Goal: Task Accomplishment & Management: Complete application form

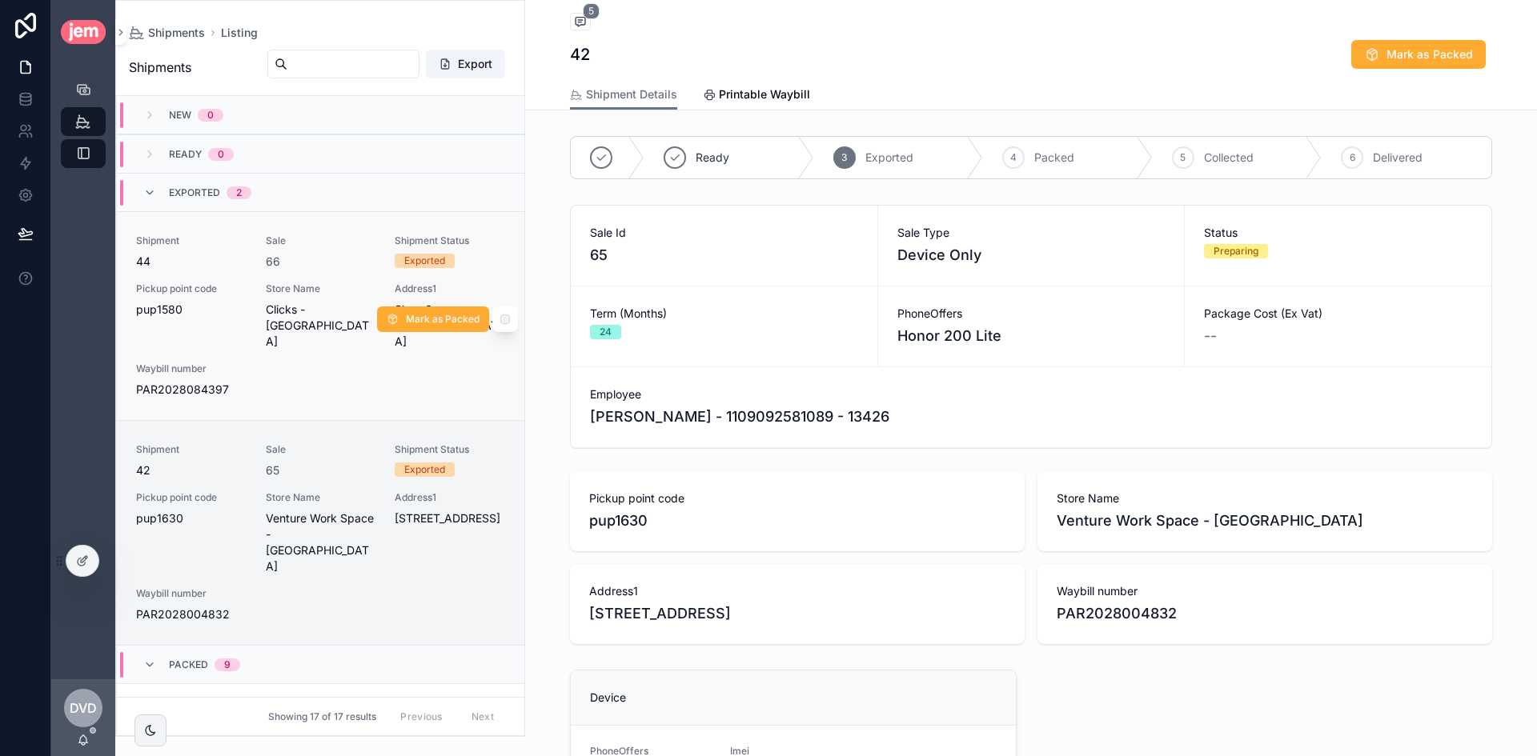
click at [311, 238] on span "Sale" at bounding box center [321, 240] width 110 height 13
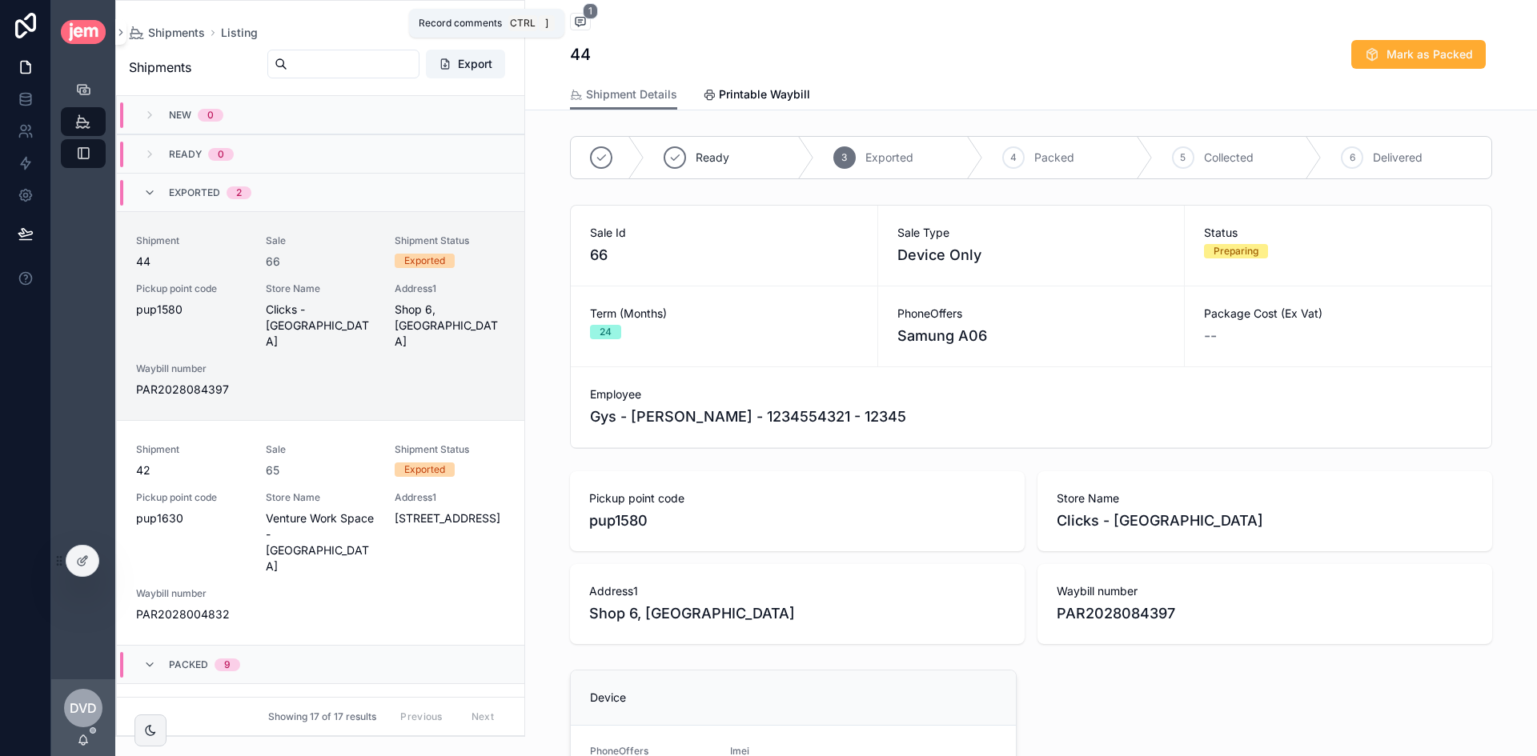
click at [570, 14] on span "scrollable content" at bounding box center [580, 22] width 21 height 18
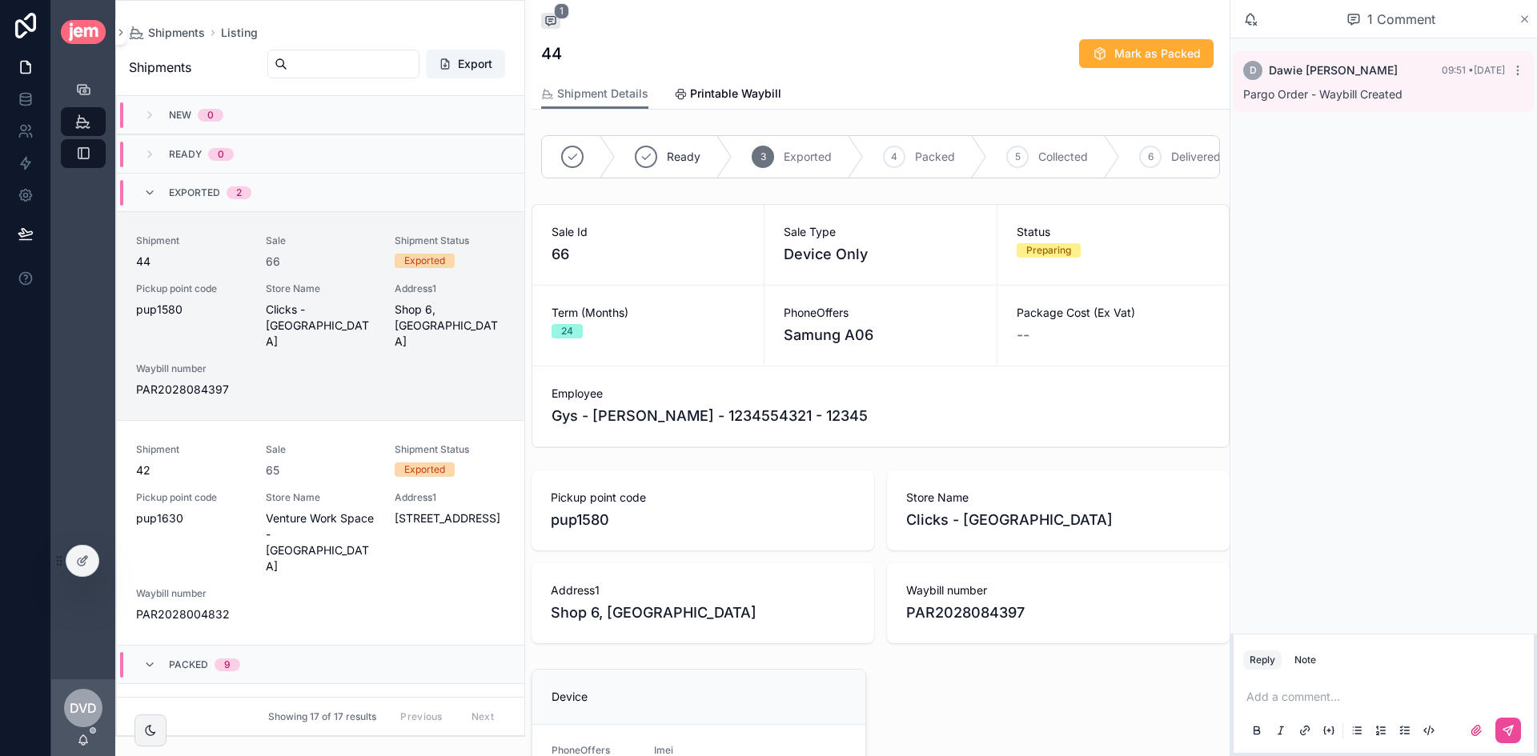
click at [1529, 14] on icon "scrollable content" at bounding box center [1524, 19] width 12 height 13
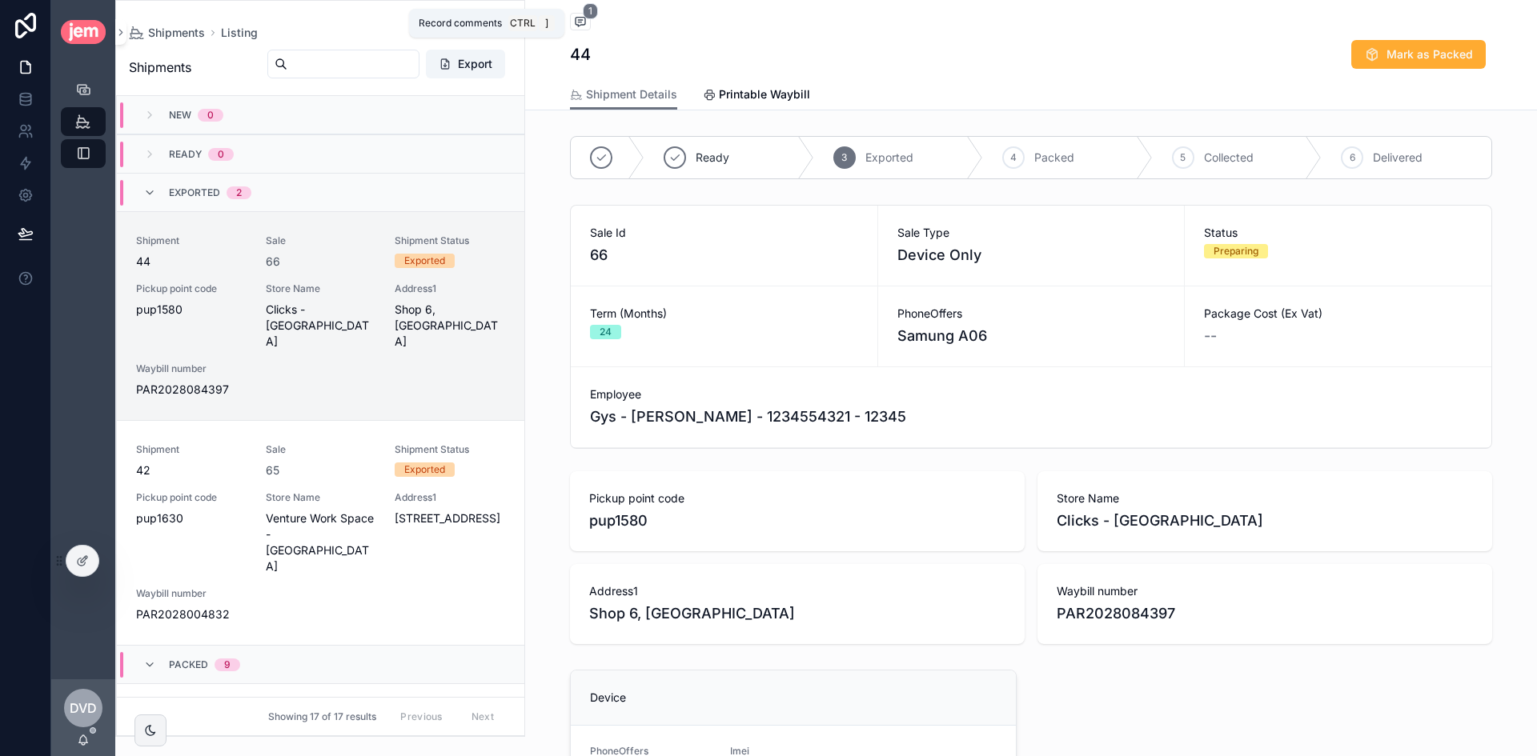
click at [575, 25] on icon "scrollable content" at bounding box center [580, 22] width 10 height 9
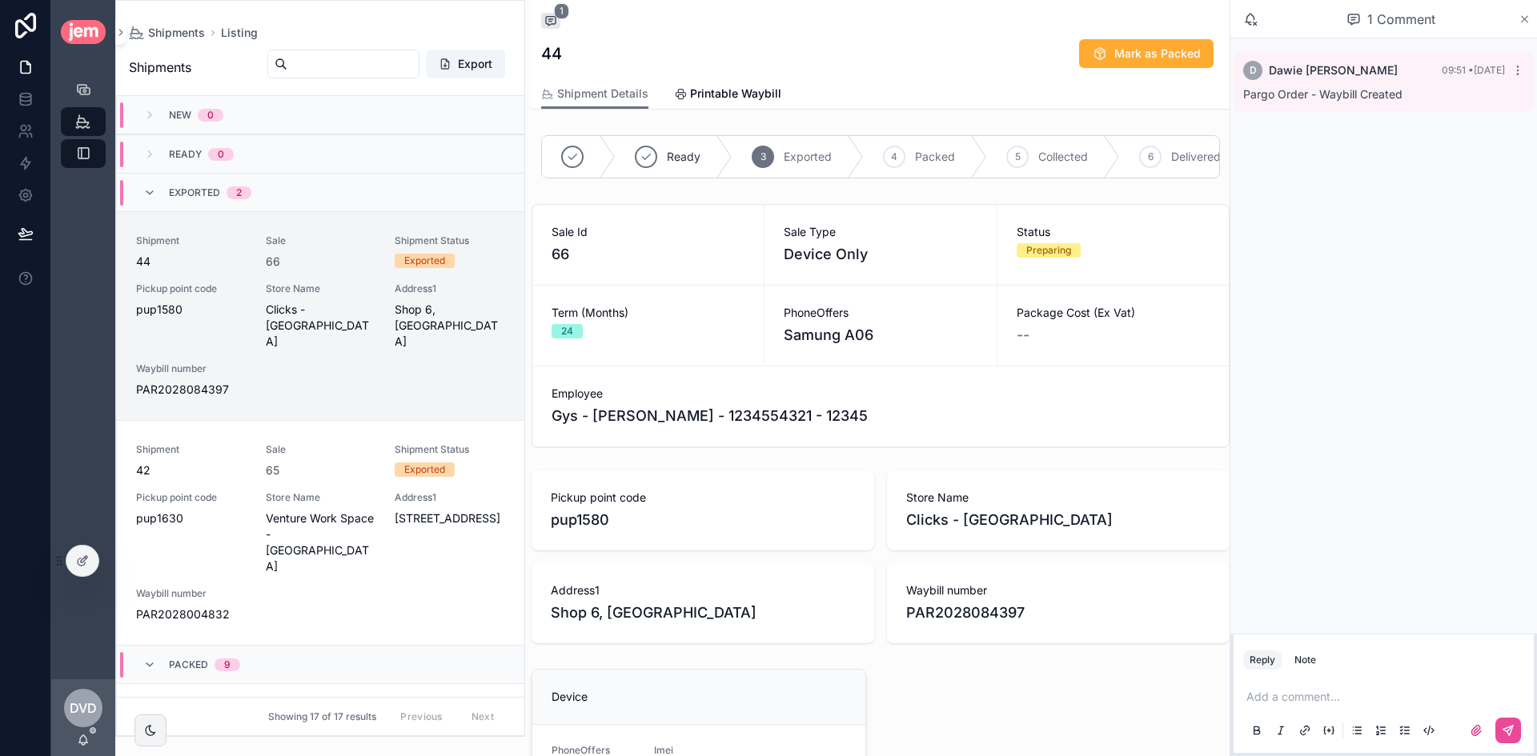
click at [1522, 13] on icon "scrollable content" at bounding box center [1524, 19] width 12 height 13
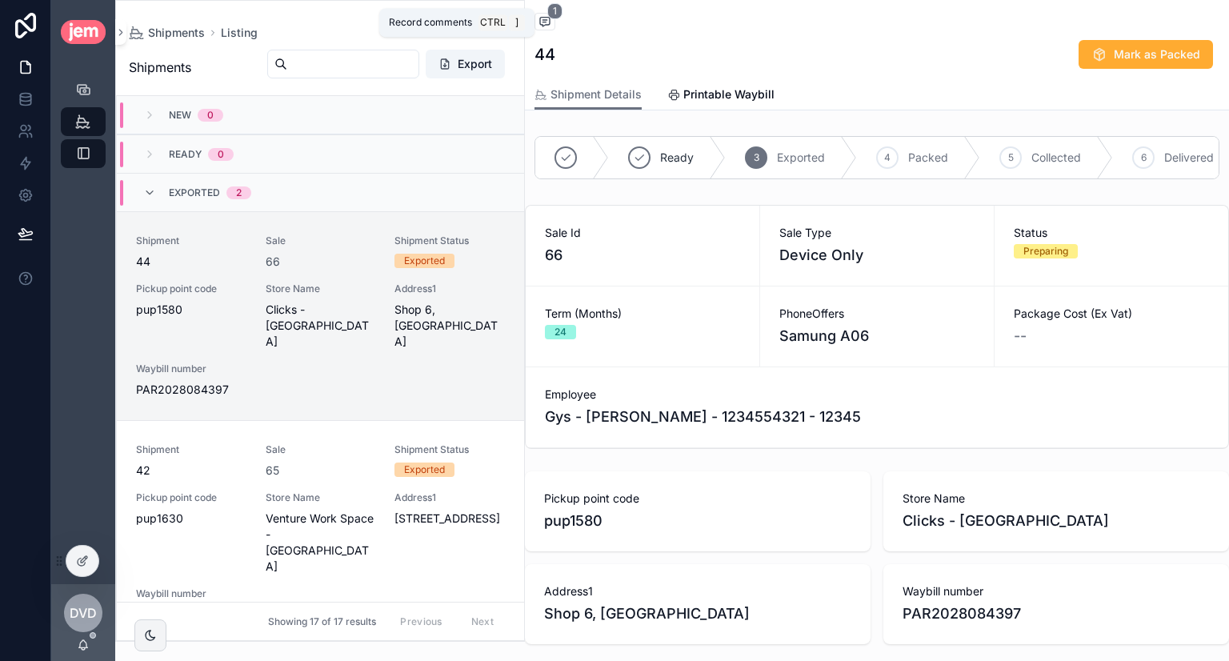
click at [552, 18] on span "1" at bounding box center [554, 11] width 15 height 16
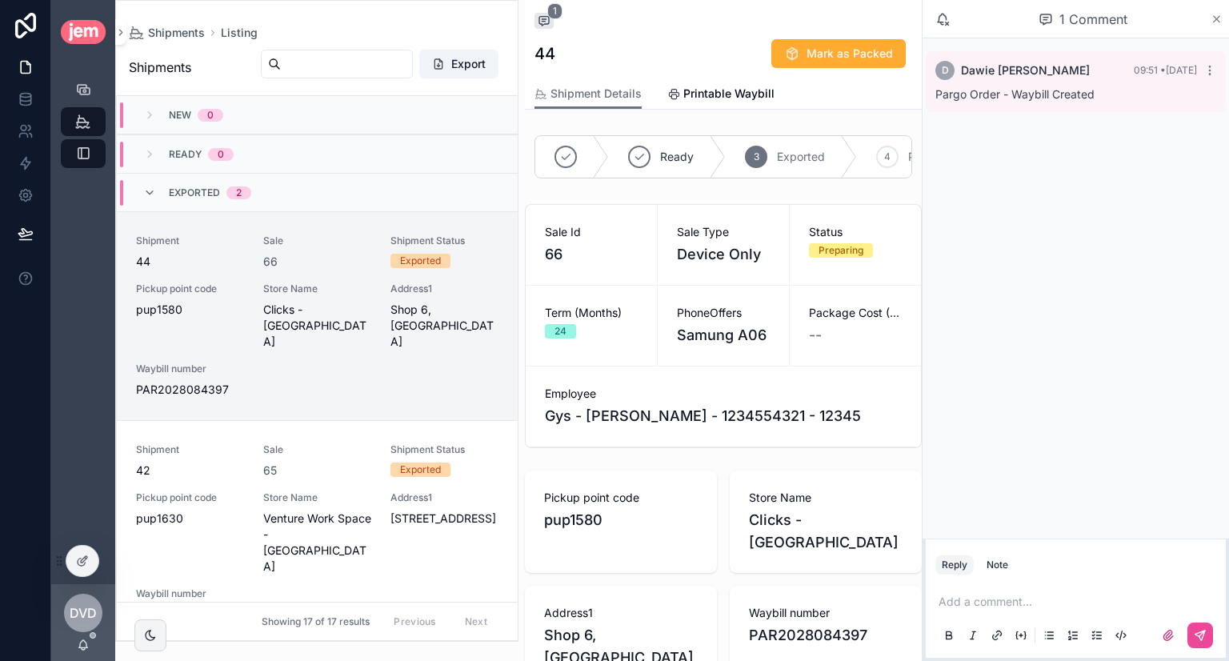
click at [1216, 19] on icon "scrollable content" at bounding box center [1217, 19] width 6 height 6
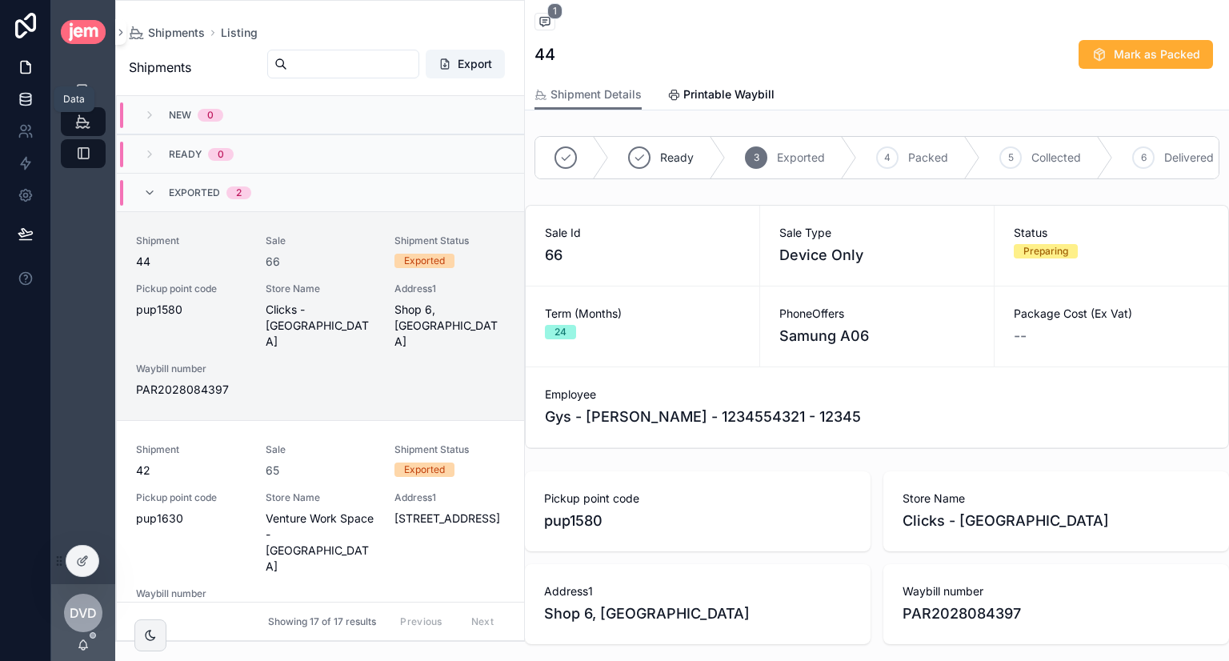
click at [45, 106] on link at bounding box center [25, 99] width 50 height 32
click at [22, 96] on icon at bounding box center [25, 96] width 10 height 4
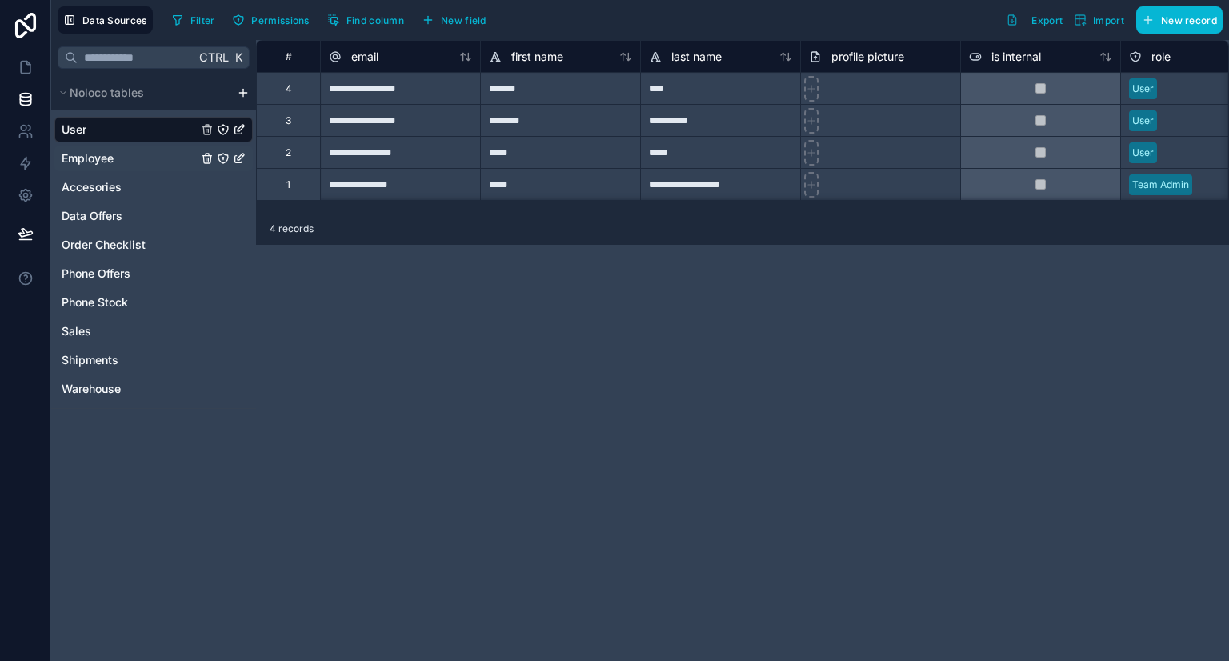
click at [134, 152] on link "Employee" at bounding box center [130, 158] width 136 height 16
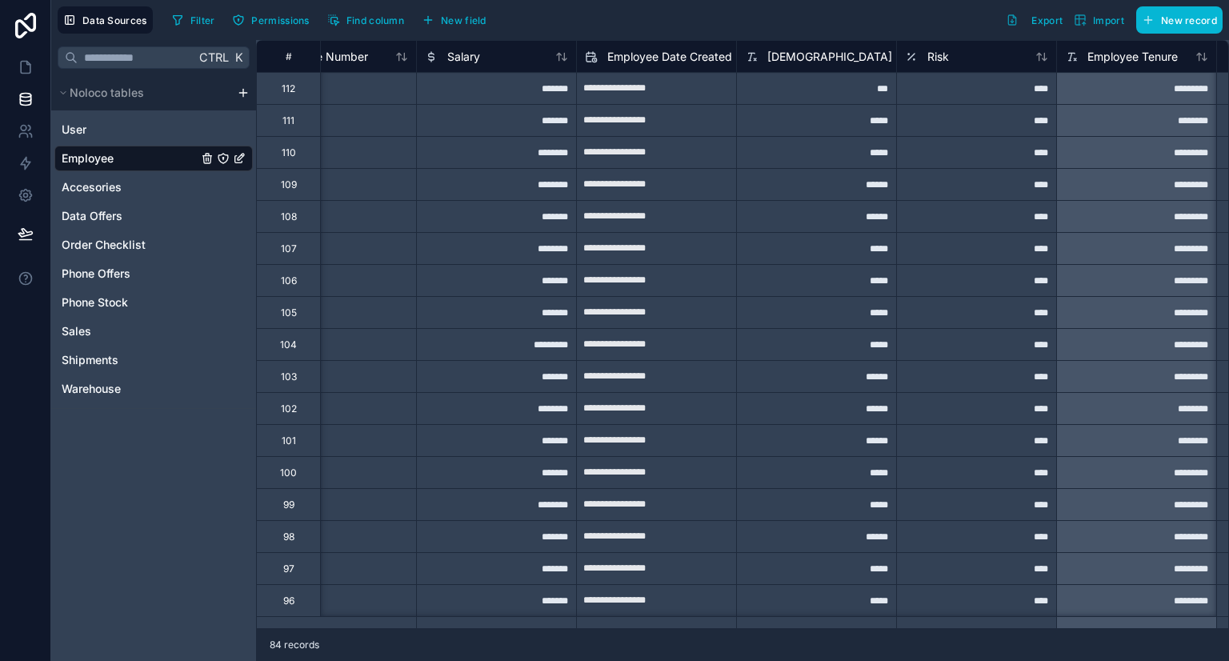
scroll to position [0, 1191]
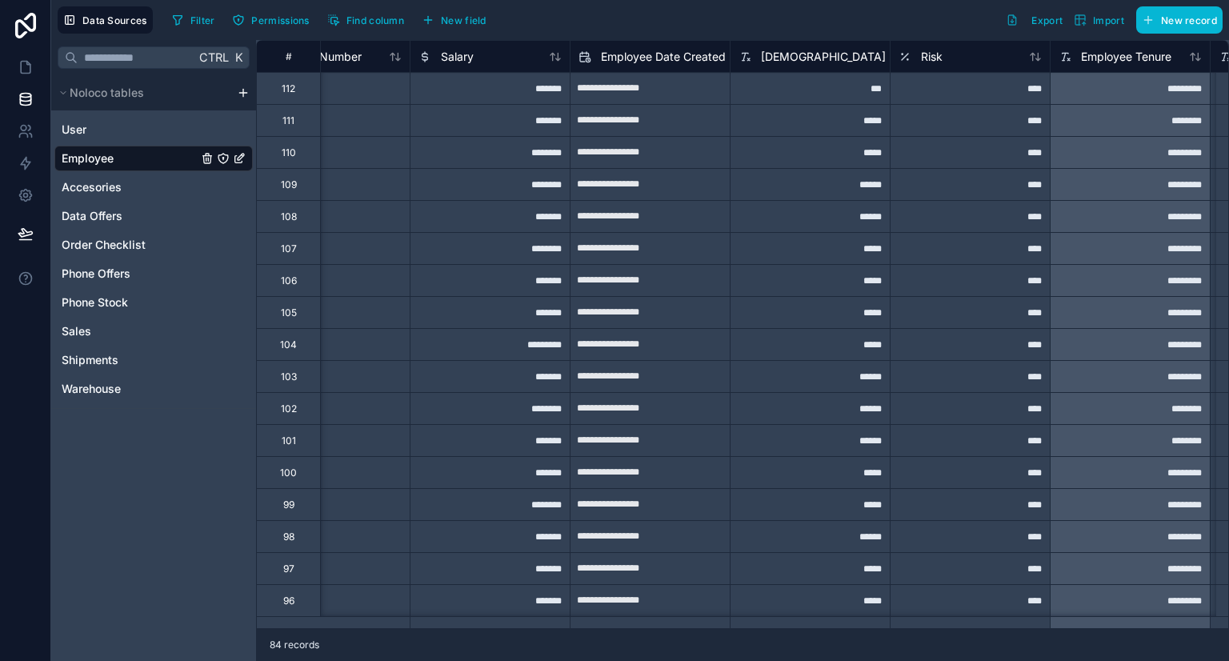
click at [551, 92] on div "*******" at bounding box center [490, 88] width 160 height 32
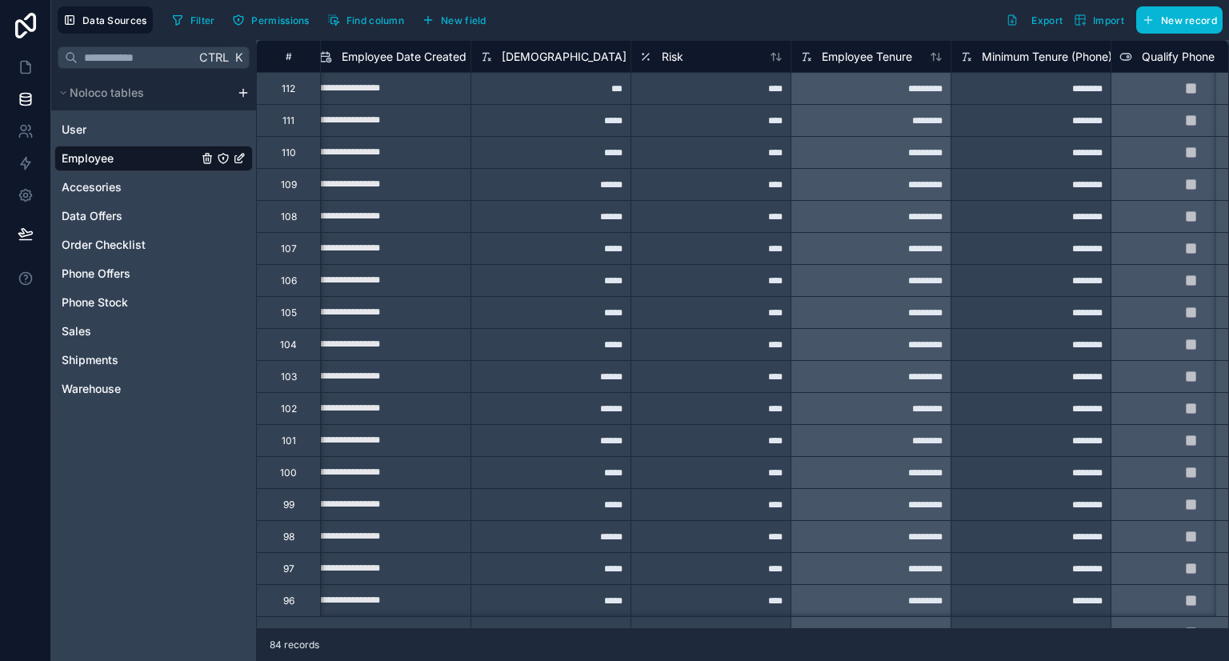
scroll to position [0, 1458]
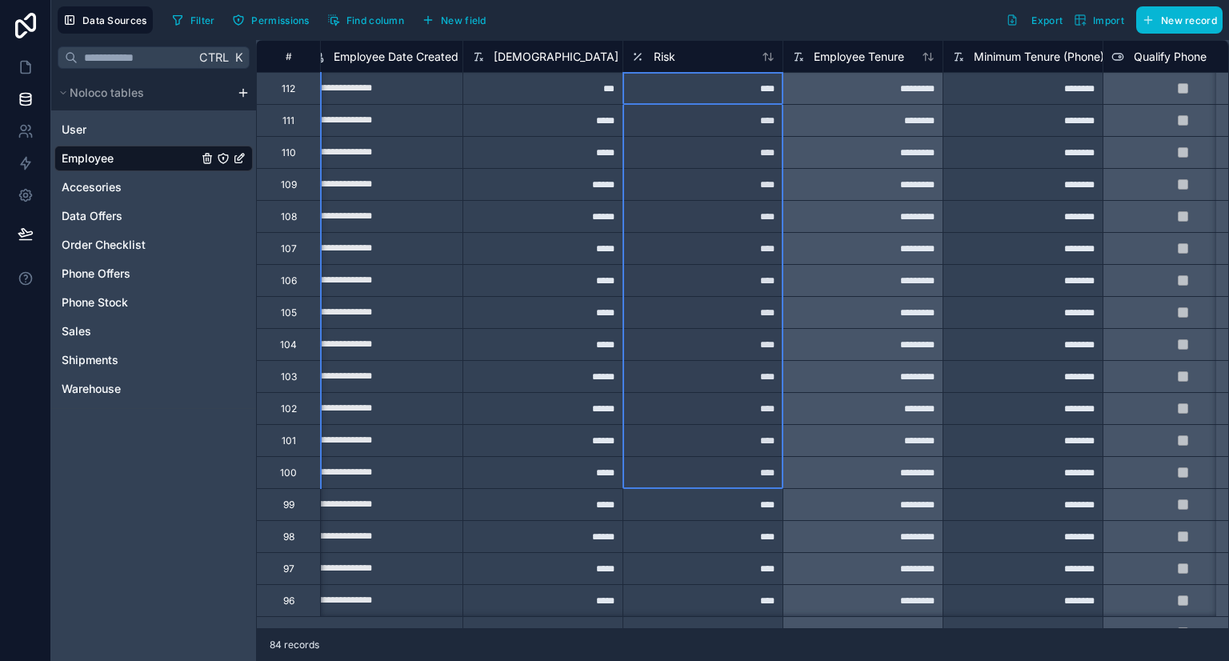
drag, startPoint x: 736, startPoint y: 99, endPoint x: 726, endPoint y: 459, distance: 359.5
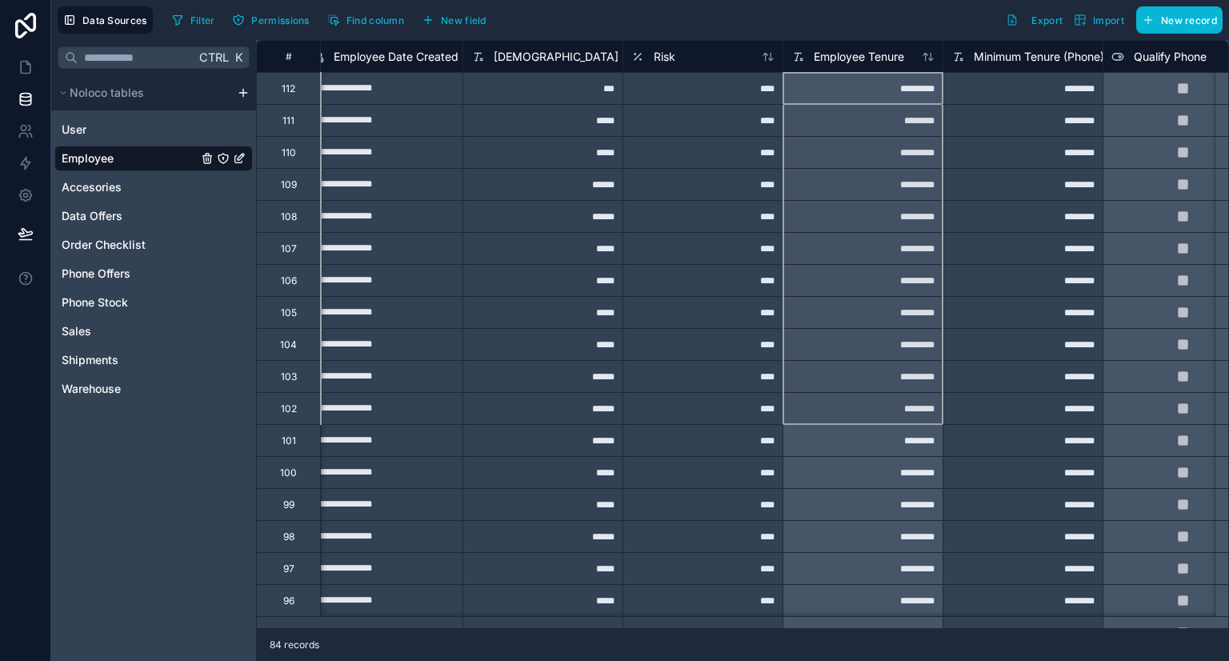
drag, startPoint x: 877, startPoint y: 92, endPoint x: 864, endPoint y: 438, distance: 346.0
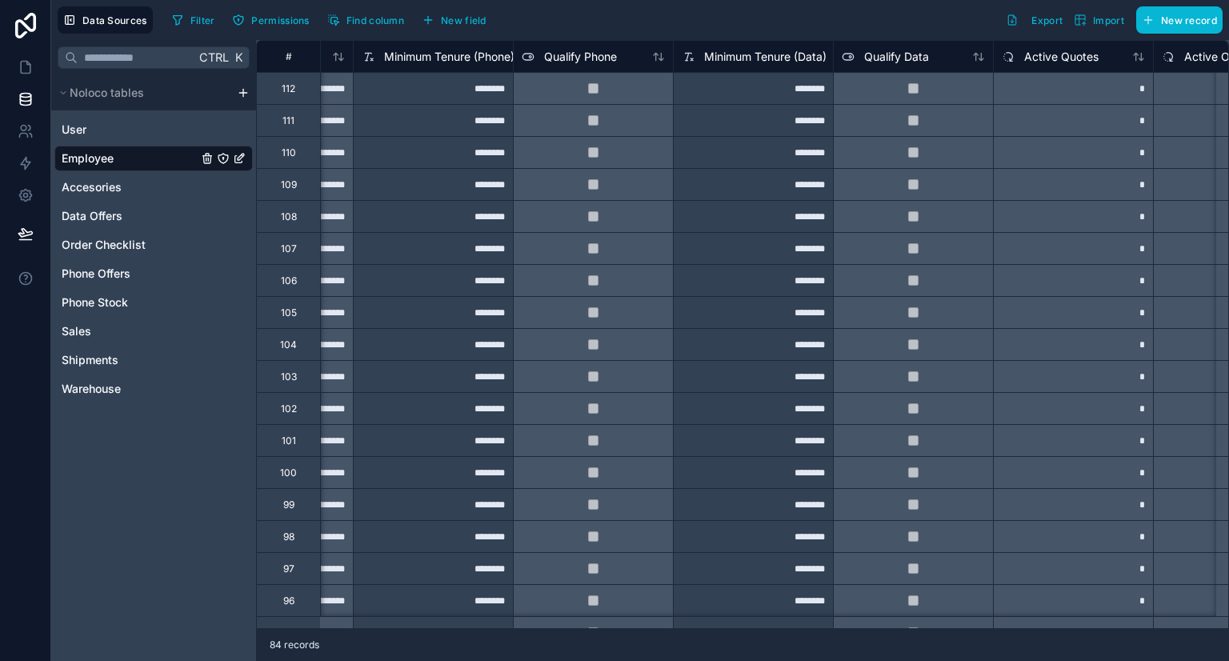
scroll to position [0, 2033]
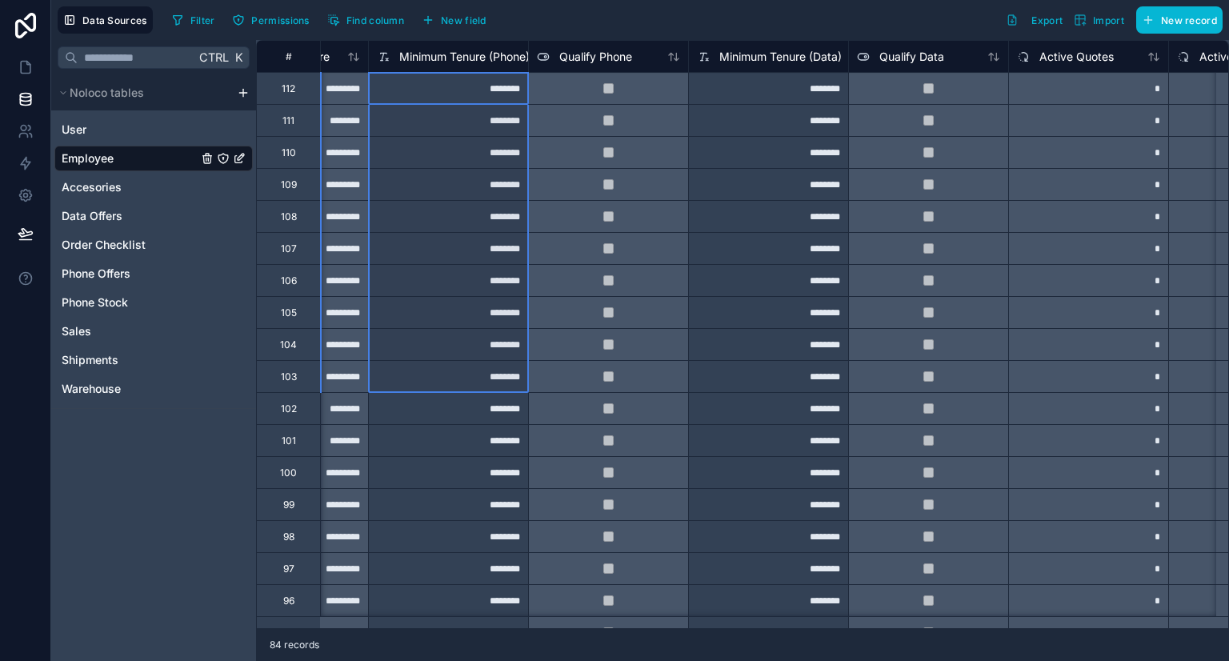
drag, startPoint x: 467, startPoint y: 90, endPoint x: 451, endPoint y: 384, distance: 294.1
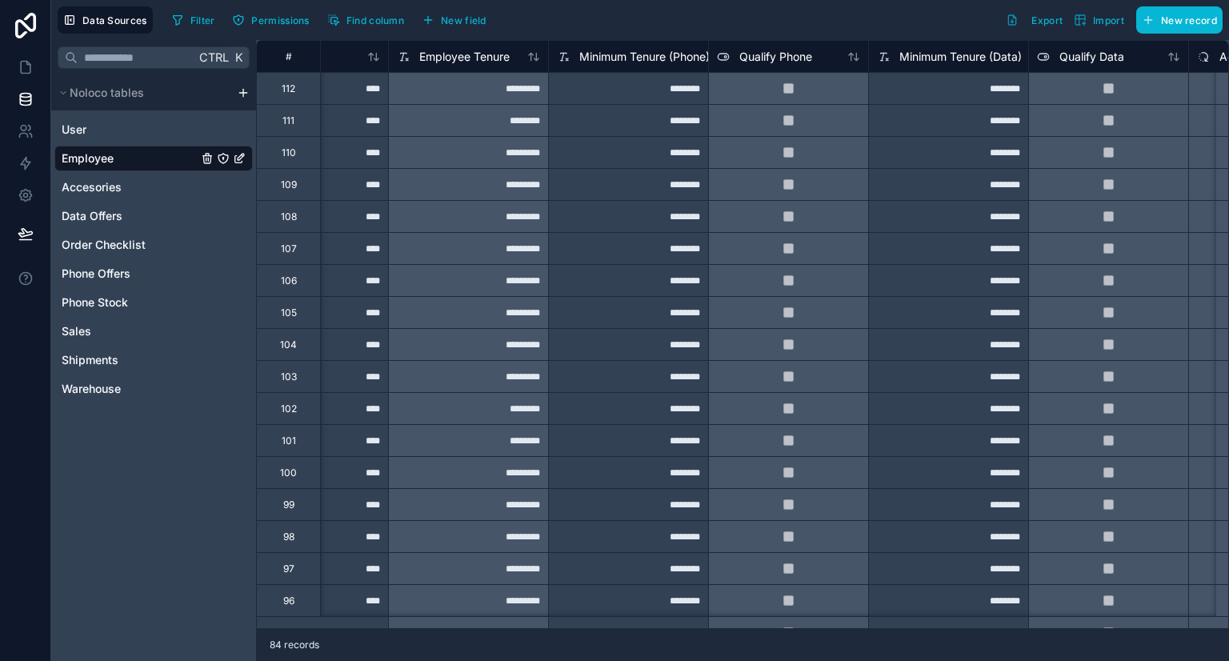
scroll to position [0, 1681]
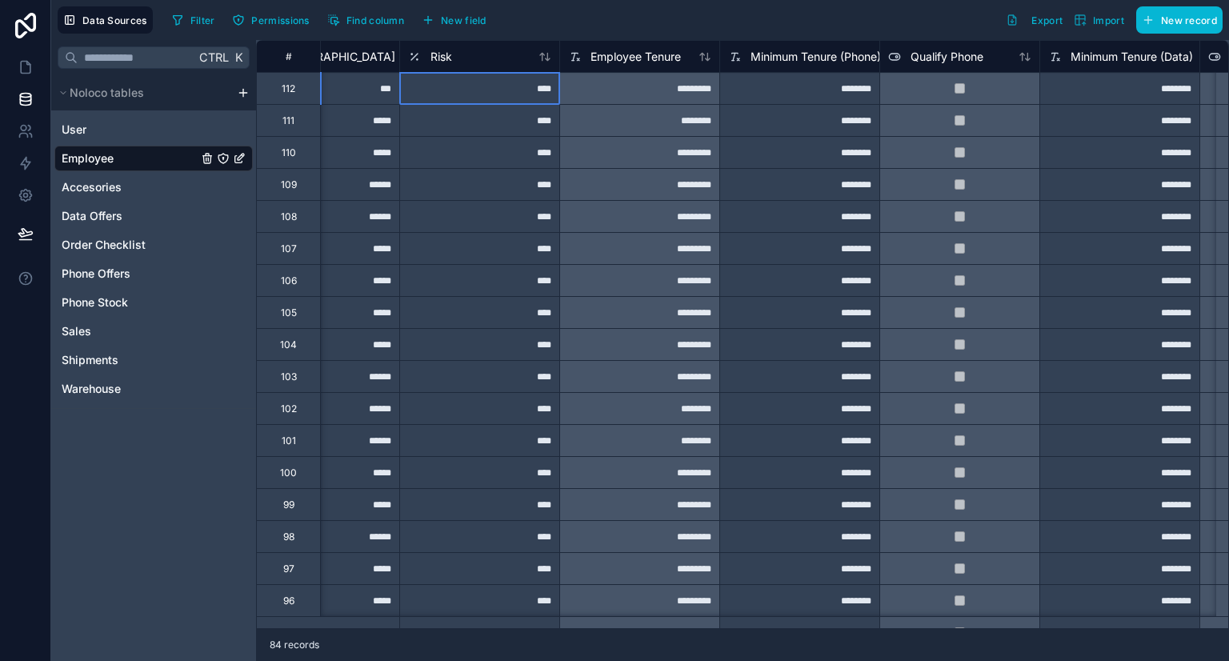
click at [523, 97] on div "****" at bounding box center [479, 88] width 160 height 32
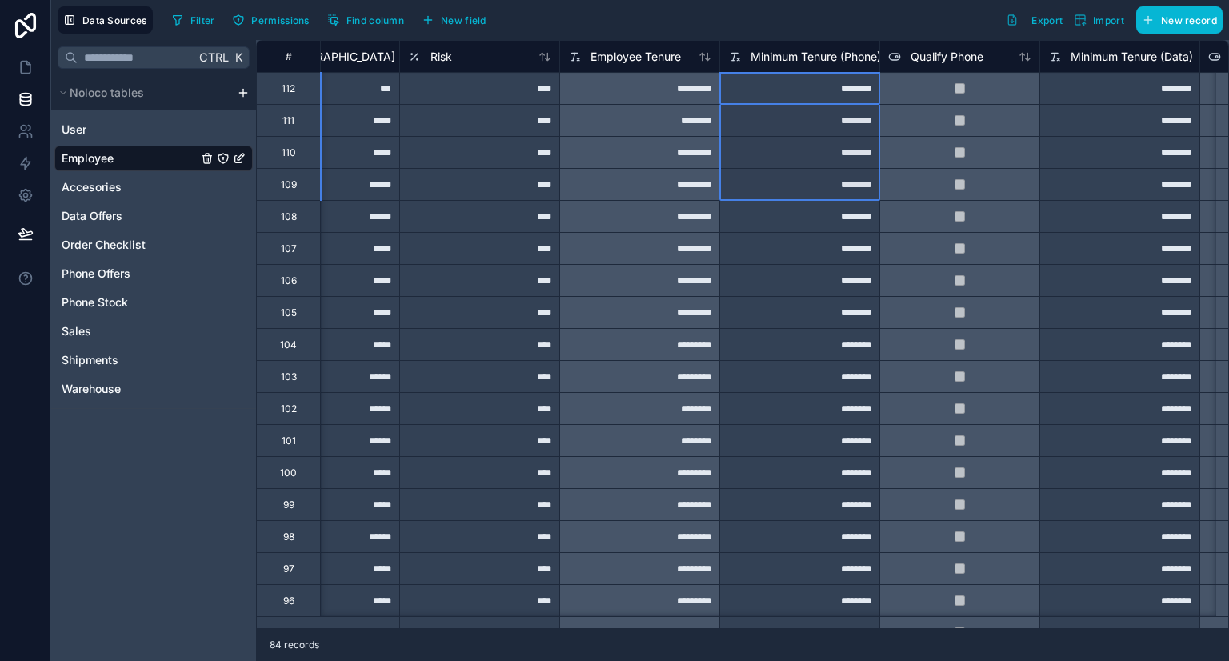
drag, startPoint x: 787, startPoint y: 87, endPoint x: 801, endPoint y: 191, distance: 105.0
click at [123, 274] on span "Phone Offers" at bounding box center [96, 274] width 69 height 16
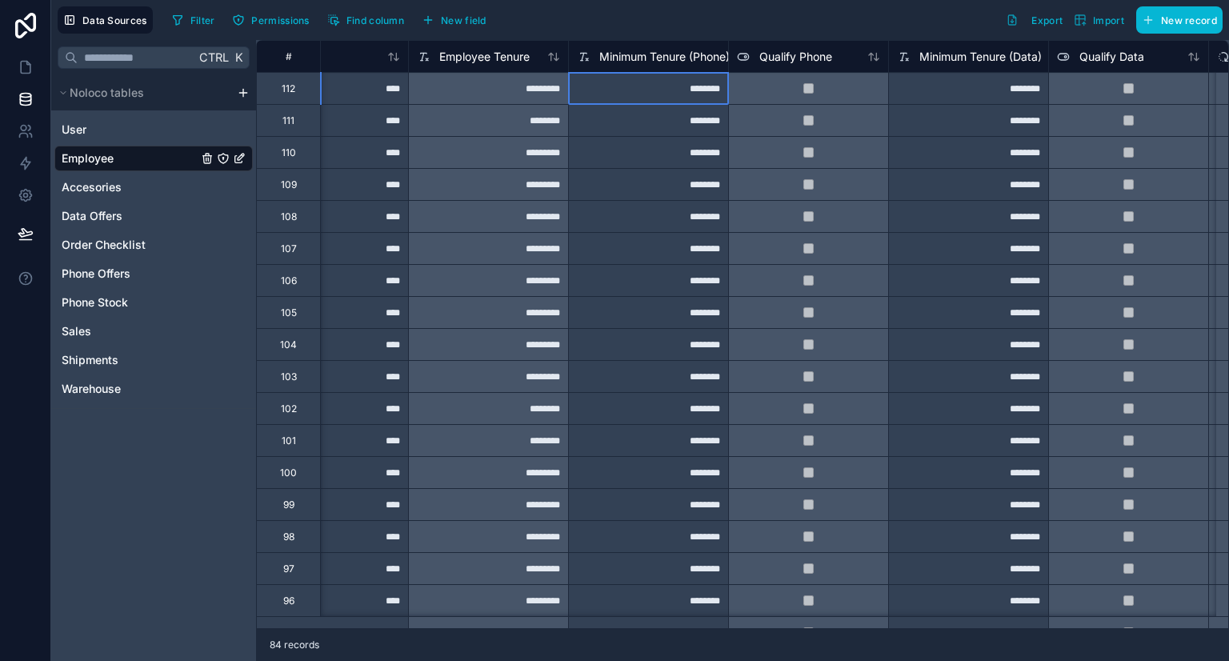
click at [659, 94] on div "********" at bounding box center [648, 88] width 160 height 32
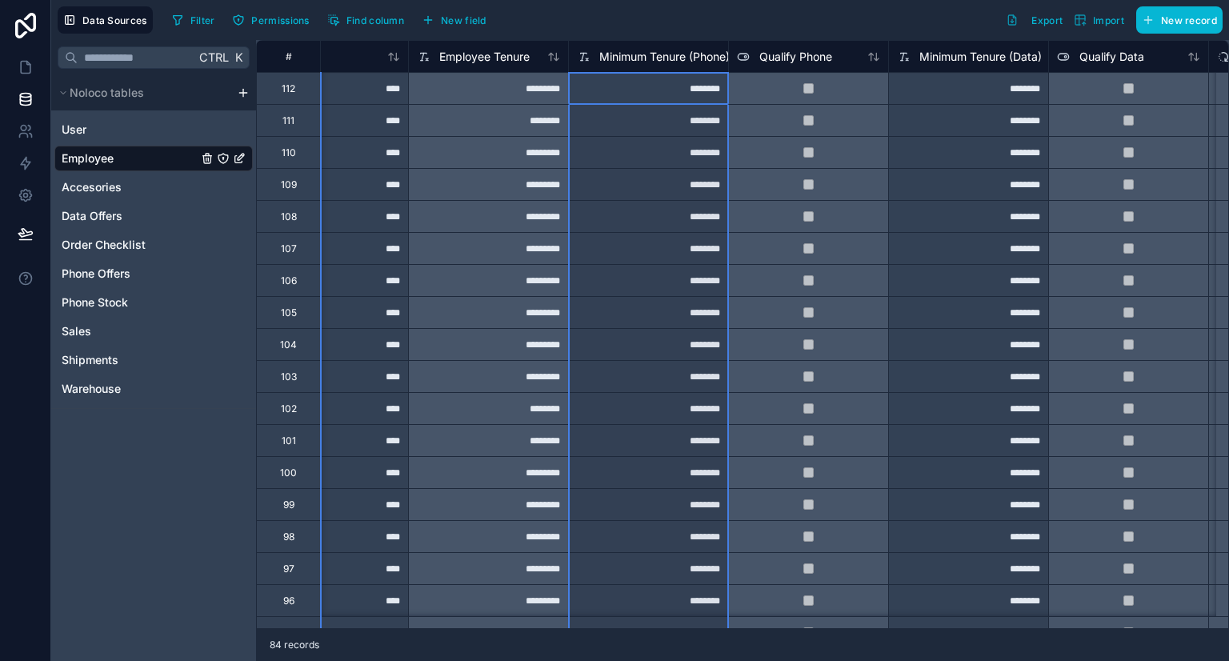
click at [686, 52] on span "Minimum Tenure (Phone)" at bounding box center [664, 57] width 130 height 16
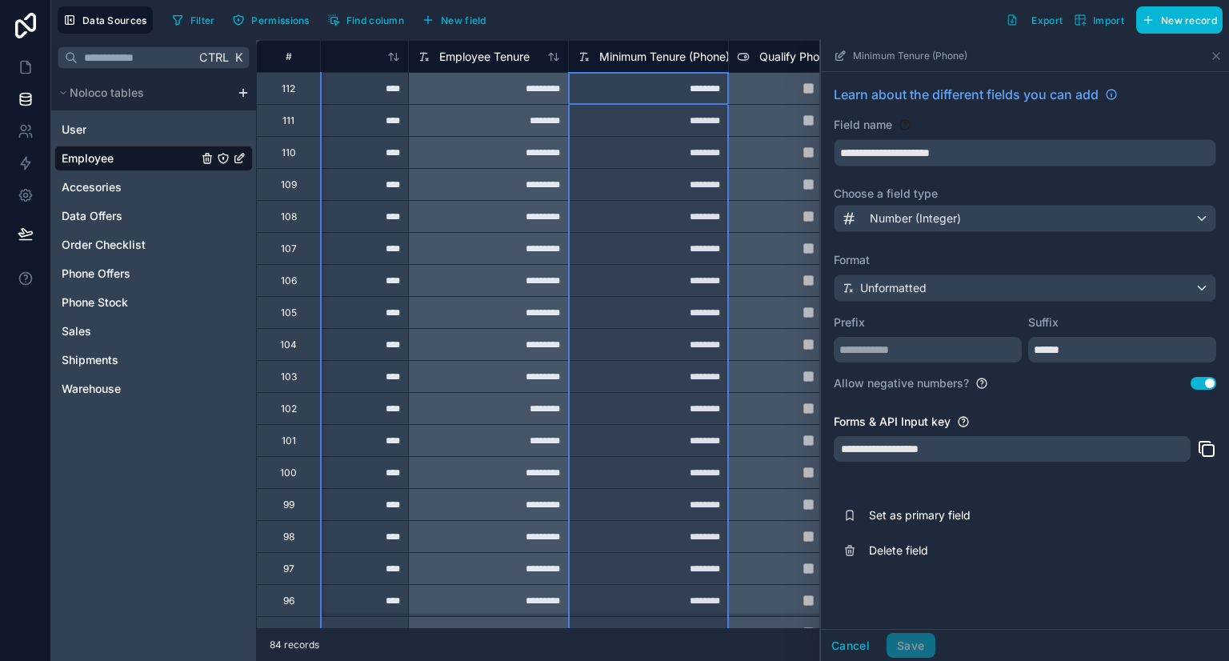
click at [845, 20] on div "Filter Permissions Find column New field Export Import New record" at bounding box center [694, 19] width 1057 height 27
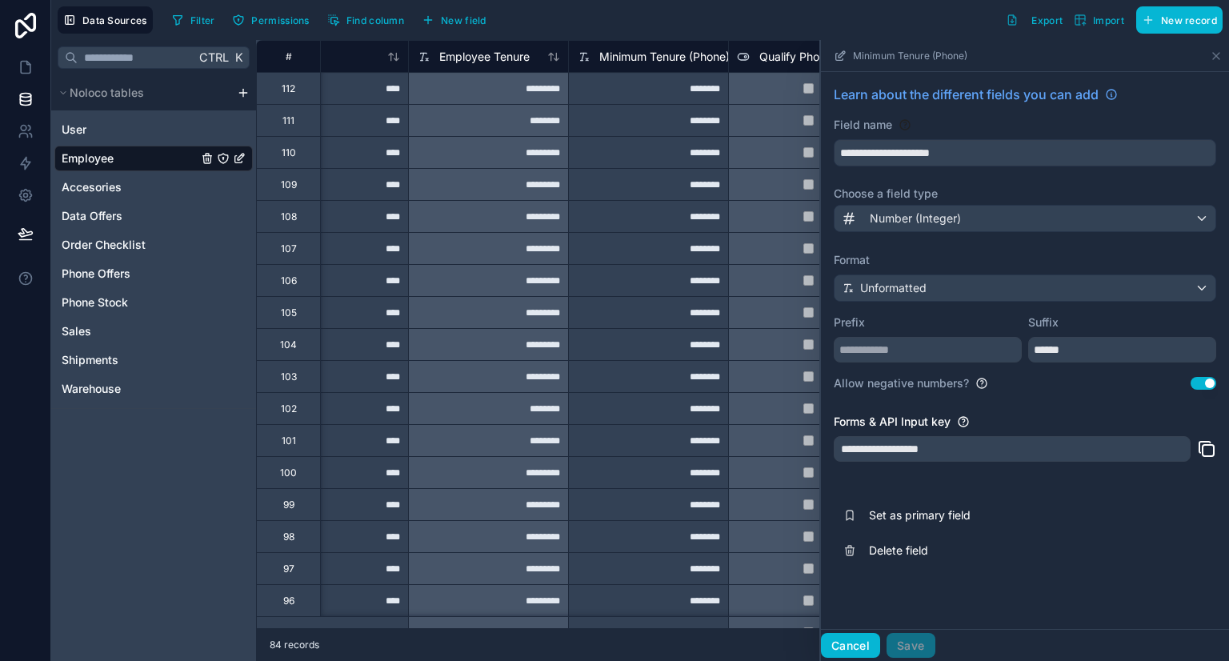
click at [845, 644] on button "Cancel" at bounding box center [850, 646] width 59 height 26
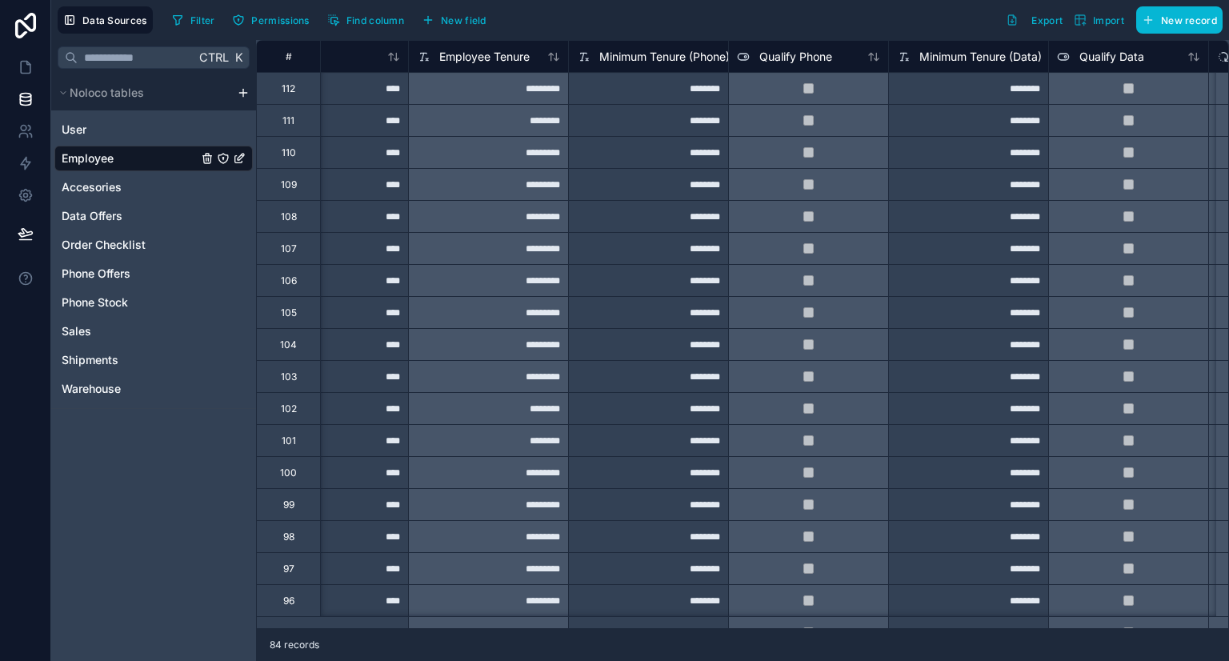
click at [362, 92] on div "****" at bounding box center [328, 88] width 160 height 32
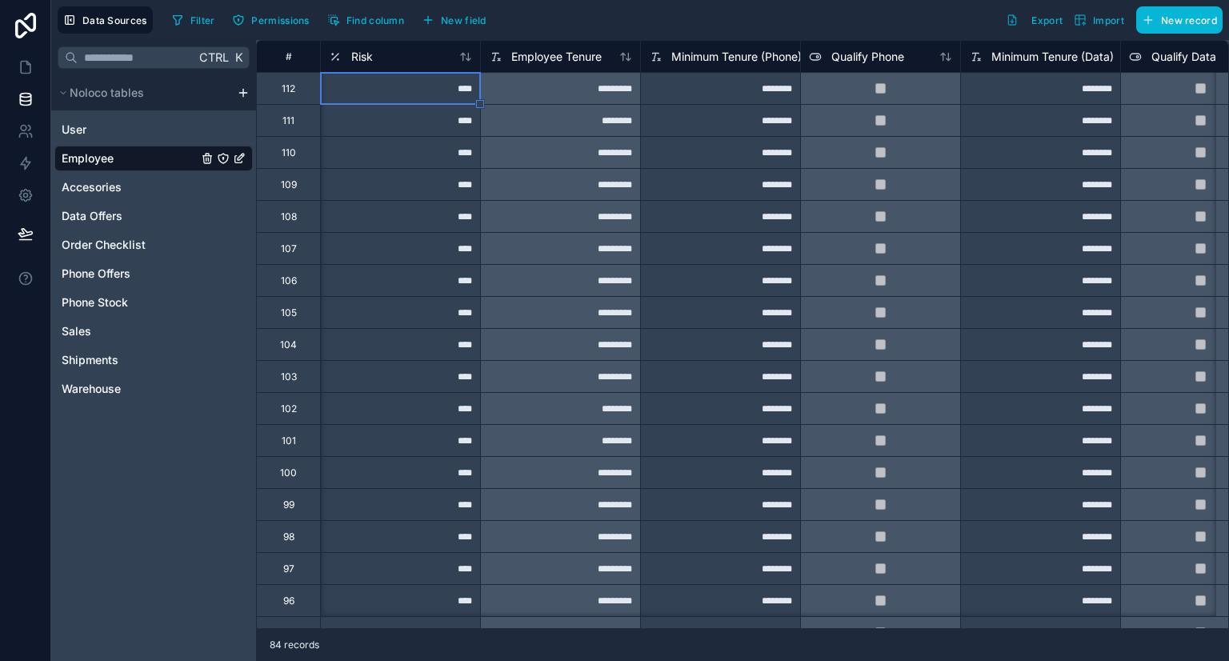
click at [701, 94] on div "********" at bounding box center [720, 88] width 160 height 32
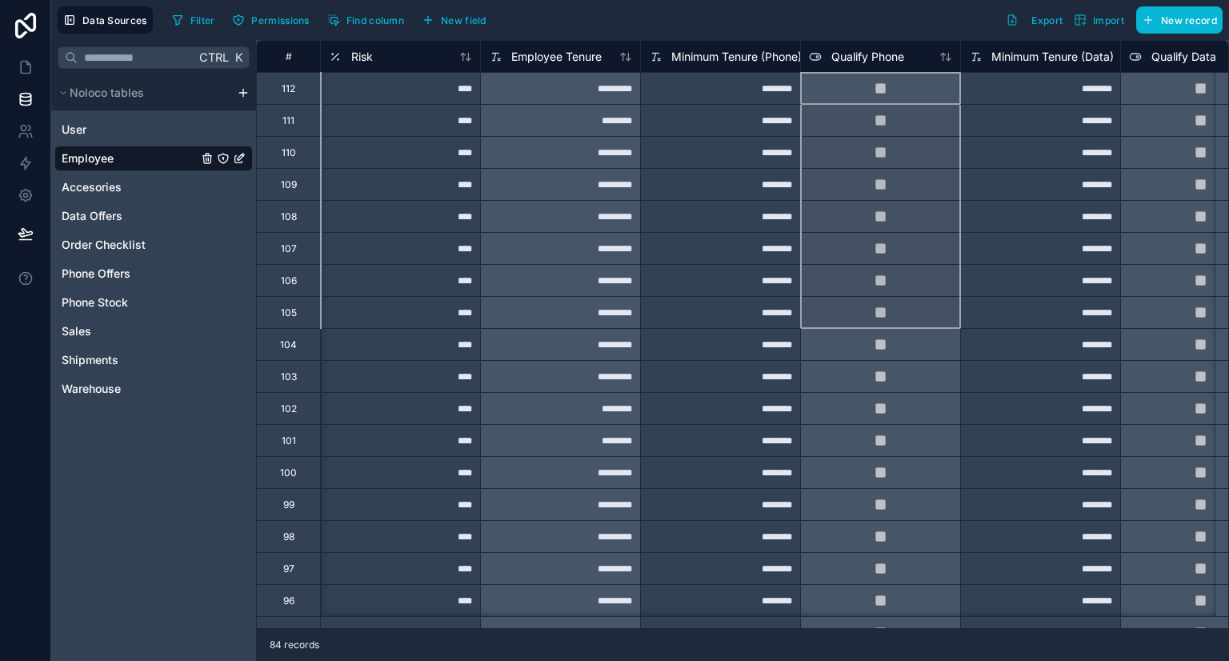
drag, startPoint x: 932, startPoint y: 93, endPoint x: 920, endPoint y: 315, distance: 222.0
click at [910, 87] on div at bounding box center [880, 88] width 160 height 32
click at [912, 89] on div at bounding box center [880, 88] width 160 height 32
click at [746, 89] on div "********" at bounding box center [720, 88] width 160 height 32
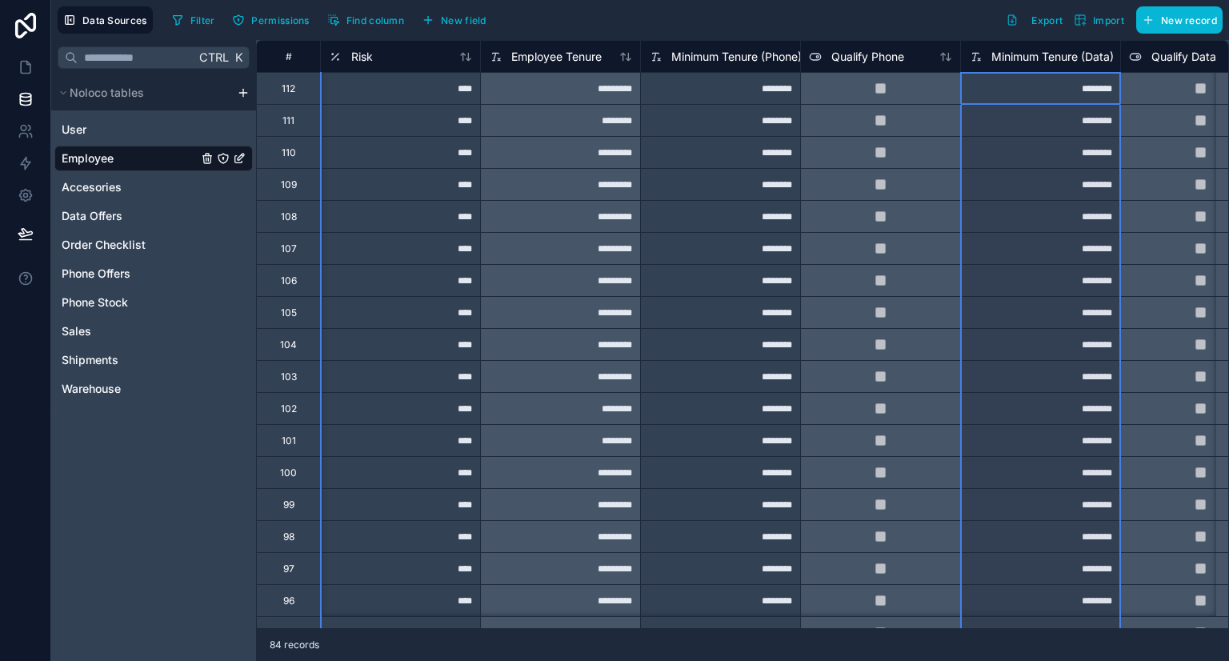
drag, startPoint x: 1062, startPoint y: 60, endPoint x: 1060, endPoint y: 99, distance: 39.3
click at [1044, 92] on div "********" at bounding box center [1040, 88] width 160 height 32
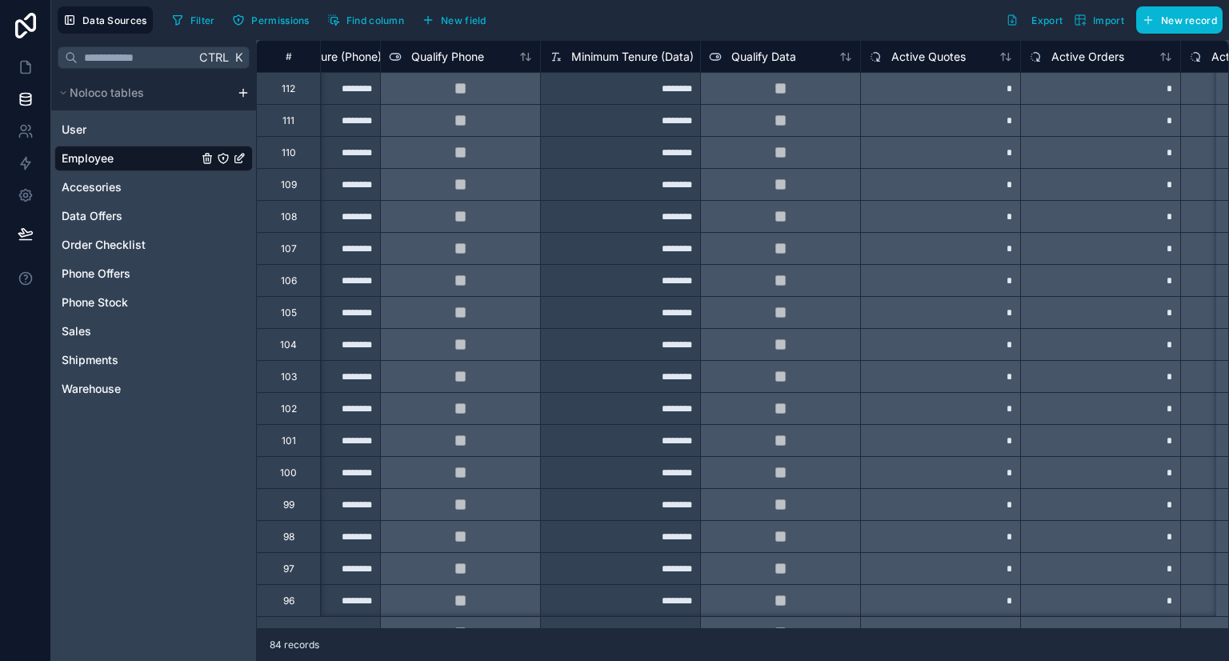
scroll to position [0, 2185]
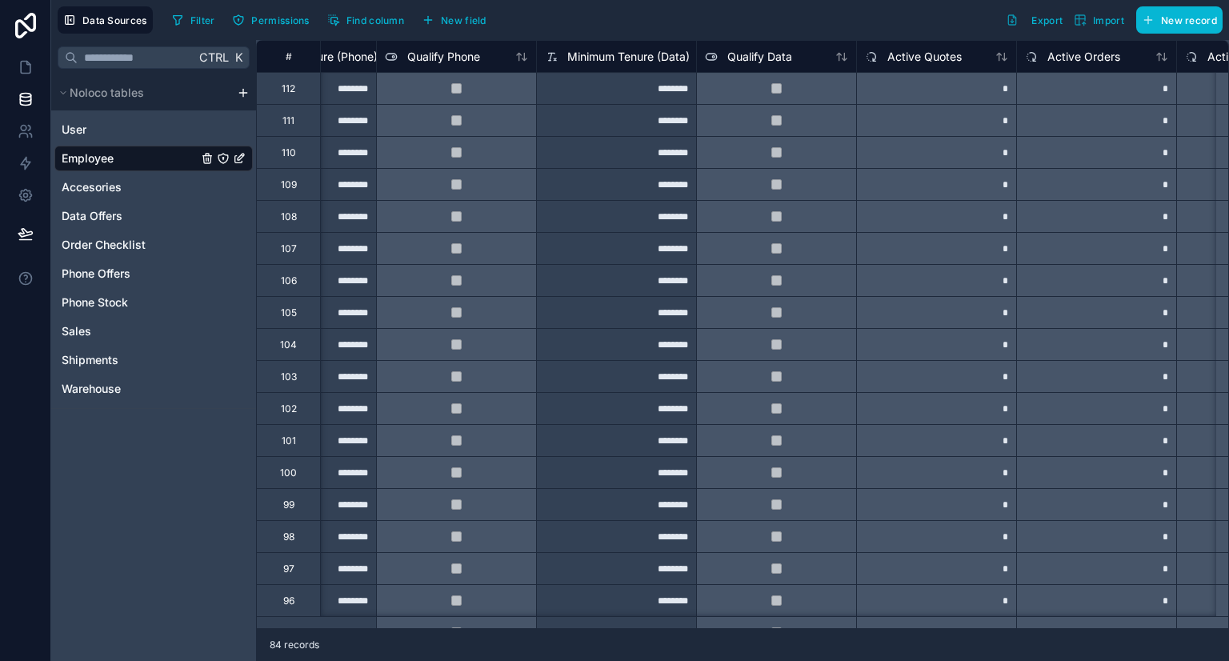
click at [643, 86] on div "********" at bounding box center [616, 88] width 160 height 32
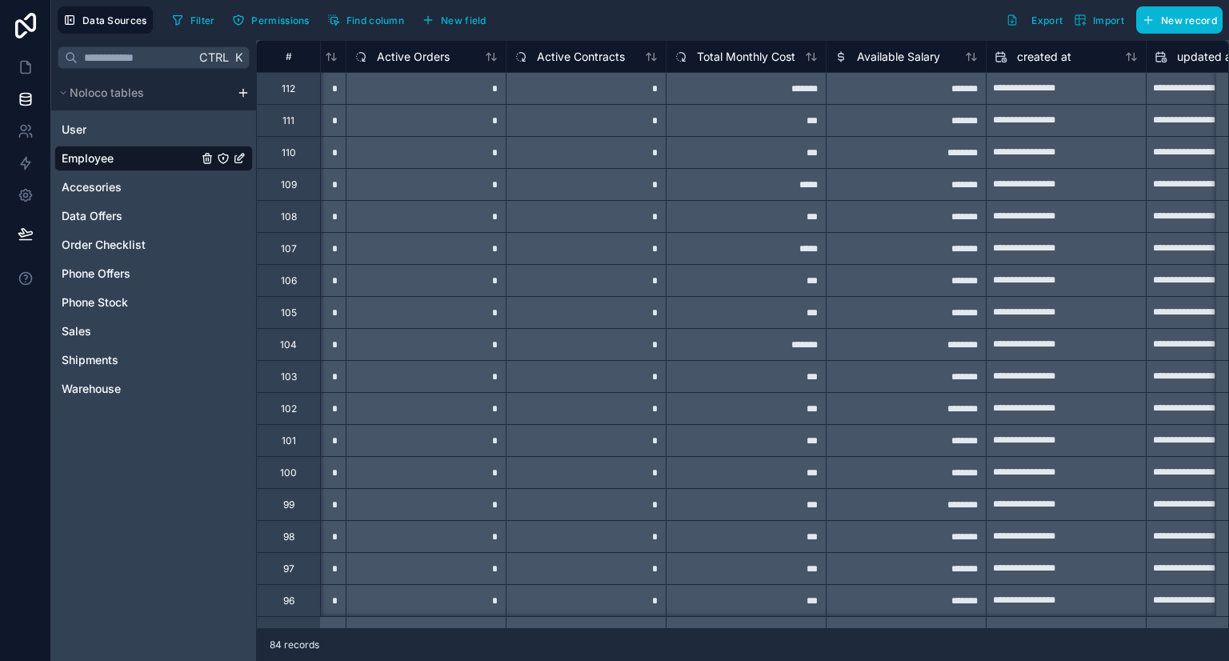
scroll to position [0, 2724]
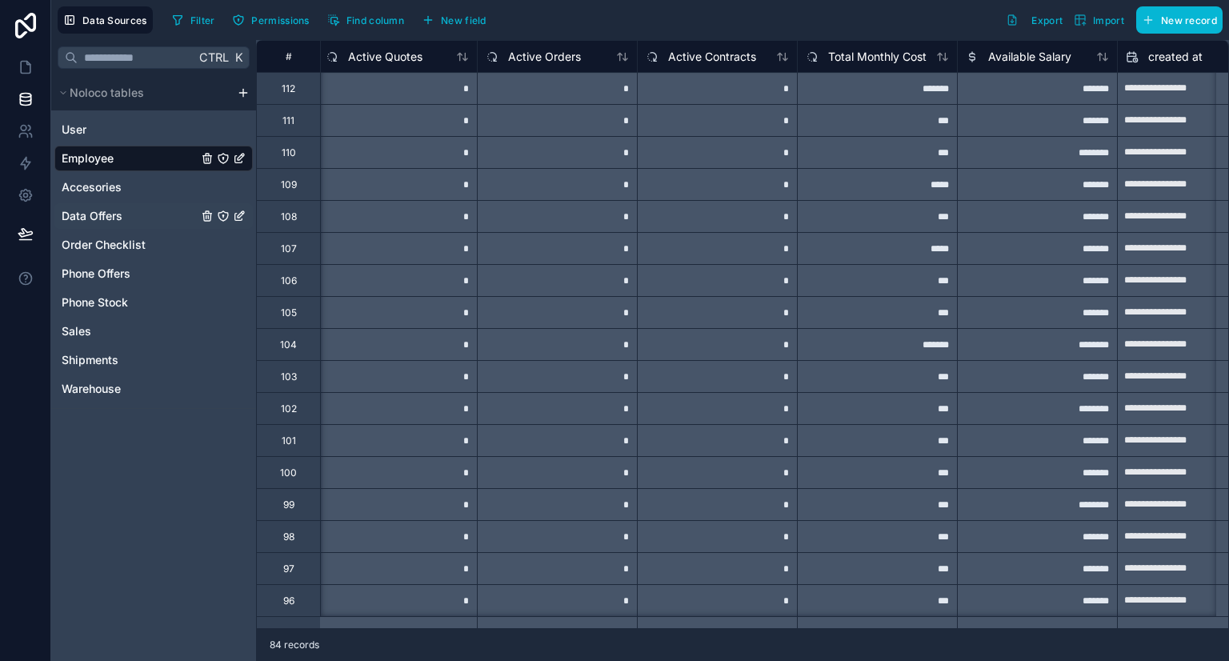
click at [131, 217] on link "Data Offers" at bounding box center [130, 216] width 136 height 16
click at [19, 66] on icon at bounding box center [26, 67] width 16 height 16
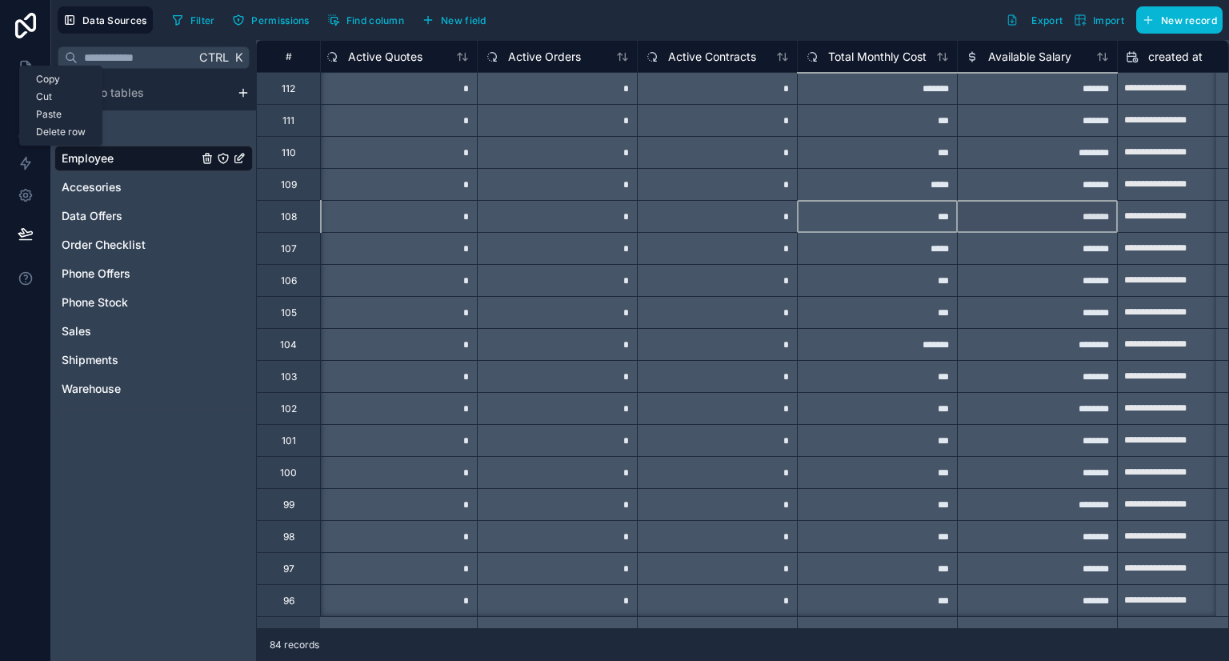
drag, startPoint x: 909, startPoint y: 206, endPoint x: 991, endPoint y: 203, distance: 81.7
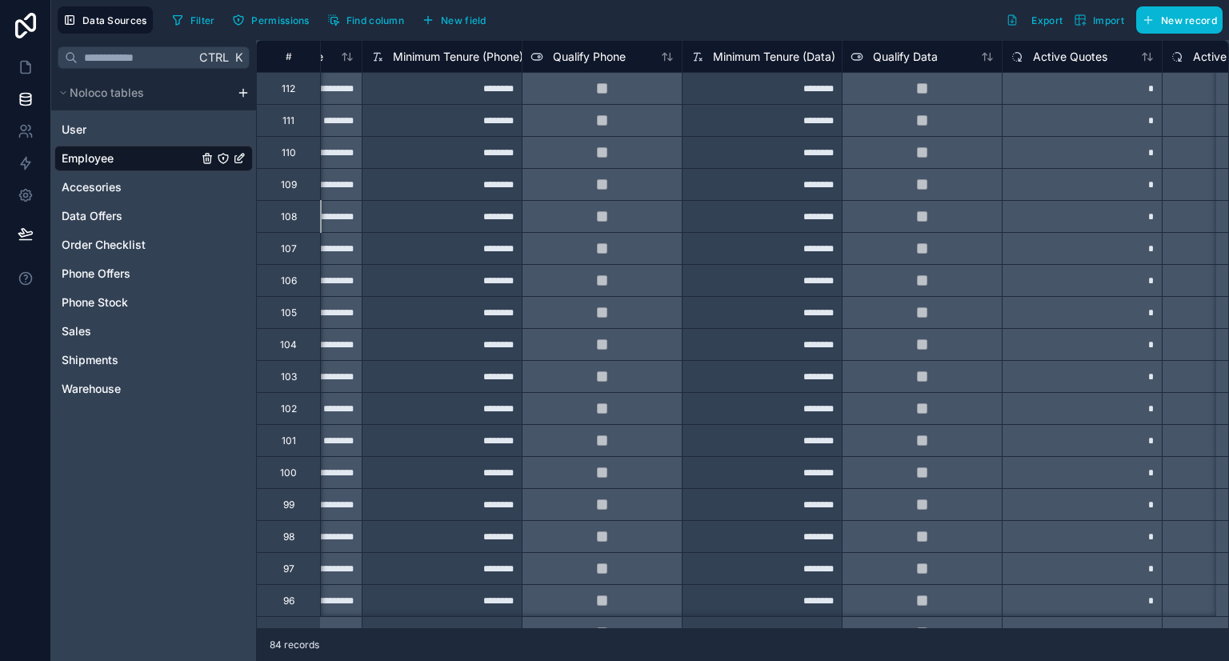
scroll to position [0, 1984]
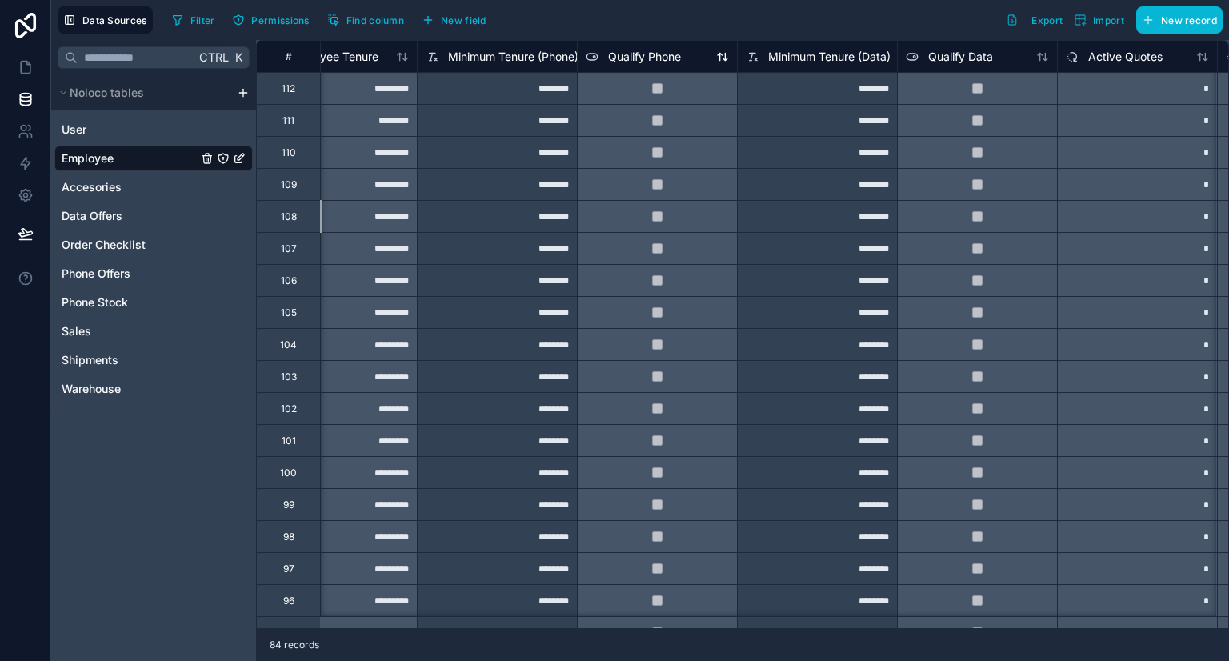
click at [643, 57] on span "Qualify Phone" at bounding box center [644, 57] width 73 height 16
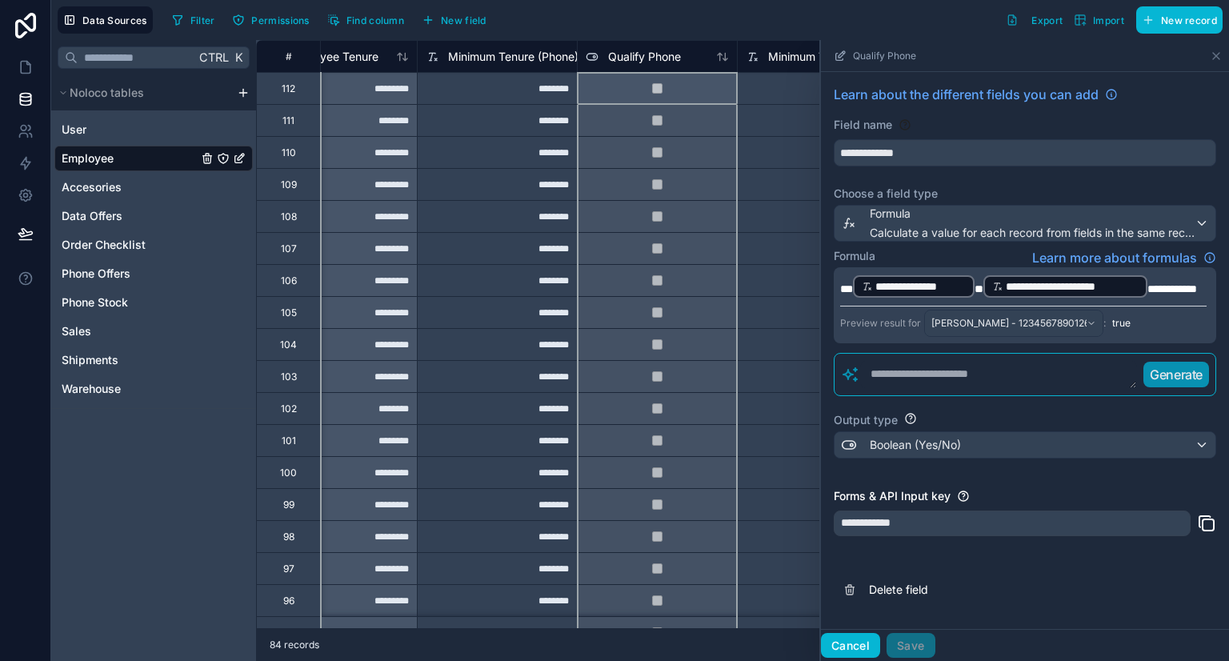
drag, startPoint x: 859, startPoint y: 646, endPoint x: 809, endPoint y: 631, distance: 51.7
click at [859, 646] on button "Cancel" at bounding box center [850, 646] width 59 height 26
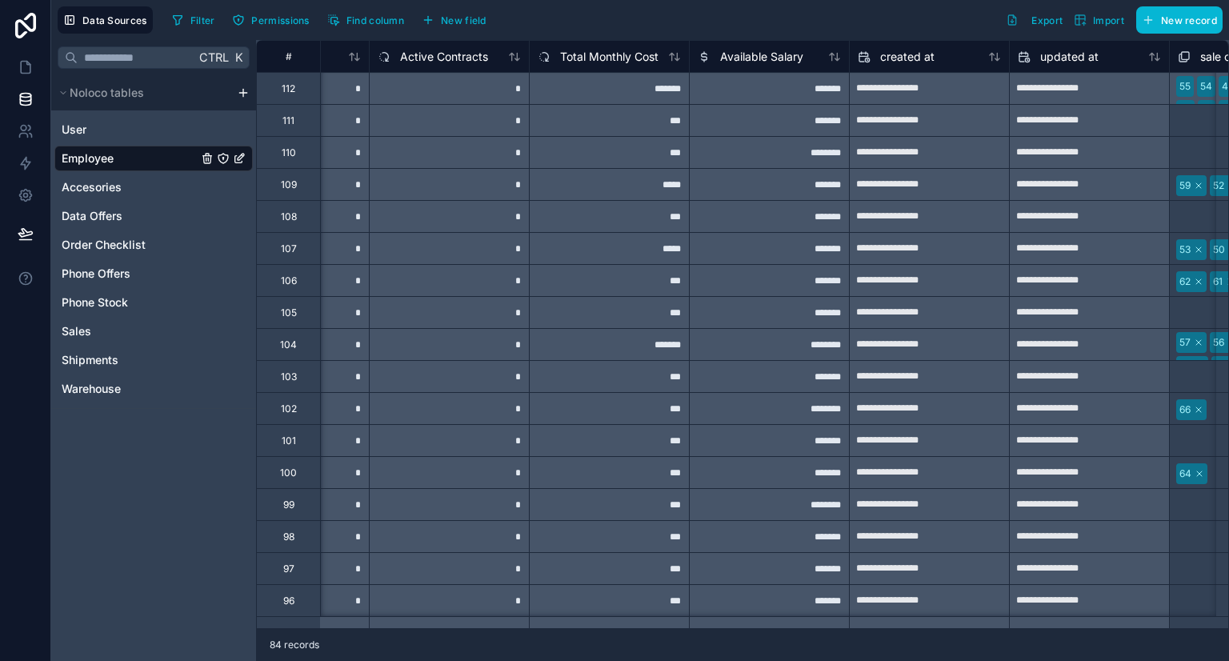
scroll to position [0, 3012]
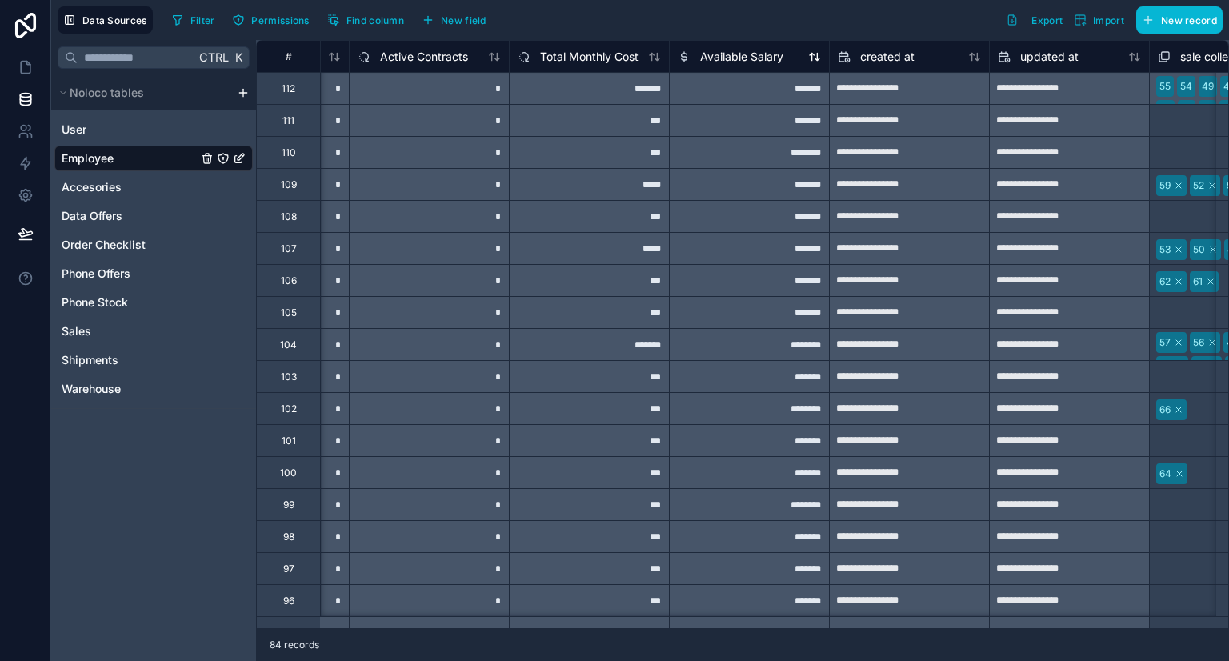
click at [751, 50] on span "Available Salary" at bounding box center [741, 57] width 83 height 16
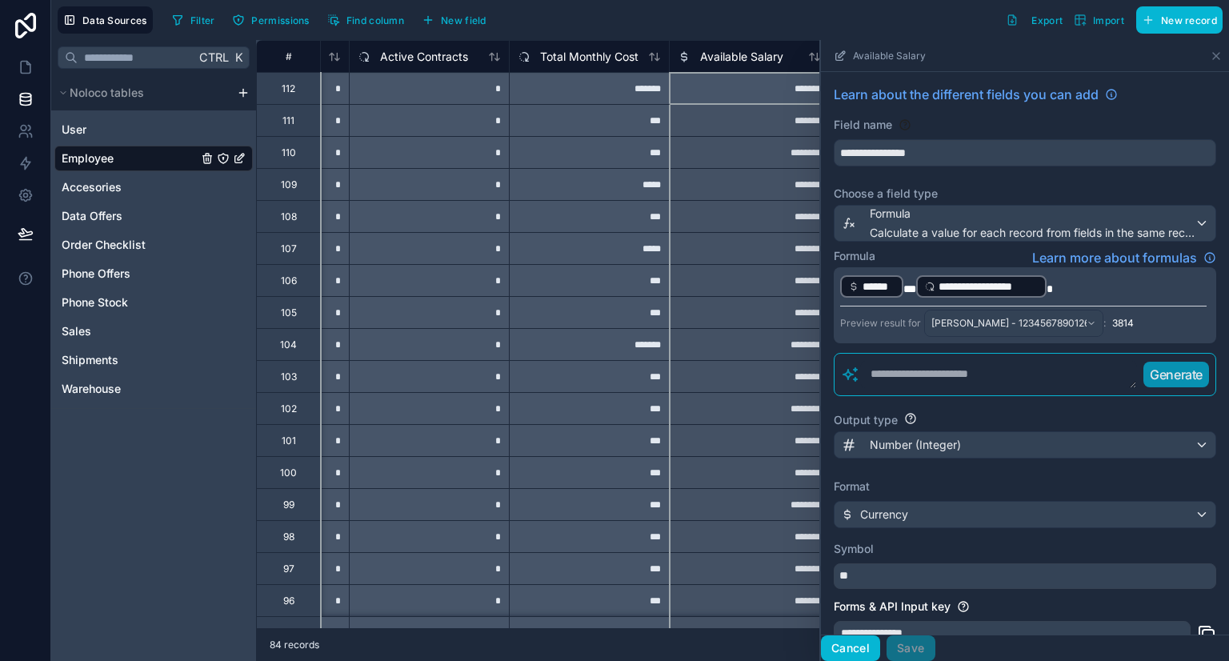
drag, startPoint x: 855, startPoint y: 647, endPoint x: 783, endPoint y: 619, distance: 77.3
click at [855, 647] on button "Cancel" at bounding box center [850, 648] width 59 height 26
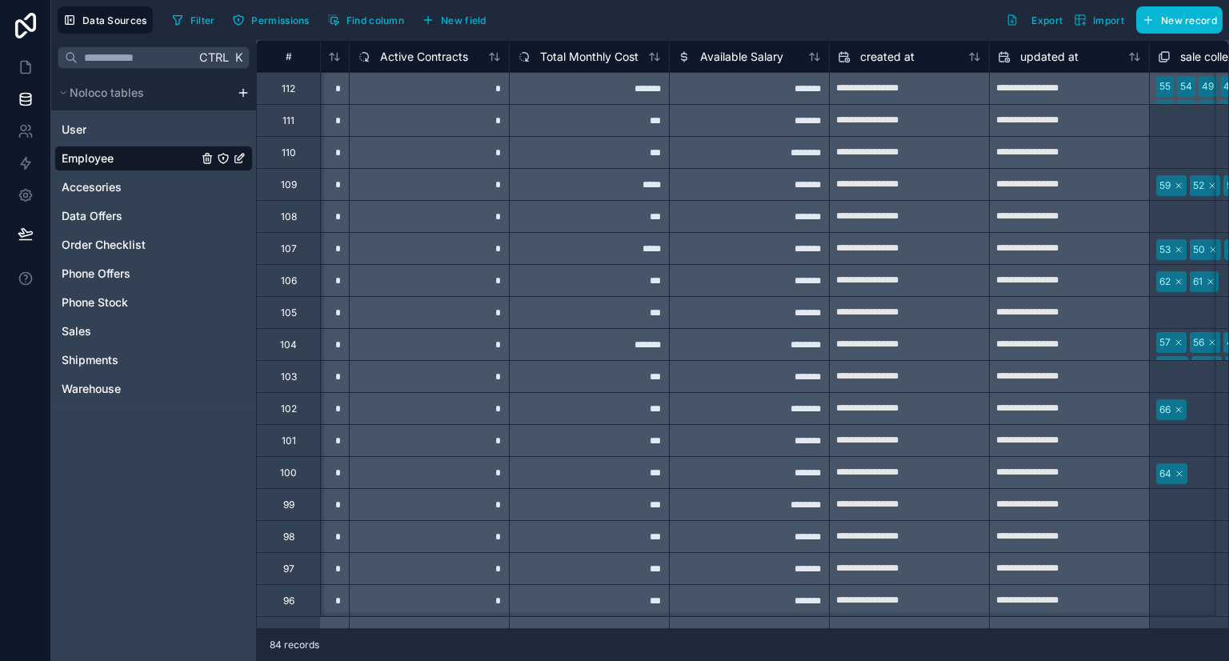
click at [246, 94] on html "**********" at bounding box center [614, 330] width 1229 height 661
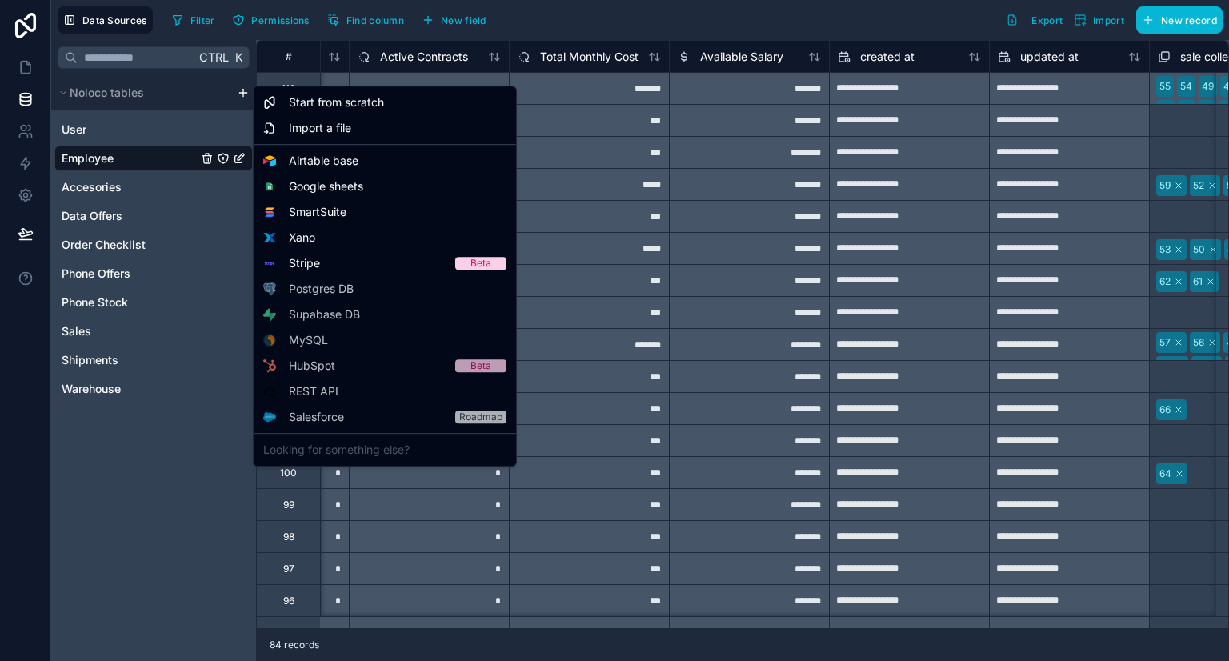
click at [772, 4] on html "**********" at bounding box center [614, 330] width 1229 height 661
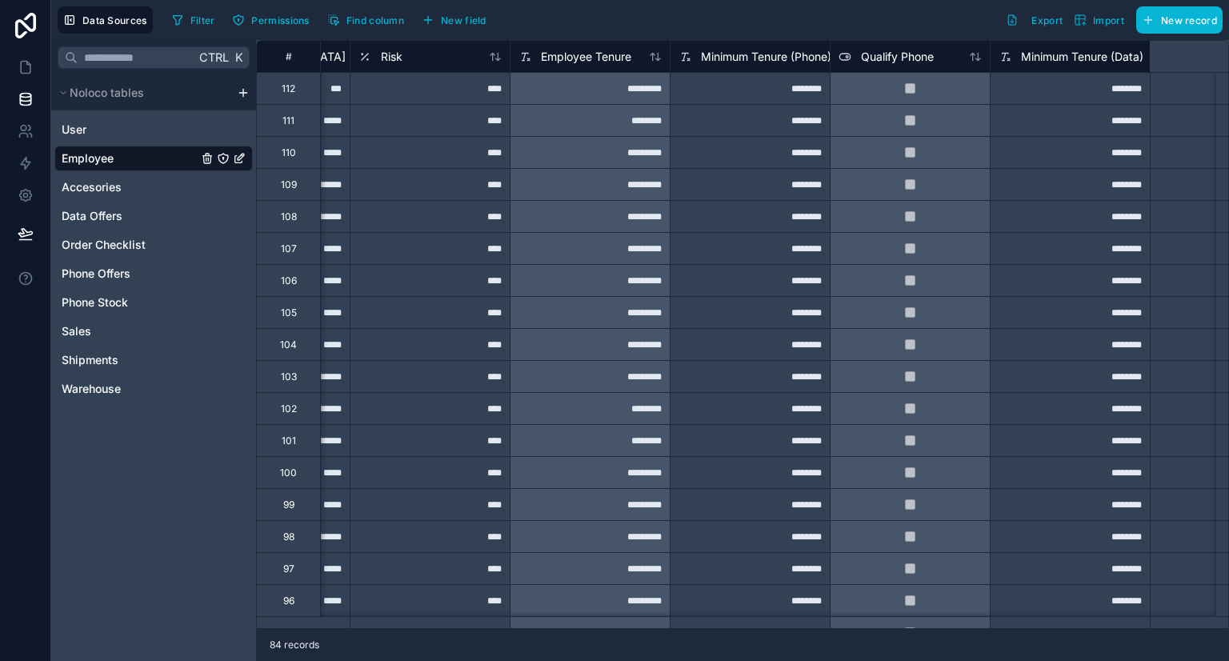
scroll to position [0, 1476]
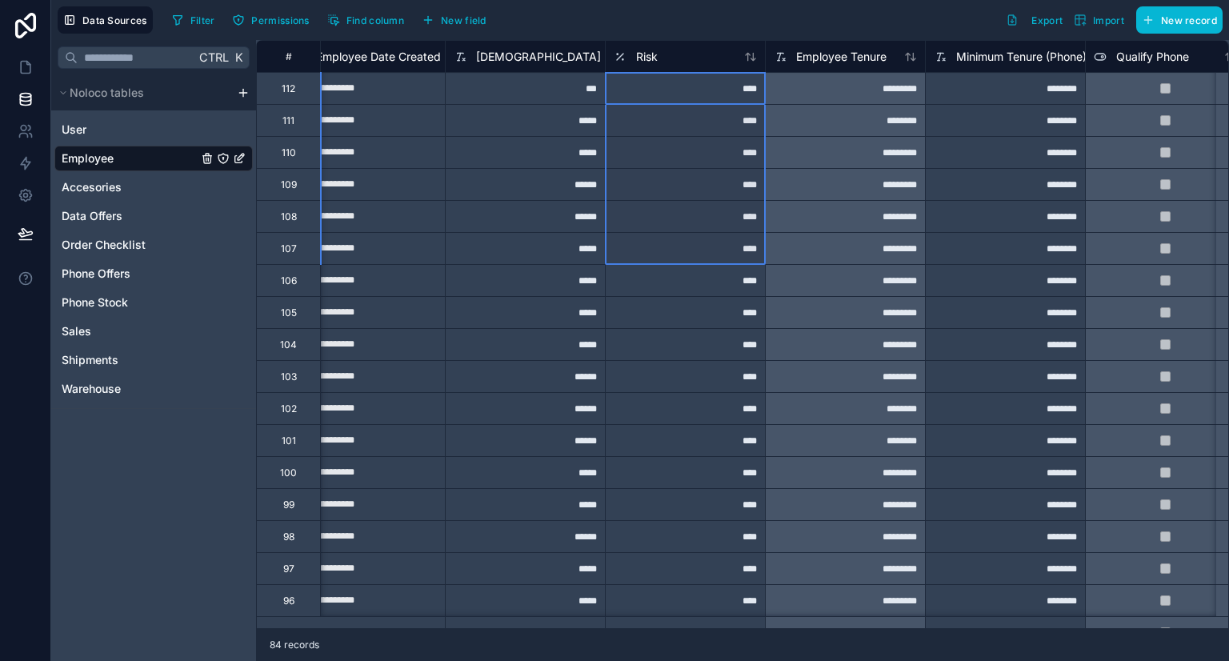
drag, startPoint x: 697, startPoint y: 92, endPoint x: 706, endPoint y: 242, distance: 150.7
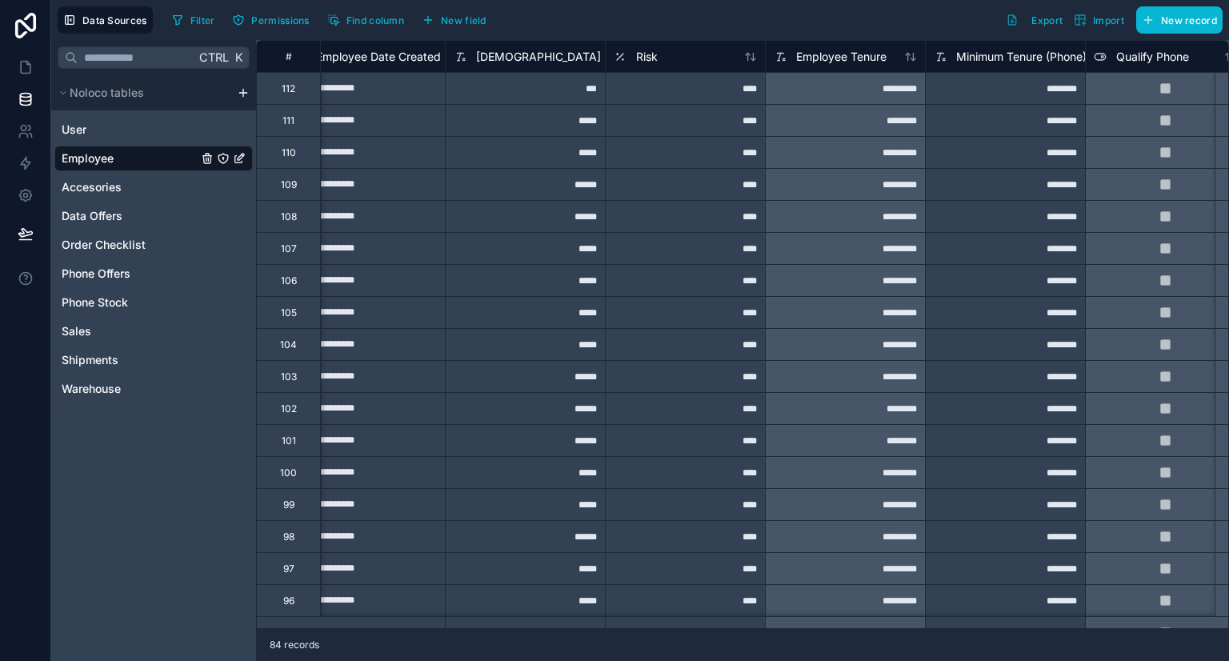
scroll to position [0, 1882]
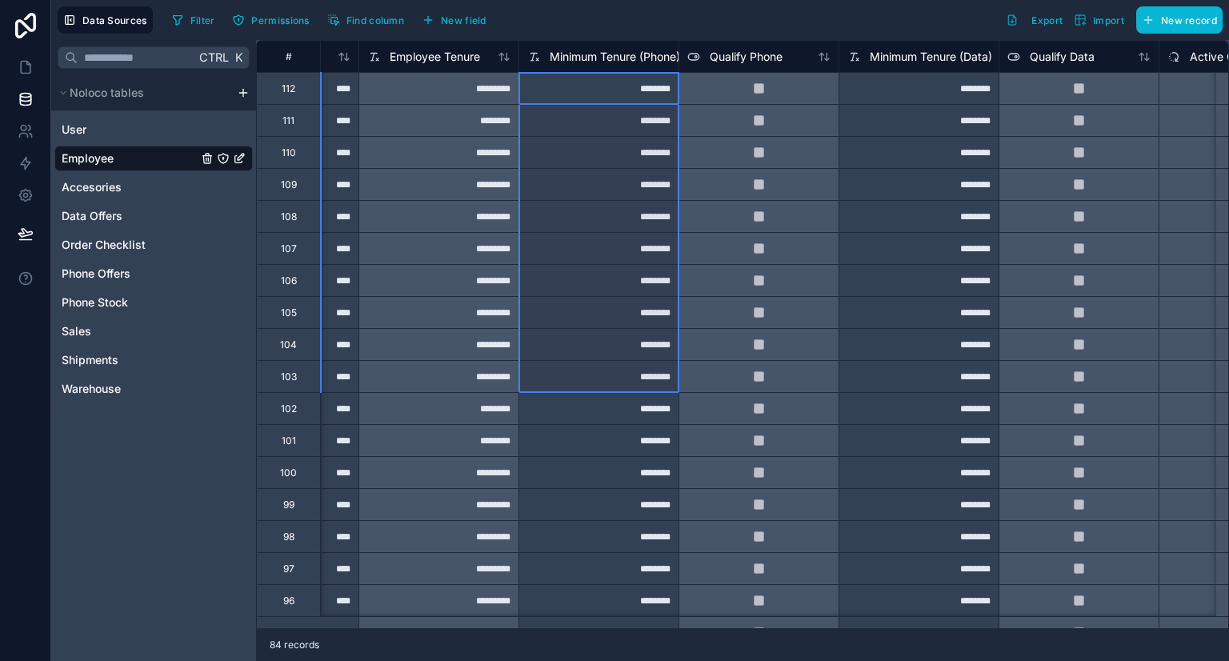
drag, startPoint x: 593, startPoint y: 90, endPoint x: 585, endPoint y: 384, distance: 294.6
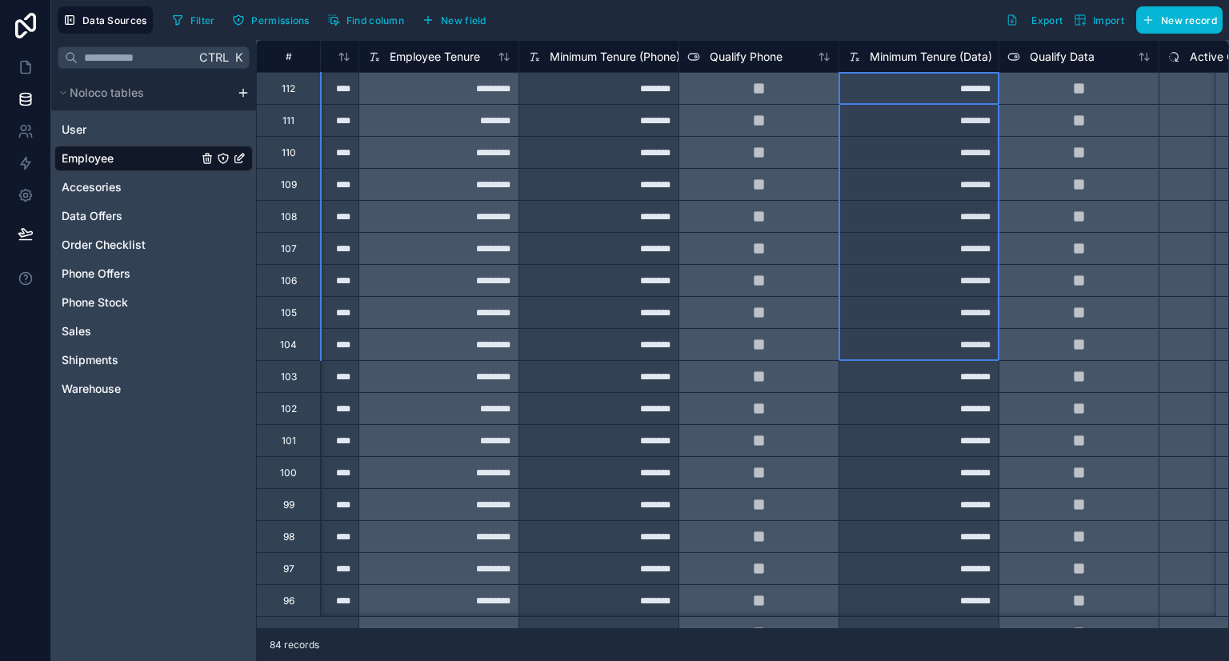
drag, startPoint x: 883, startPoint y: 81, endPoint x: 905, endPoint y: 334, distance: 253.8
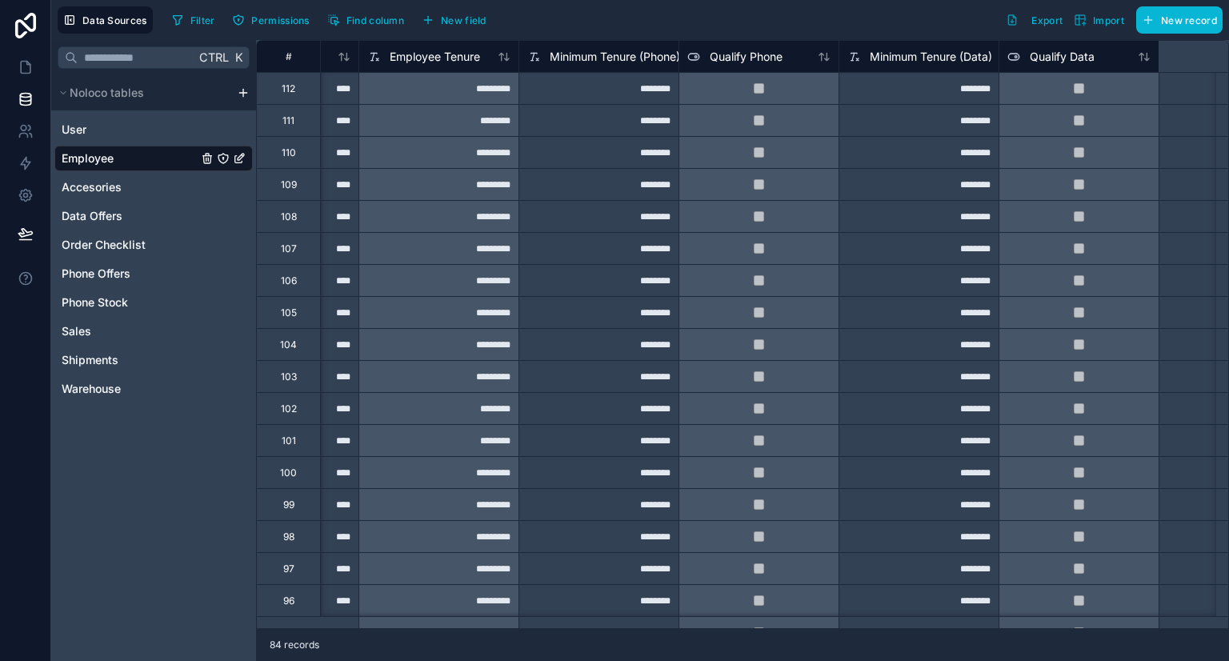
scroll to position [0, 1519]
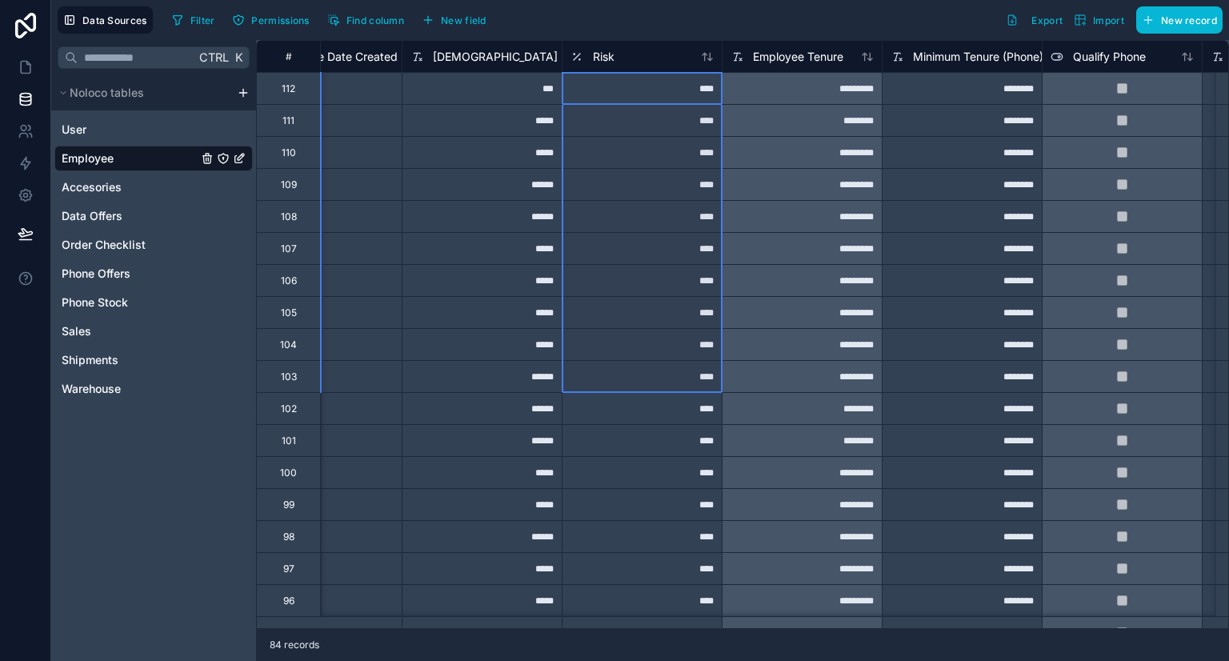
drag, startPoint x: 675, startPoint y: 84, endPoint x: 657, endPoint y: 391, distance: 307.9
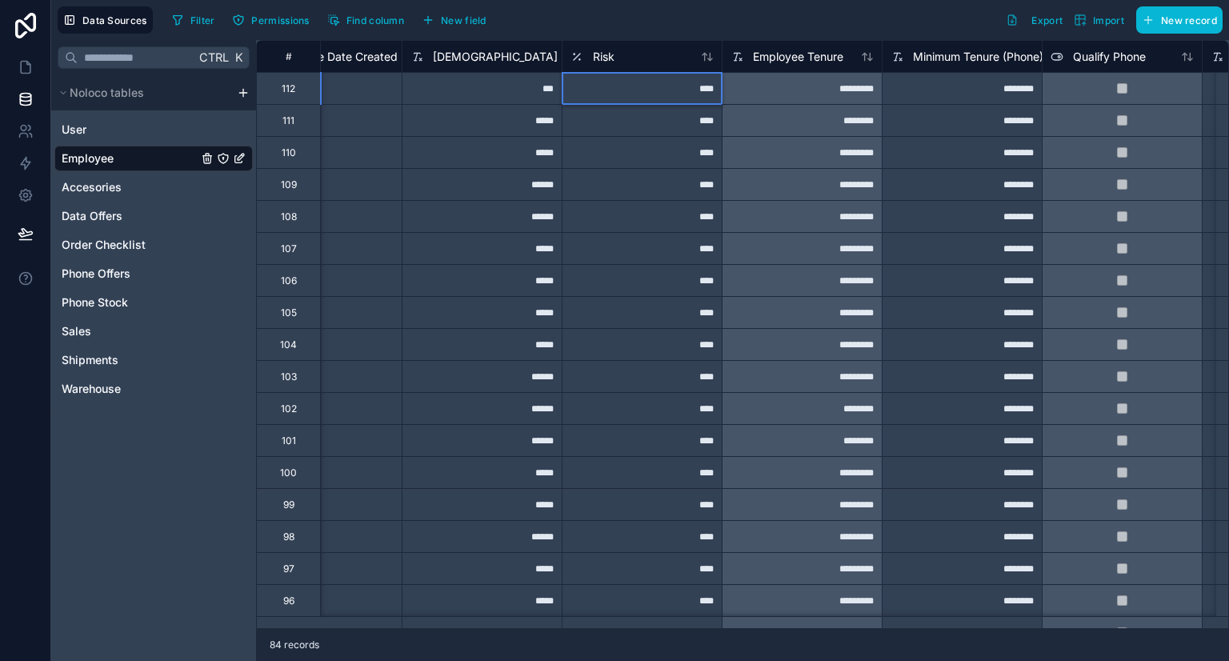
click at [679, 86] on div "****" at bounding box center [642, 88] width 160 height 32
click at [669, 112] on div "****" at bounding box center [642, 120] width 160 height 32
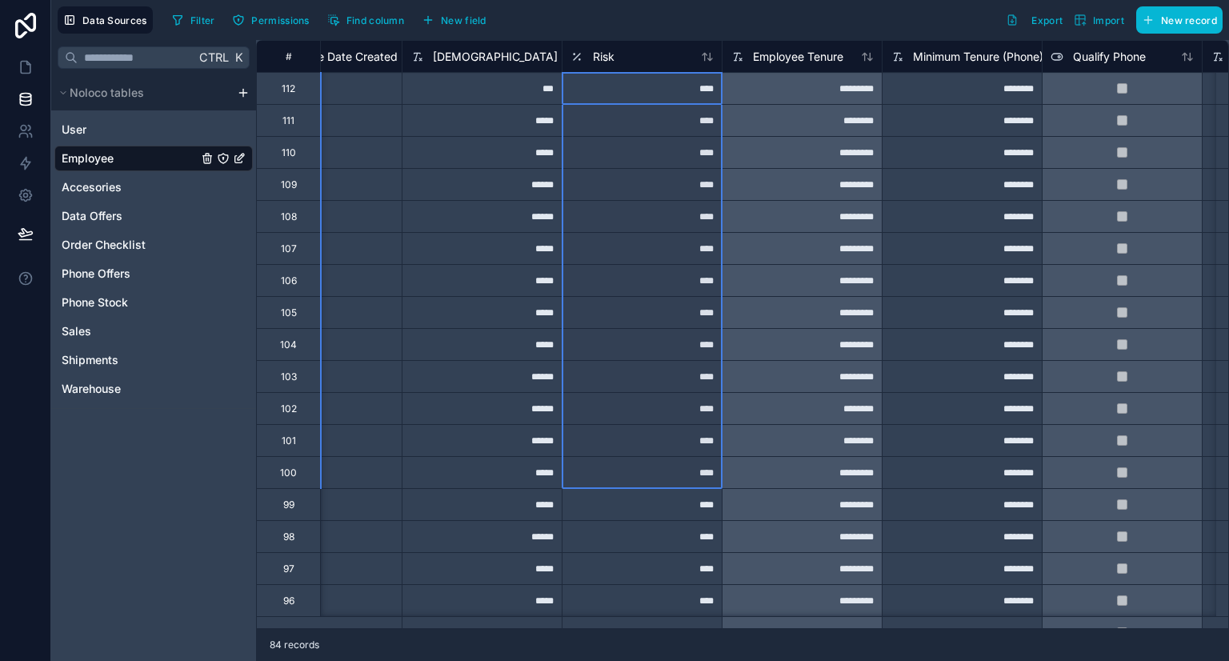
drag, startPoint x: 685, startPoint y: 85, endPoint x: 689, endPoint y: 479, distance: 394.5
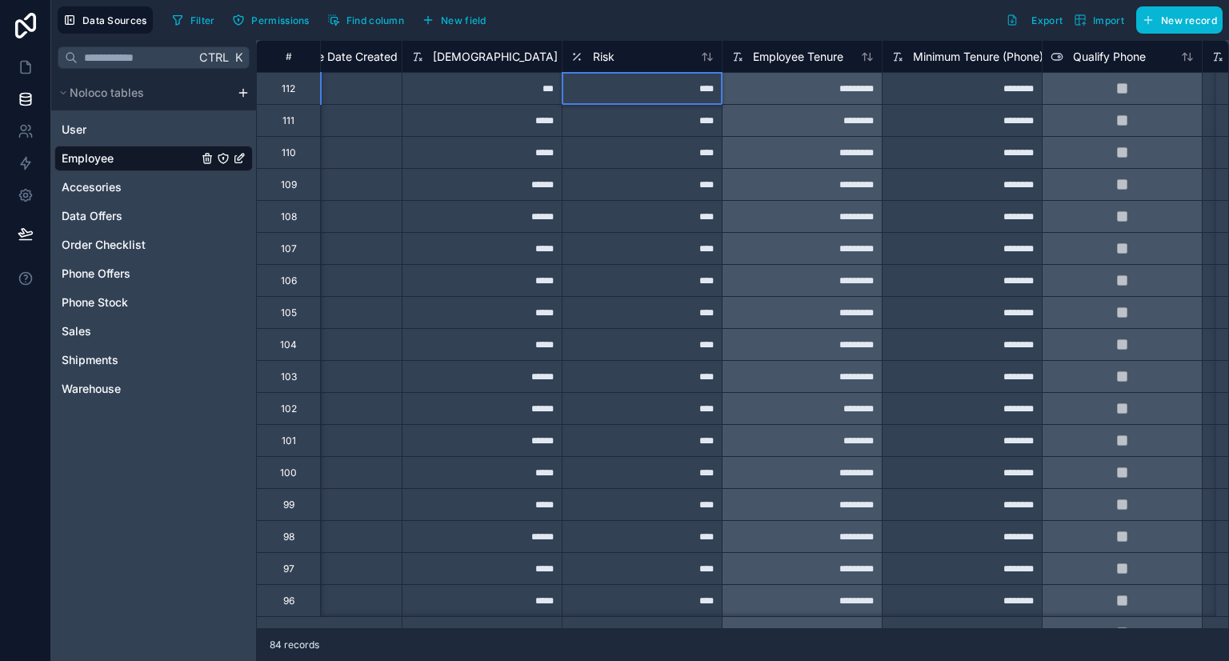
click at [659, 94] on div "****" at bounding box center [642, 88] width 160 height 32
click at [650, 127] on div "****" at bounding box center [642, 120] width 160 height 32
click at [671, 94] on div "****" at bounding box center [642, 88] width 160 height 32
click at [30, 141] on link at bounding box center [25, 131] width 50 height 32
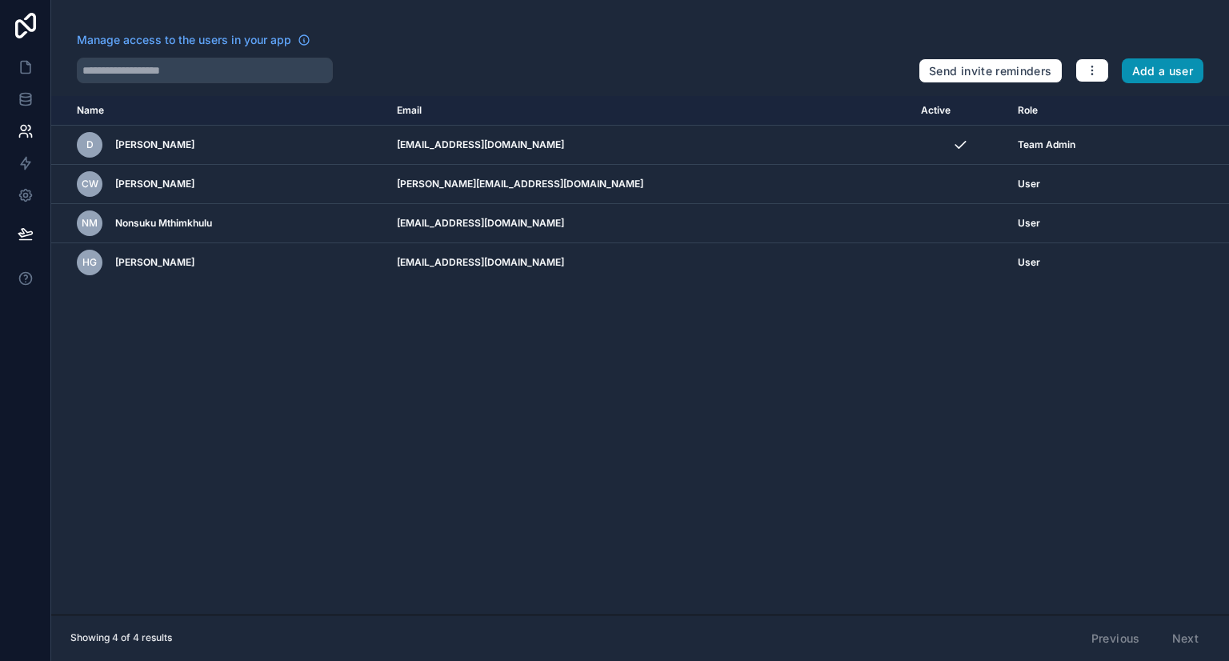
click at [1142, 73] on button "Add a user" at bounding box center [1163, 71] width 82 height 26
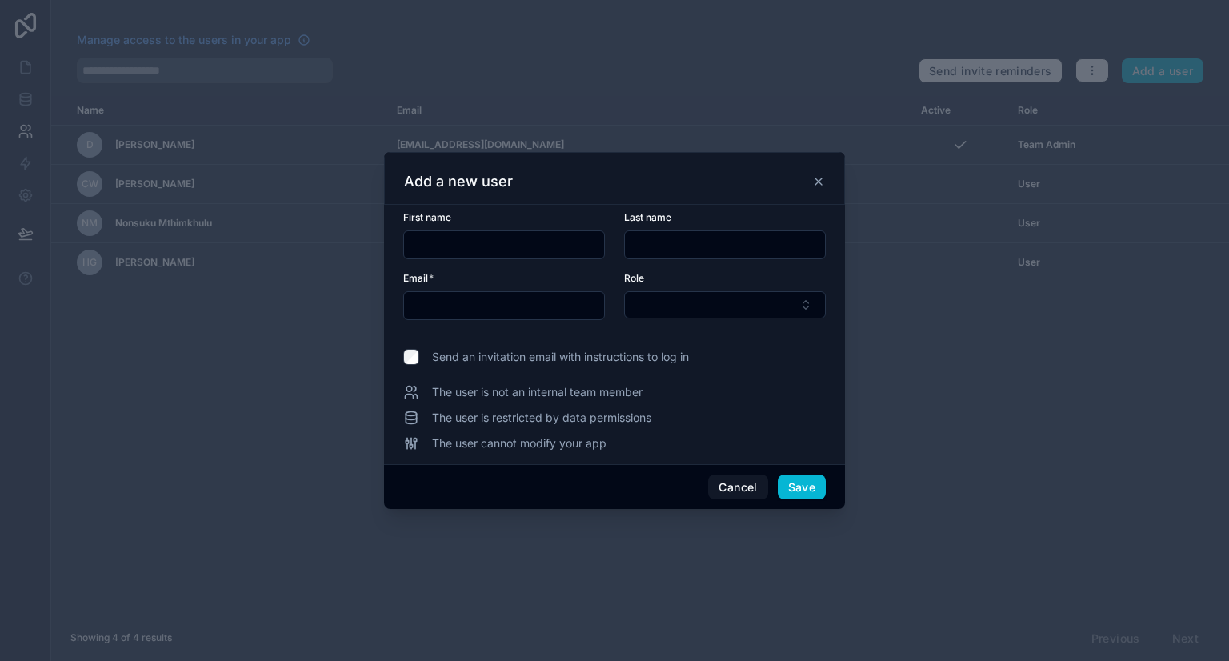
click at [500, 238] on input "text" at bounding box center [504, 245] width 200 height 22
type input "******"
click at [743, 487] on button "Cancel" at bounding box center [737, 488] width 59 height 26
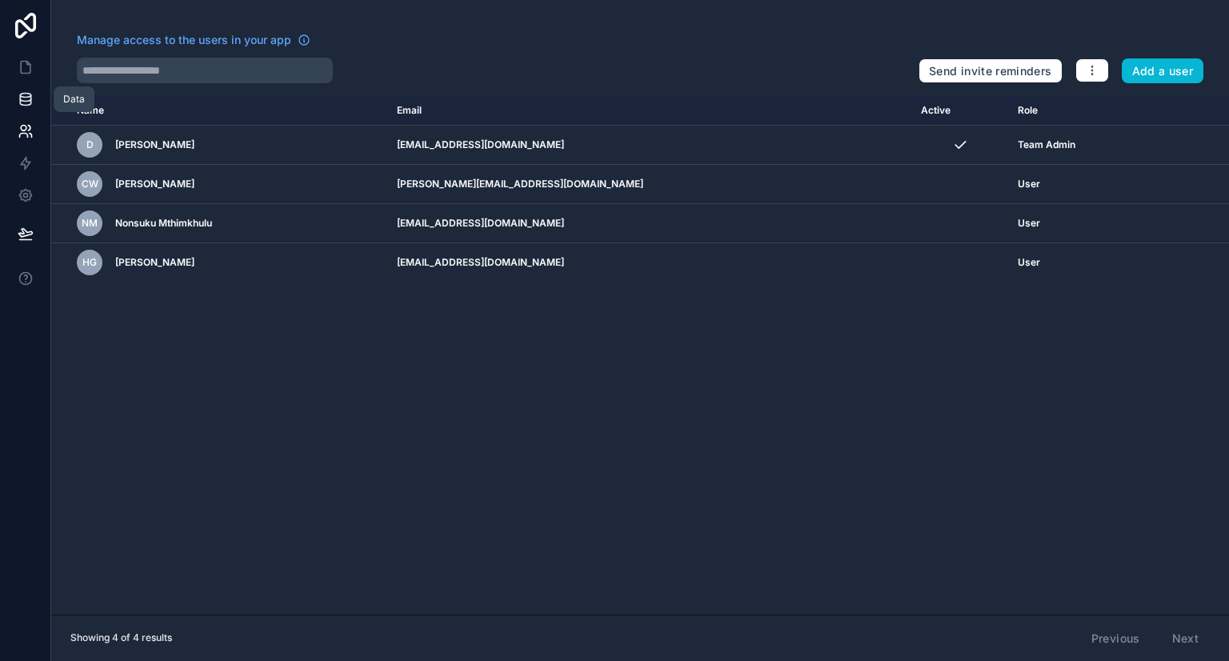
click at [22, 102] on icon at bounding box center [26, 99] width 16 height 16
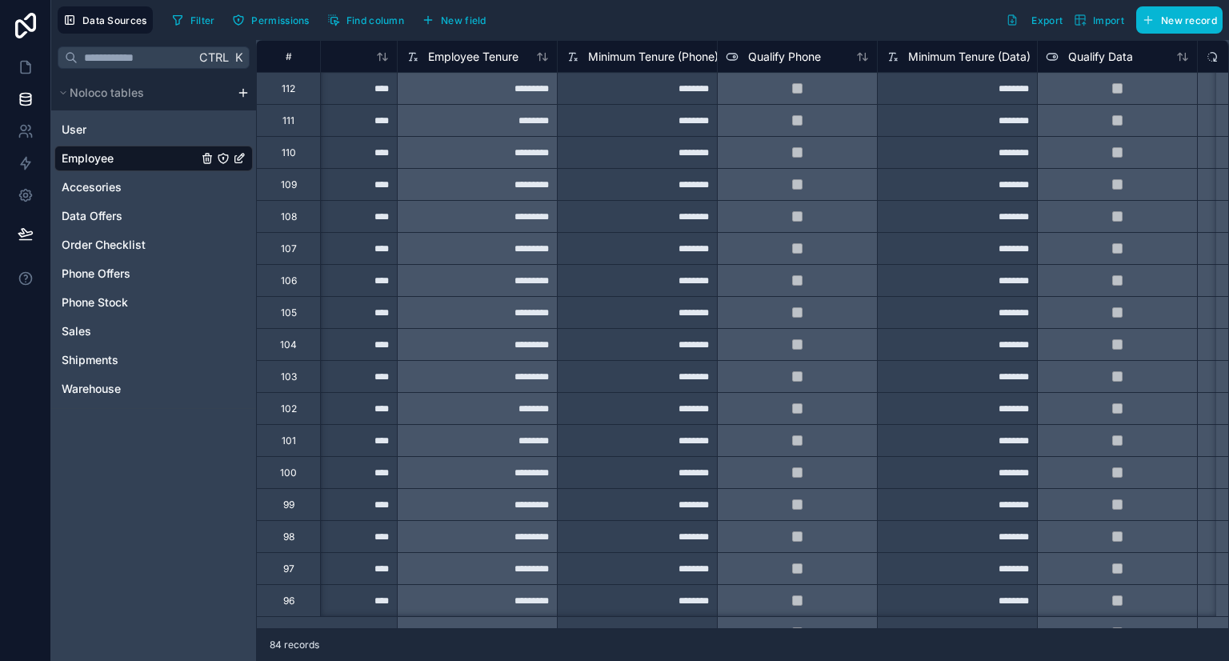
scroll to position [0, 1601]
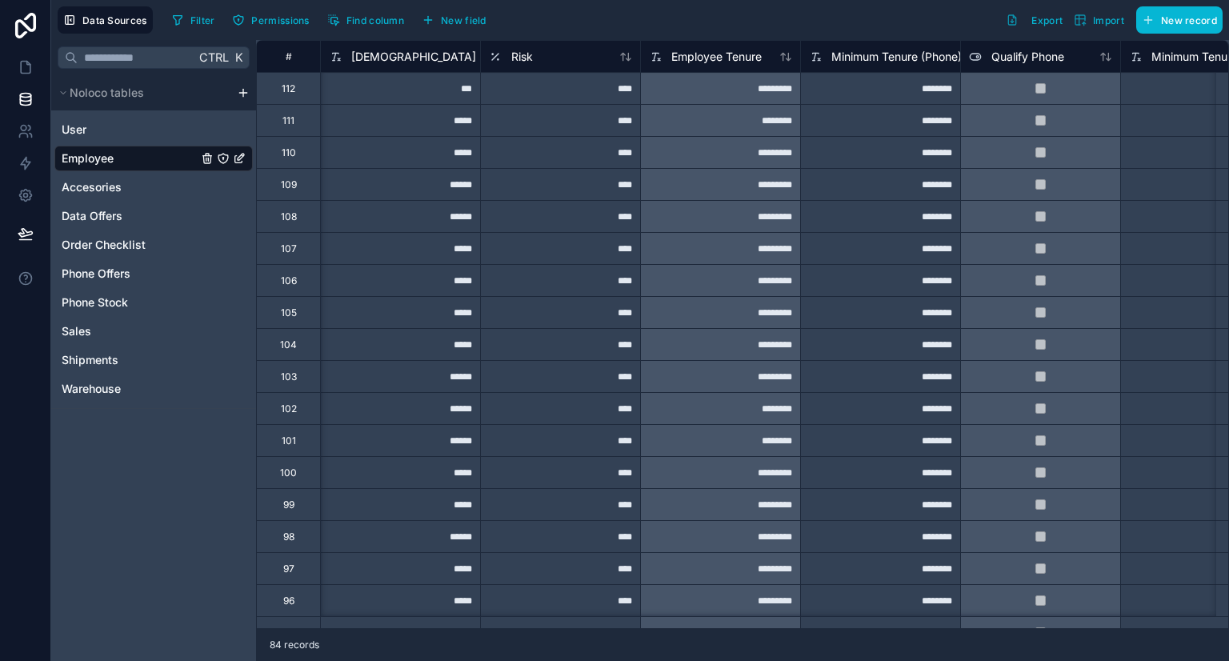
click at [552, 85] on div "****" at bounding box center [560, 88] width 160 height 32
click at [138, 355] on link "Shipments" at bounding box center [130, 360] width 136 height 16
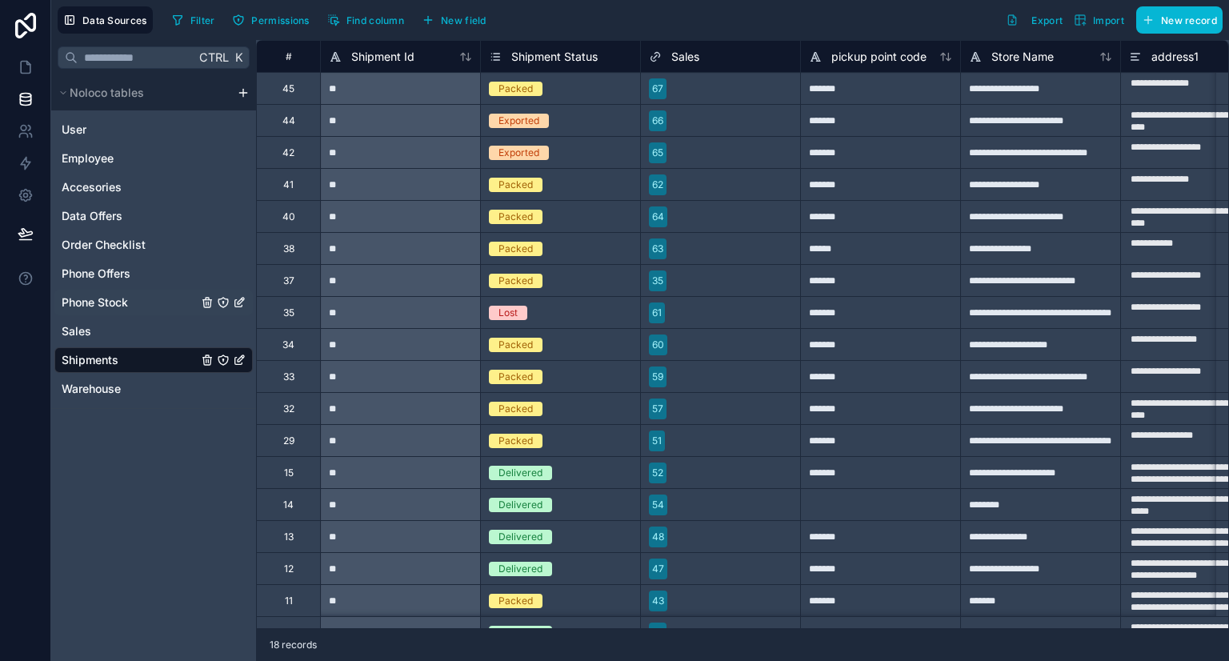
click at [126, 305] on span "Phone Stock" at bounding box center [95, 302] width 66 height 16
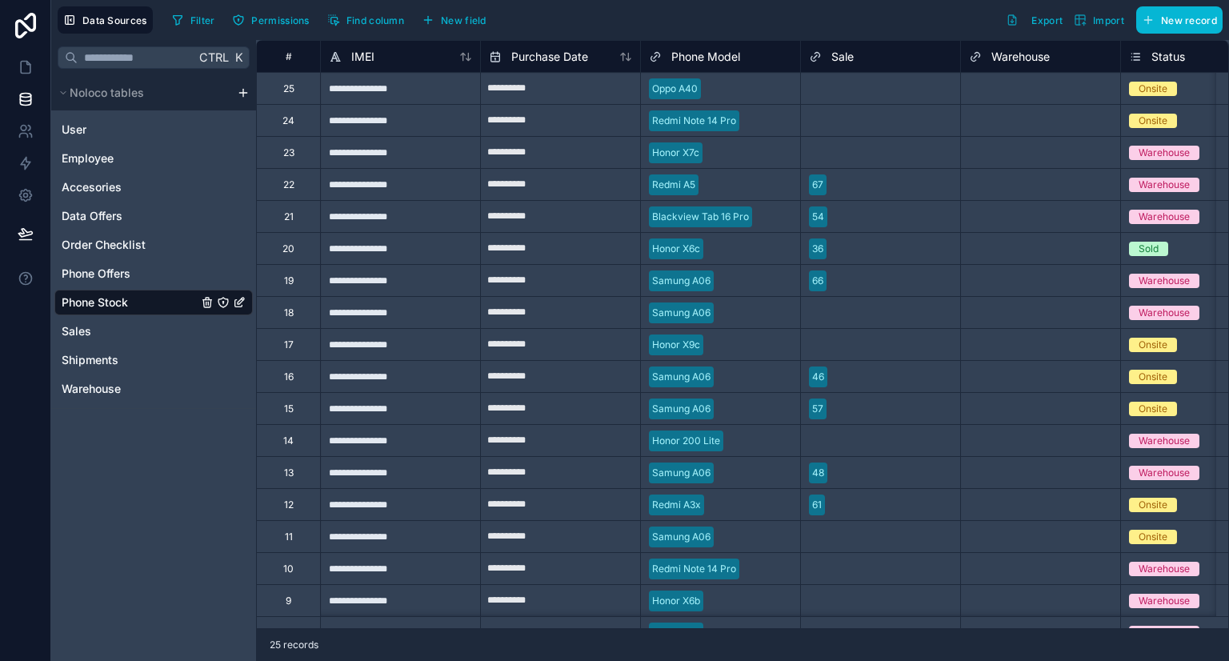
click at [419, 89] on div "**********" at bounding box center [400, 88] width 160 height 32
click at [721, 81] on div at bounding box center [749, 89] width 85 height 16
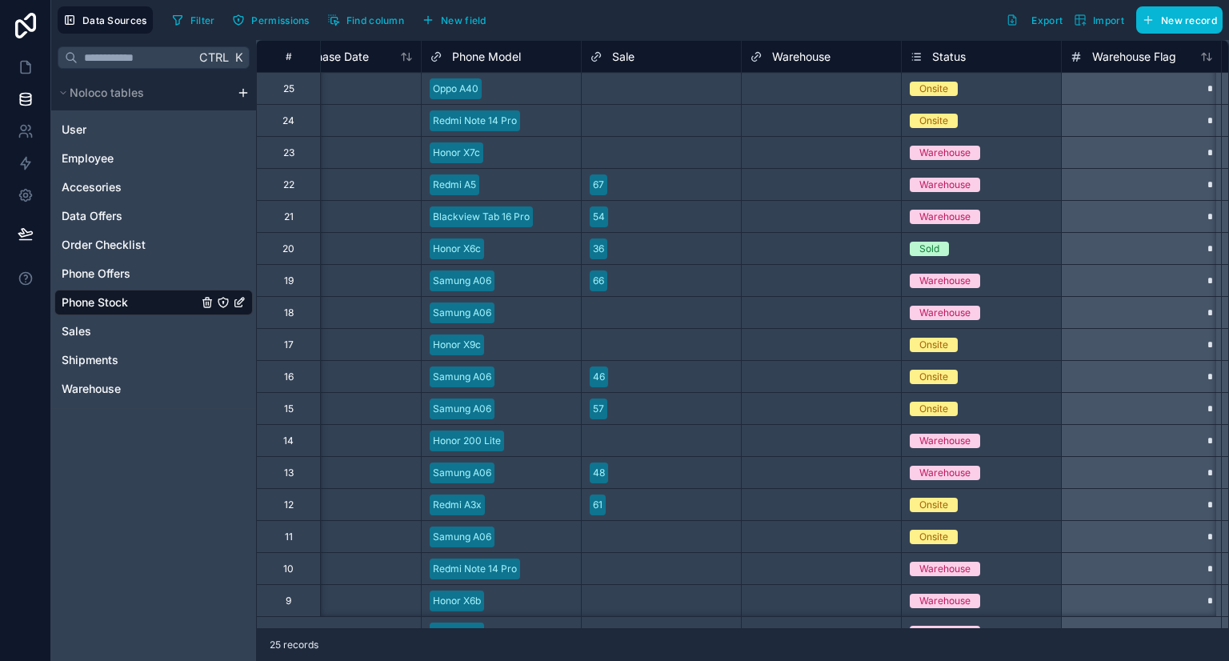
scroll to position [0, 274]
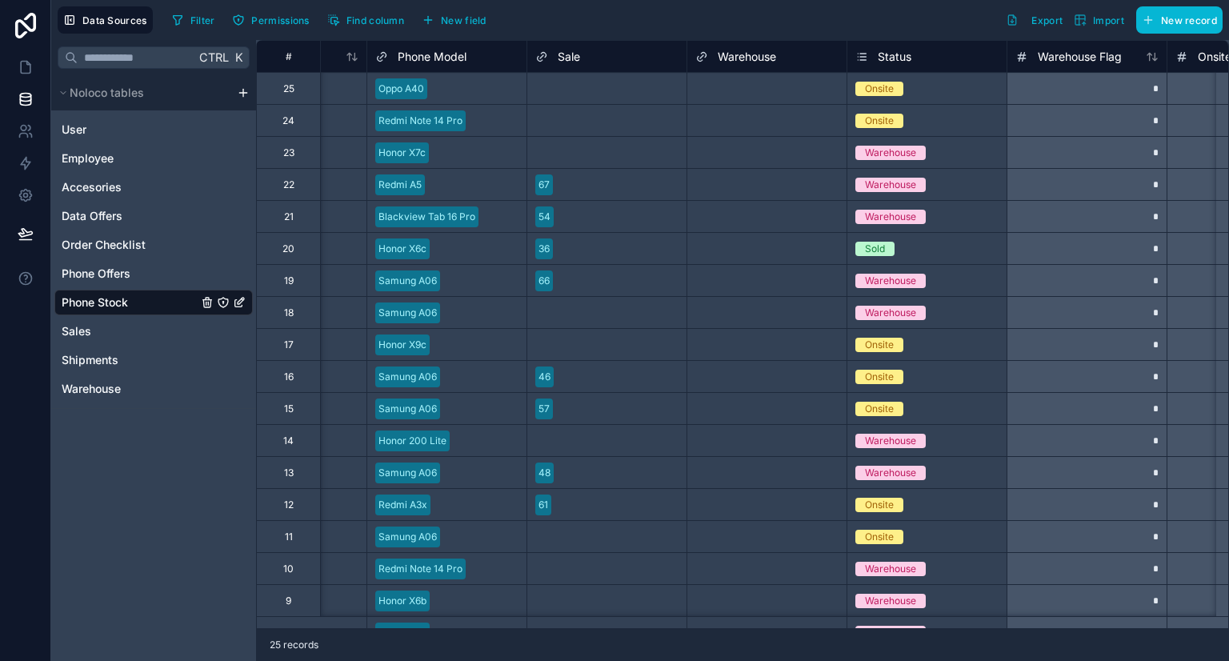
click at [760, 94] on div "Select a Warehouse" at bounding box center [740, 88] width 90 height 13
click at [763, 94] on div "Select a Warehouse" at bounding box center [766, 89] width 159 height 22
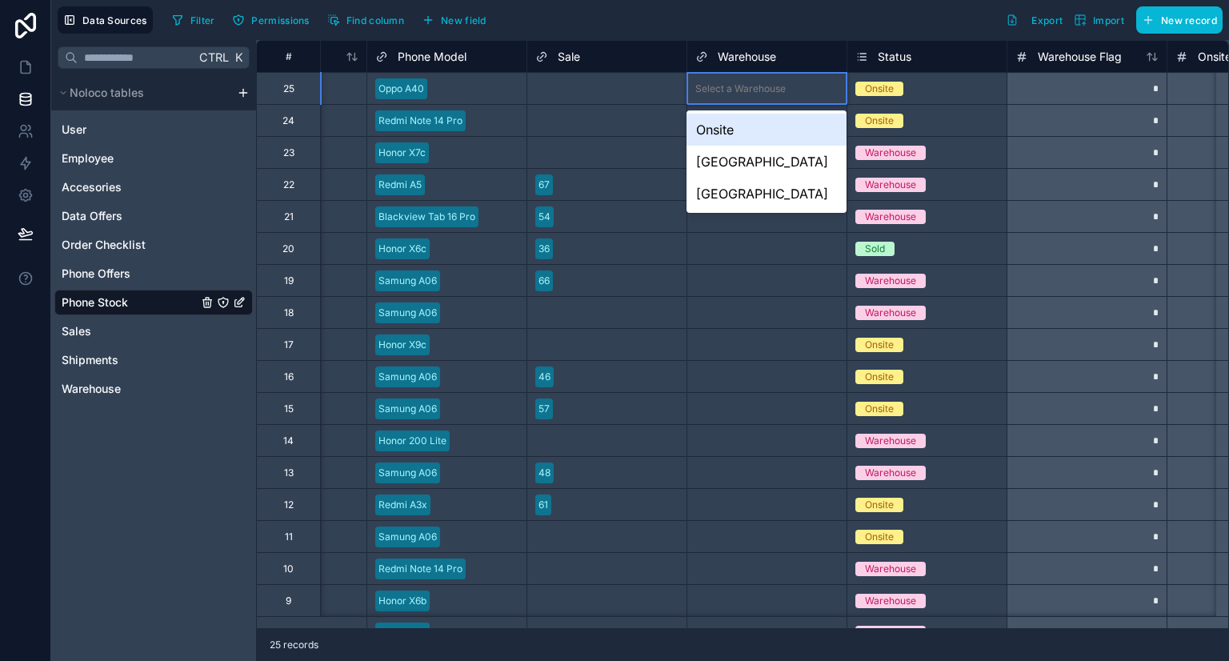
click at [883, 30] on div "Filter Permissions Find column New field Export Import New record" at bounding box center [694, 19] width 1057 height 27
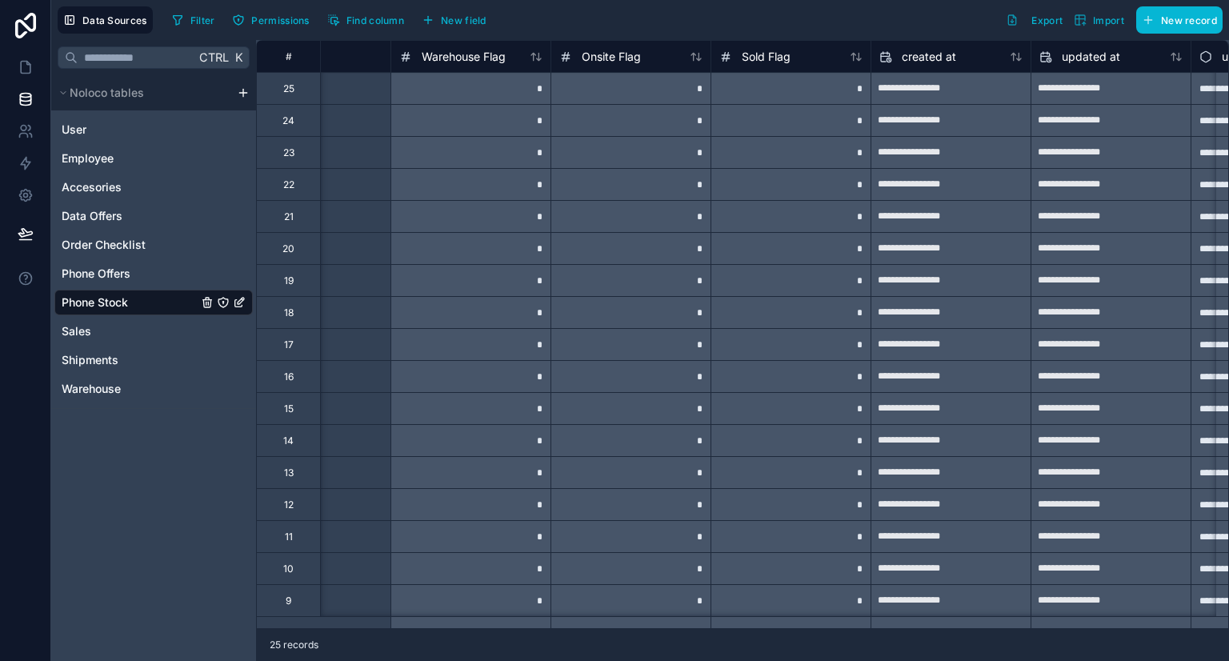
scroll to position [0, 891]
drag, startPoint x: 502, startPoint y: 94, endPoint x: 801, endPoint y: 94, distance: 299.3
click at [801, 94] on div "**********" at bounding box center [357, 88] width 1985 height 32
drag, startPoint x: 578, startPoint y: 129, endPoint x: 851, endPoint y: 130, distance: 273.7
click at [851, 130] on div "**********" at bounding box center [357, 120] width 1985 height 32
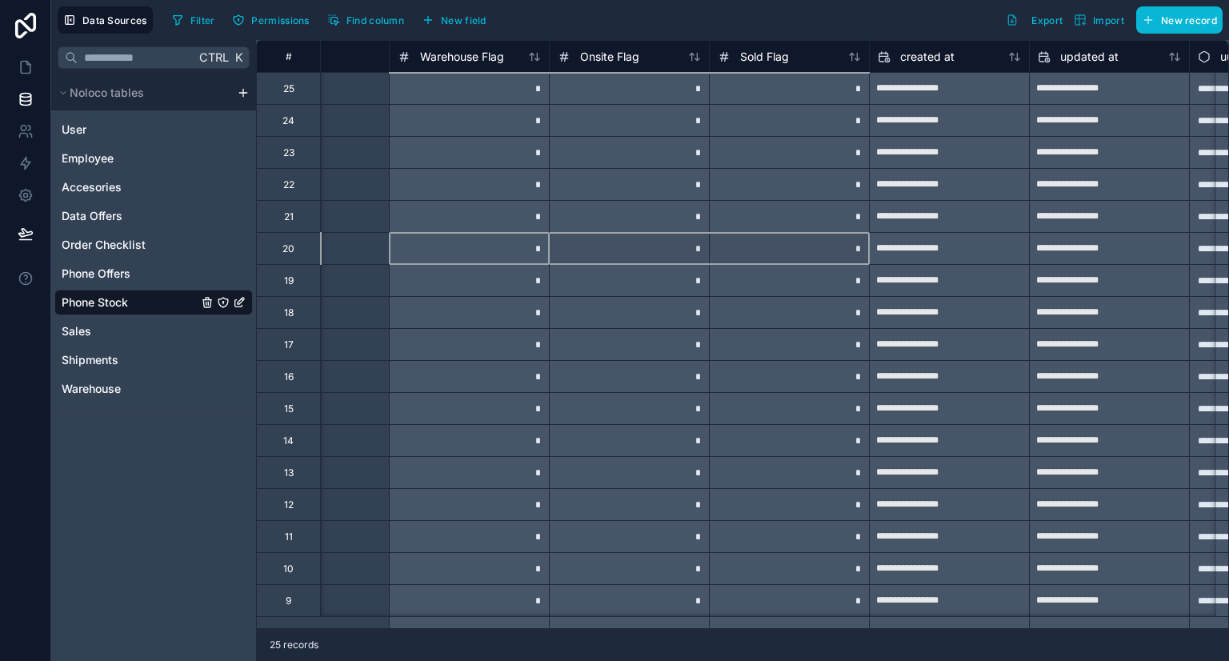
drag, startPoint x: 496, startPoint y: 258, endPoint x: 828, endPoint y: 258, distance: 332.1
click at [828, 258] on div "**********" at bounding box center [357, 248] width 1985 height 32
drag, startPoint x: 494, startPoint y: 285, endPoint x: 762, endPoint y: 327, distance: 271.4
click at [762, 327] on div "**********" at bounding box center [357, 456] width 1985 height 832
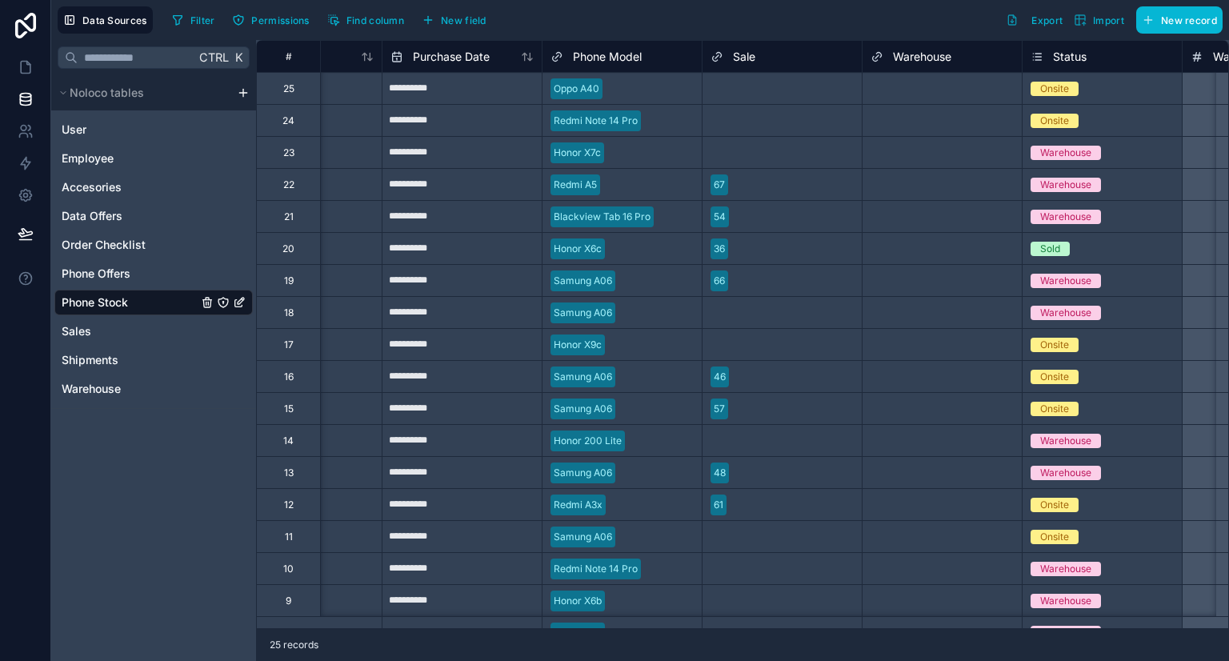
scroll to position [0, 96]
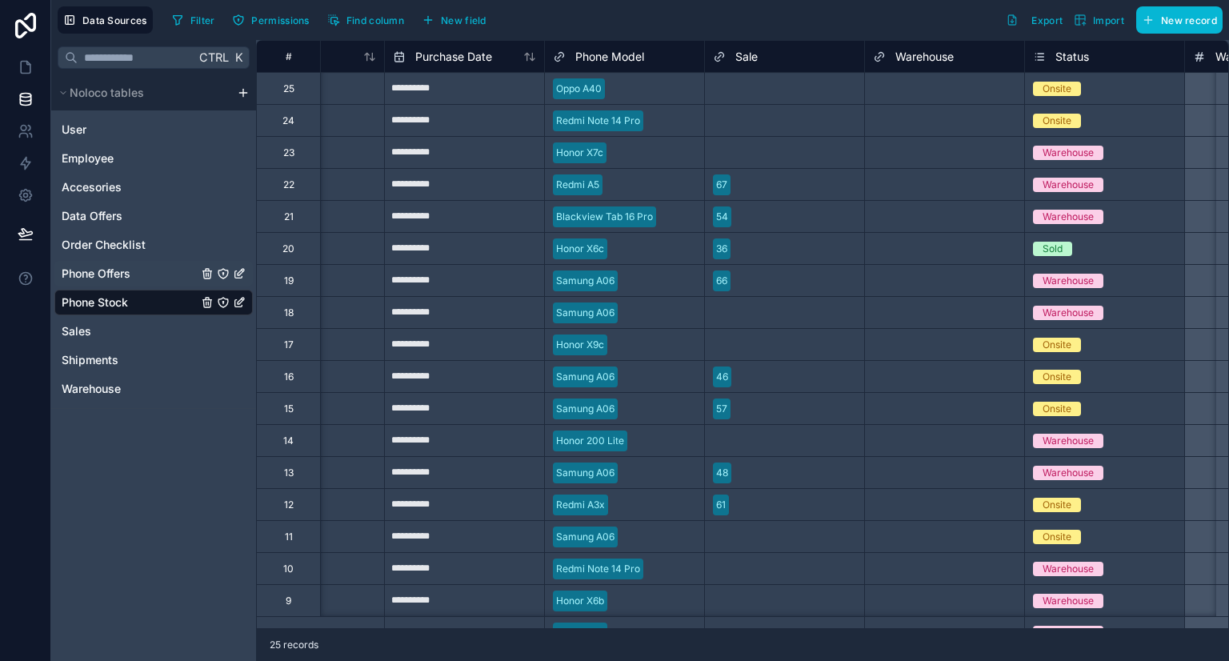
drag, startPoint x: 125, startPoint y: 274, endPoint x: 133, endPoint y: 282, distance: 11.3
click at [126, 274] on span "Phone Offers" at bounding box center [96, 274] width 69 height 16
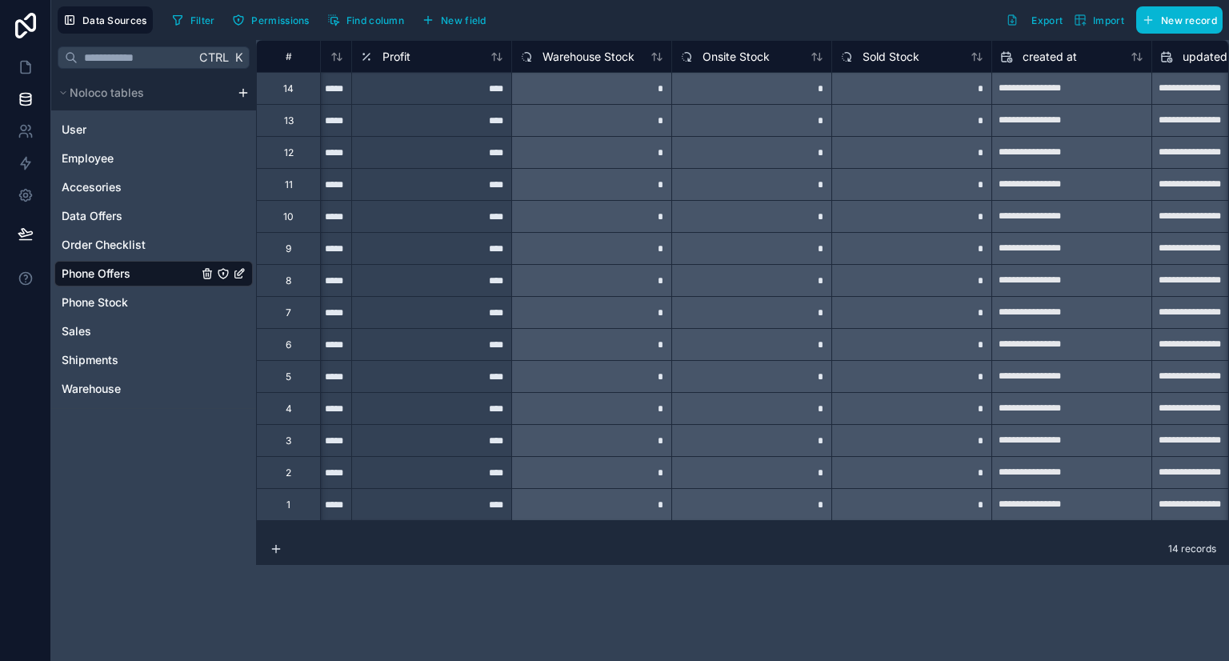
scroll to position [0, 1476]
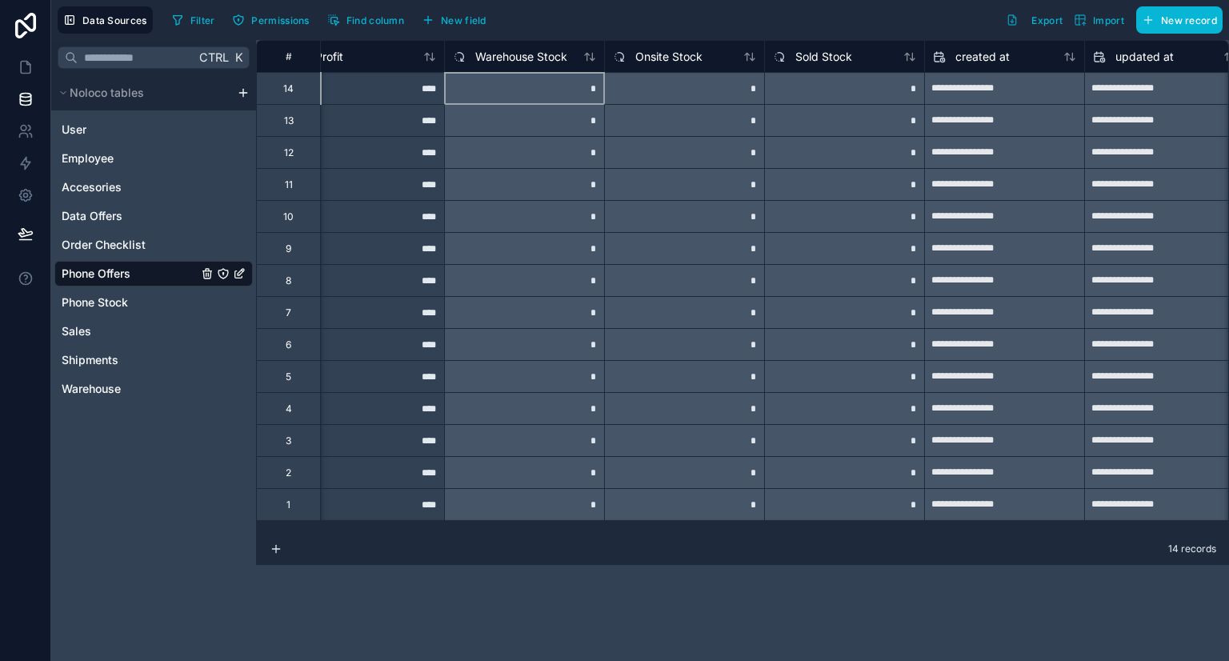
click at [571, 94] on div "*" at bounding box center [524, 88] width 160 height 32
click at [712, 97] on div "*" at bounding box center [684, 88] width 160 height 32
click at [848, 98] on div "*" at bounding box center [844, 88] width 160 height 32
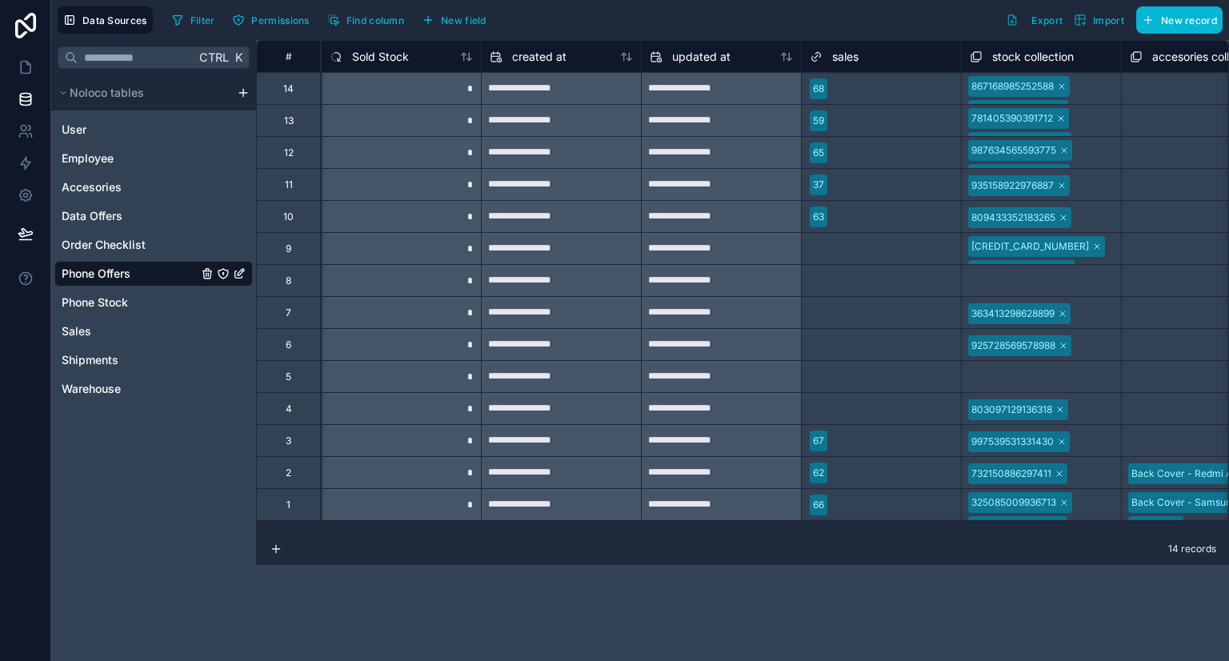
scroll to position [0, 2058]
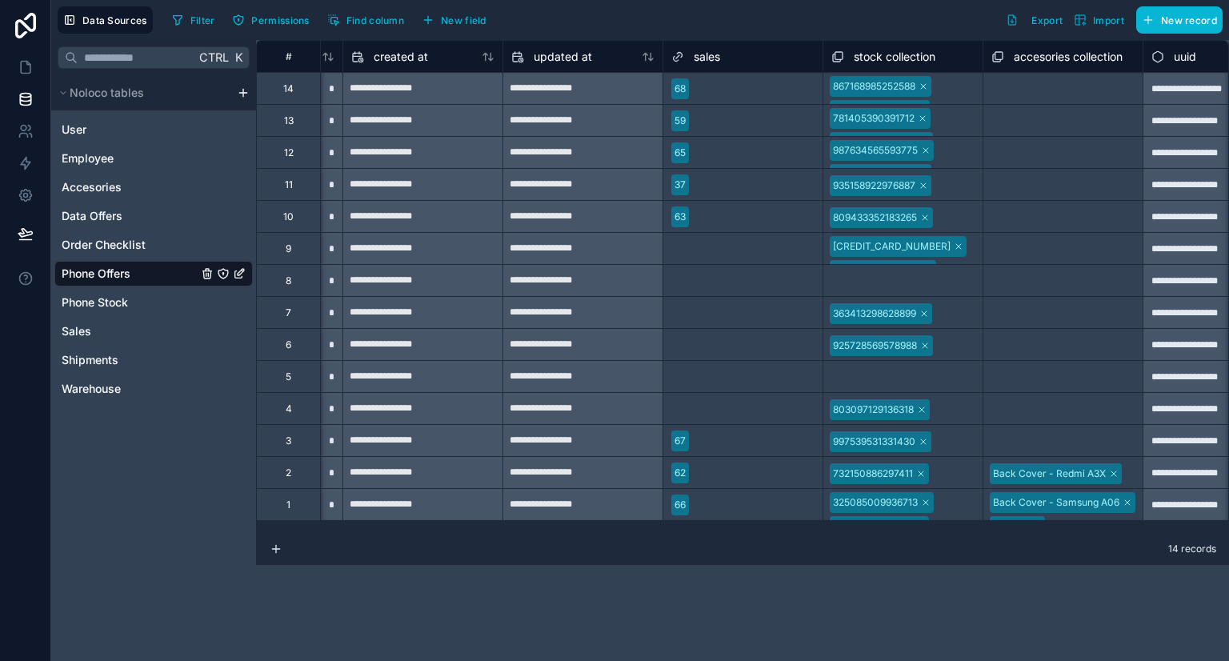
click at [959, 93] on div "867168985252588 741157566025109 356789056789012 356789098765432" at bounding box center [902, 88] width 159 height 31
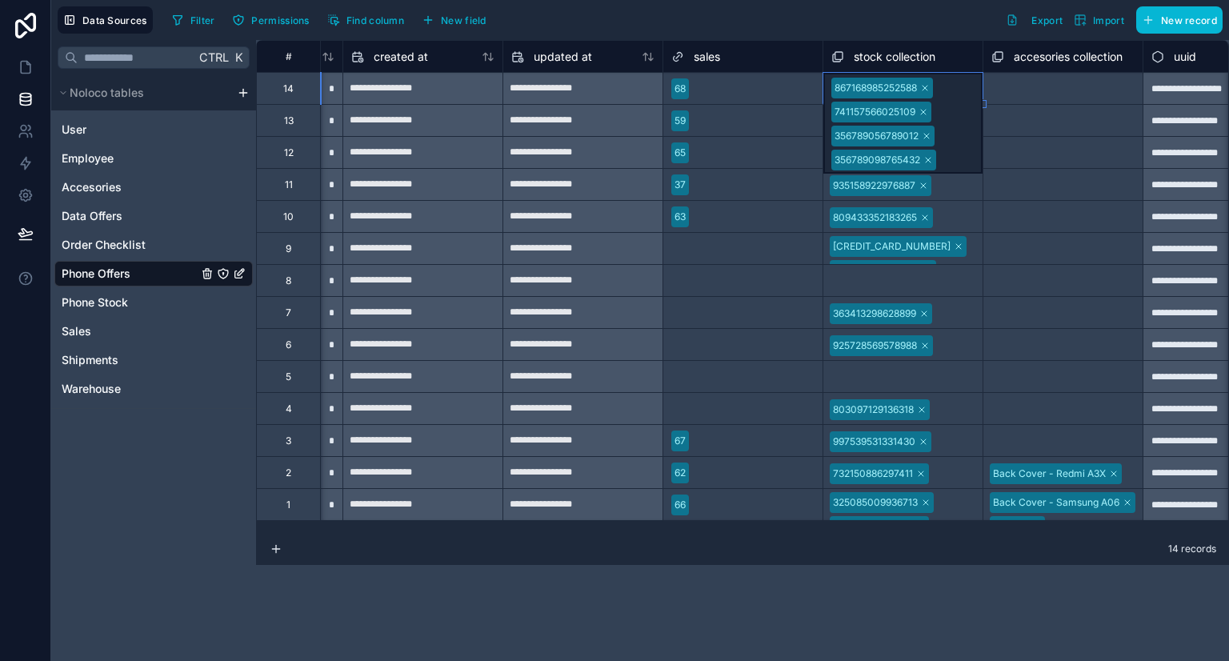
click at [713, 87] on div at bounding box center [754, 89] width 119 height 16
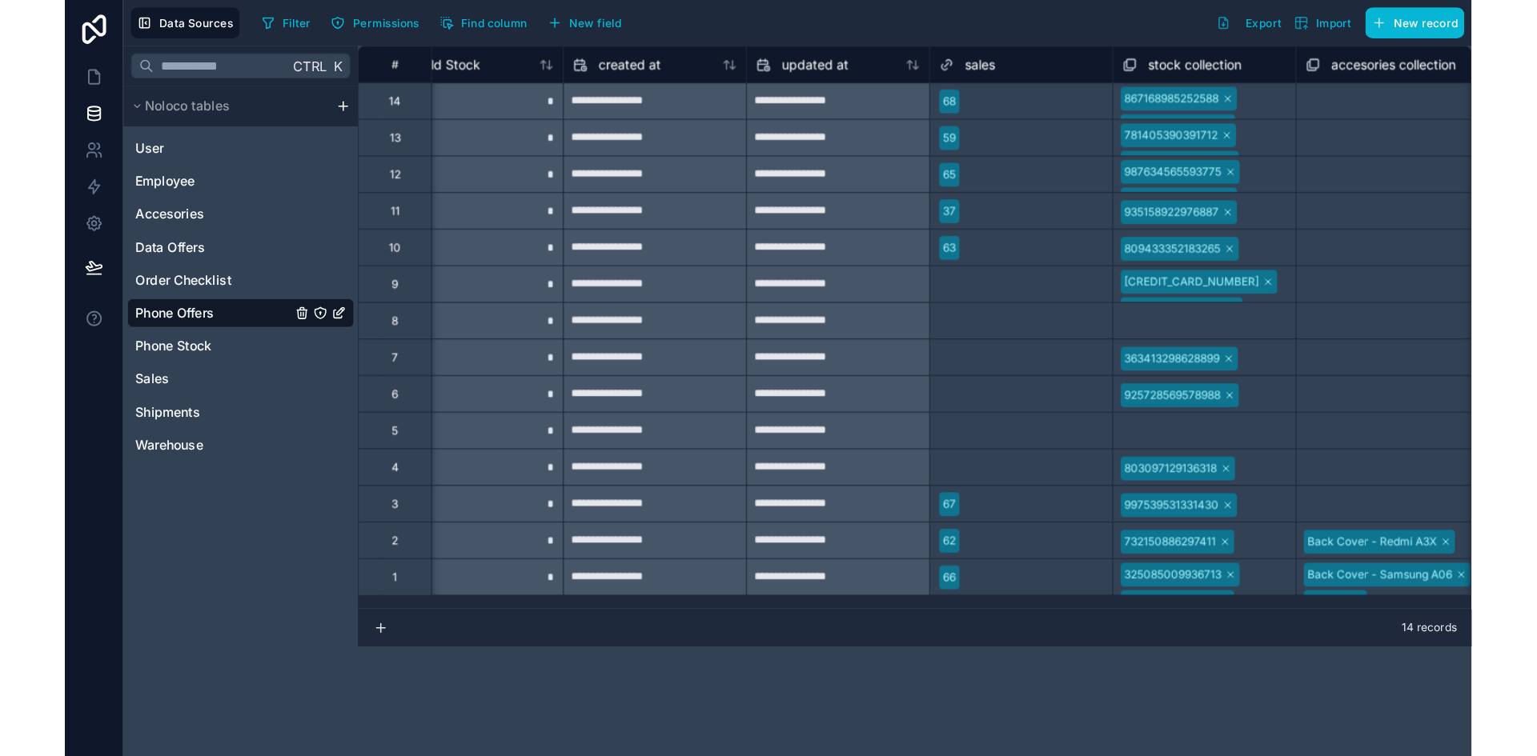
scroll to position [0, 1951]
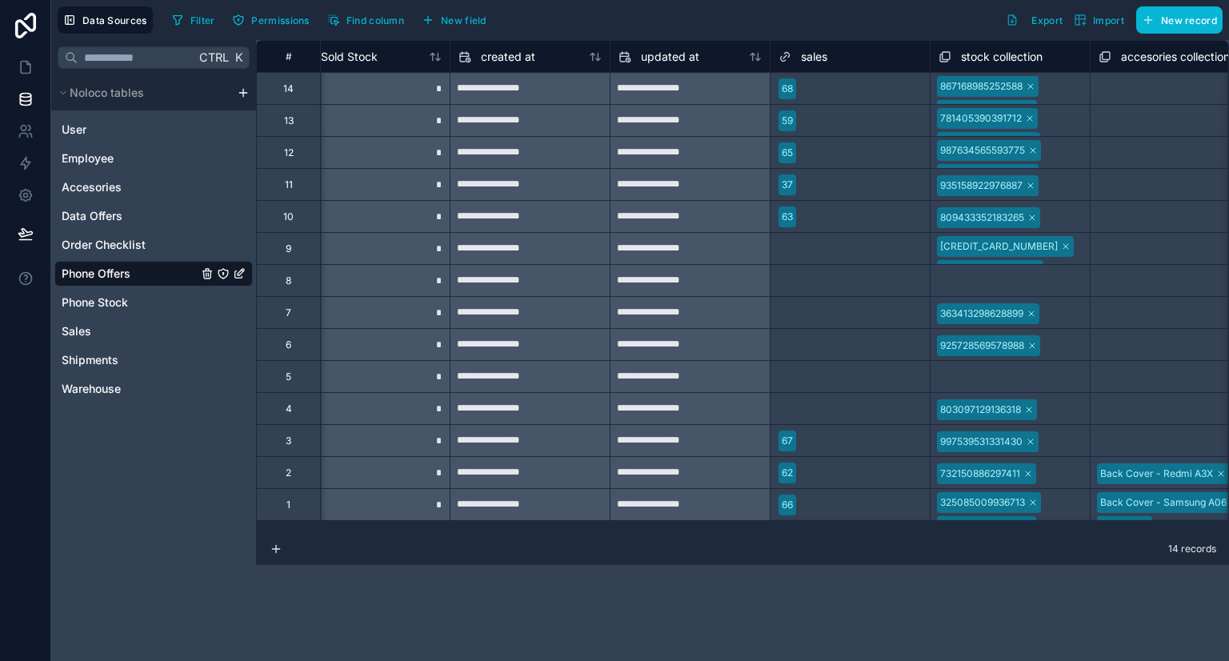
click at [835, 118] on div at bounding box center [862, 121] width 119 height 16
click at [835, 169] on div "37" at bounding box center [850, 184] width 159 height 31
click at [840, 205] on div "63" at bounding box center [850, 217] width 159 height 24
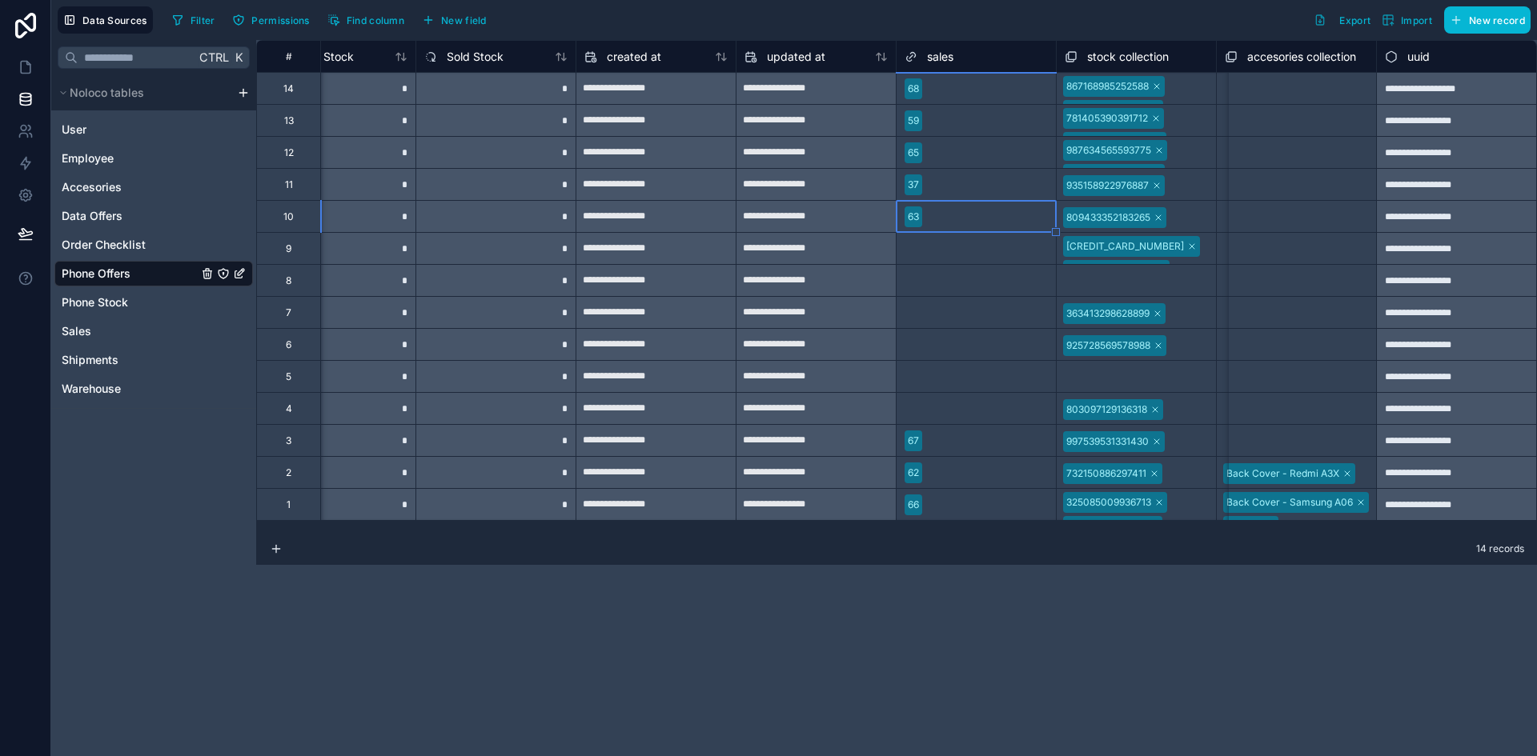
scroll to position [66, 0]
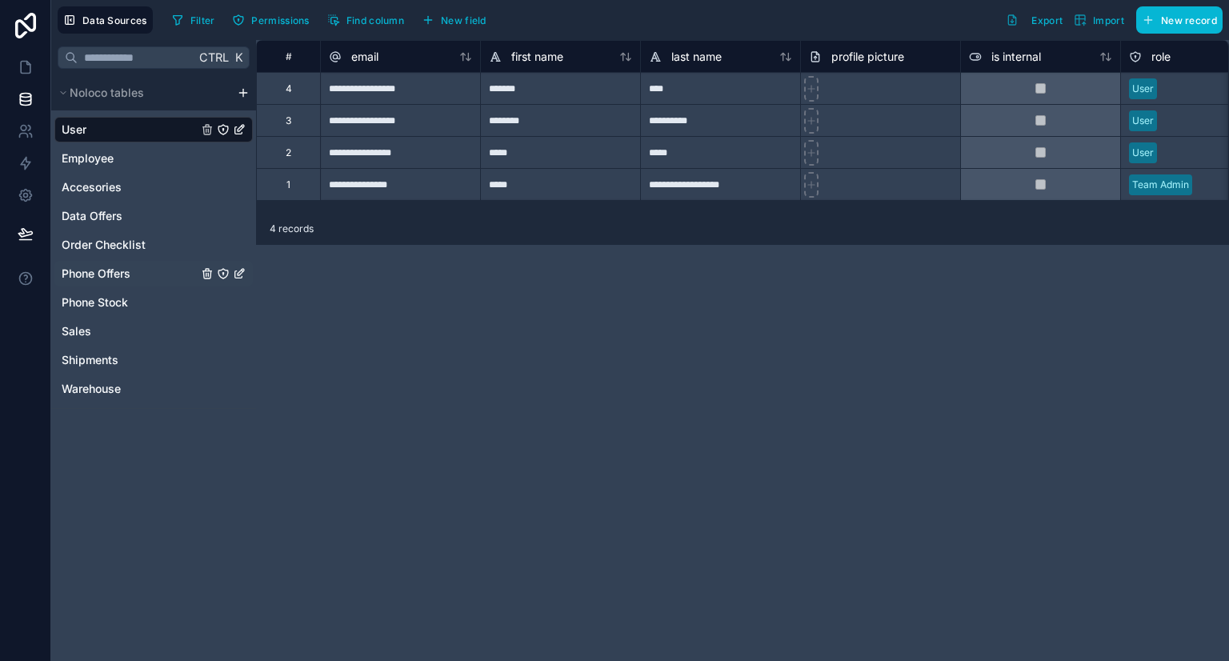
click at [106, 271] on span "Phone Offers" at bounding box center [96, 274] width 69 height 16
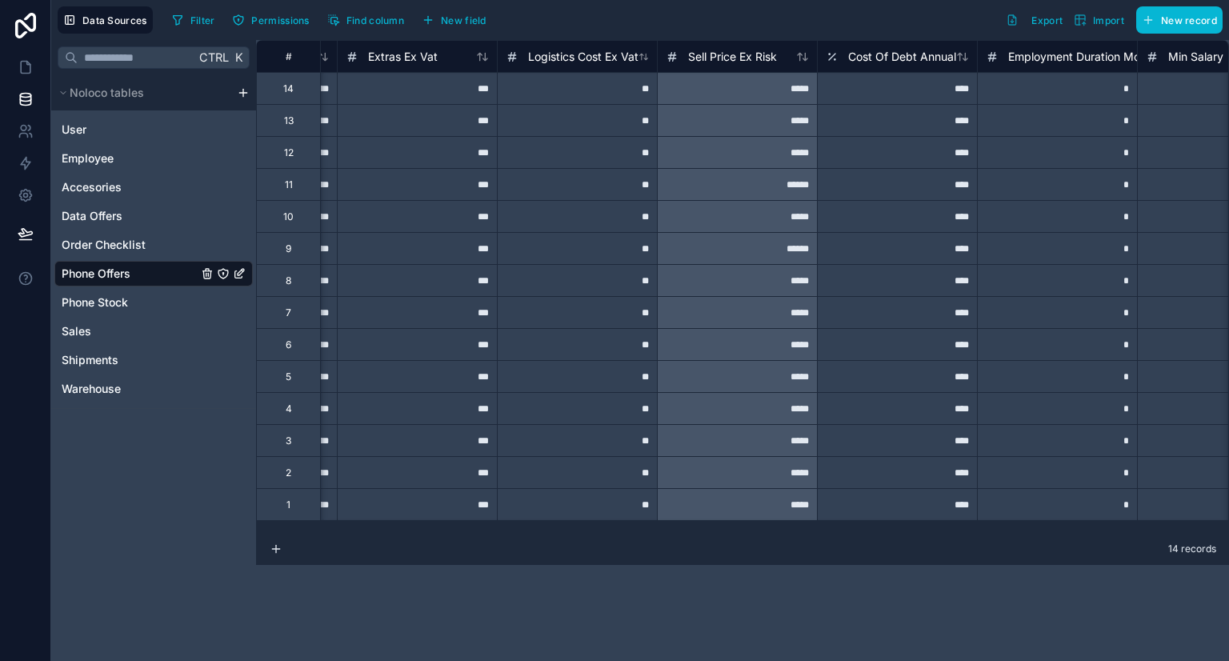
scroll to position [0, 491]
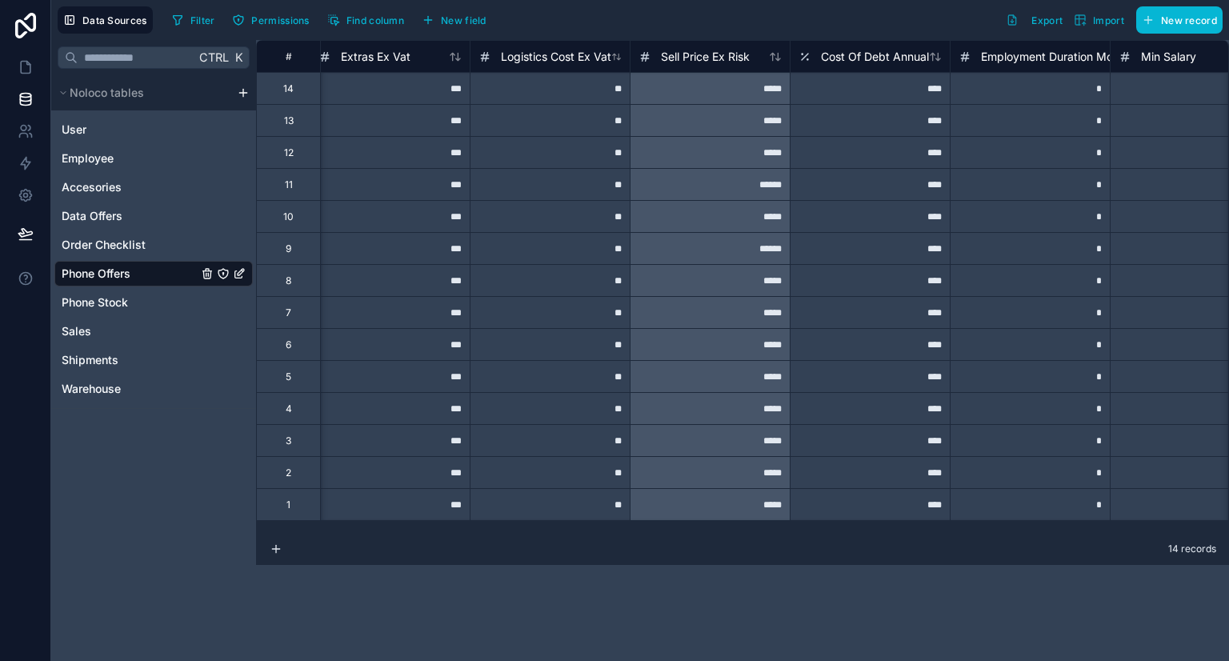
click at [727, 89] on div "*****" at bounding box center [710, 88] width 160 height 32
click at [729, 90] on div "*****" at bounding box center [710, 88] width 160 height 32
click at [730, 90] on div "*****" at bounding box center [710, 88] width 160 height 32
click at [727, 53] on span "Sell Price Ex Risk" at bounding box center [705, 57] width 89 height 16
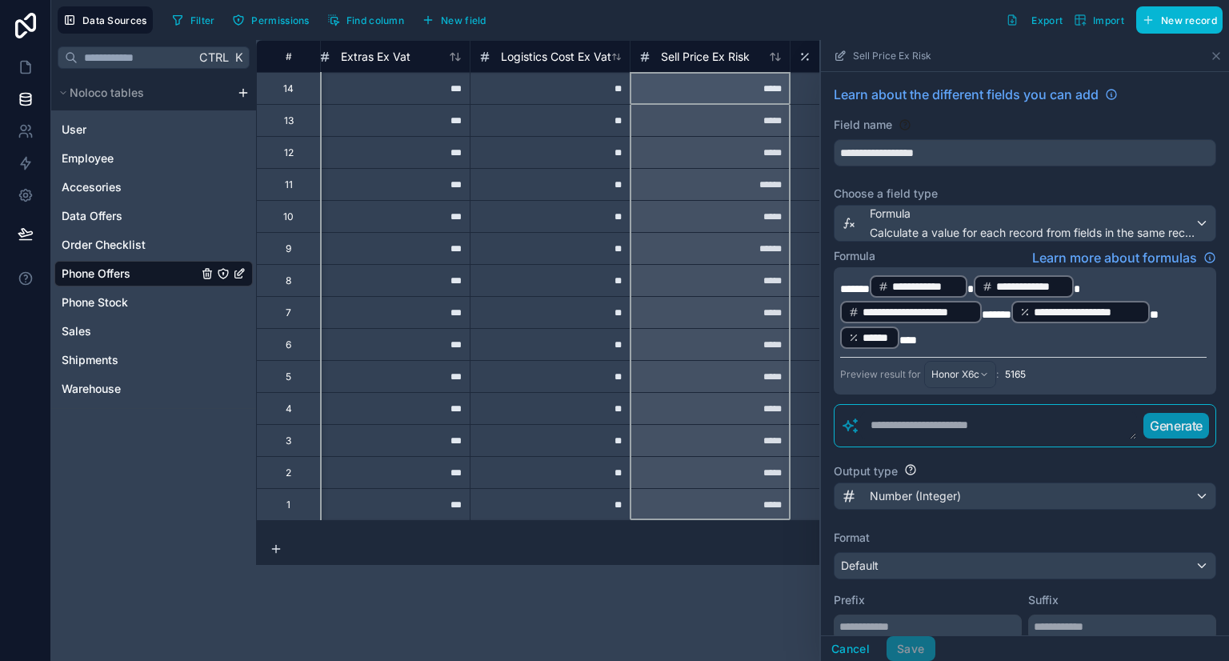
click at [722, 28] on div "Filter Permissions Find column New field Export Import New record" at bounding box center [694, 19] width 1057 height 27
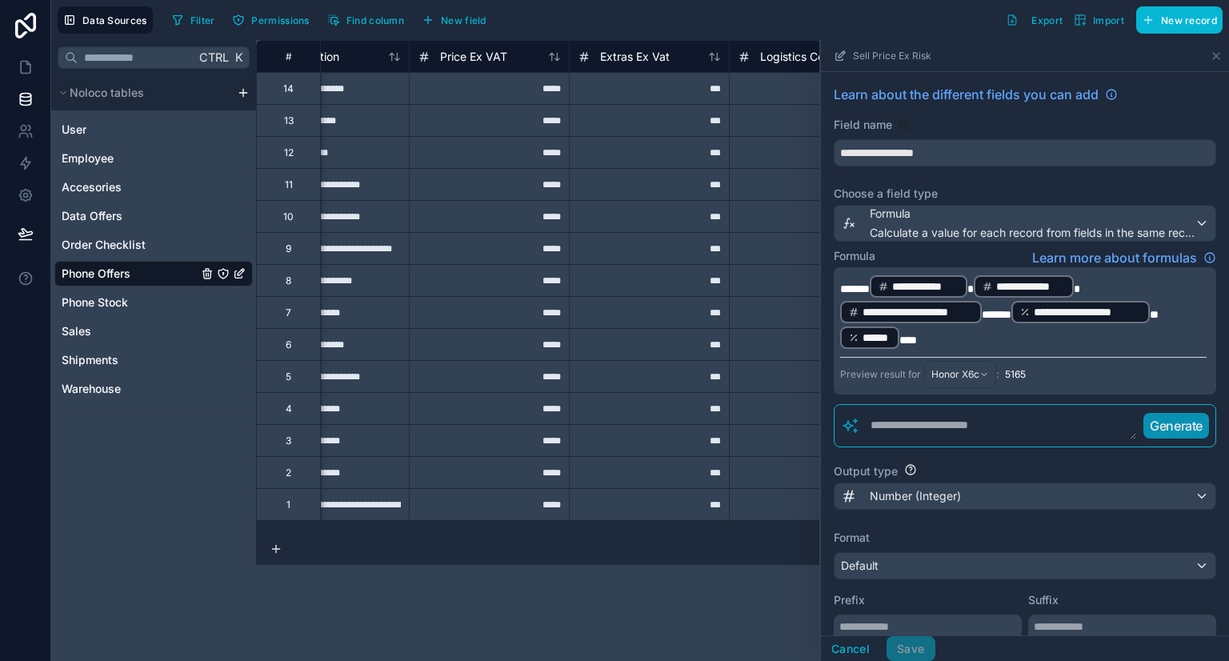
scroll to position [0, 225]
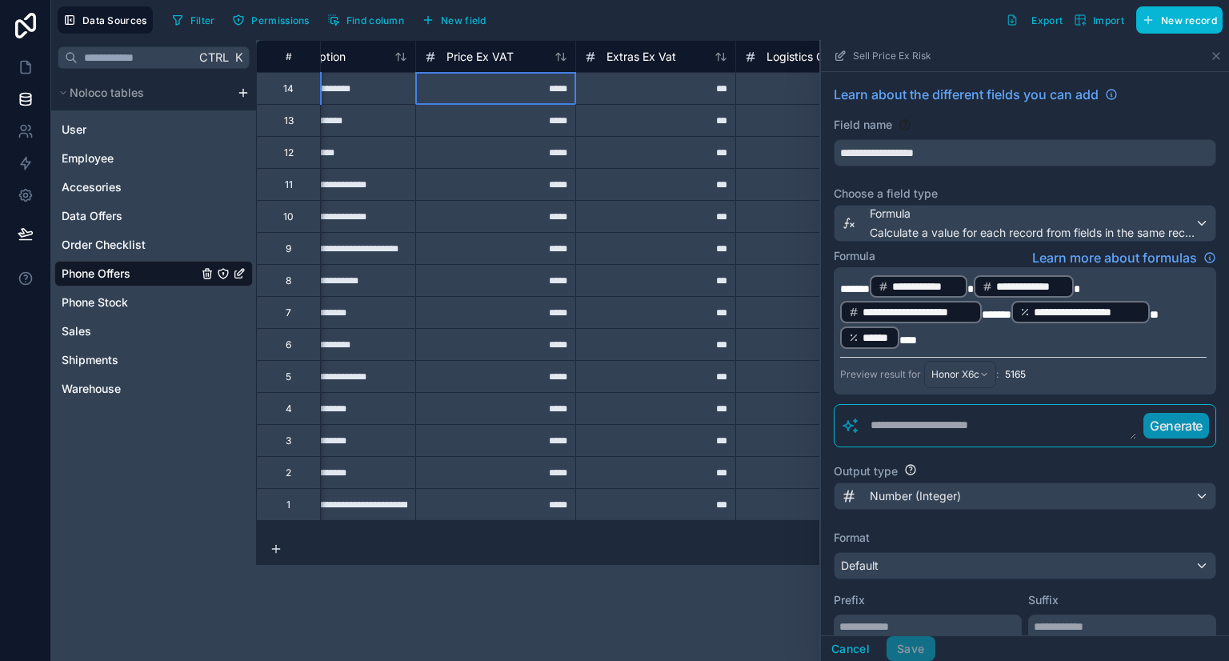
click at [510, 86] on div "*****" at bounding box center [495, 88] width 160 height 32
click at [620, 92] on div "***" at bounding box center [655, 88] width 160 height 32
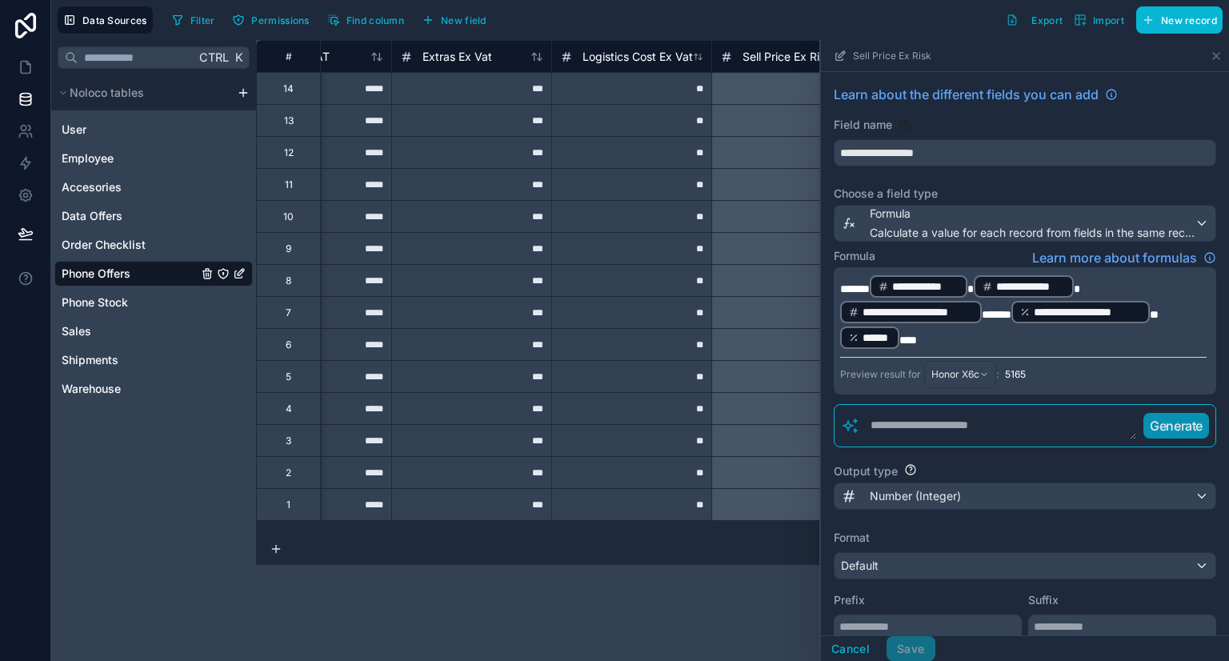
scroll to position [0, 455]
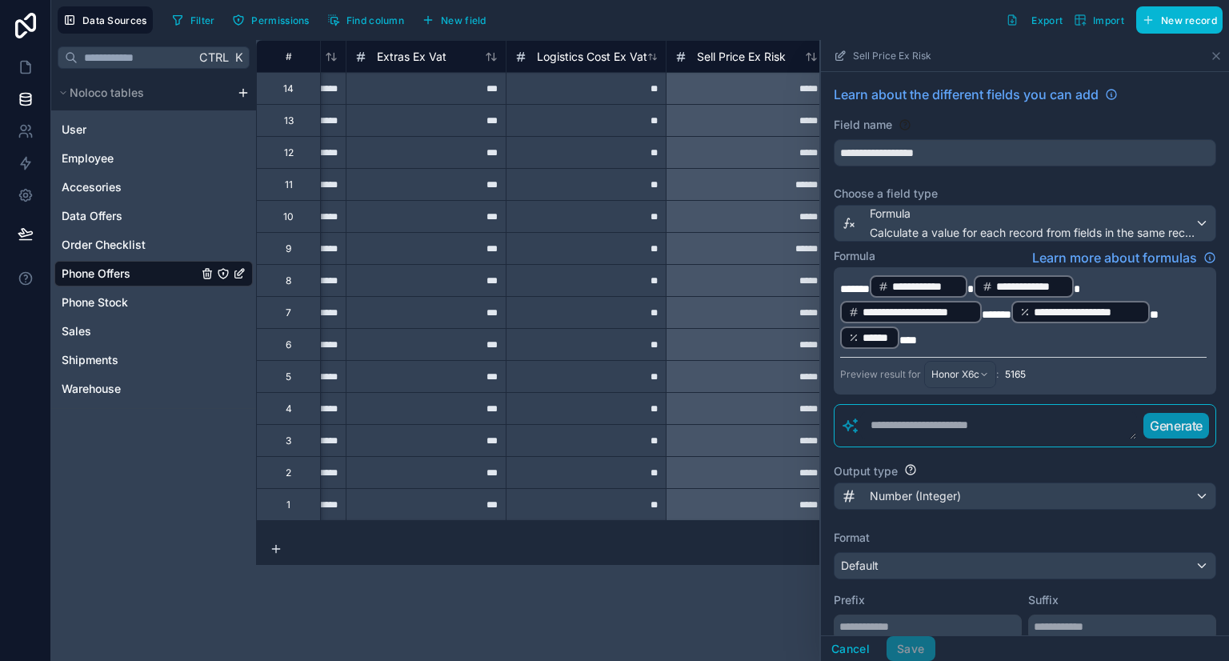
click at [585, 94] on div "**" at bounding box center [586, 88] width 160 height 32
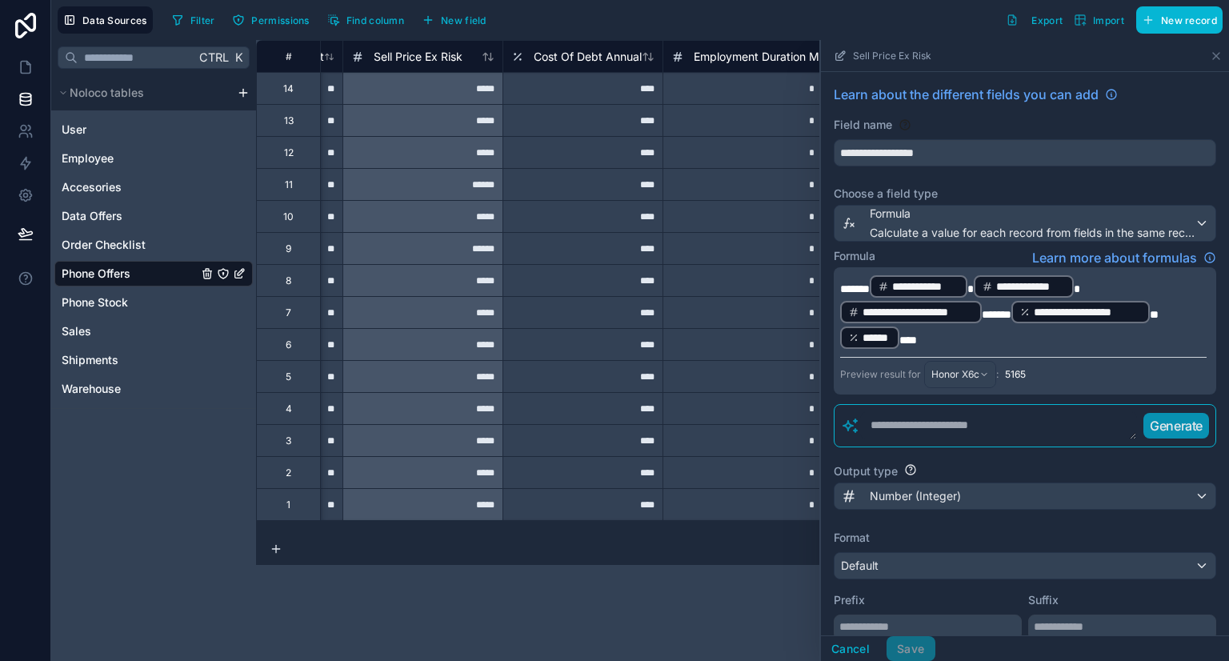
scroll to position [0, 783]
click at [600, 82] on div "****" at bounding box center [577, 88] width 160 height 32
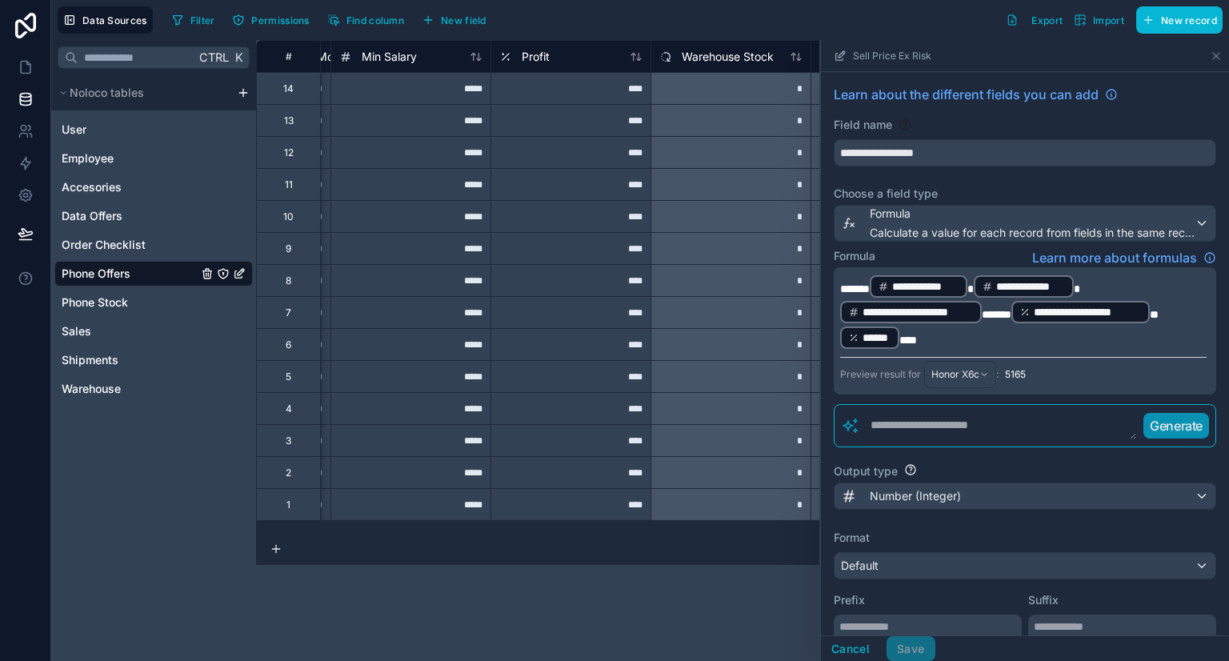
scroll to position [0, 1271]
click at [606, 99] on div "****" at bounding box center [570, 88] width 160 height 32
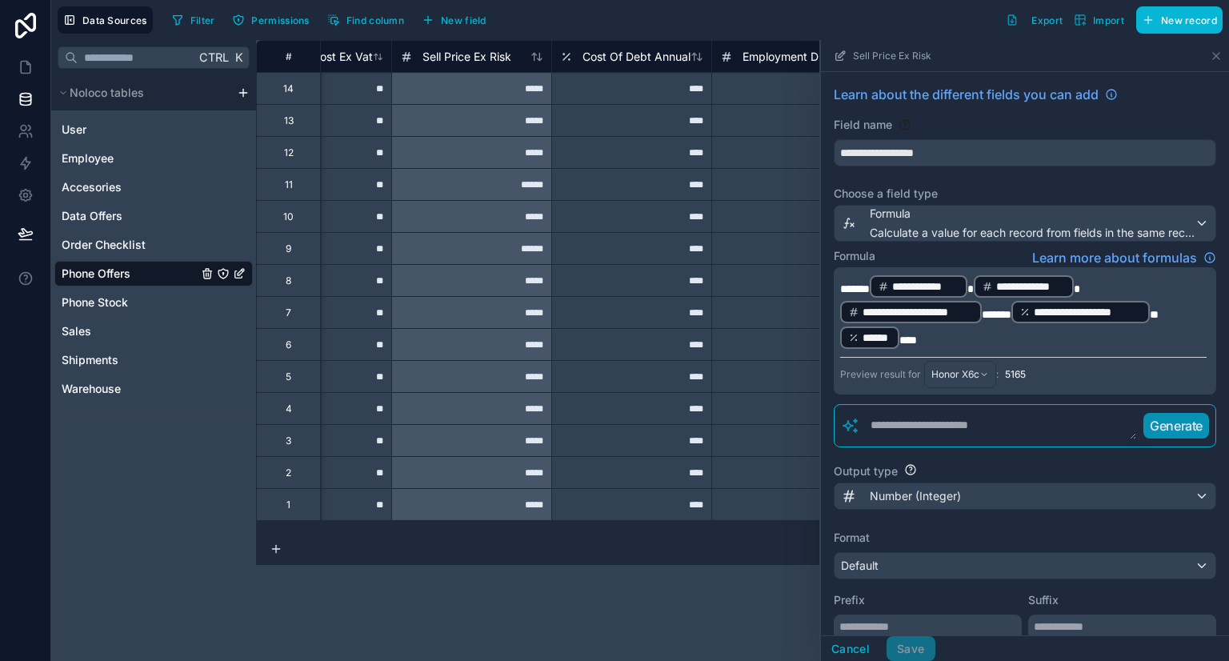
scroll to position [0, 691]
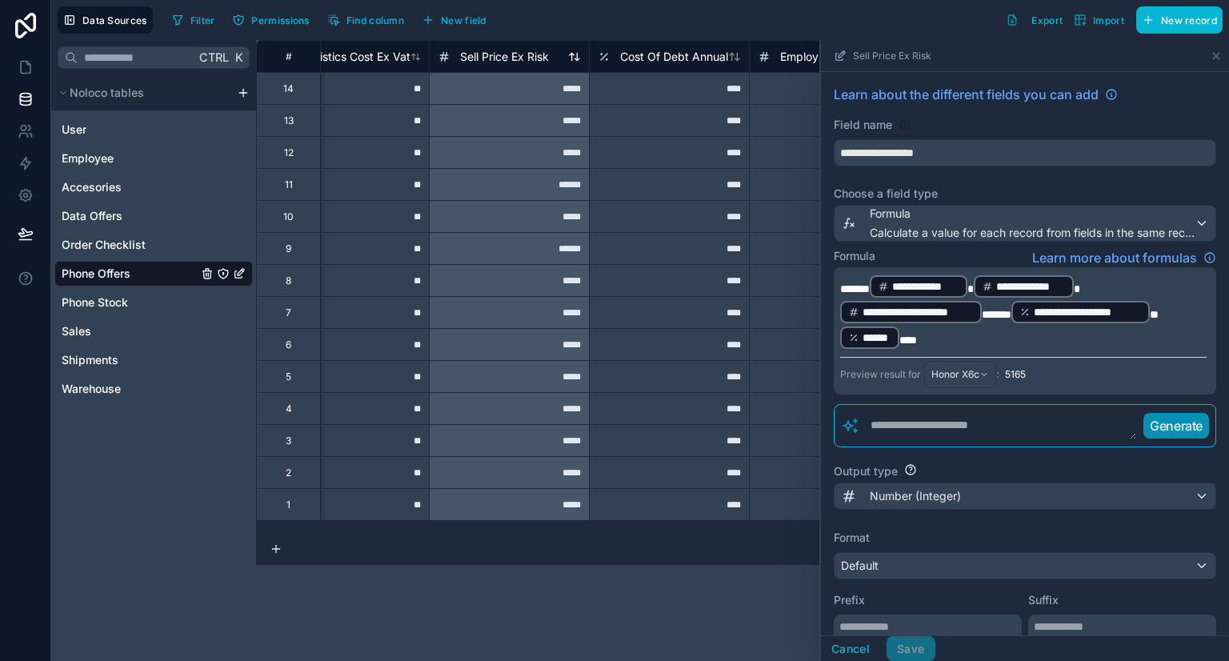
click at [490, 55] on span "Sell Price Ex Risk" at bounding box center [504, 57] width 89 height 16
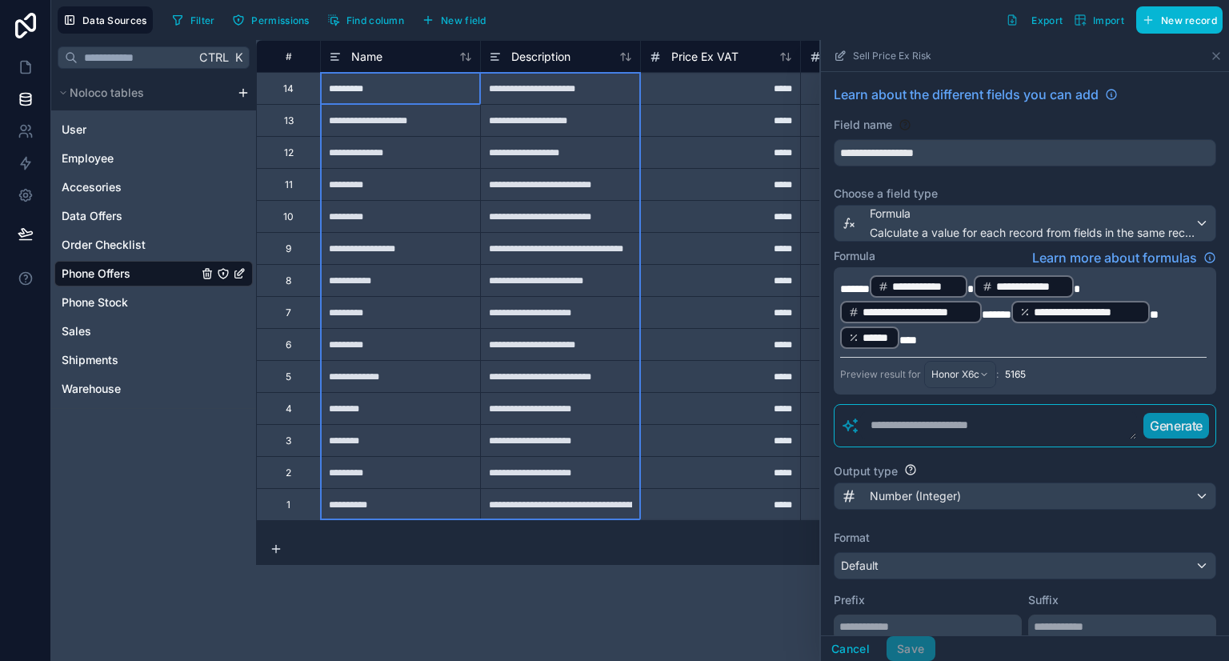
drag, startPoint x: 410, startPoint y: 95, endPoint x: 606, endPoint y: 503, distance: 452.1
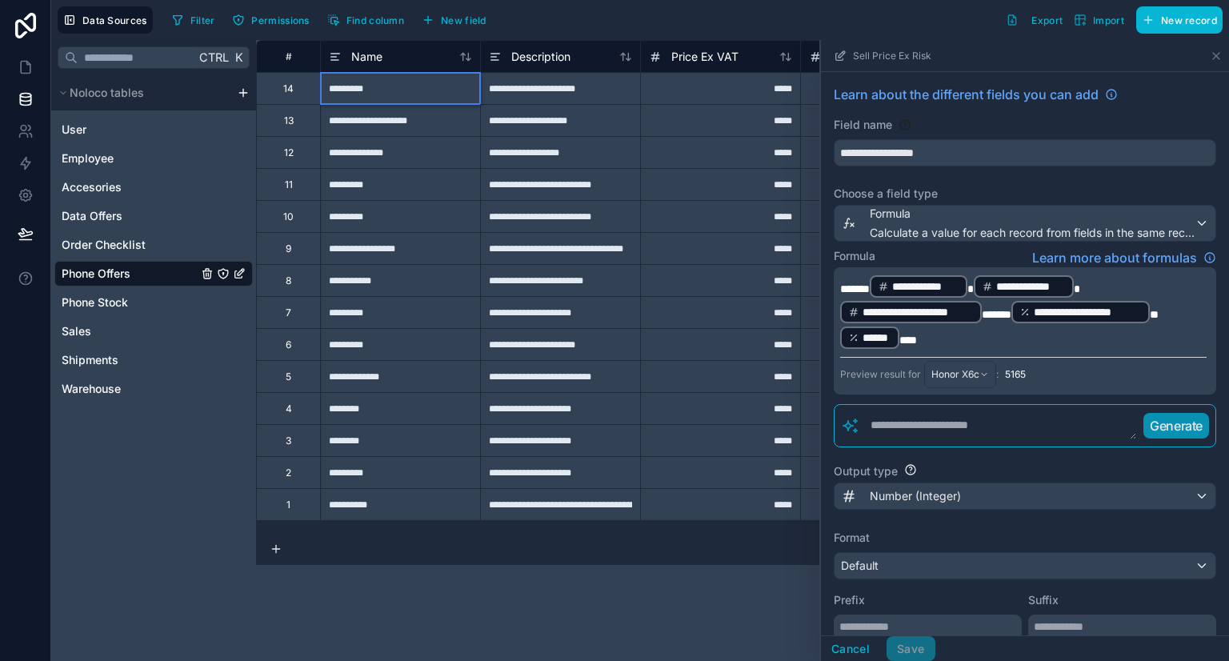
drag, startPoint x: 442, startPoint y: 84, endPoint x: 457, endPoint y: 90, distance: 16.5
click at [447, 86] on div "*********" at bounding box center [400, 88] width 160 height 32
click at [427, 484] on div "*********" at bounding box center [400, 472] width 160 height 32
click at [847, 640] on button "Cancel" at bounding box center [850, 649] width 59 height 26
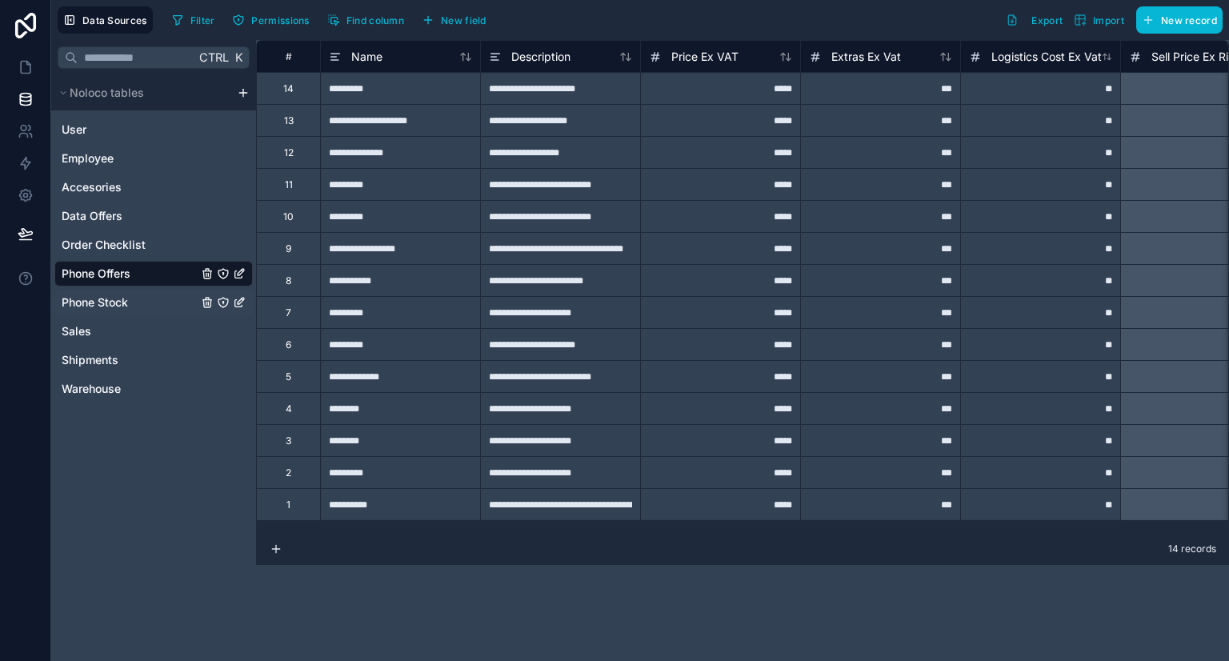
click at [131, 292] on div "Phone Stock" at bounding box center [153, 303] width 198 height 26
click at [161, 301] on link "Phone Stock" at bounding box center [130, 302] width 136 height 16
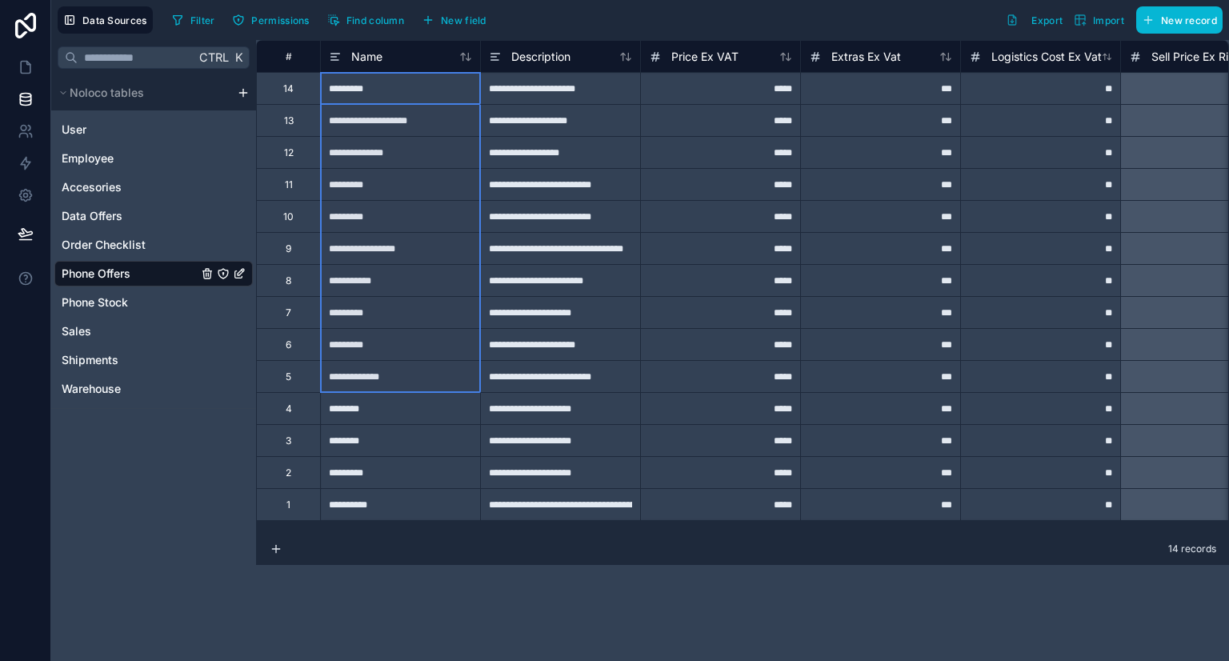
drag, startPoint x: 384, startPoint y: 90, endPoint x: 382, endPoint y: 399, distance: 308.1
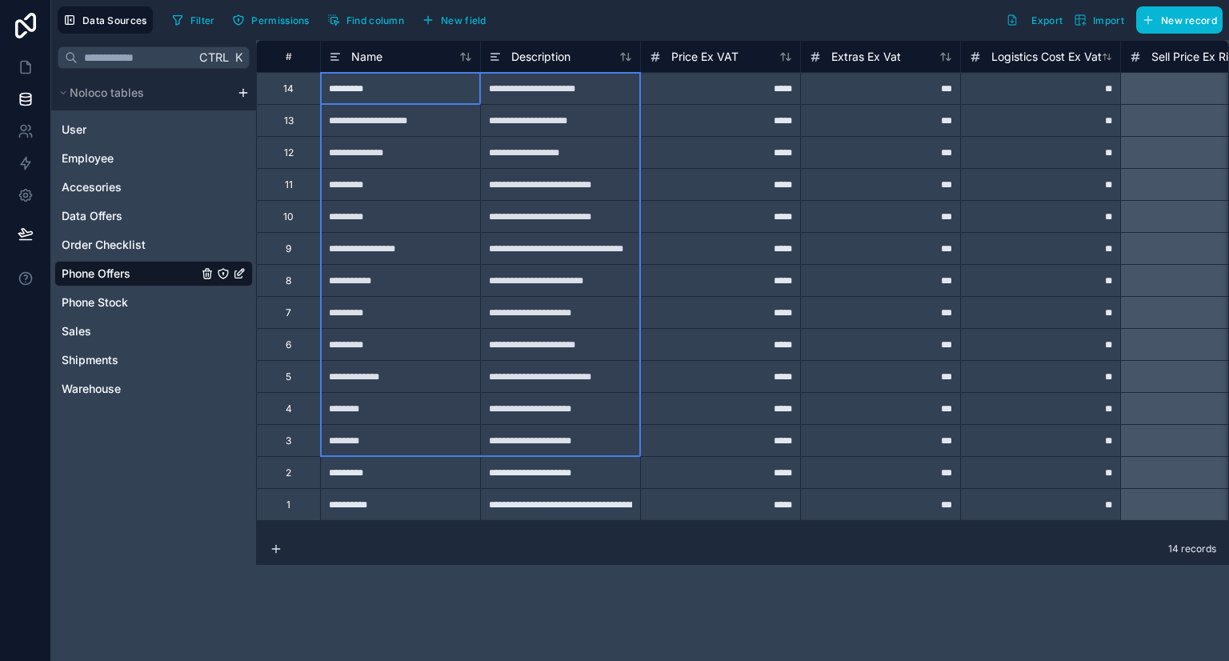
drag, startPoint x: 409, startPoint y: 90, endPoint x: 555, endPoint y: 443, distance: 382.1
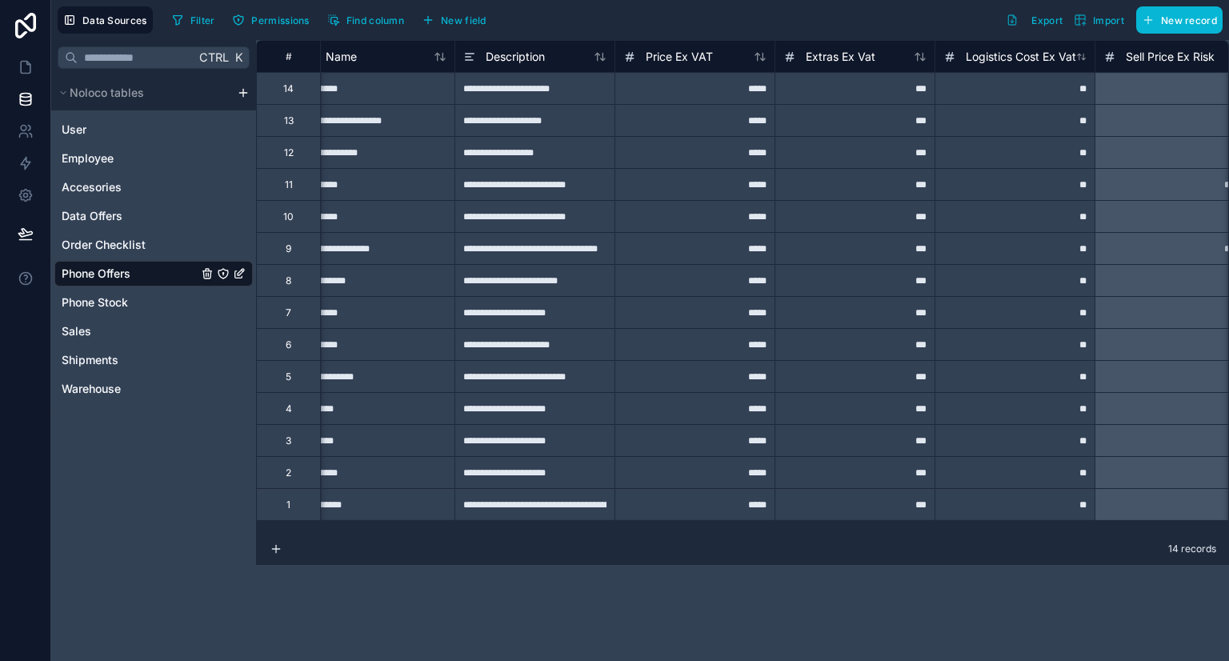
scroll to position [0, 46]
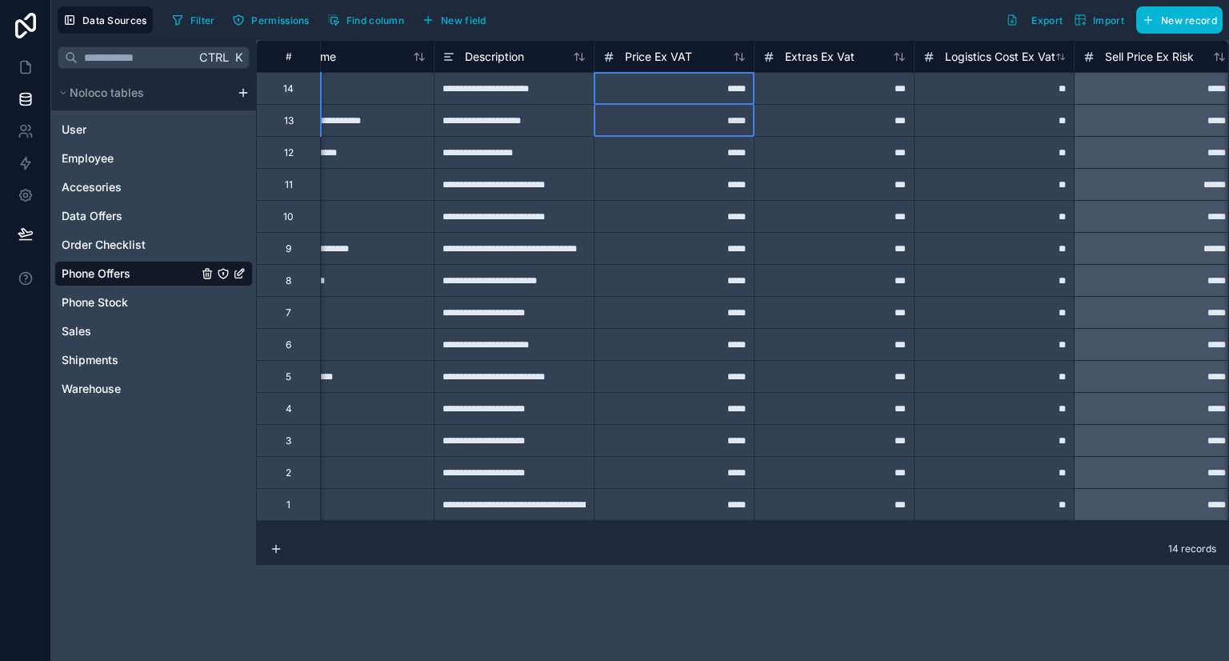
drag, startPoint x: 699, startPoint y: 90, endPoint x: 701, endPoint y: 322, distance: 232.1
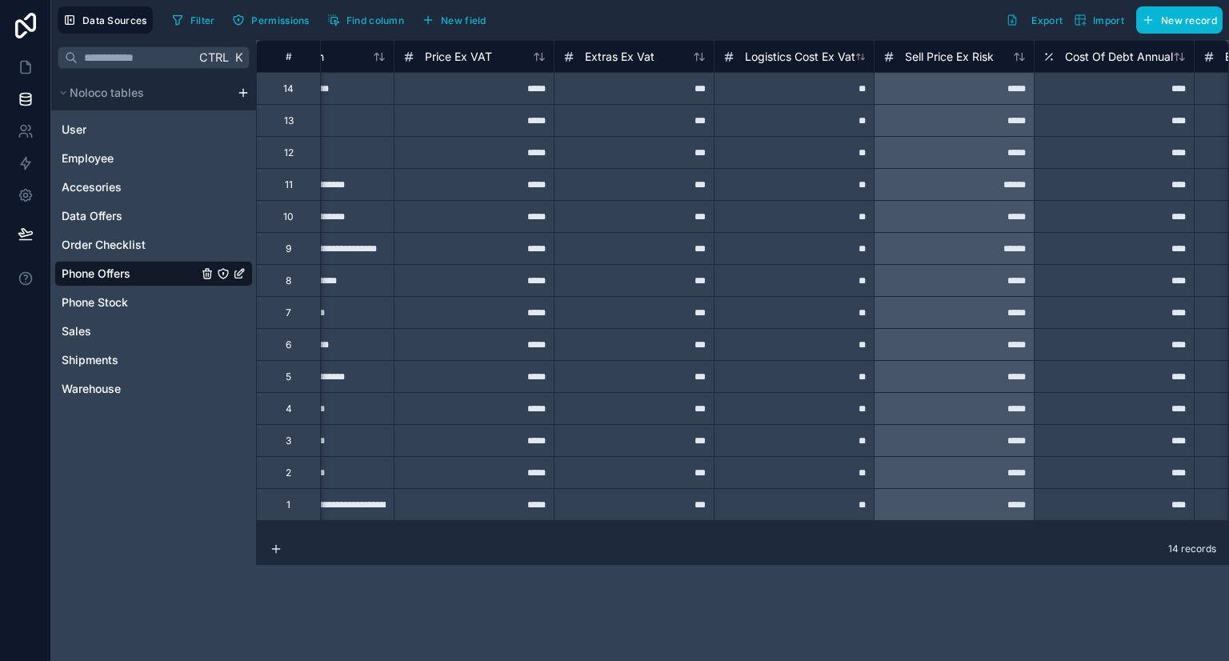
scroll to position [0, 248]
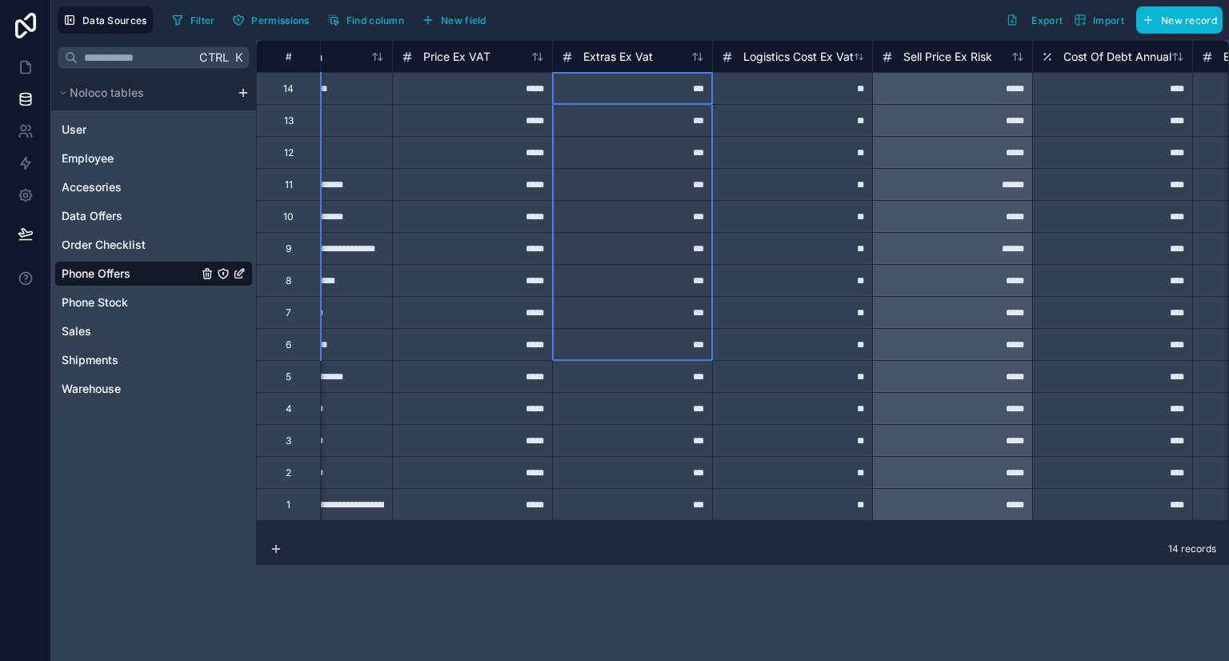
drag, startPoint x: 661, startPoint y: 97, endPoint x: 623, endPoint y: 386, distance: 291.3
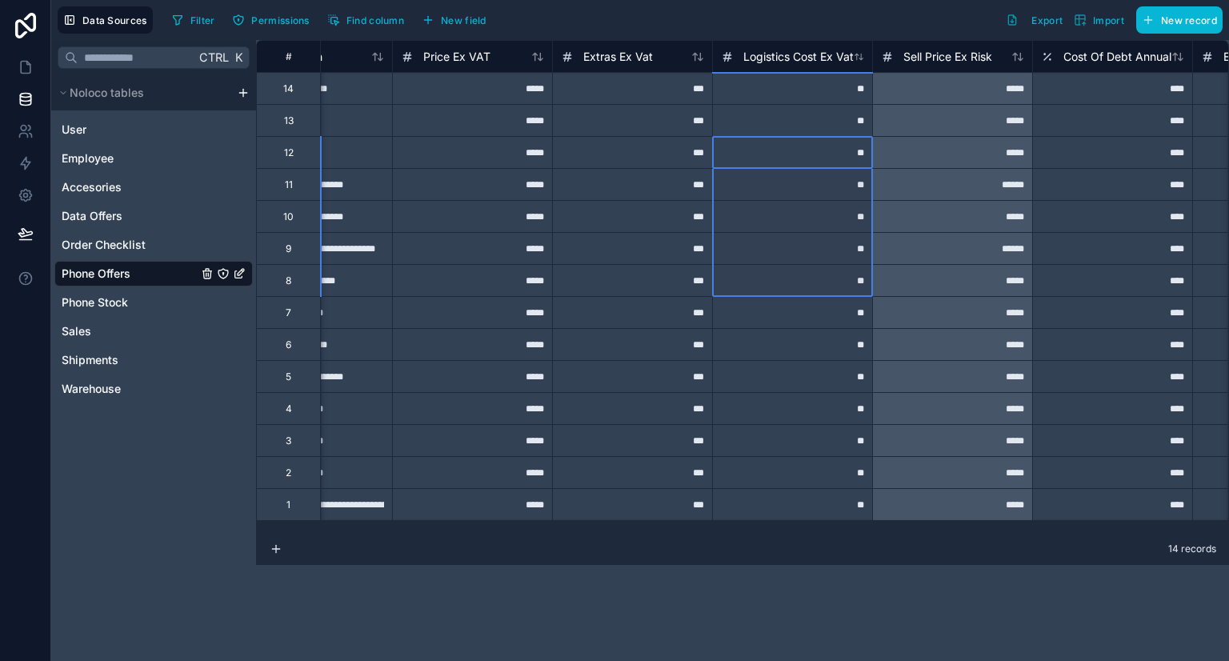
drag, startPoint x: 794, startPoint y: 270, endPoint x: 798, endPoint y: 337, distance: 66.5
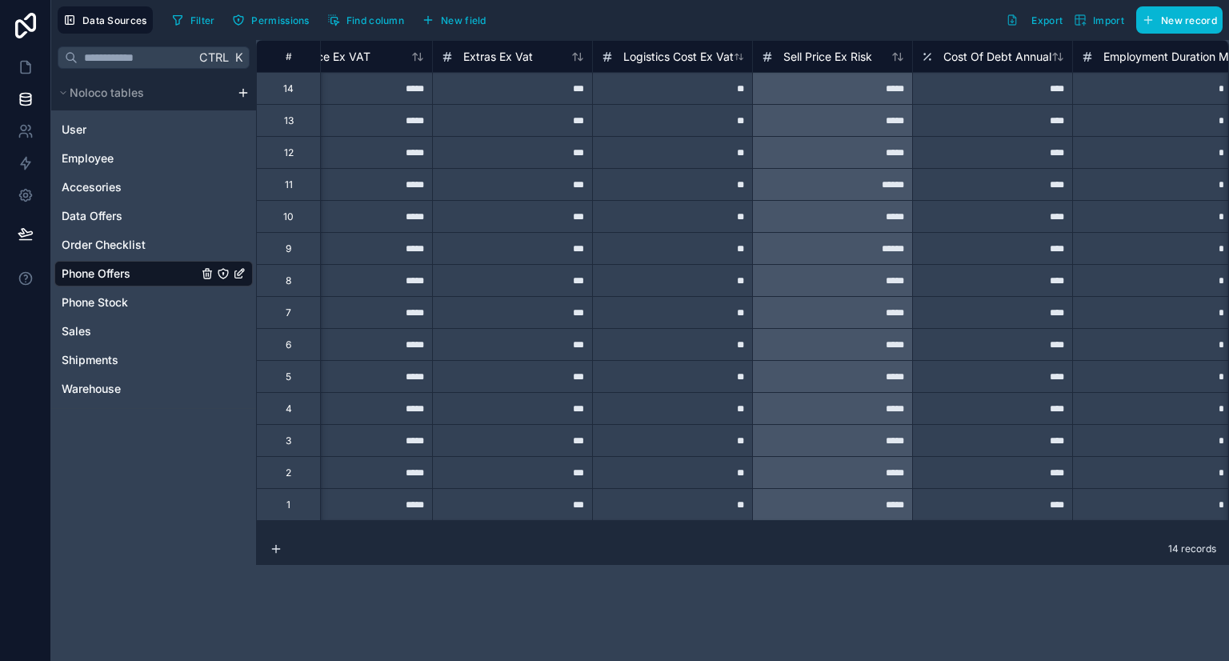
scroll to position [0, 554]
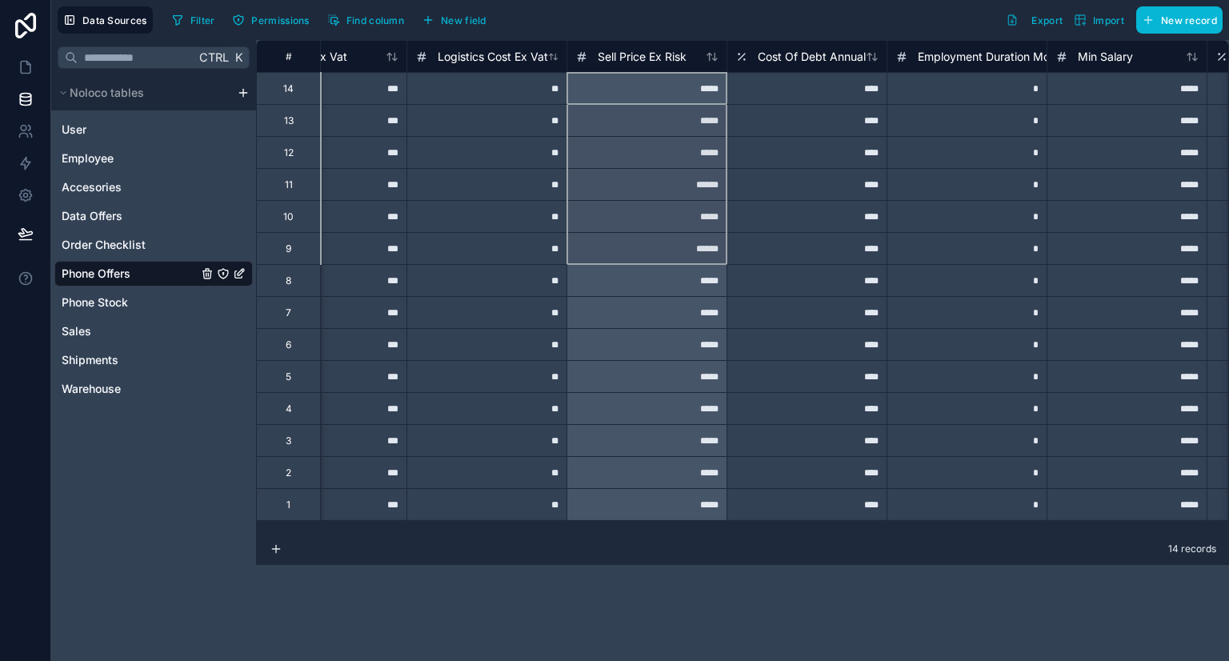
drag, startPoint x: 647, startPoint y: 86, endPoint x: 654, endPoint y: 257, distance: 171.4
click at [661, 82] on div "*****" at bounding box center [647, 88] width 160 height 32
click at [663, 83] on div "*****" at bounding box center [647, 88] width 160 height 32
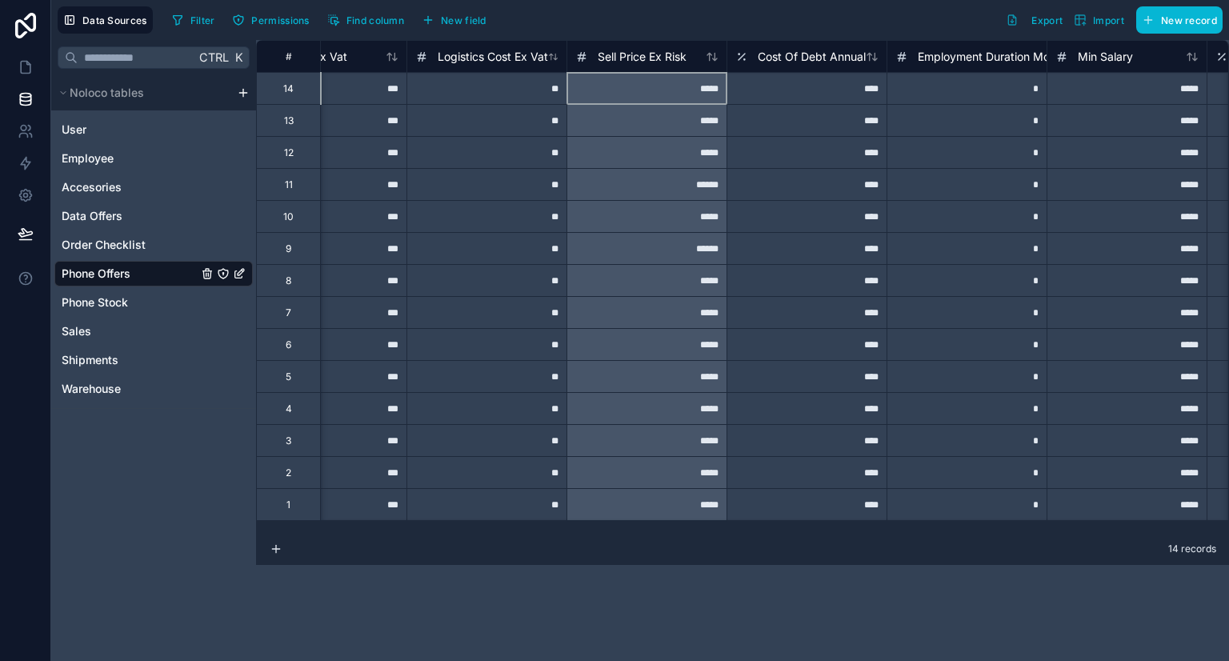
click at [663, 83] on div "*****" at bounding box center [647, 88] width 160 height 32
click at [663, 54] on span "Sell Price Ex Risk" at bounding box center [642, 57] width 89 height 16
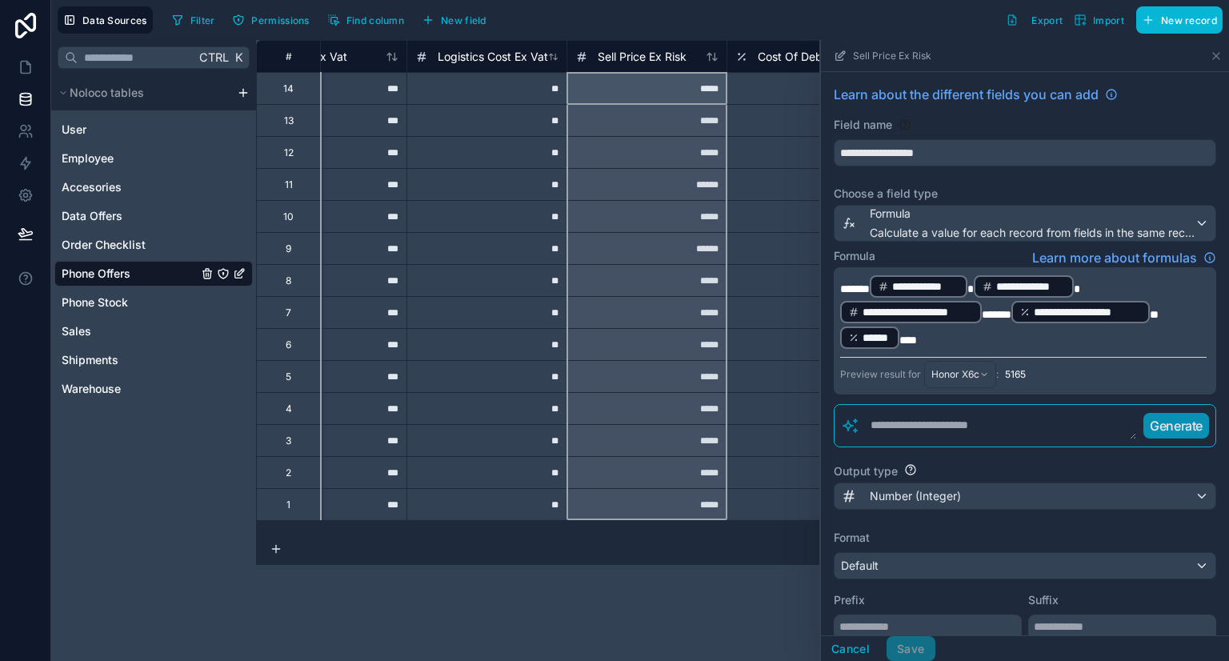
click at [563, 624] on div "# Price Ex VAT Extras Ex Vat Logistics Cost Ex Vat Sell Price Ex Risk Cost Of D…" at bounding box center [742, 350] width 973 height 621
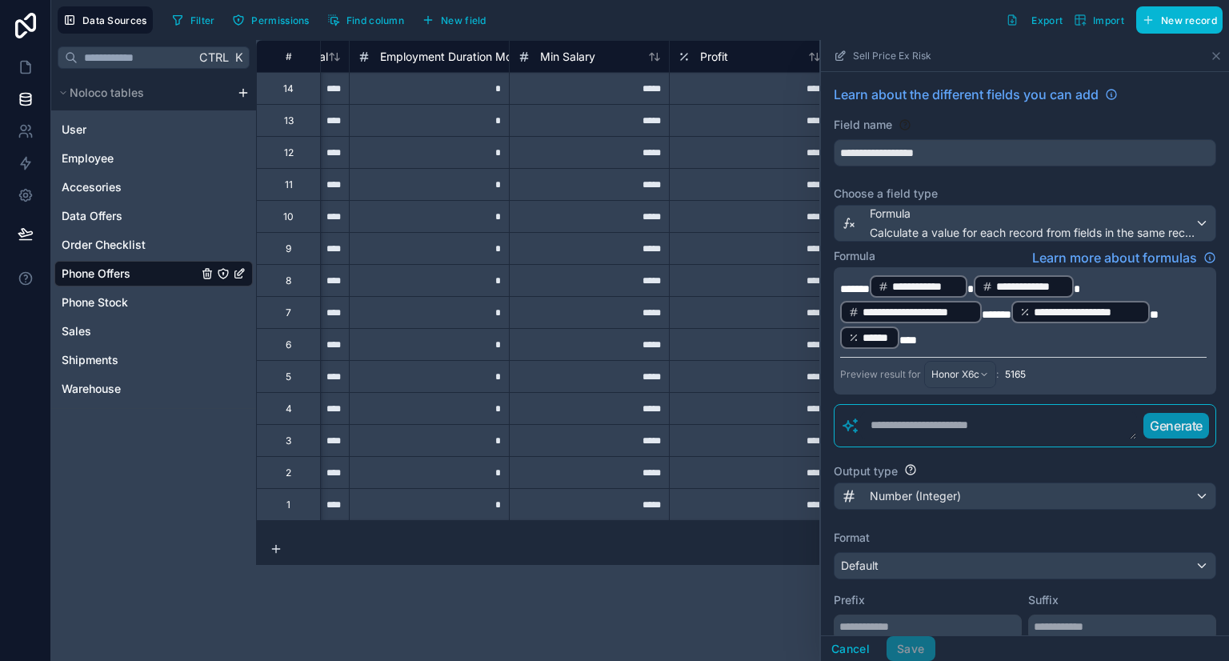
scroll to position [0, 872]
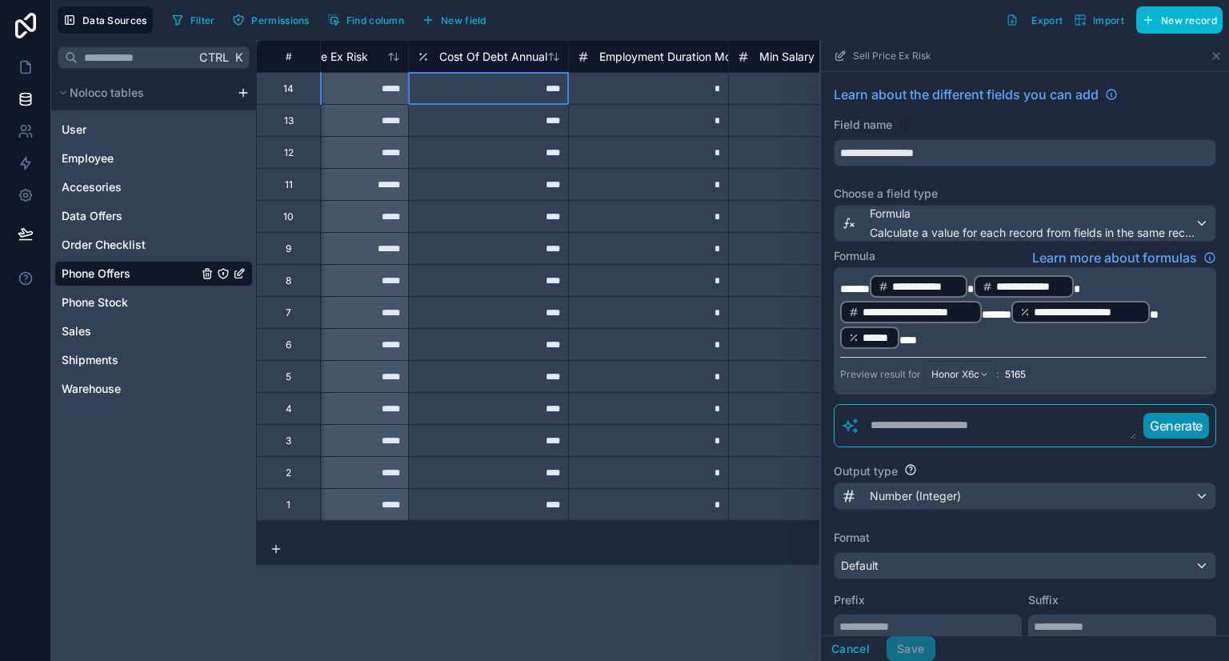
click at [503, 83] on div "****" at bounding box center [488, 88] width 160 height 32
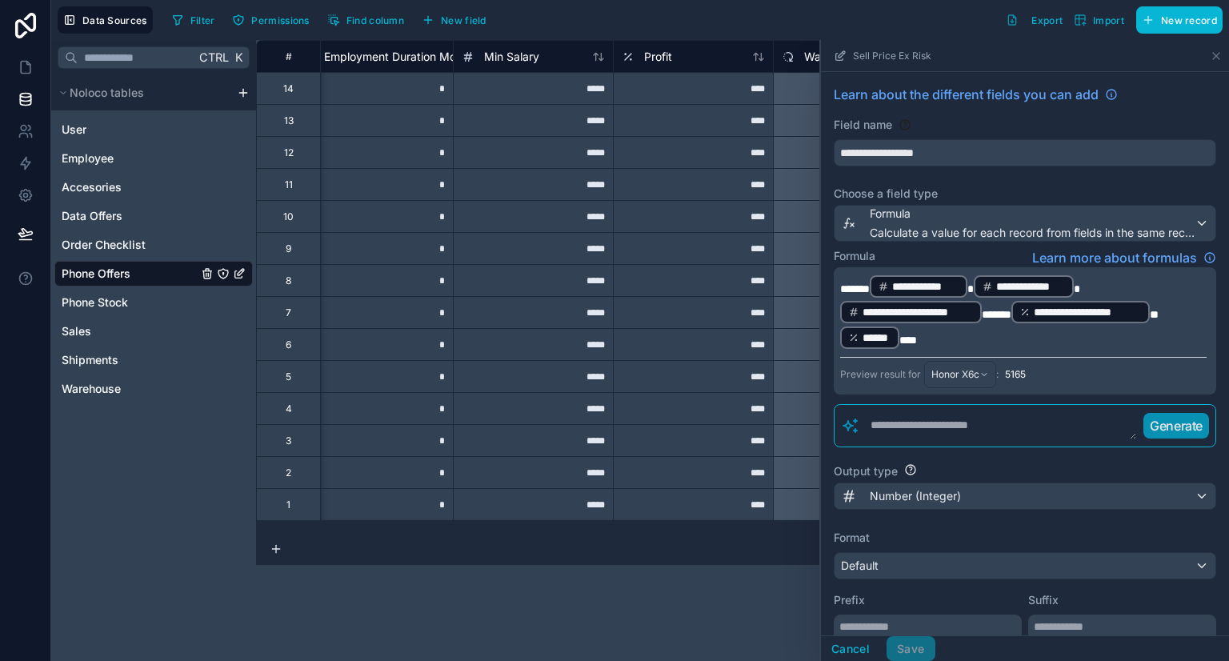
scroll to position [0, 1156]
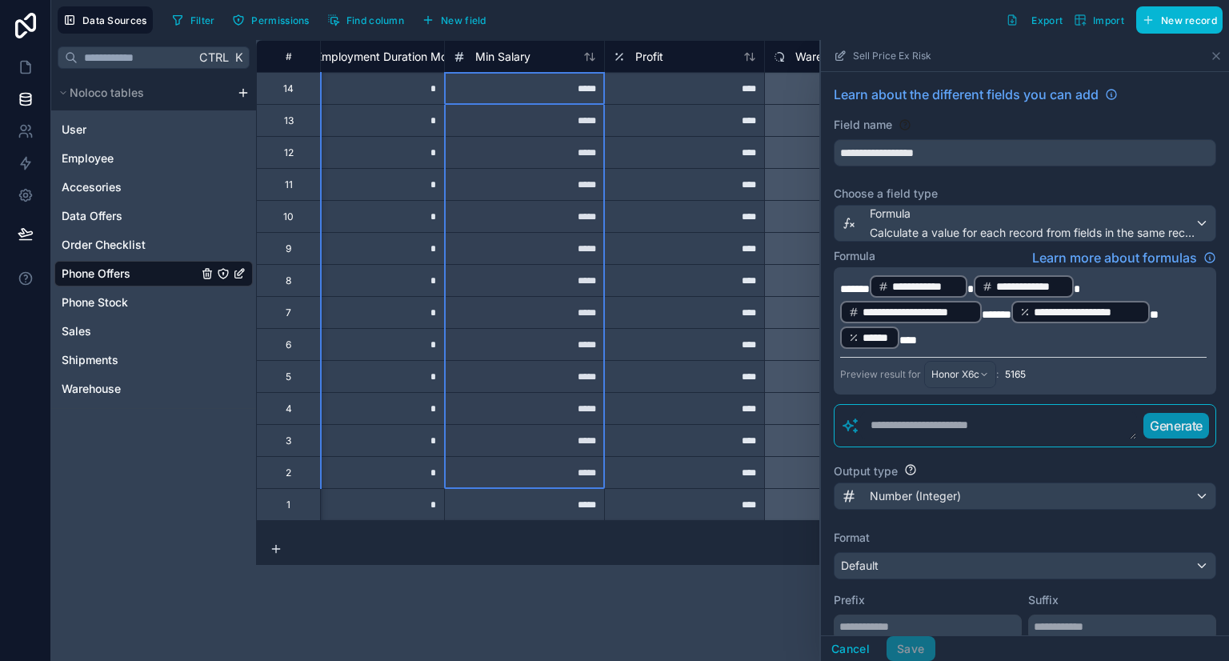
drag, startPoint x: 551, startPoint y: 89, endPoint x: 531, endPoint y: 484, distance: 395.8
click at [531, 484] on div "**********" at bounding box center [652, 280] width 3105 height 480
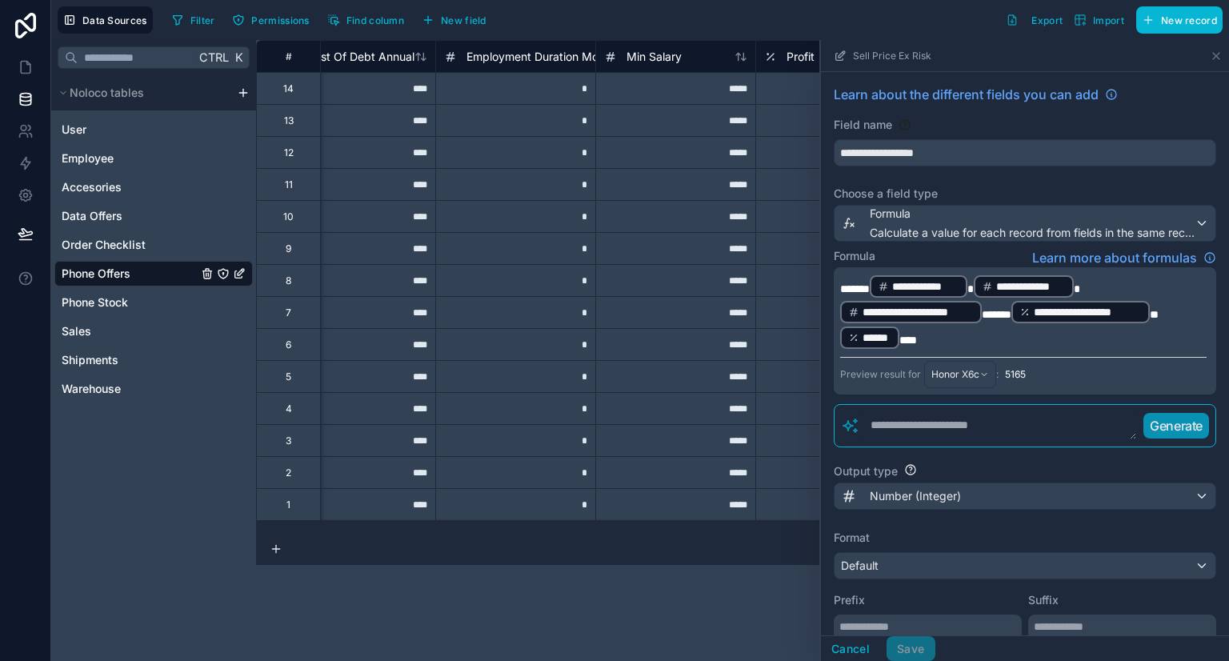
scroll to position [0, 1008]
click at [684, 89] on div "*****" at bounding box center [672, 88] width 160 height 32
click at [672, 92] on div "*****" at bounding box center [672, 88] width 160 height 32
click at [688, 90] on input "*****" at bounding box center [672, 88] width 159 height 31
click at [701, 10] on div "Filter Permissions Find column New field Export Import New record" at bounding box center [694, 19] width 1057 height 27
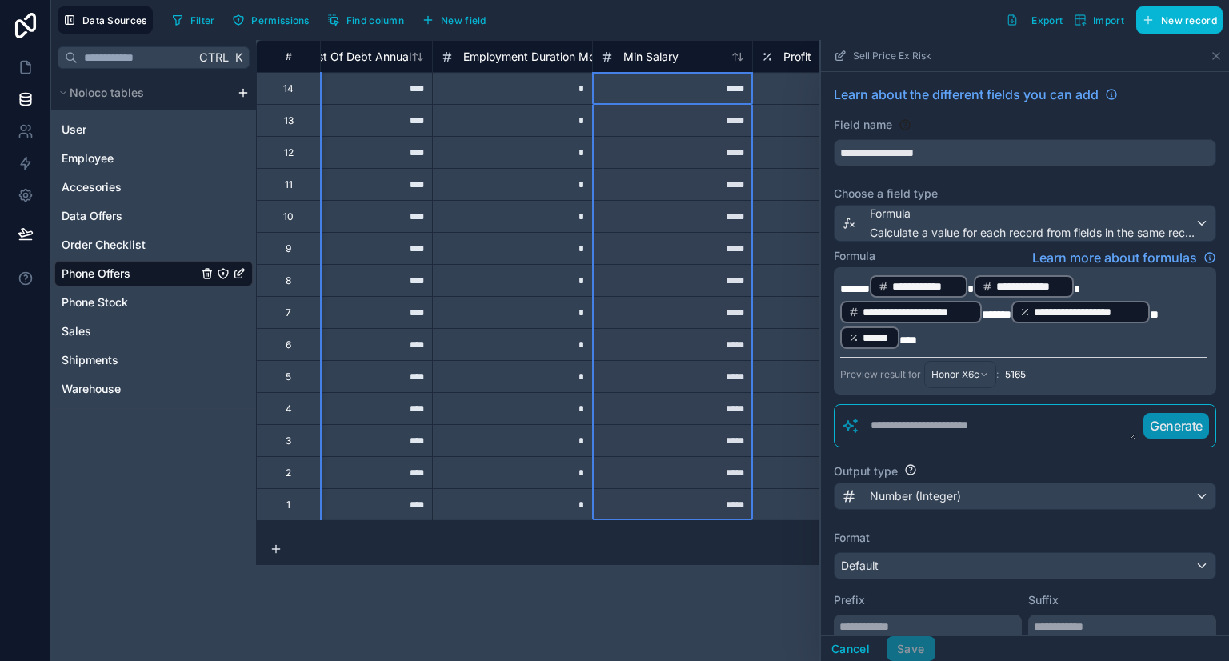
drag, startPoint x: 695, startPoint y: 100, endPoint x: 688, endPoint y: 495, distance: 395.4
click at [688, 495] on div "# Logistics Cost Ex Vat Sell Price Ex Risk Cost Of Debt Annual Employment Durat…" at bounding box center [800, 280] width 3105 height 480
click at [653, 178] on div "*****" at bounding box center [672, 184] width 160 height 32
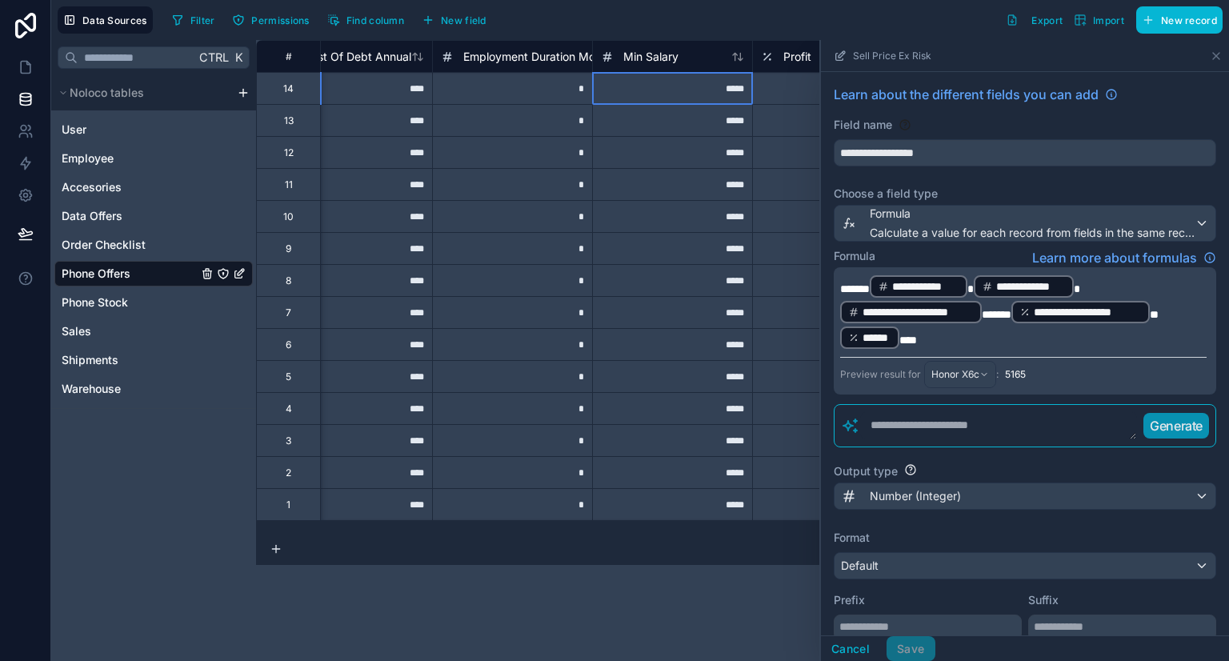
click at [682, 99] on div "*****" at bounding box center [672, 88] width 160 height 32
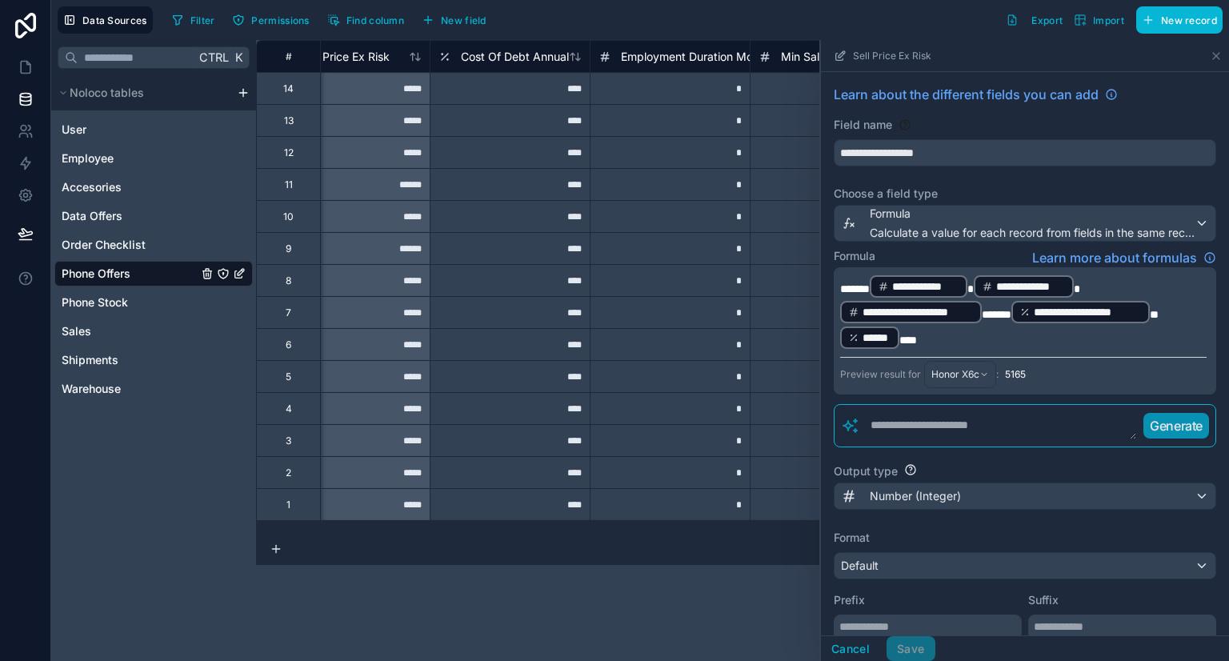
scroll to position [0, 859]
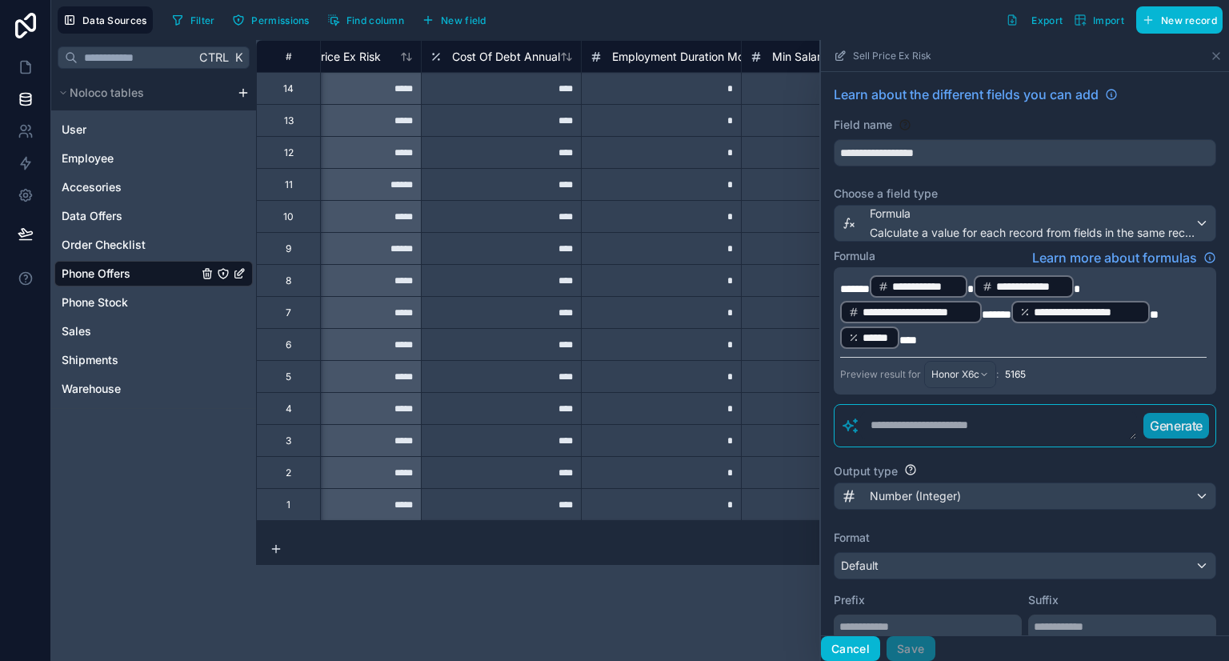
click at [854, 653] on button "Cancel" at bounding box center [850, 649] width 59 height 26
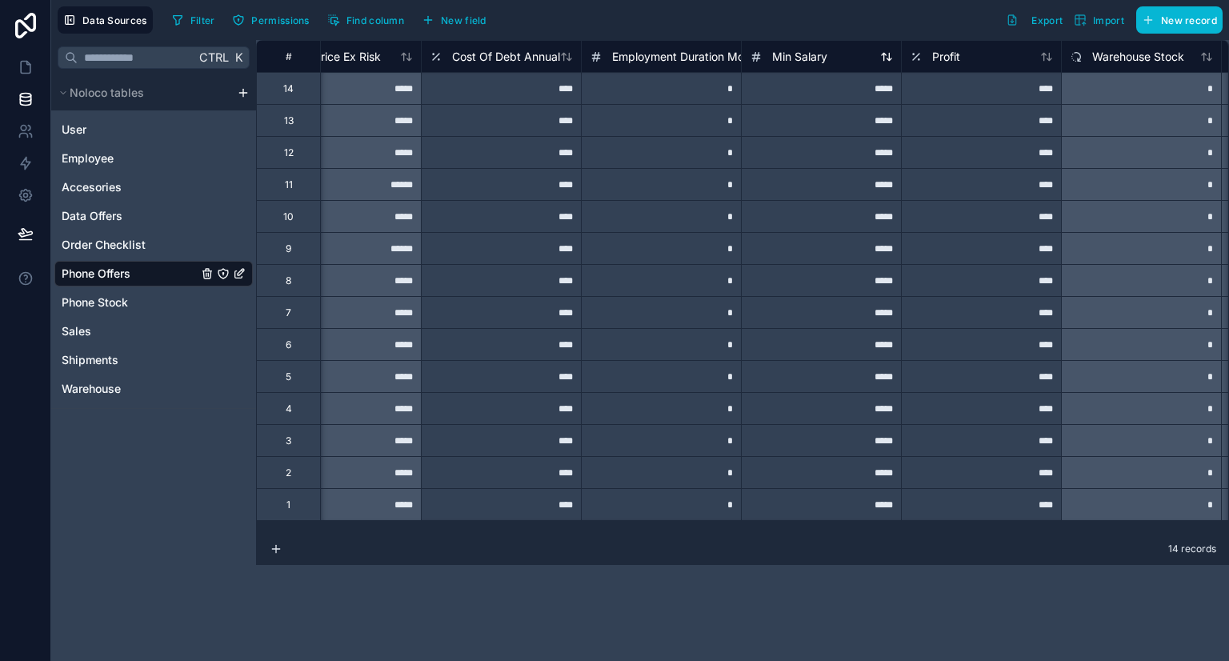
click at [832, 62] on div "Min Salary" at bounding box center [821, 56] width 143 height 19
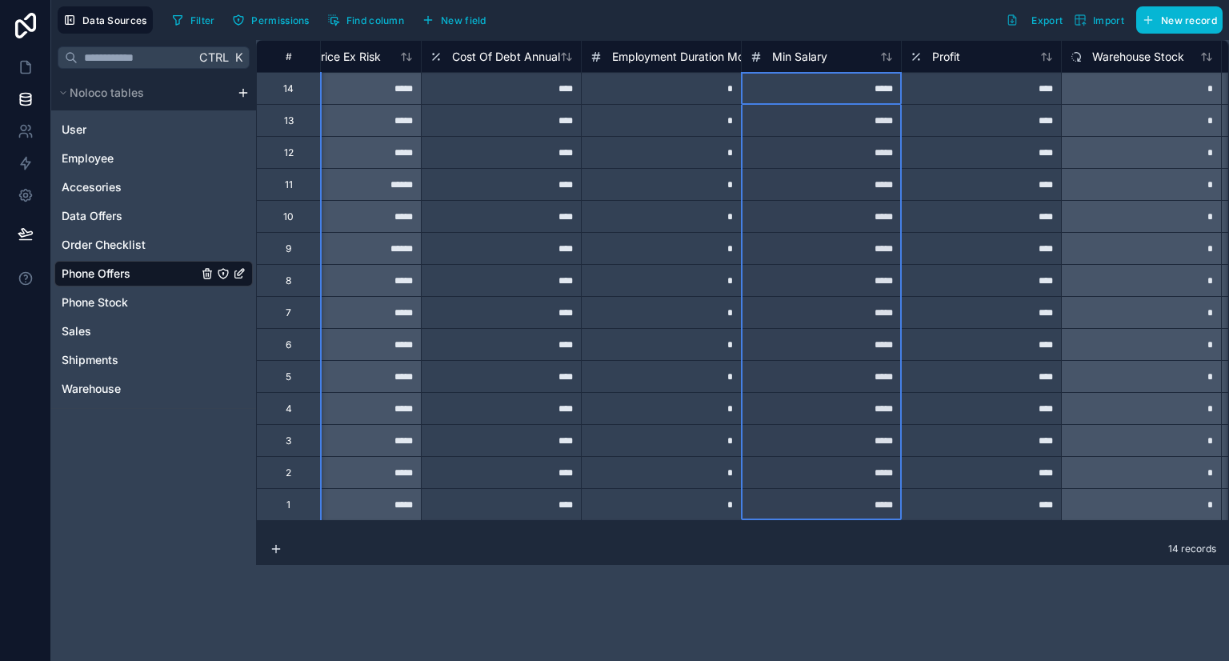
click at [858, 90] on div "*****" at bounding box center [821, 88] width 160 height 32
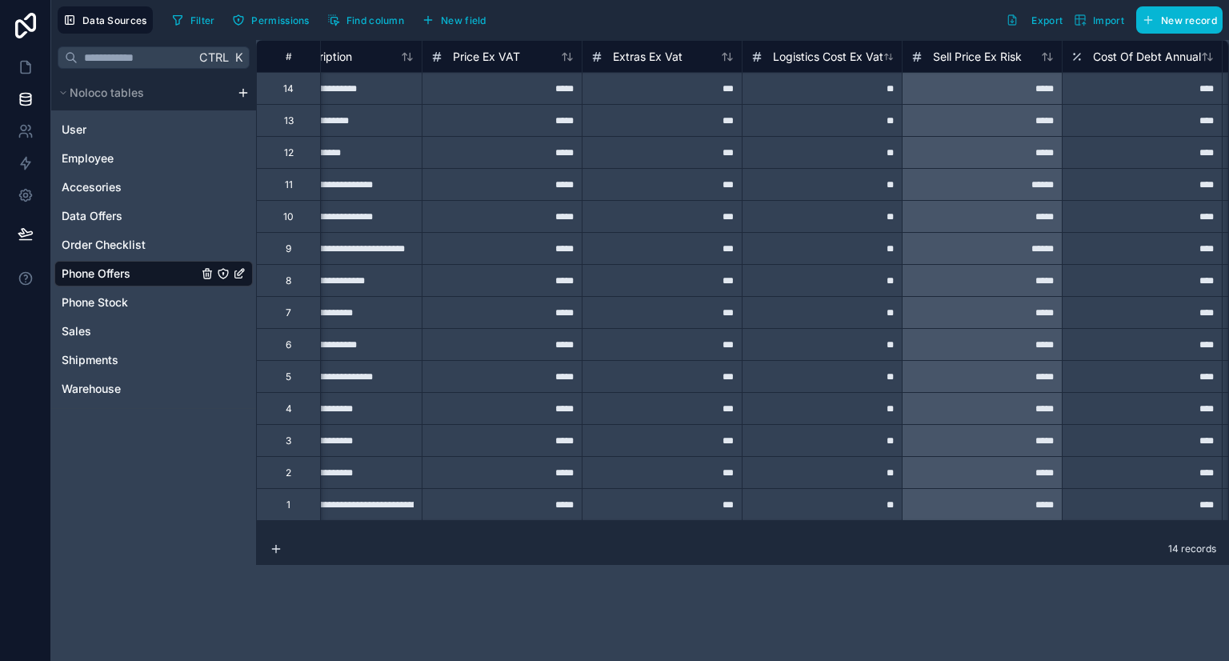
scroll to position [0, 925]
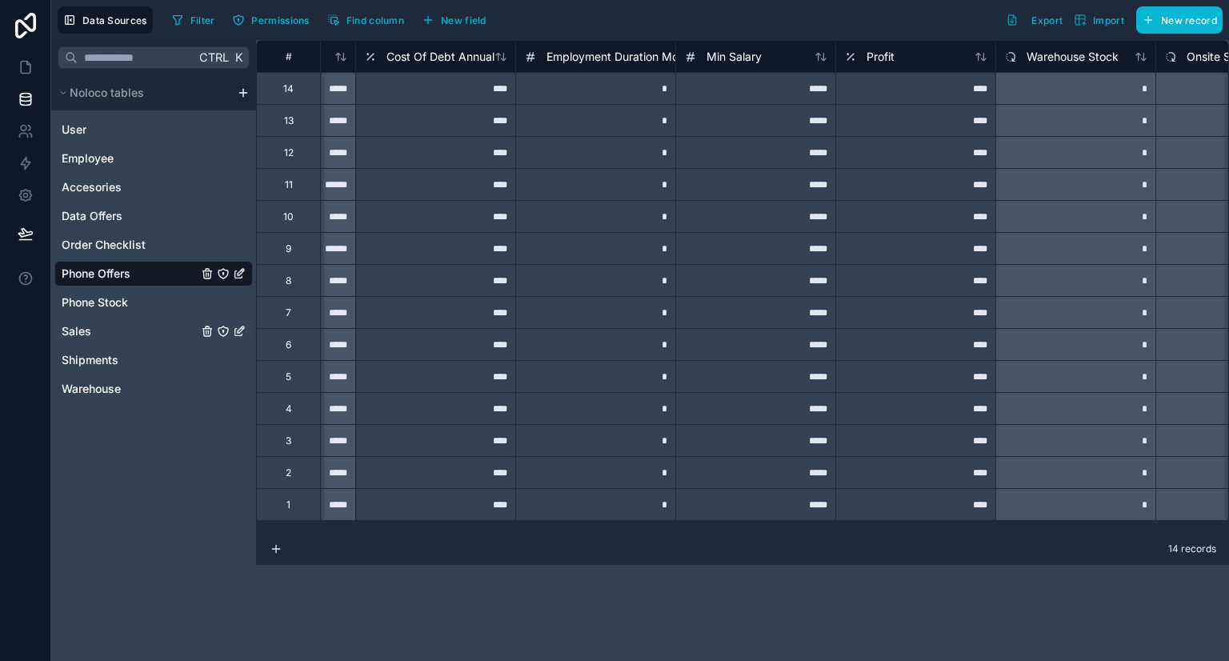
click at [98, 323] on link "Sales" at bounding box center [130, 331] width 136 height 16
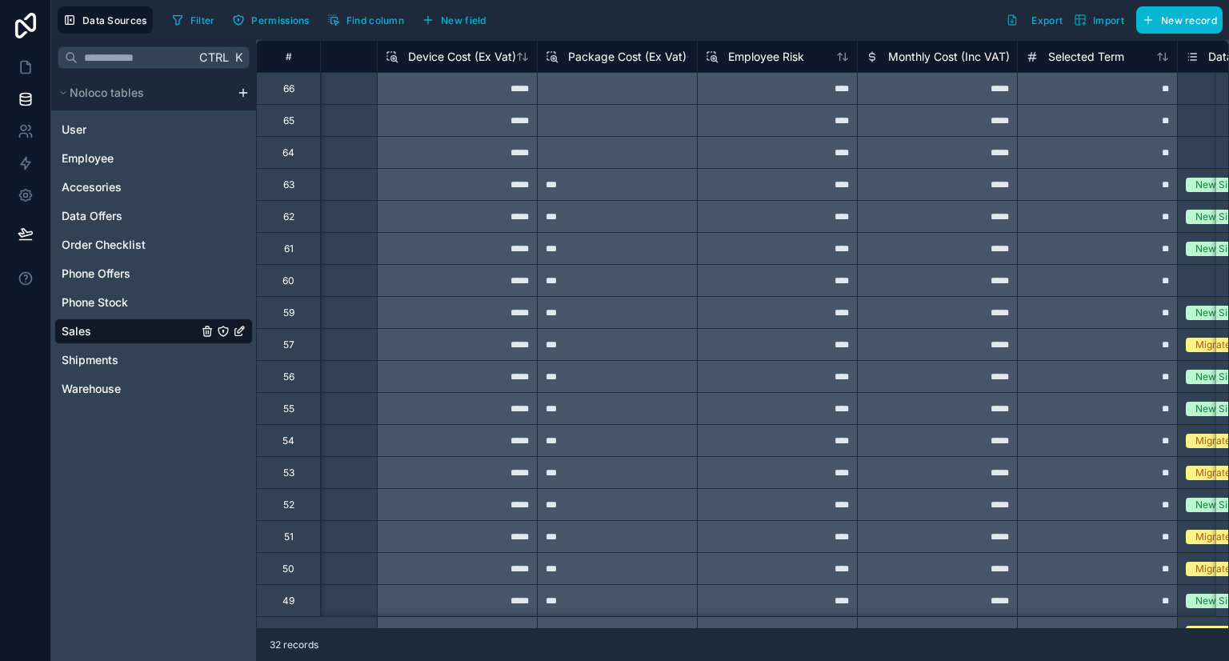
scroll to position [0, 855]
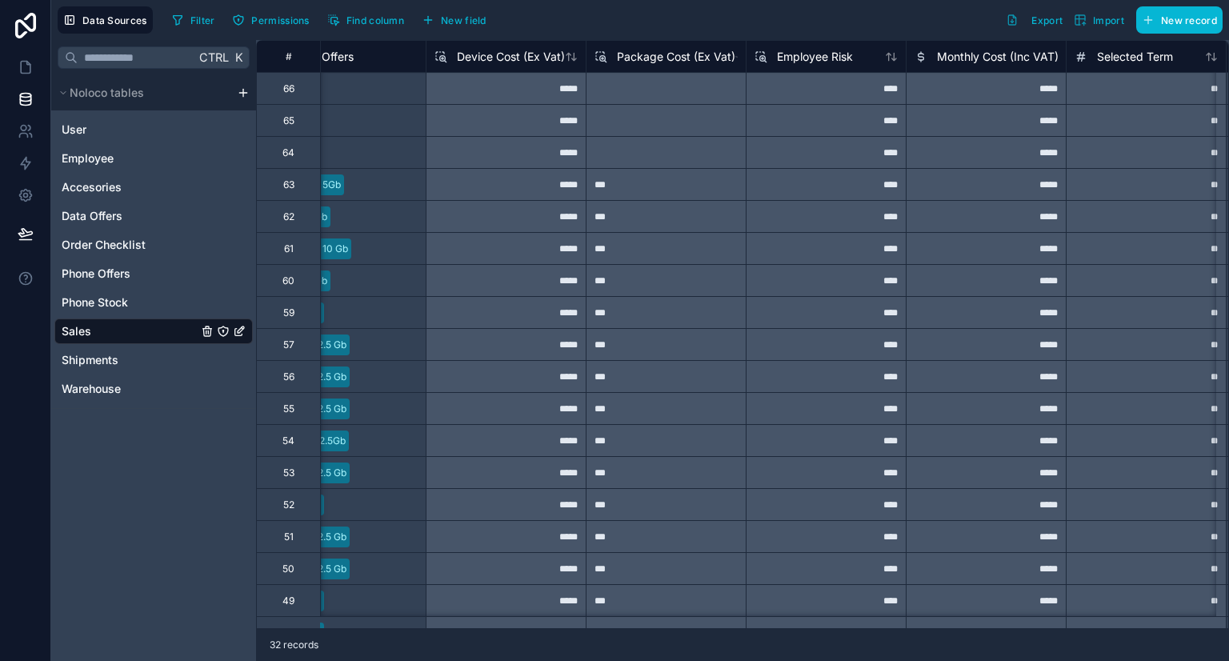
click at [984, 58] on span "Monthly Cost (Inc VAT)" at bounding box center [998, 57] width 122 height 16
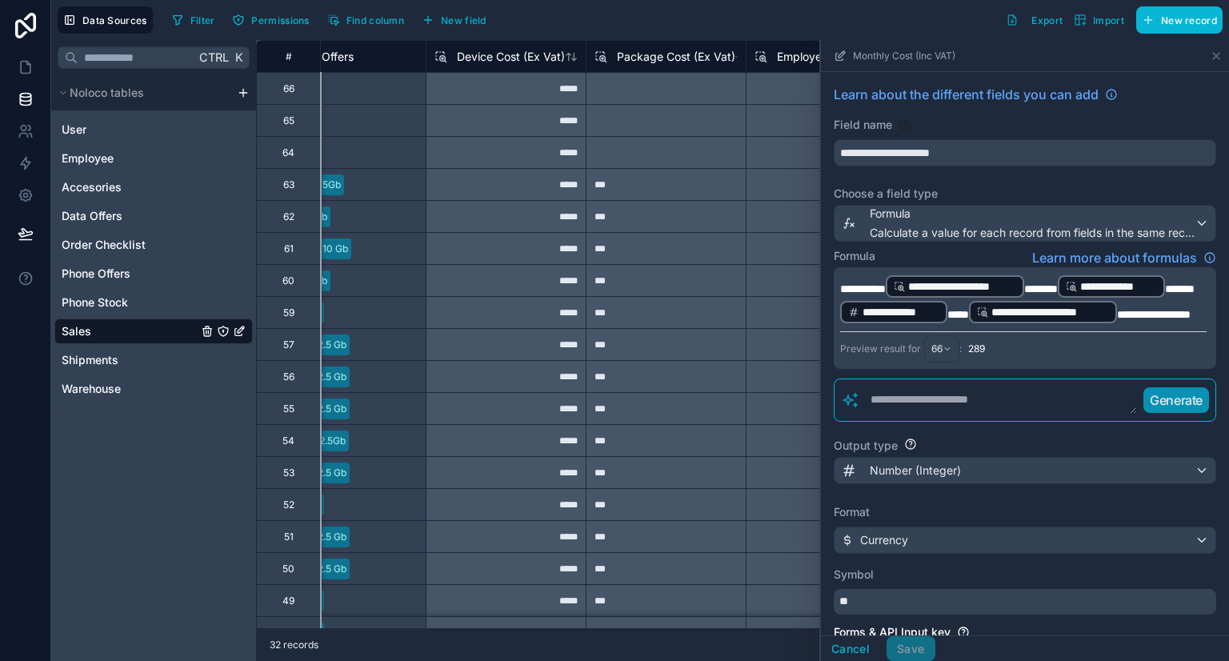
click at [1149, 316] on span "**********" at bounding box center [1154, 314] width 74 height 11
click at [1175, 318] on span "**********" at bounding box center [1154, 314] width 74 height 11
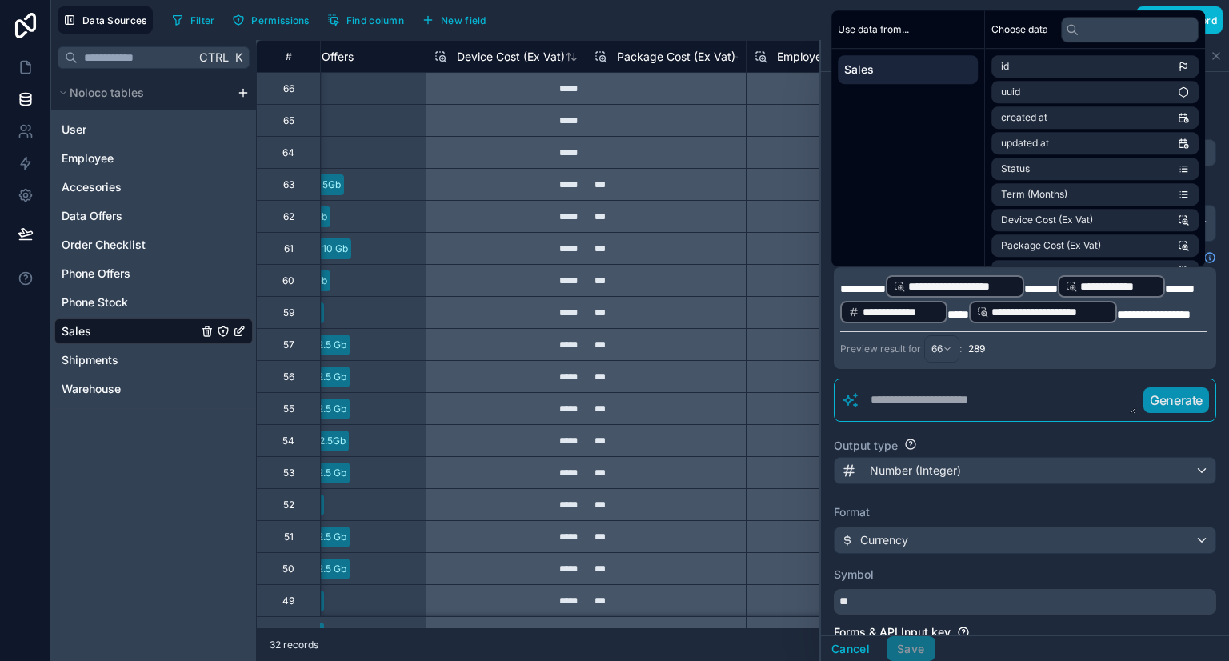
click at [714, 7] on div "Filter Permissions Find column New field Export Import New record" at bounding box center [694, 19] width 1057 height 27
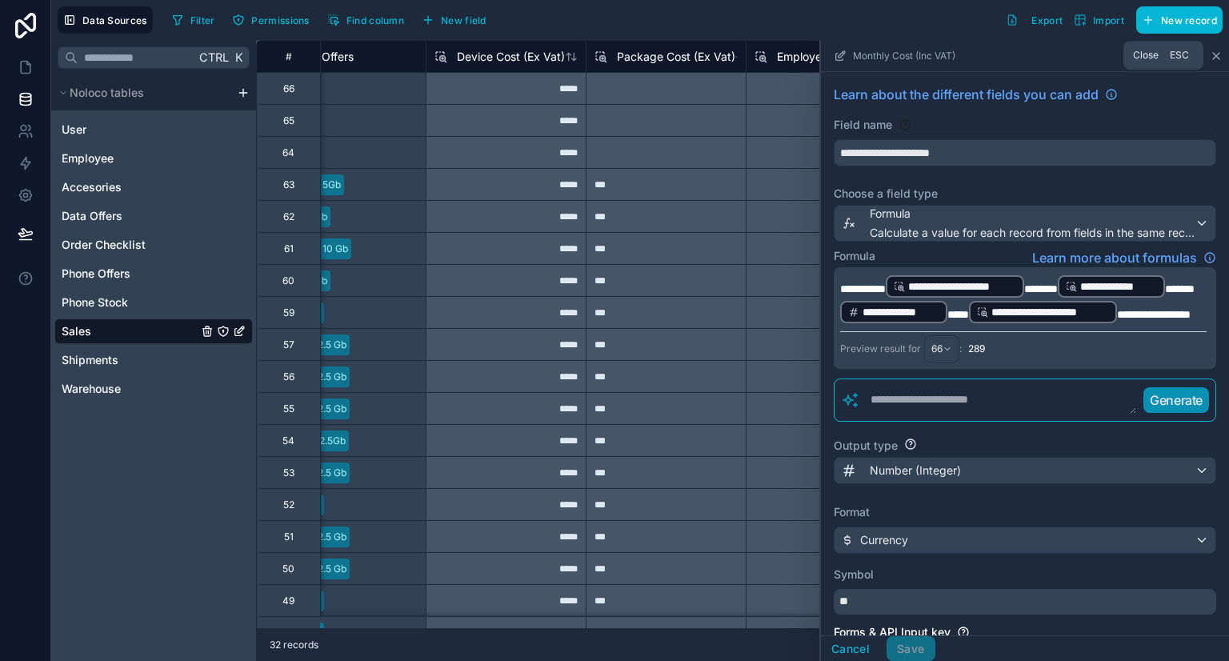
click at [1218, 59] on icon at bounding box center [1216, 56] width 13 height 13
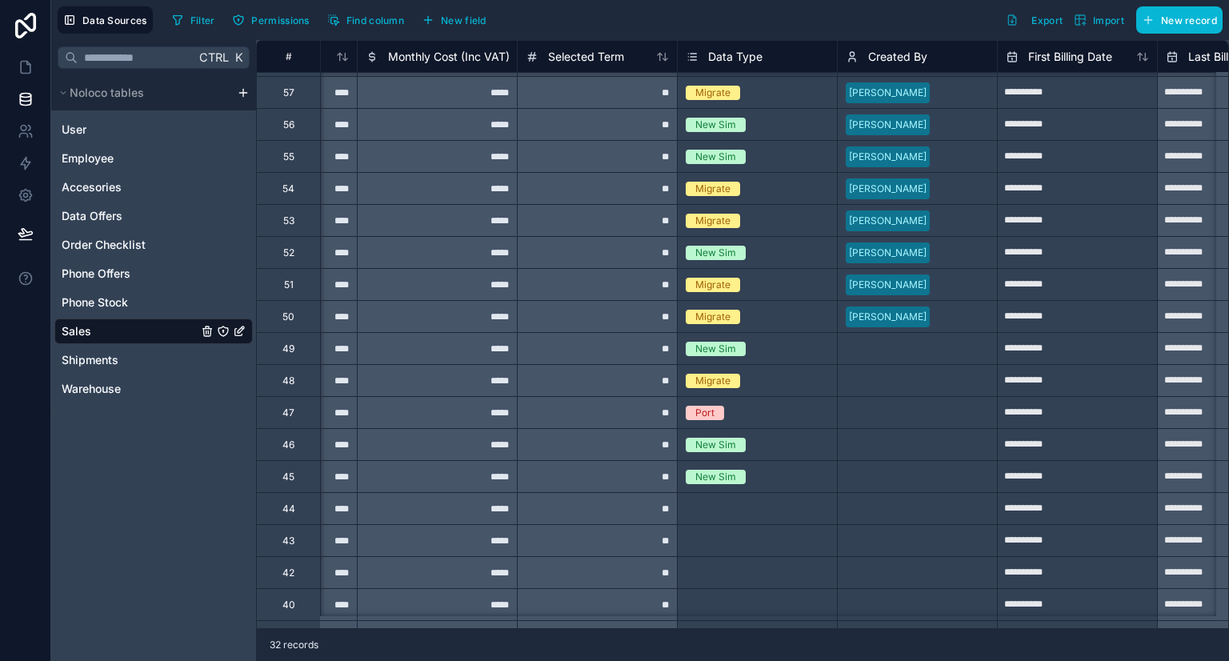
scroll to position [320, 1404]
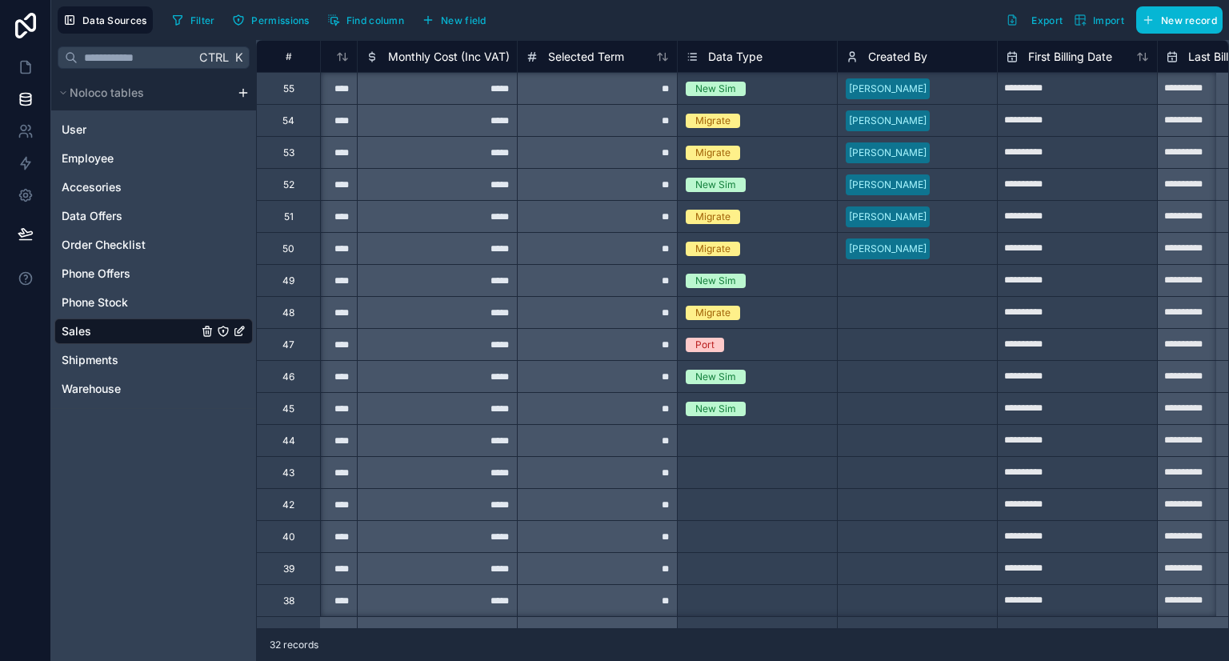
click at [443, 53] on span "Monthly Cost (Inc VAT)" at bounding box center [449, 57] width 122 height 16
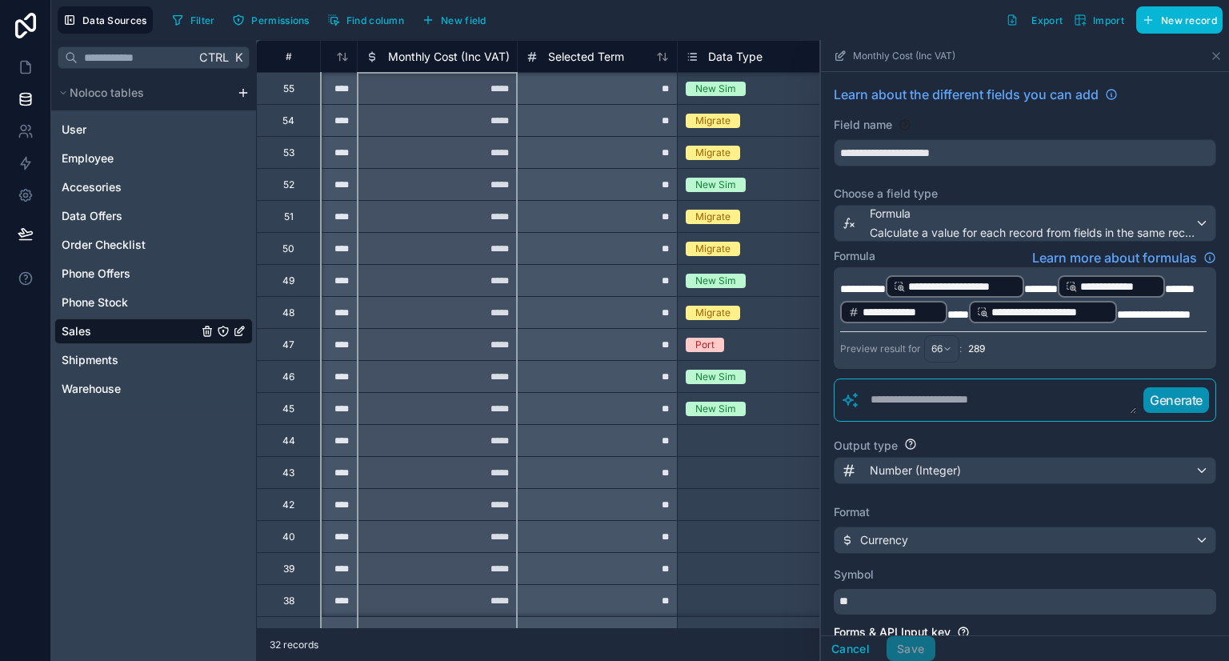
click at [594, 17] on div "Filter Permissions Find column New field Export Import New record" at bounding box center [694, 19] width 1057 height 27
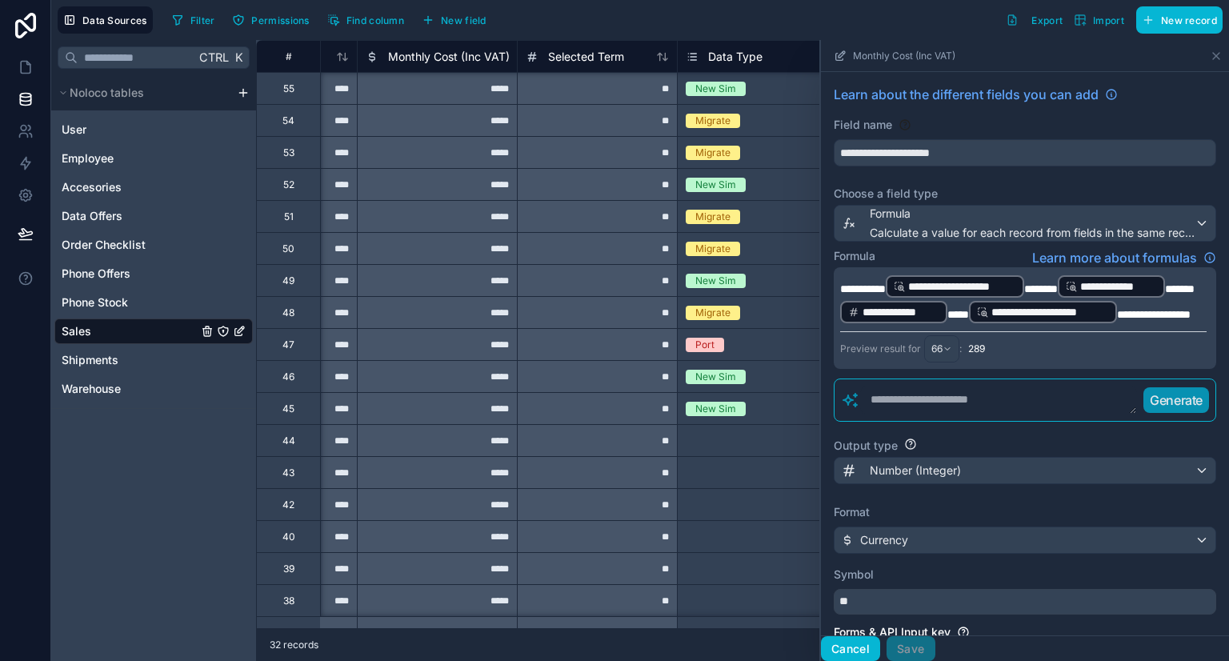
drag, startPoint x: 837, startPoint y: 651, endPoint x: 835, endPoint y: 536, distance: 115.2
click at [837, 651] on button "Cancel" at bounding box center [850, 649] width 59 height 26
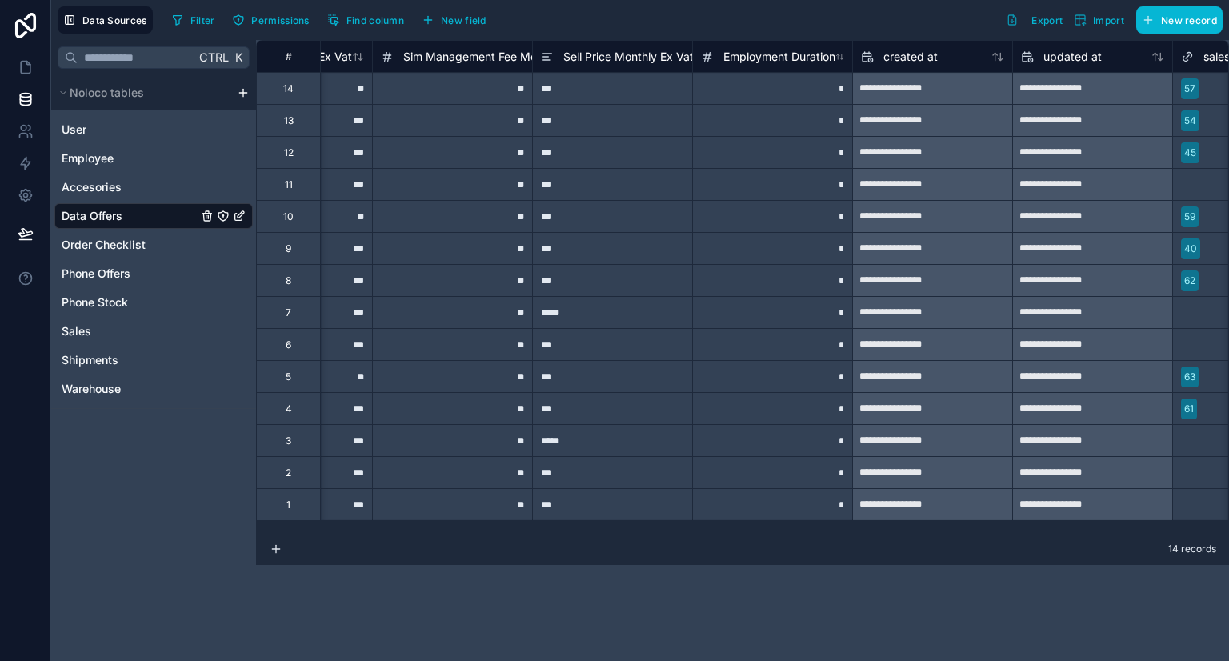
scroll to position [0, 587]
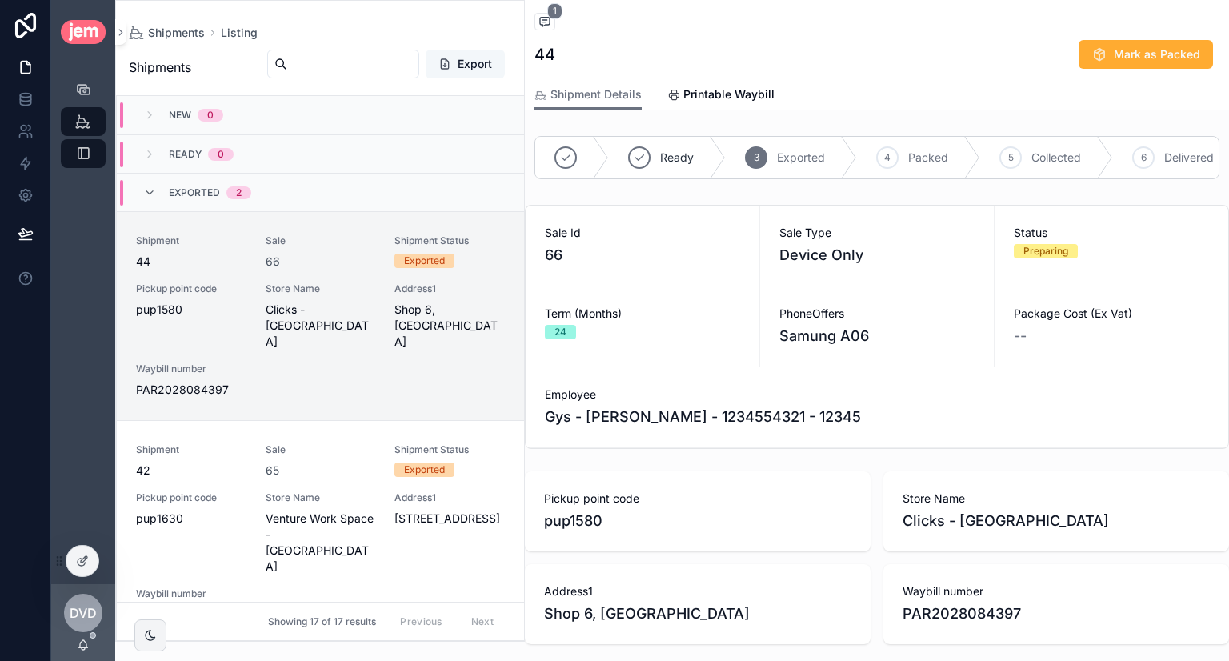
scroll to position [115, 0]
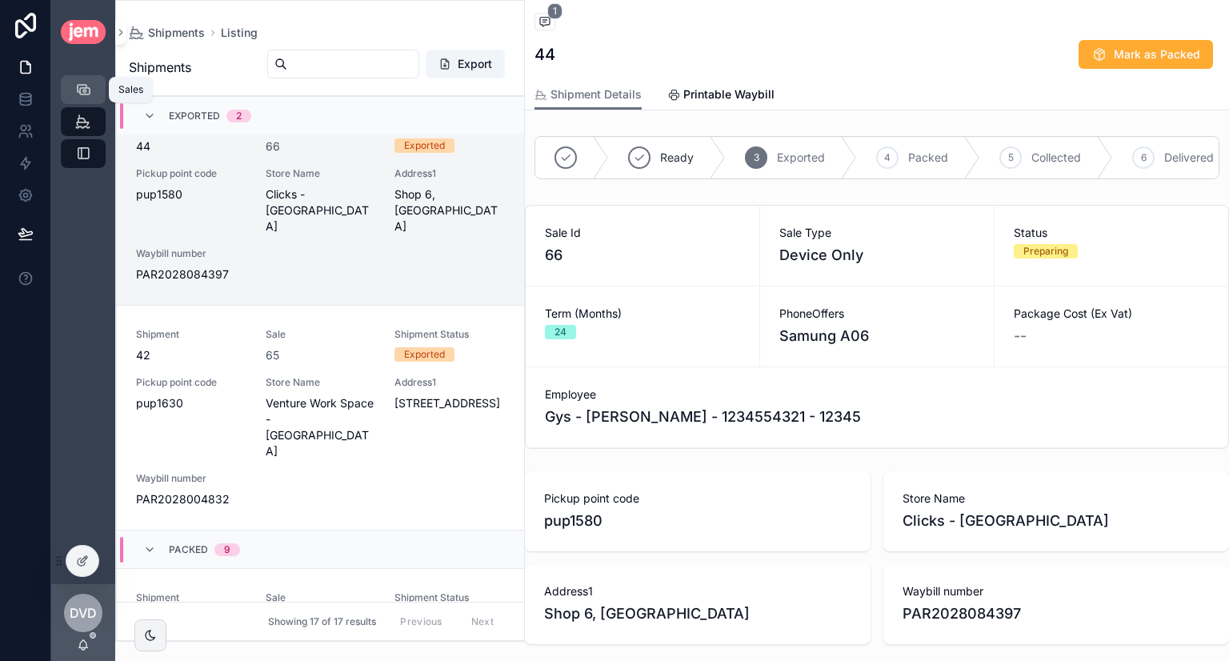
click at [90, 100] on div "Sales" at bounding box center [83, 90] width 26 height 26
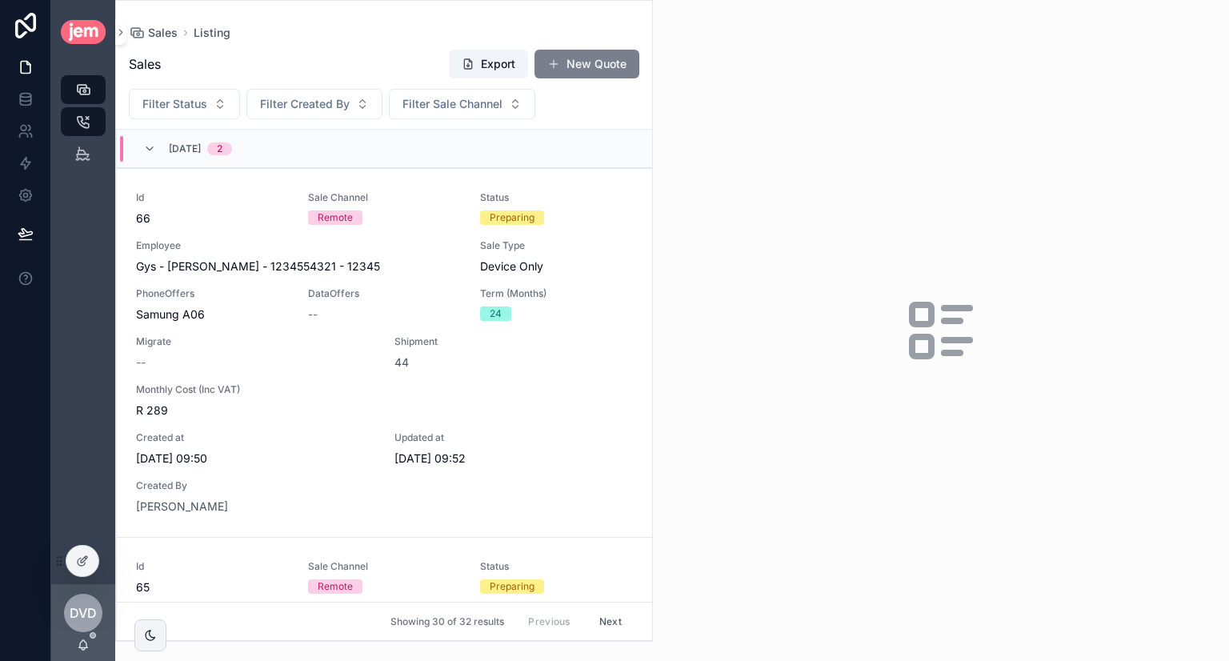
click at [625, 67] on button "New Quote" at bounding box center [587, 64] width 105 height 29
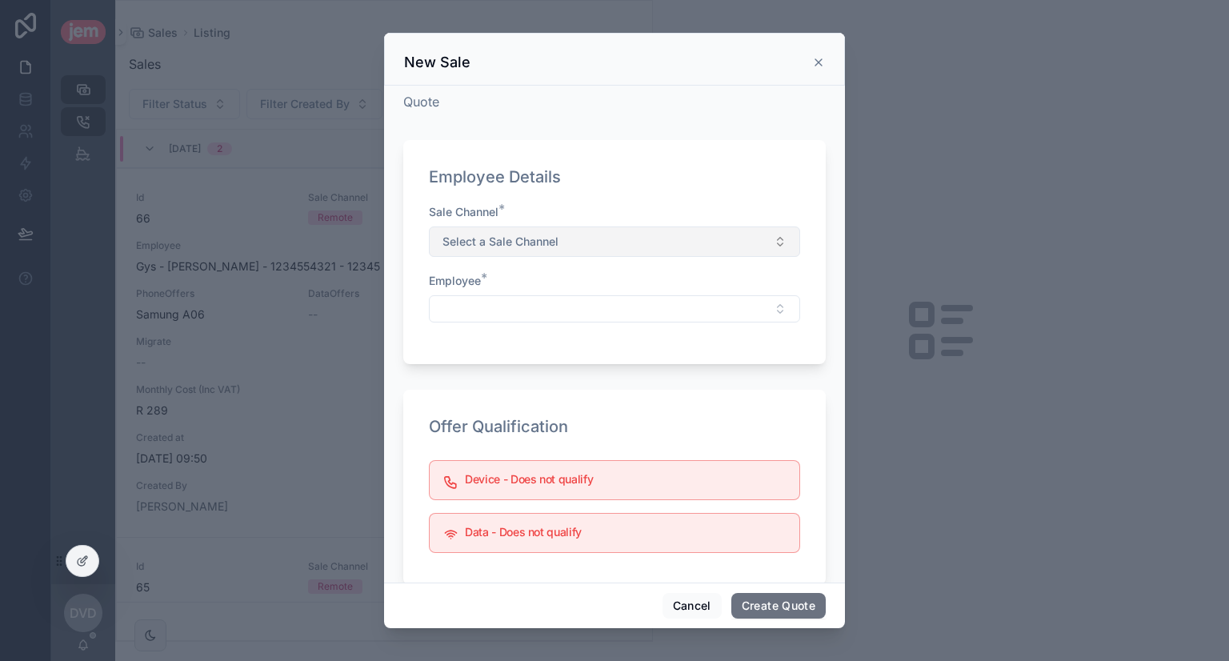
click at [592, 231] on button "Select a Sale Channel" at bounding box center [614, 241] width 371 height 30
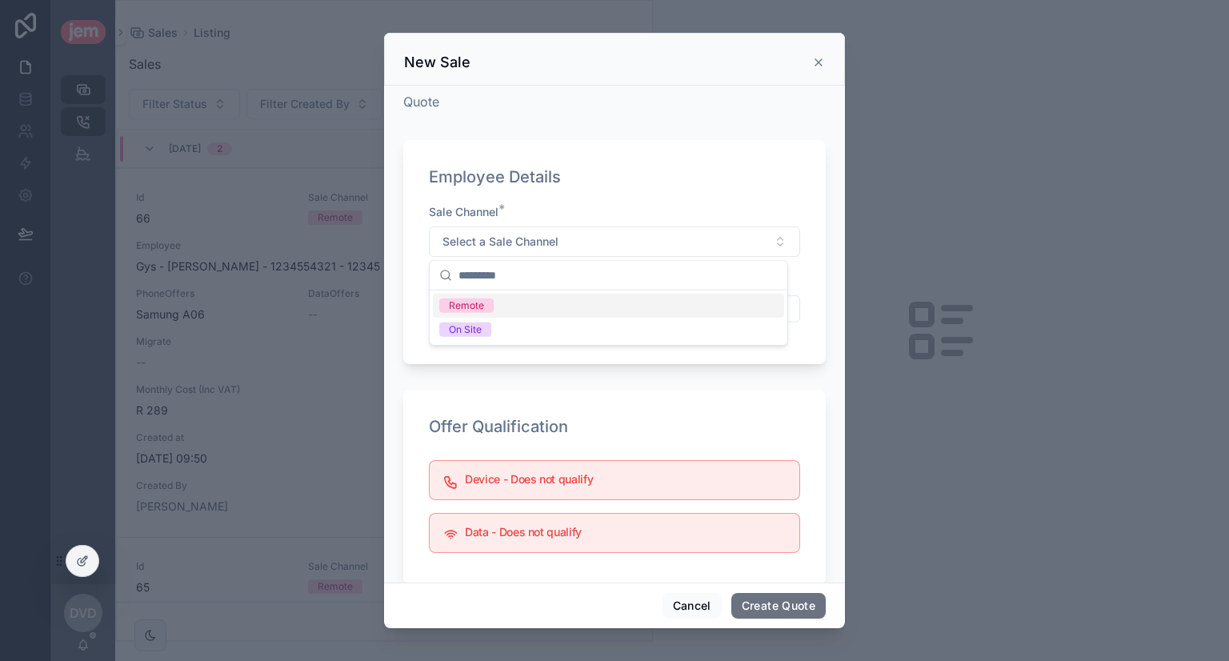
click at [480, 310] on div "Remote" at bounding box center [466, 305] width 35 height 14
click at [526, 308] on button "Select Button" at bounding box center [614, 308] width 371 height 27
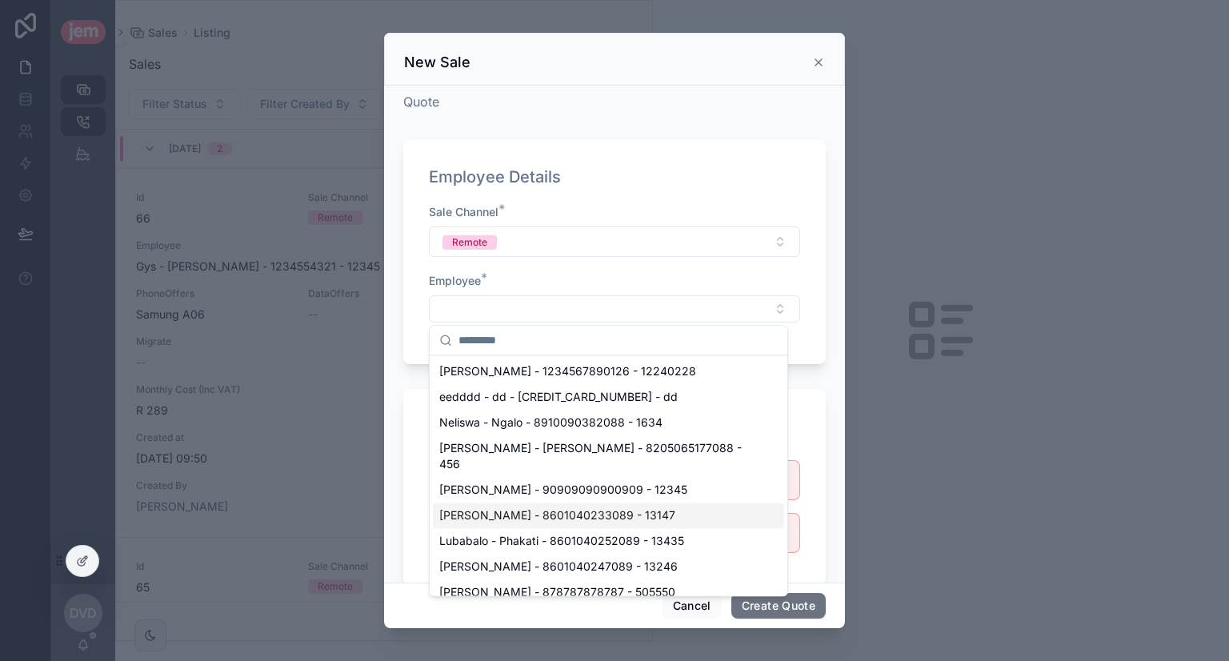
click at [515, 507] on span "[PERSON_NAME] - 8601040233089 - 13147" at bounding box center [557, 515] width 236 height 16
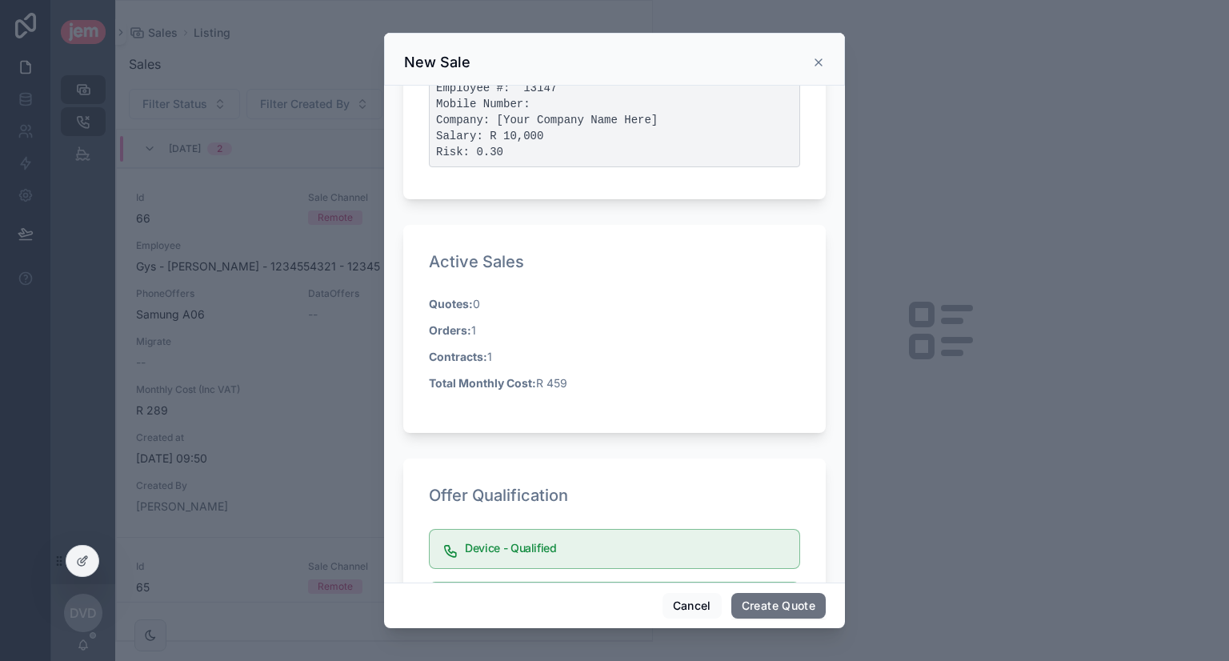
scroll to position [320, 0]
drag, startPoint x: 435, startPoint y: 296, endPoint x: 499, endPoint y: 297, distance: 64.8
click at [499, 297] on p "Quotes: 0" at bounding box center [614, 300] width 371 height 17
drag, startPoint x: 483, startPoint y: 324, endPoint x: 423, endPoint y: 319, distance: 60.2
click at [423, 319] on div "Active Sales Quotes: 0 Orders: 1 Contracts: 1 Total Monthly Cost: R 459" at bounding box center [614, 326] width 423 height 208
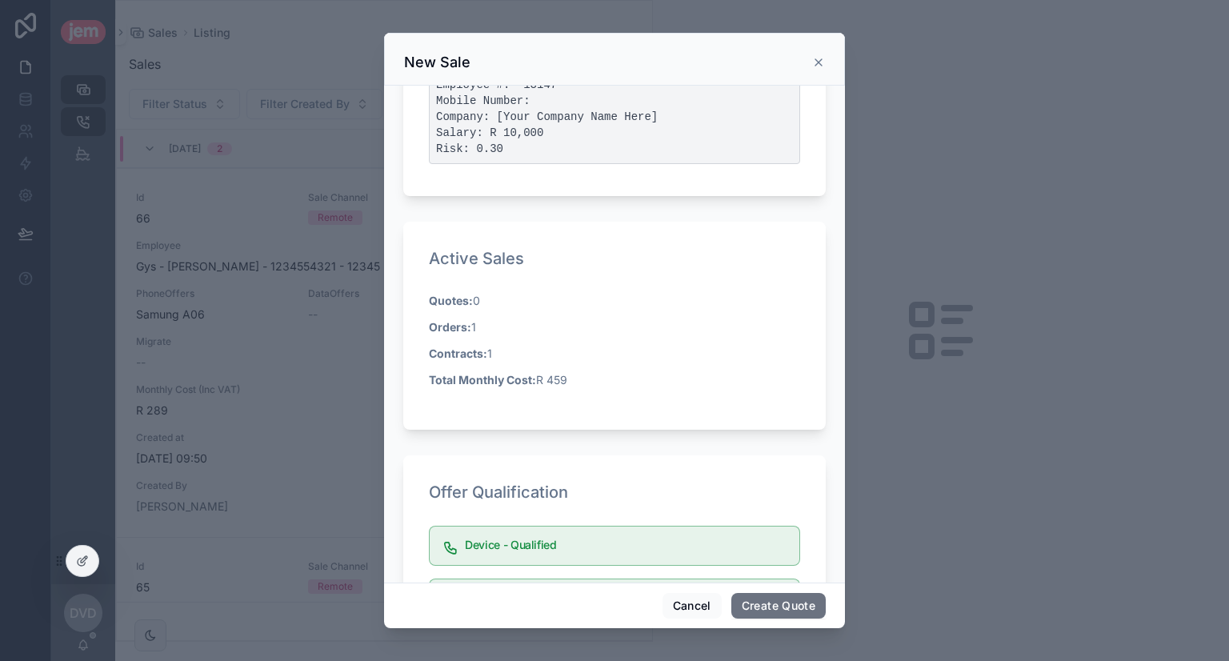
click at [480, 323] on p "Orders: 1" at bounding box center [614, 327] width 371 height 17
click at [479, 323] on p "Orders: 1" at bounding box center [614, 327] width 371 height 17
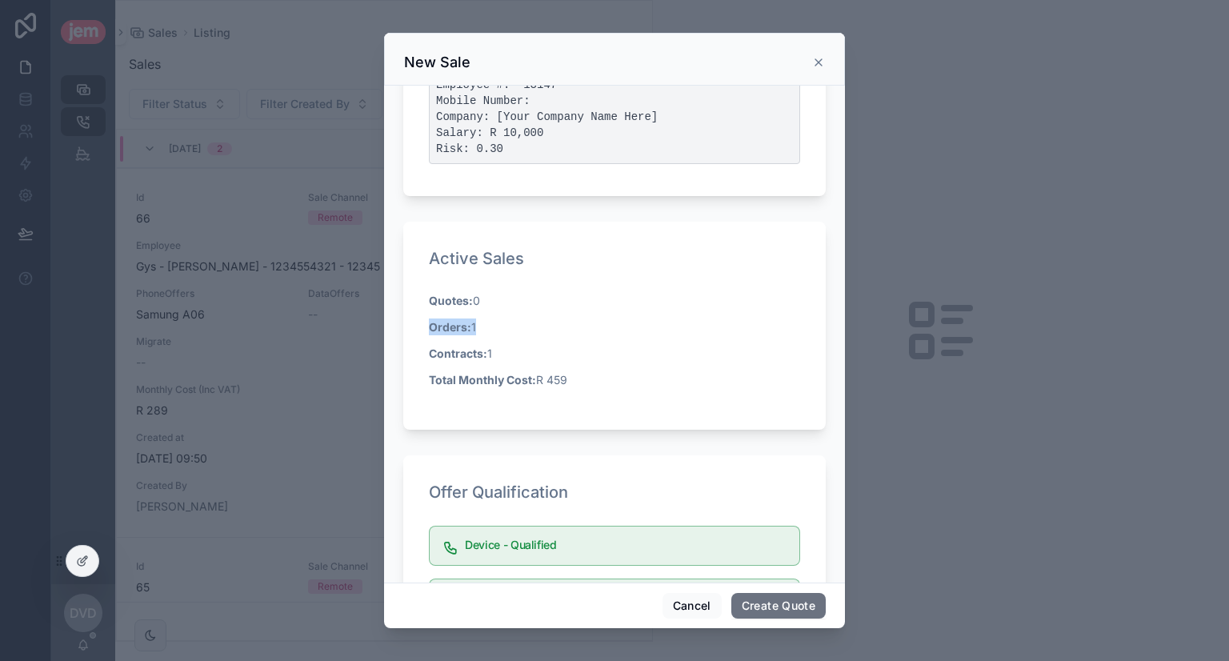
click at [479, 323] on p "Orders: 1" at bounding box center [614, 327] width 371 height 17
click at [482, 353] on strong "Contracts:" at bounding box center [458, 354] width 58 height 14
click at [481, 353] on strong "Contracts:" at bounding box center [458, 354] width 58 height 14
click at [480, 351] on strong "Contracts:" at bounding box center [458, 354] width 58 height 14
drag, startPoint x: 499, startPoint y: 353, endPoint x: 416, endPoint y: 353, distance: 83.2
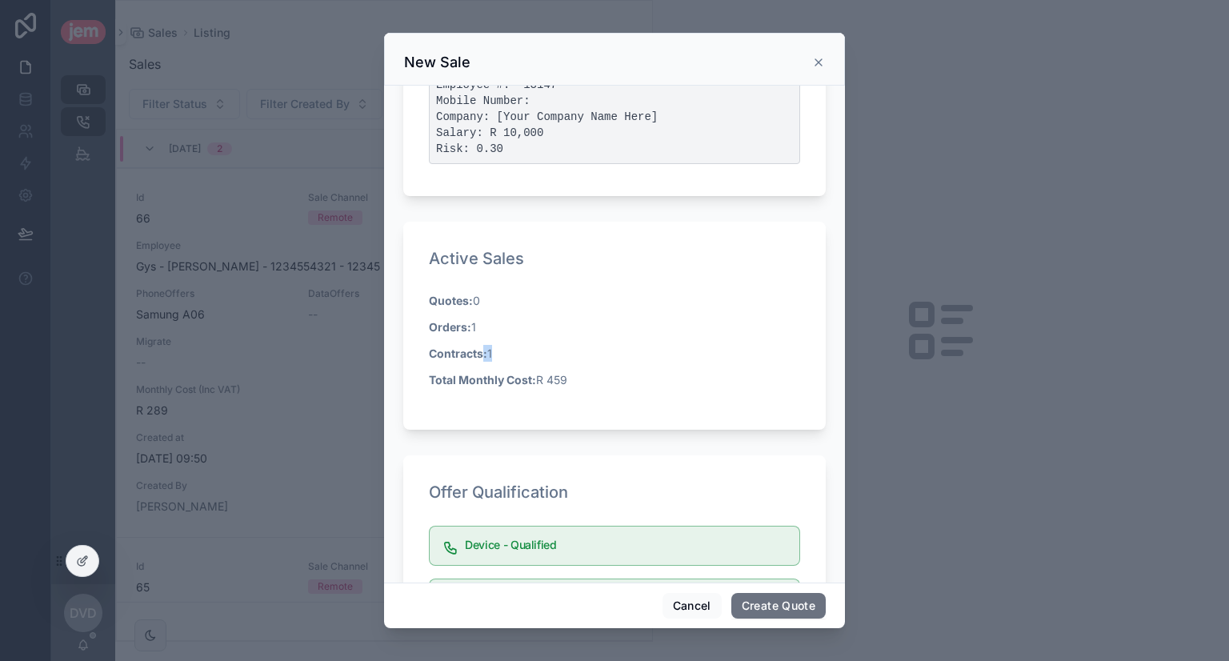
click at [416, 353] on div "Active Sales Quotes: 0 Orders: 1 Contracts: 1 Total Monthly Cost: R 459" at bounding box center [614, 326] width 423 height 208
click at [464, 298] on strong "Quotes:" at bounding box center [451, 301] width 44 height 14
click at [466, 300] on strong "Quotes:" at bounding box center [451, 301] width 44 height 14
drag, startPoint x: 484, startPoint y: 302, endPoint x: 471, endPoint y: 298, distance: 14.0
click at [471, 298] on p "Quotes: 0" at bounding box center [614, 300] width 371 height 17
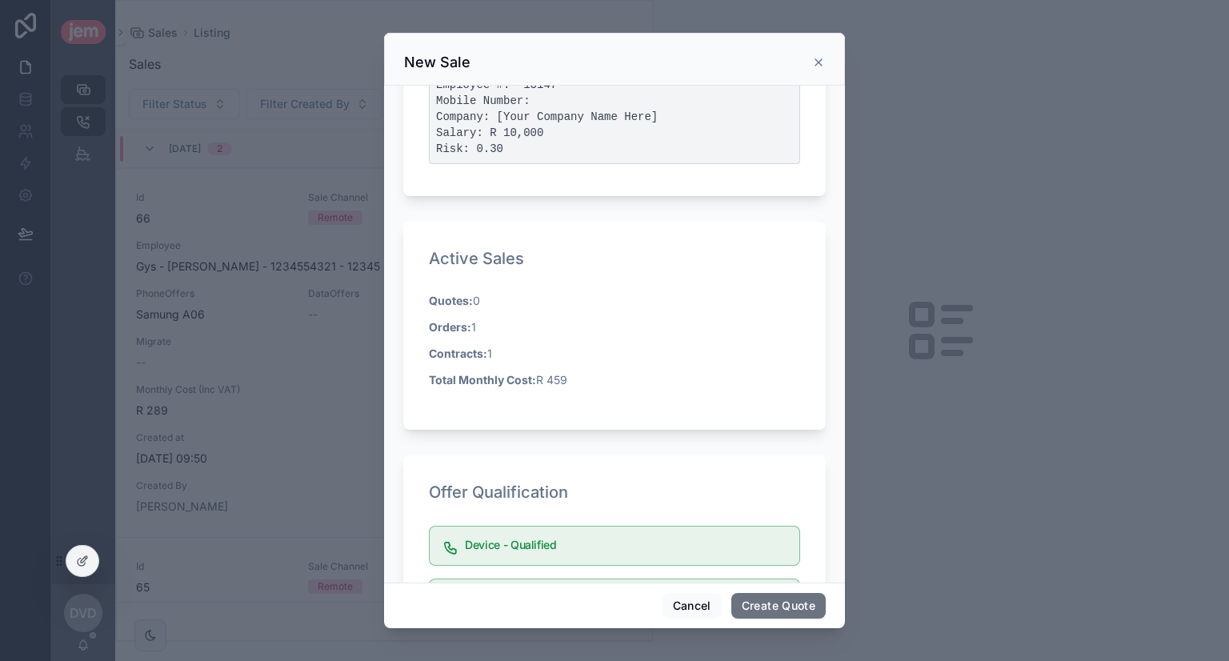
drag, startPoint x: 433, startPoint y: 380, endPoint x: 573, endPoint y: 382, distance: 140.1
click at [573, 382] on p "Total Monthly Cost: R 459" at bounding box center [614, 379] width 371 height 17
click at [560, 377] on p "Total Monthly Cost: R 459" at bounding box center [614, 379] width 371 height 17
drag, startPoint x: 491, startPoint y: 347, endPoint x: 389, endPoint y: 344, distance: 101.7
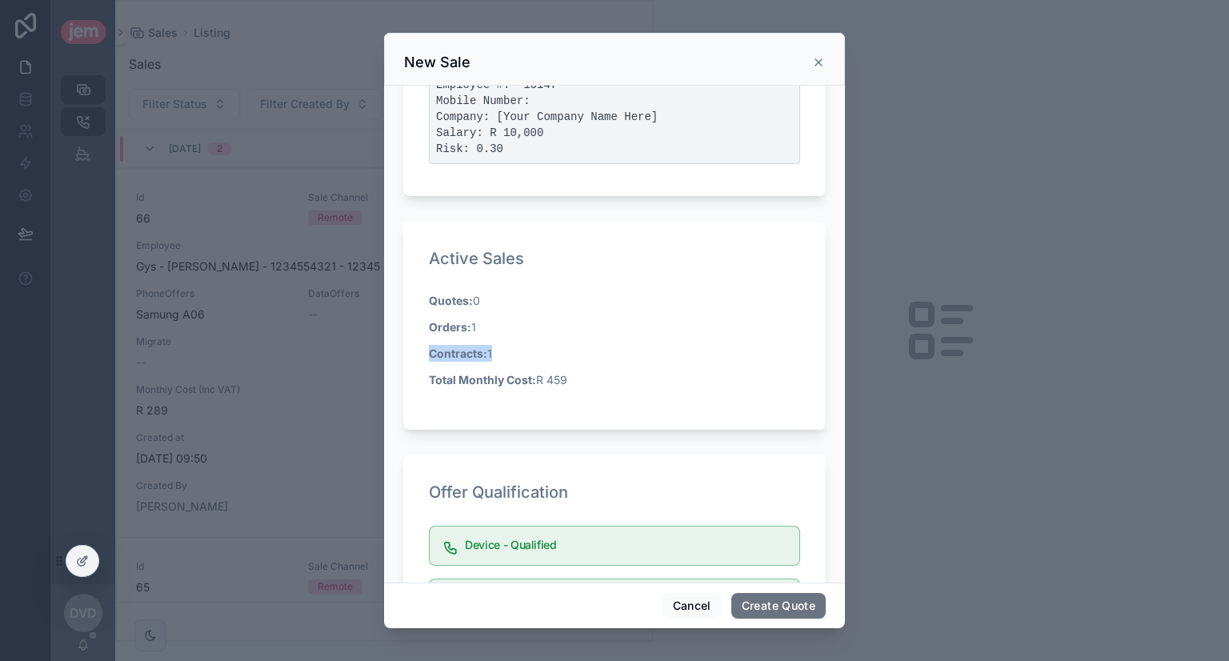
click at [389, 344] on div "Quote Employee Details Sale Channel * Remote Employee * Ashwin - Macosa - 86010…" at bounding box center [614, 334] width 461 height 497
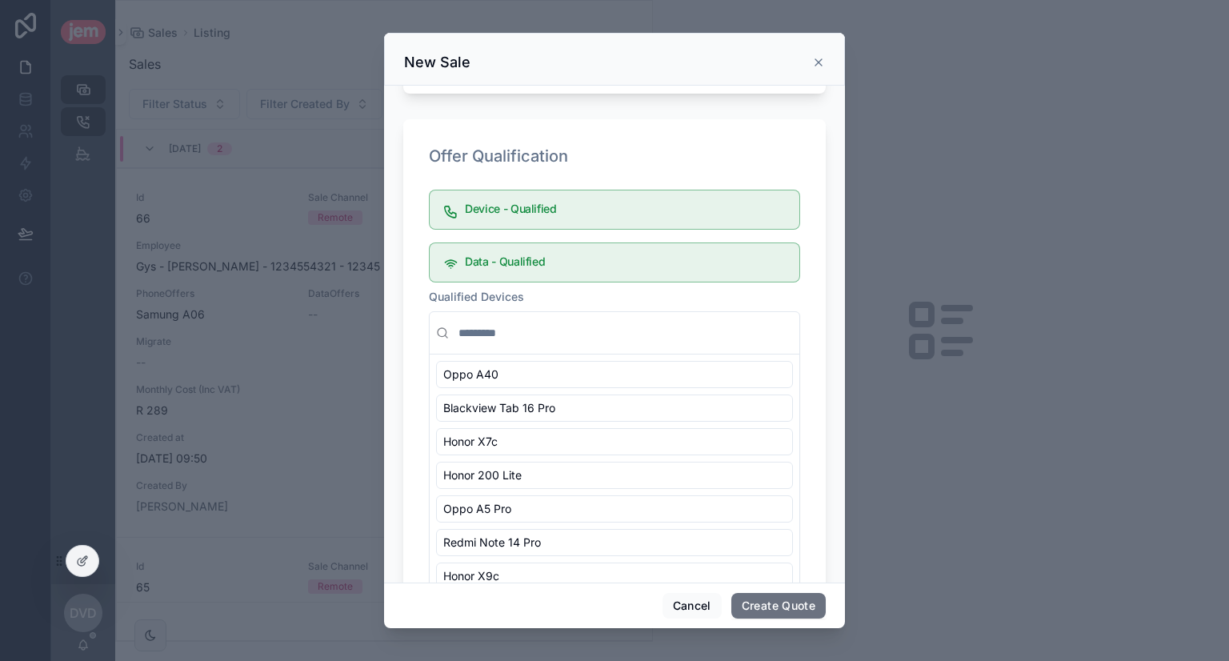
scroll to position [0, 0]
click at [541, 206] on h5 "Device - Qualified" at bounding box center [626, 208] width 322 height 11
click at [540, 206] on h5 "Device - Qualified" at bounding box center [626, 208] width 322 height 11
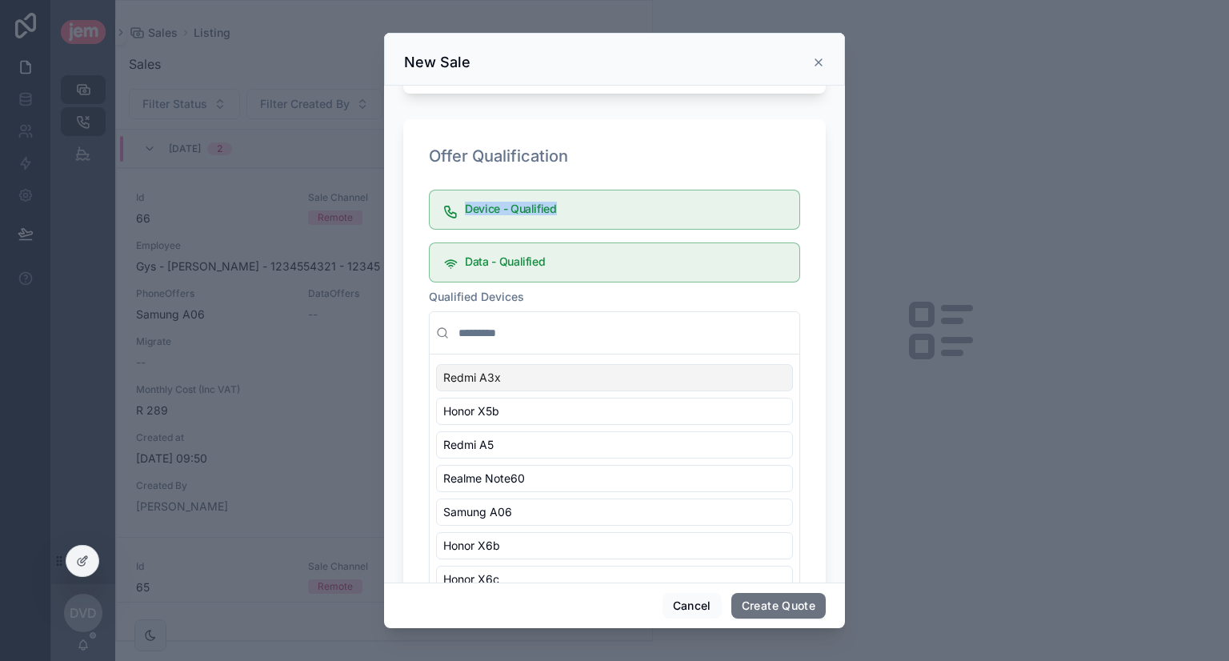
click at [540, 206] on h5 "Device - Qualified" at bounding box center [626, 208] width 322 height 11
click at [525, 260] on h5 "Data - Qualified" at bounding box center [626, 261] width 322 height 11
click at [523, 260] on h5 "Data - Qualified" at bounding box center [626, 261] width 322 height 11
click at [503, 210] on h5 "Device - Qualified" at bounding box center [626, 208] width 322 height 11
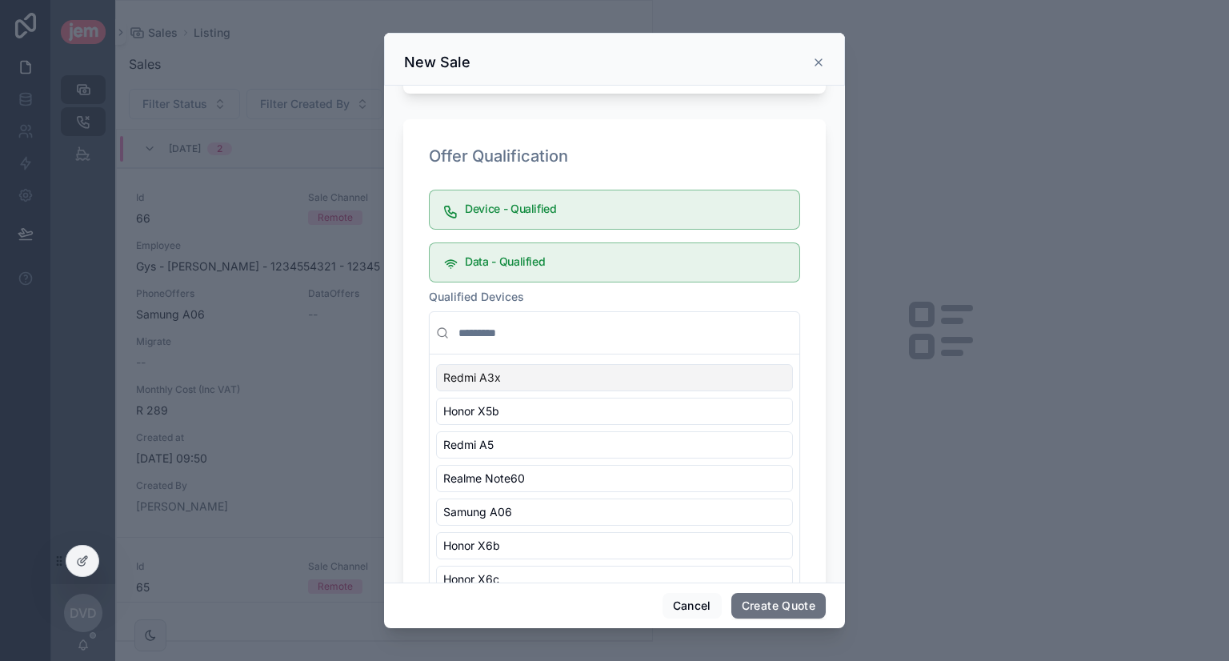
click at [503, 211] on h5 "Device - Qualified" at bounding box center [626, 208] width 322 height 11
click at [495, 256] on h5 "Data - Qualified" at bounding box center [626, 261] width 322 height 11
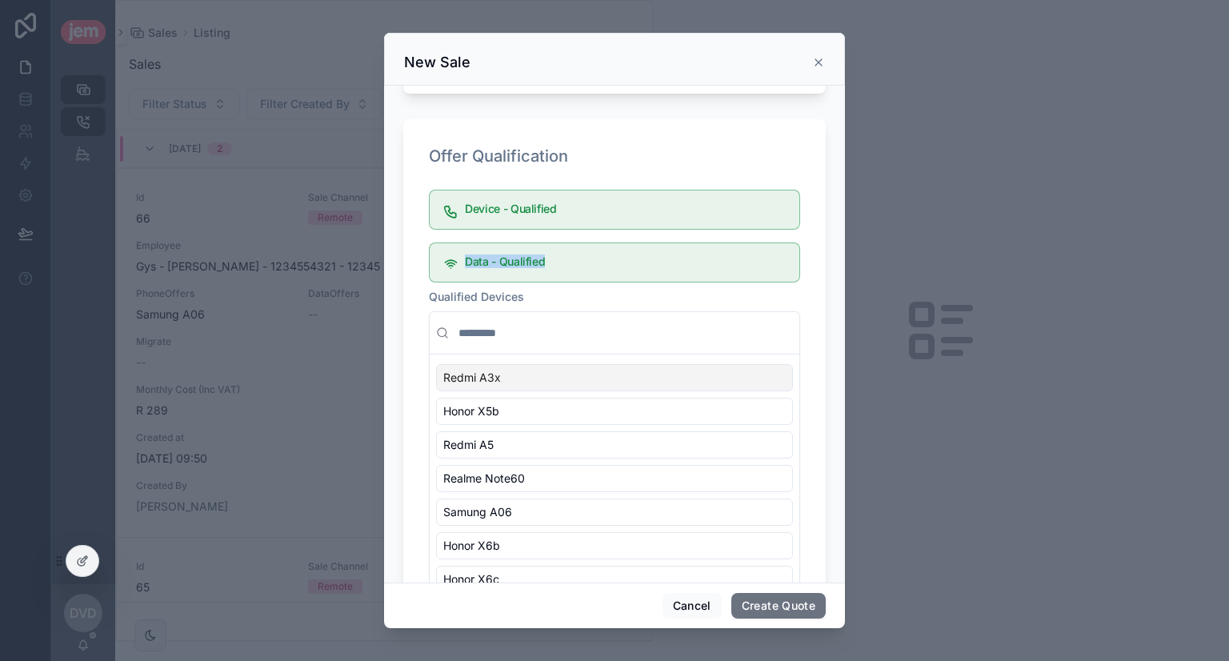
click at [495, 256] on h5 "Data - Qualified" at bounding box center [626, 261] width 322 height 11
click at [697, 602] on button "Cancel" at bounding box center [692, 606] width 59 height 26
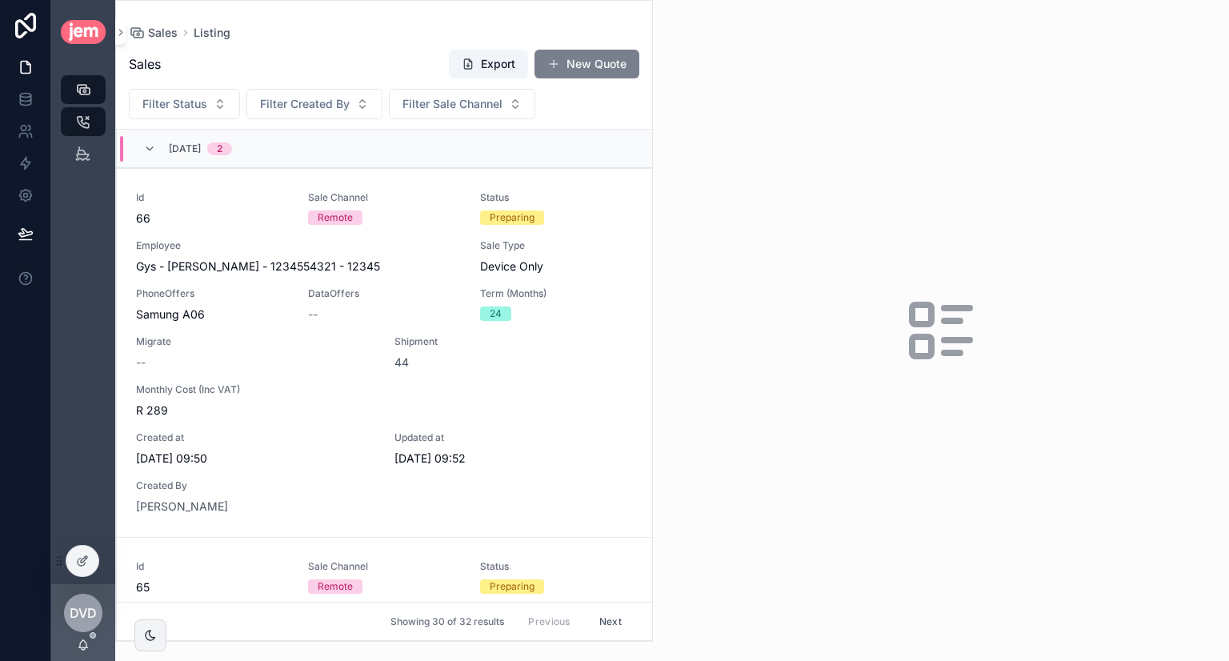
click at [573, 56] on button "New Quote" at bounding box center [587, 64] width 105 height 29
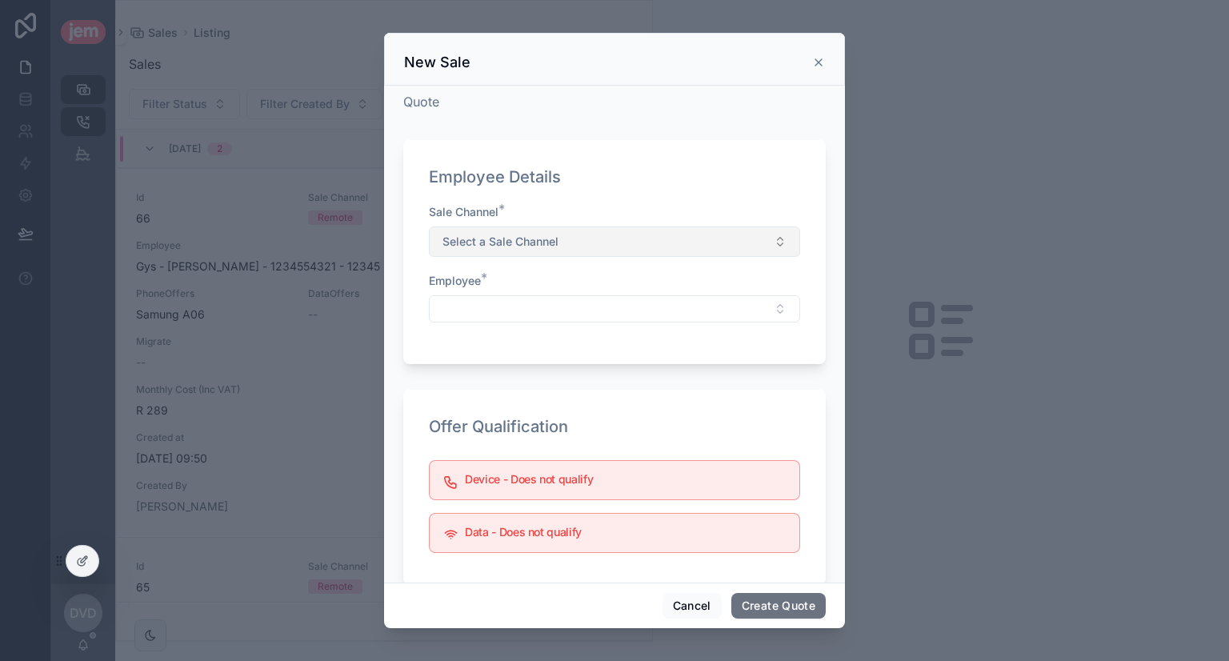
click at [534, 245] on span "Select a Sale Channel" at bounding box center [501, 242] width 116 height 16
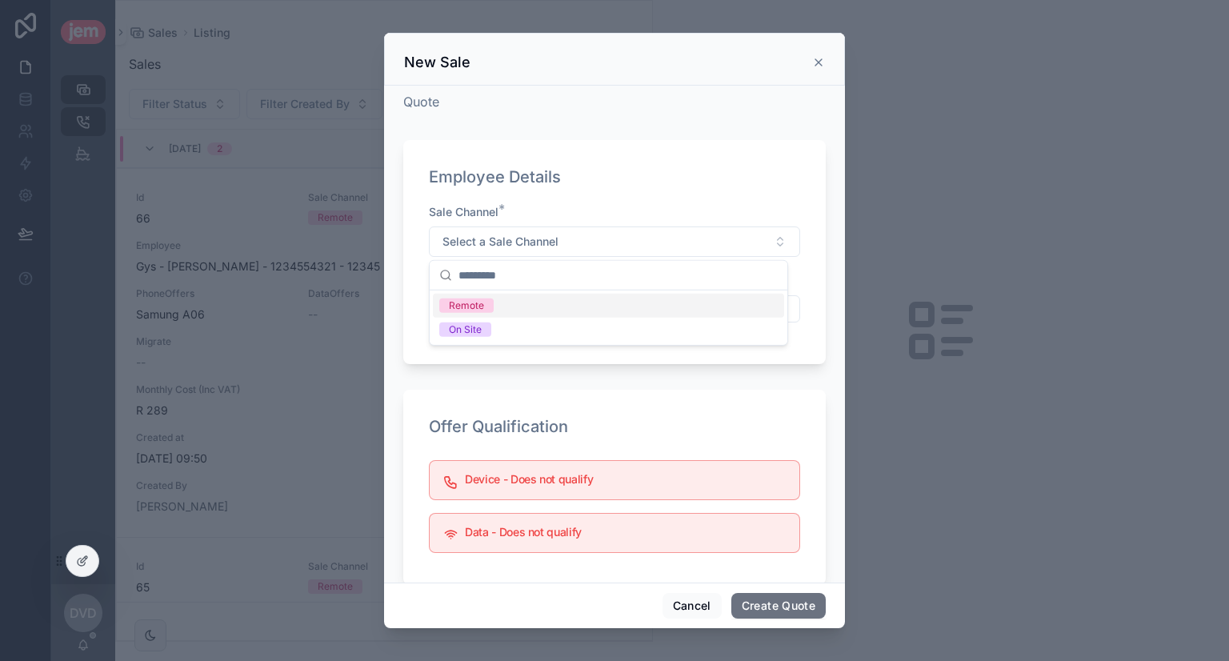
click at [511, 302] on div "Remote" at bounding box center [608, 306] width 351 height 24
click at [476, 315] on button "Select Button" at bounding box center [614, 308] width 371 height 27
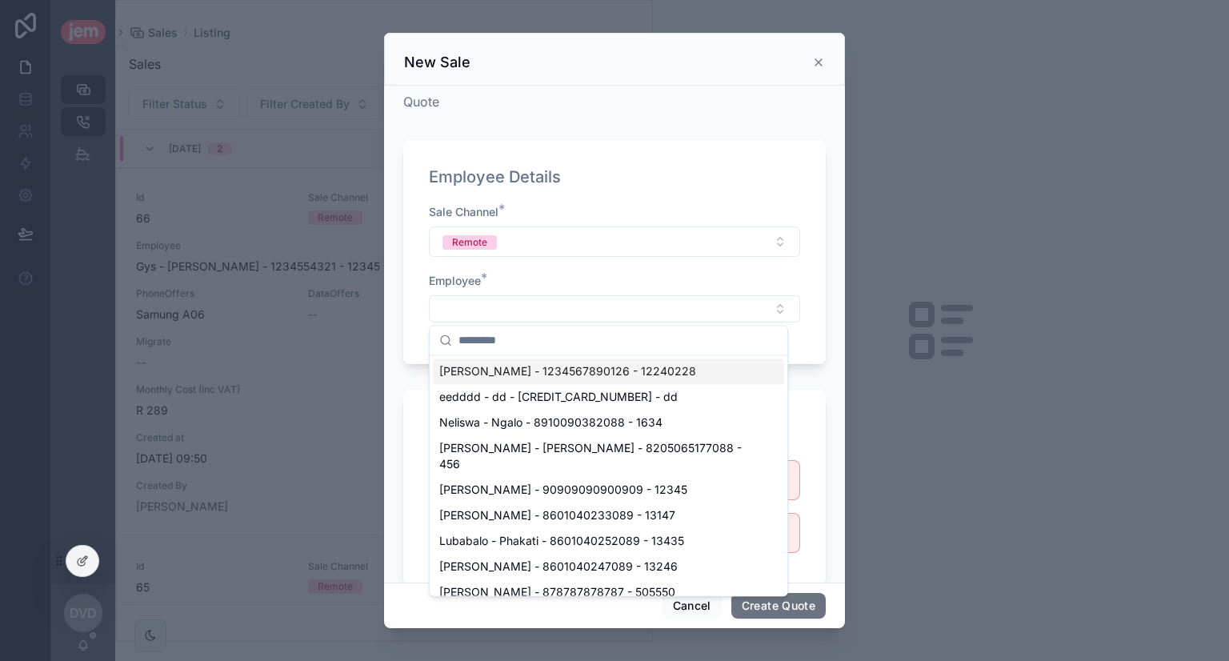
click at [474, 371] on span "[PERSON_NAME] - 1234567890126 - 12240228" at bounding box center [567, 371] width 257 height 16
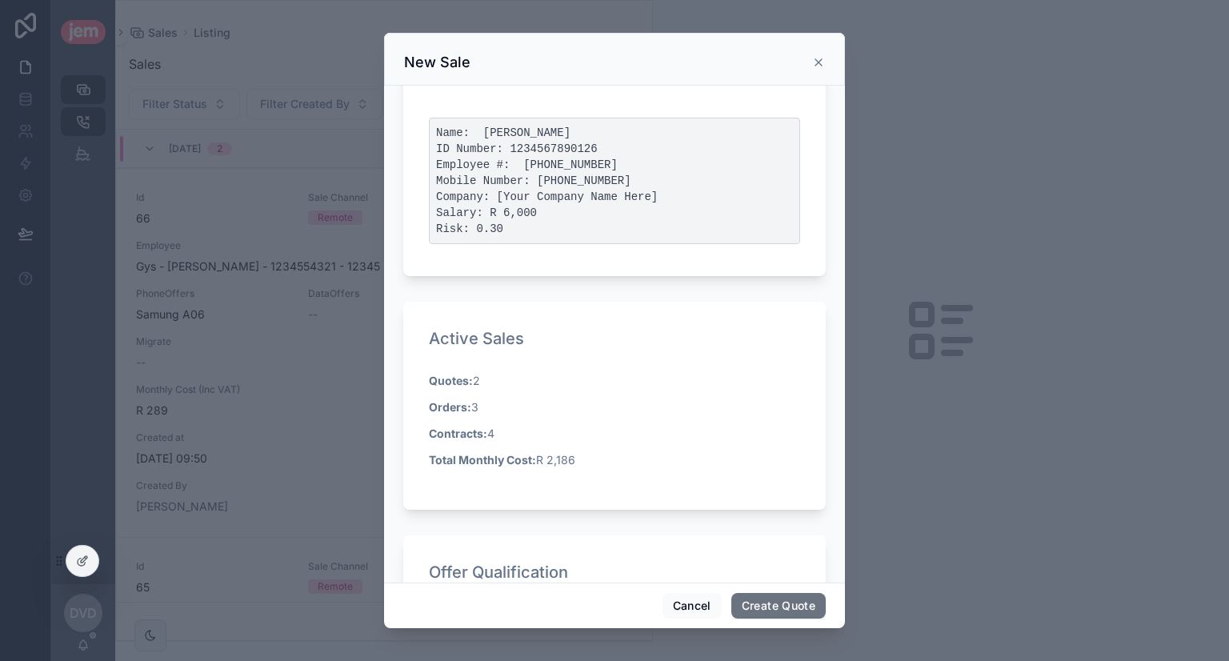
scroll to position [320, 0]
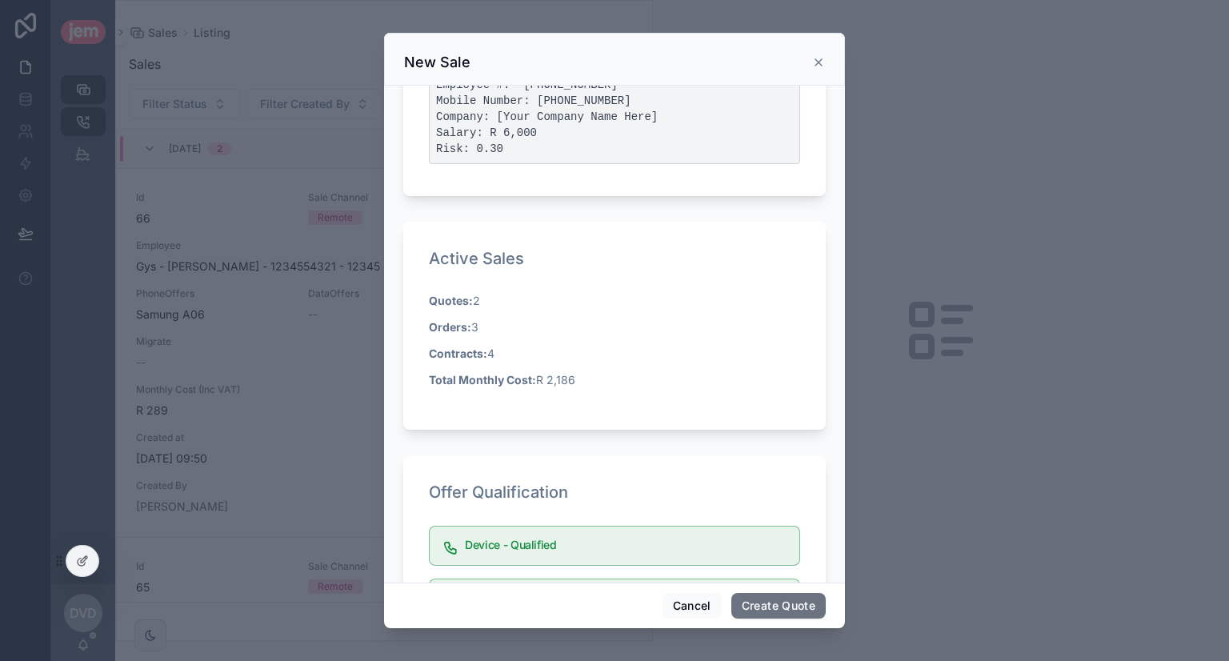
drag, startPoint x: 485, startPoint y: 298, endPoint x: 439, endPoint y: 304, distance: 46.0
click at [439, 304] on p "Quotes: 2" at bounding box center [614, 300] width 371 height 17
click at [445, 324] on strong "Orders:" at bounding box center [450, 327] width 42 height 14
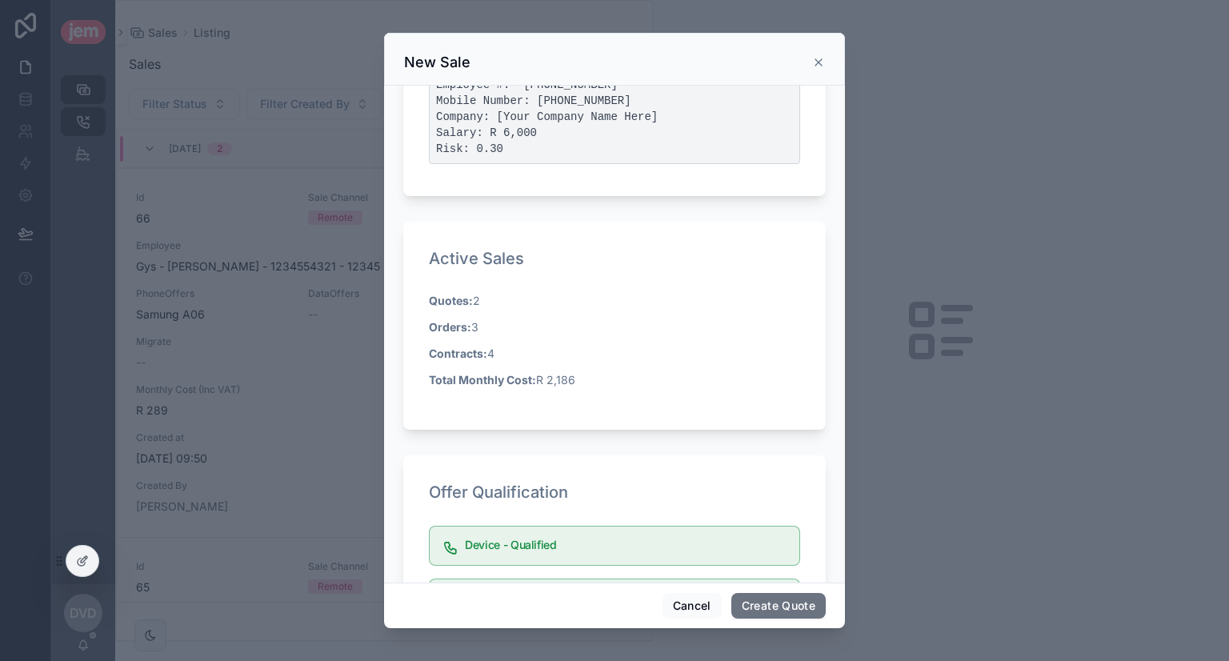
click at [490, 353] on p "Contracts: 4" at bounding box center [614, 353] width 371 height 17
click at [563, 375] on p "Total Monthly Cost: R 2,186" at bounding box center [614, 379] width 371 height 17
click at [562, 375] on p "Total Monthly Cost: R 2,186" at bounding box center [614, 379] width 371 height 17
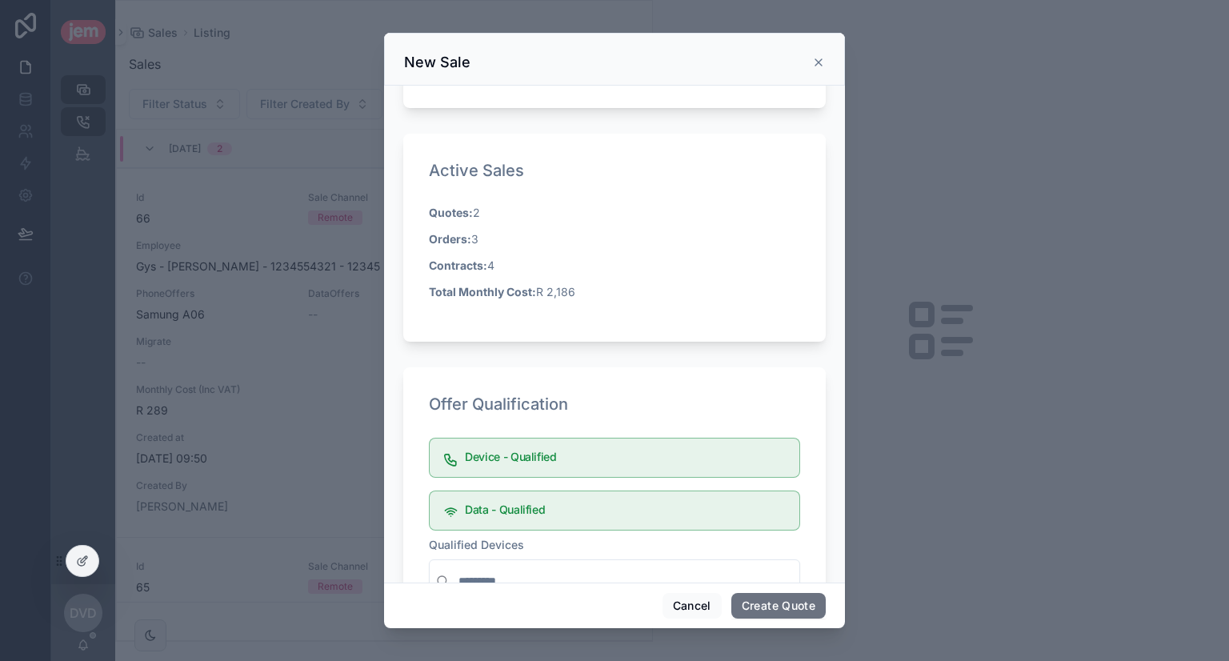
scroll to position [496, 0]
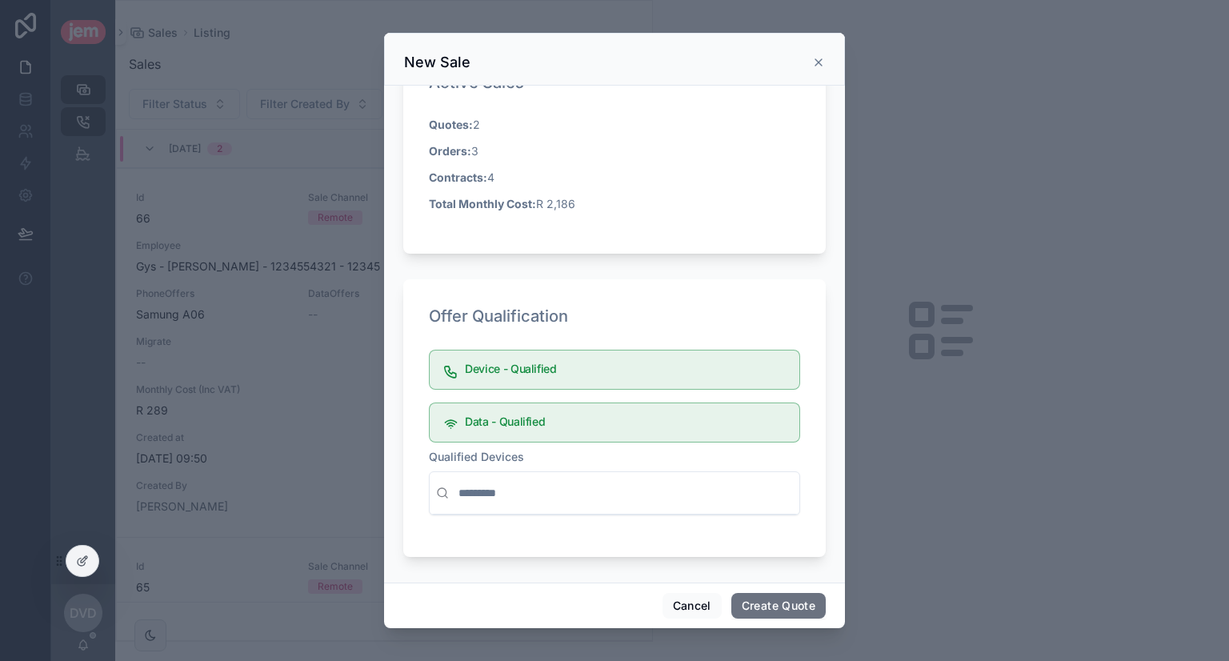
click at [603, 479] on input "scrollable content" at bounding box center [624, 493] width 338 height 29
click at [561, 490] on input "scrollable content" at bounding box center [624, 493] width 338 height 29
click at [567, 488] on input "scrollable content" at bounding box center [624, 493] width 338 height 29
click at [566, 488] on input "scrollable content" at bounding box center [624, 493] width 338 height 29
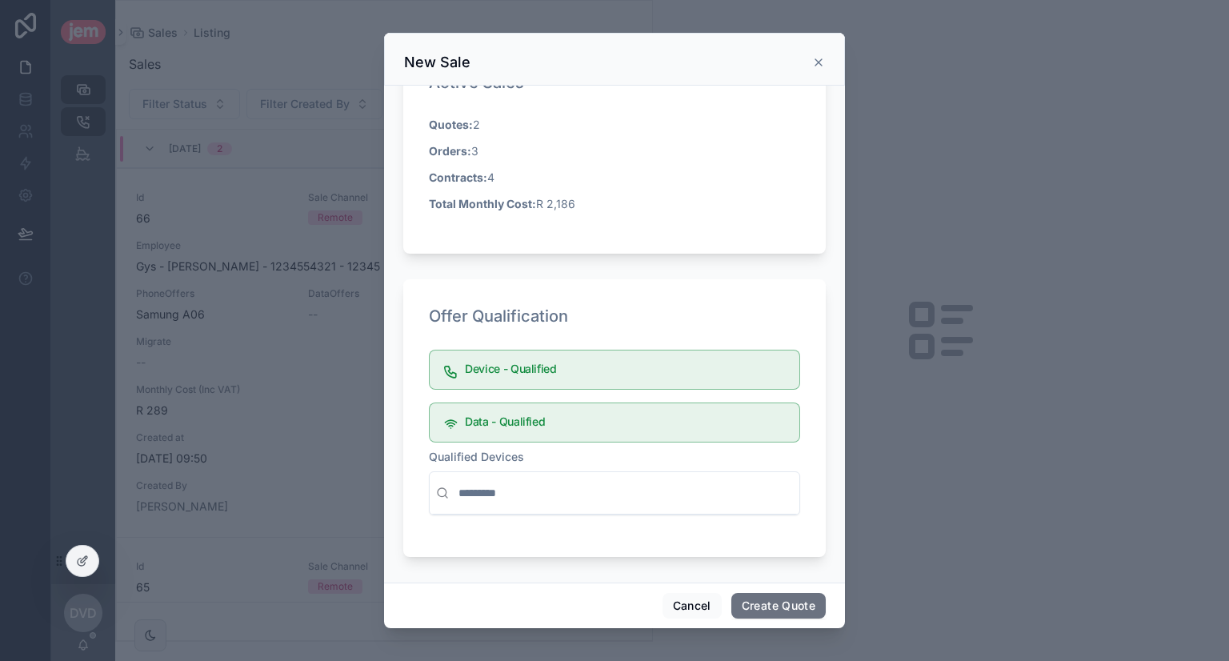
click at [567, 482] on input "scrollable content" at bounding box center [624, 493] width 338 height 29
click at [531, 487] on input "scrollable content" at bounding box center [624, 493] width 338 height 29
drag, startPoint x: 531, startPoint y: 487, endPoint x: 543, endPoint y: 478, distance: 14.8
click at [535, 487] on input "scrollable content" at bounding box center [624, 493] width 338 height 29
click at [543, 479] on input "scrollable content" at bounding box center [624, 493] width 338 height 29
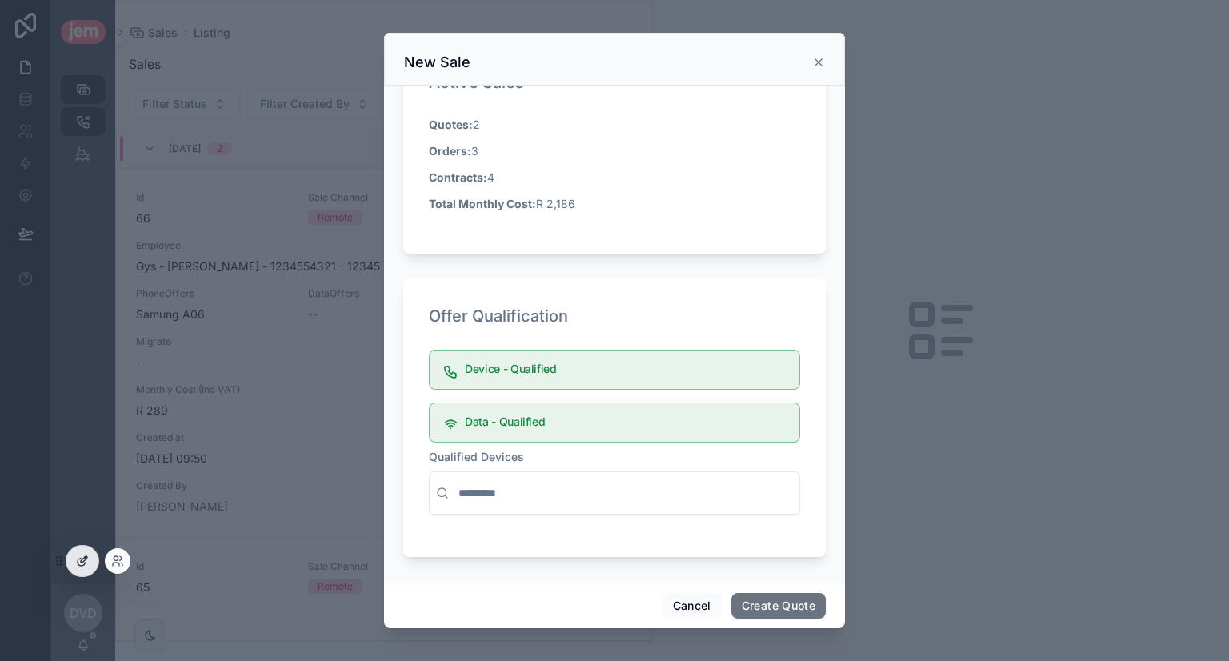
click at [80, 569] on div at bounding box center [82, 561] width 32 height 30
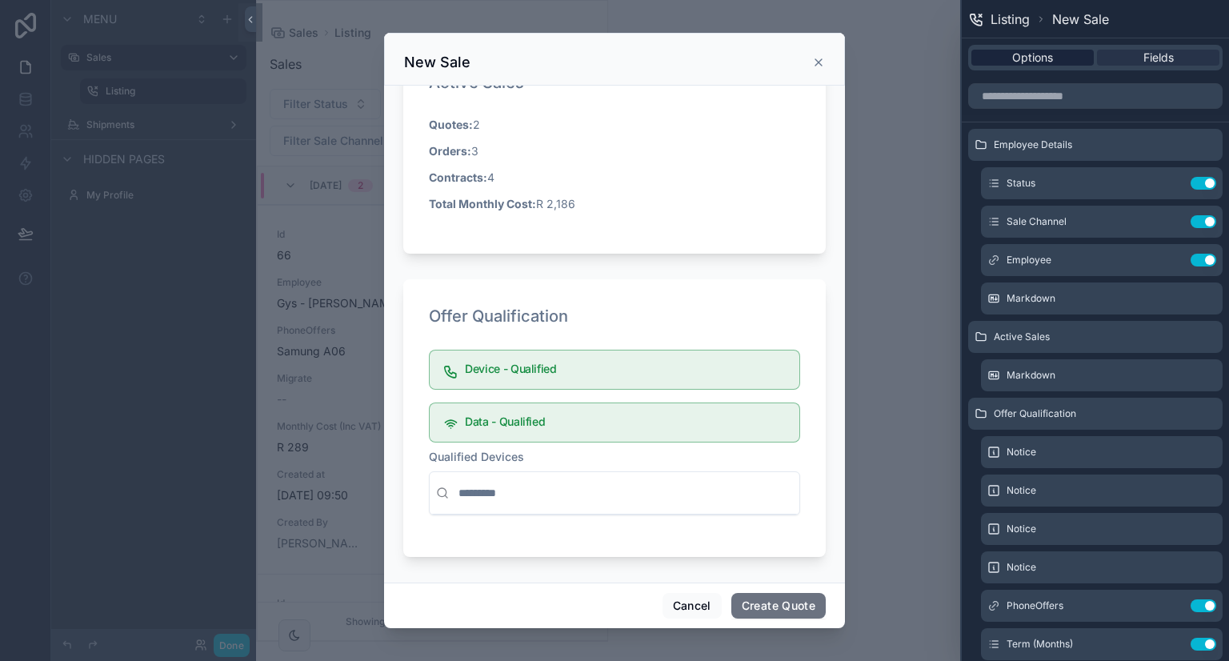
click at [1040, 59] on span "Options" at bounding box center [1032, 58] width 41 height 16
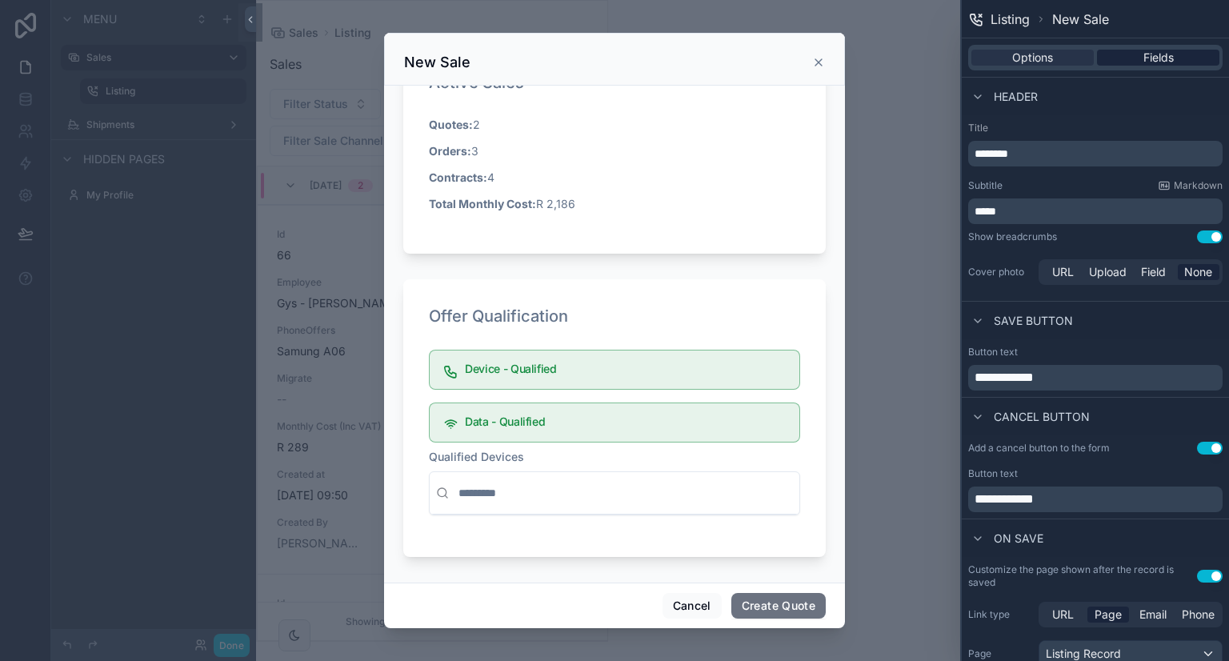
click at [1144, 60] on span "Fields" at bounding box center [1159, 58] width 30 height 16
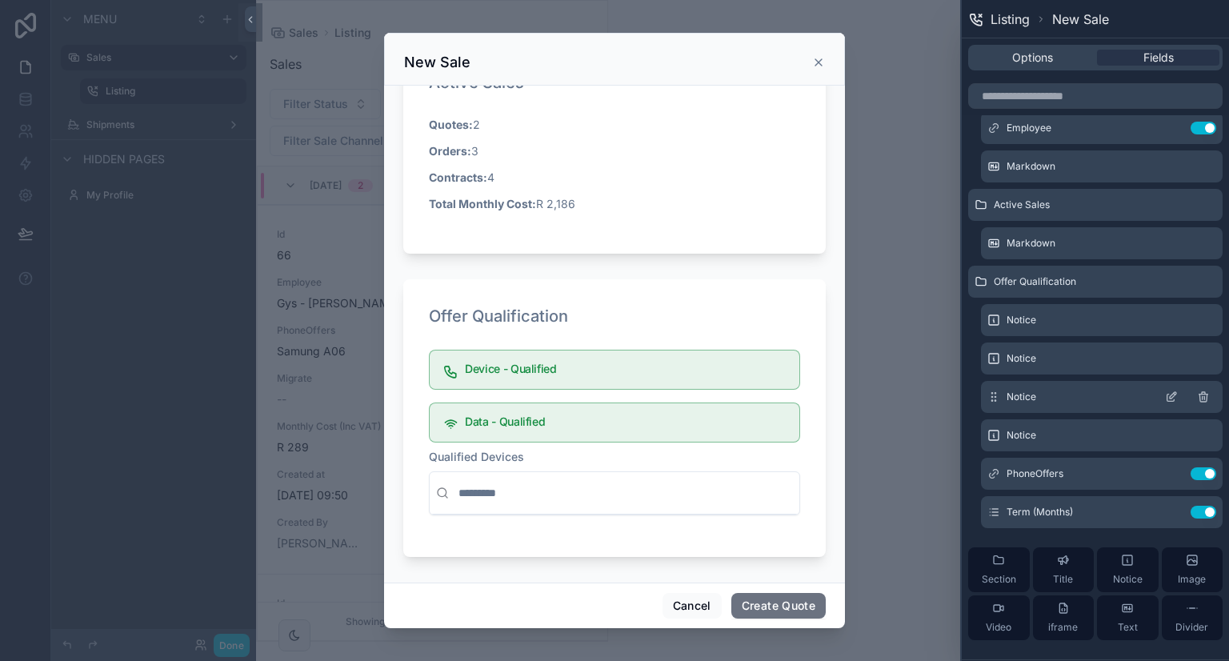
scroll to position [160, 0]
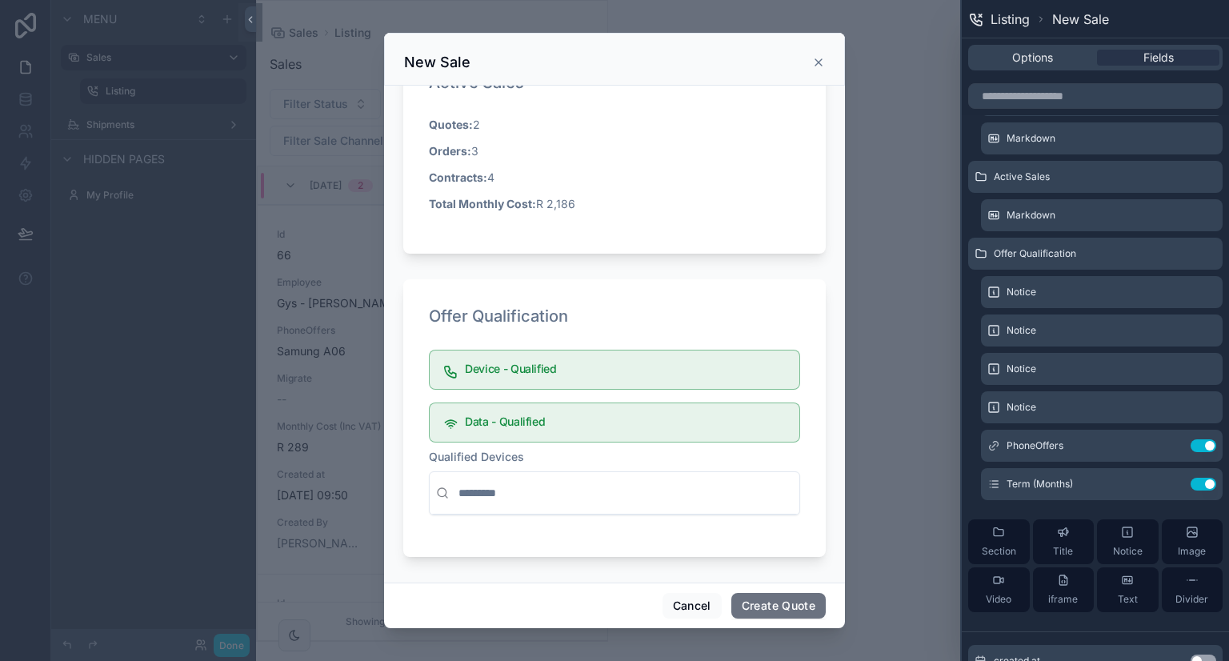
drag, startPoint x: 1159, startPoint y: 444, endPoint x: 1120, endPoint y: 463, distance: 43.7
click at [0, 0] on icon at bounding box center [0, 0] width 0 height 0
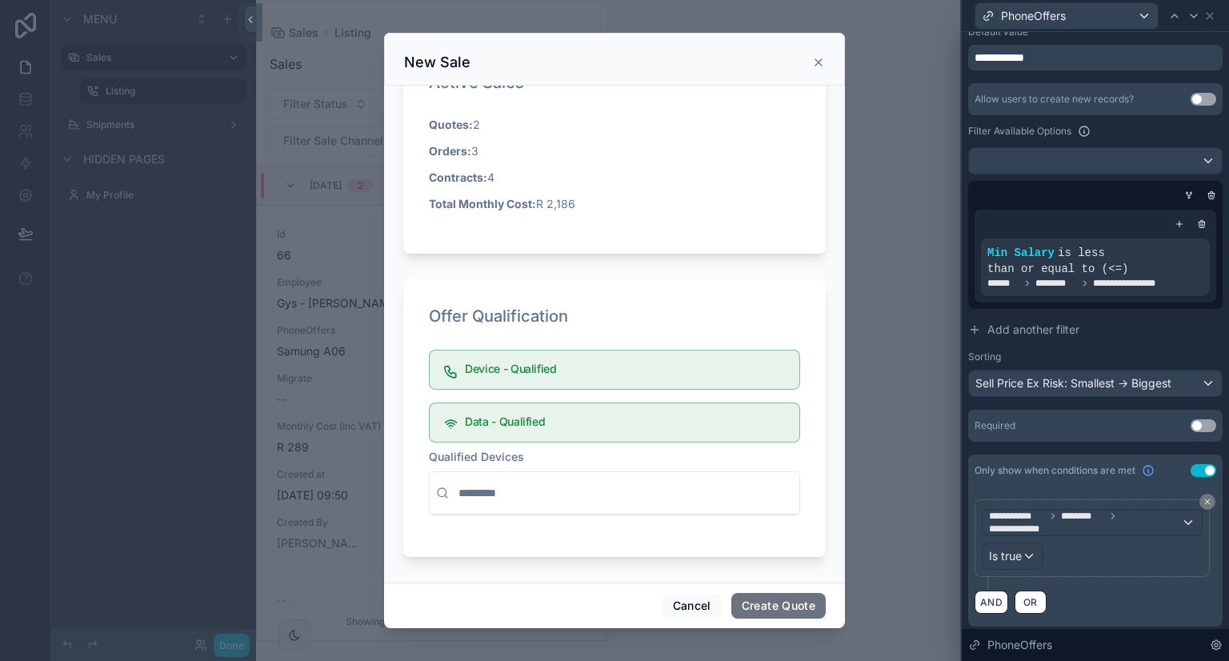
scroll to position [272, 0]
click at [1214, 16] on icon at bounding box center [1210, 16] width 13 height 13
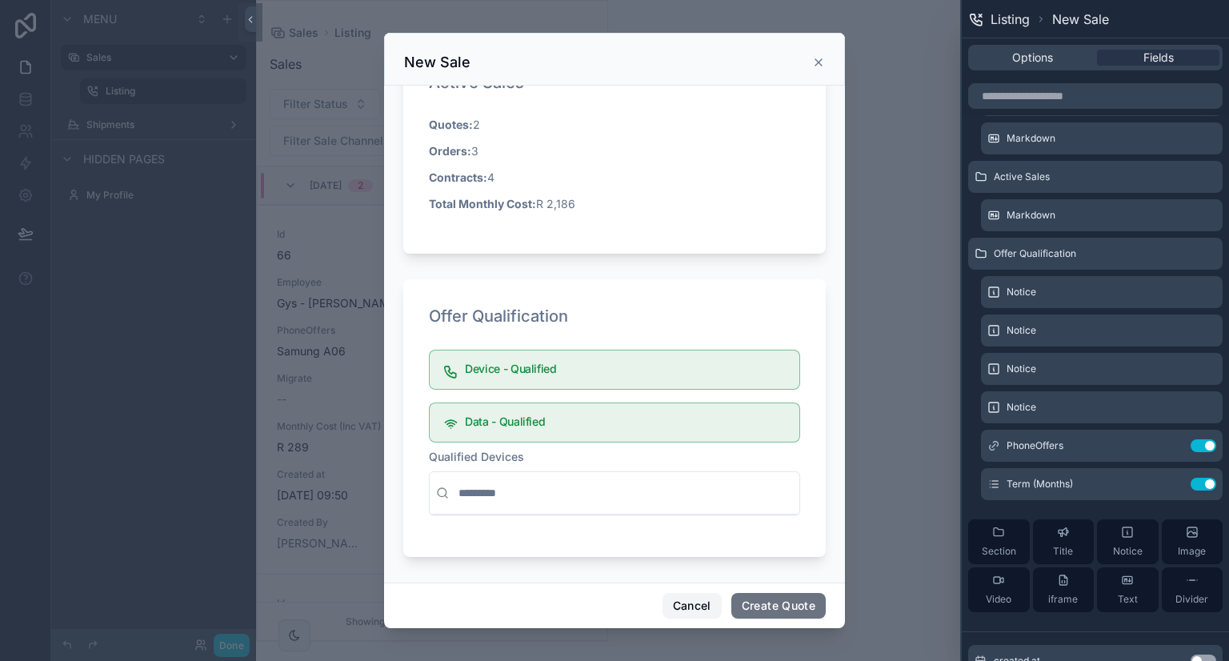
click at [683, 598] on button "Cancel" at bounding box center [692, 606] width 59 height 26
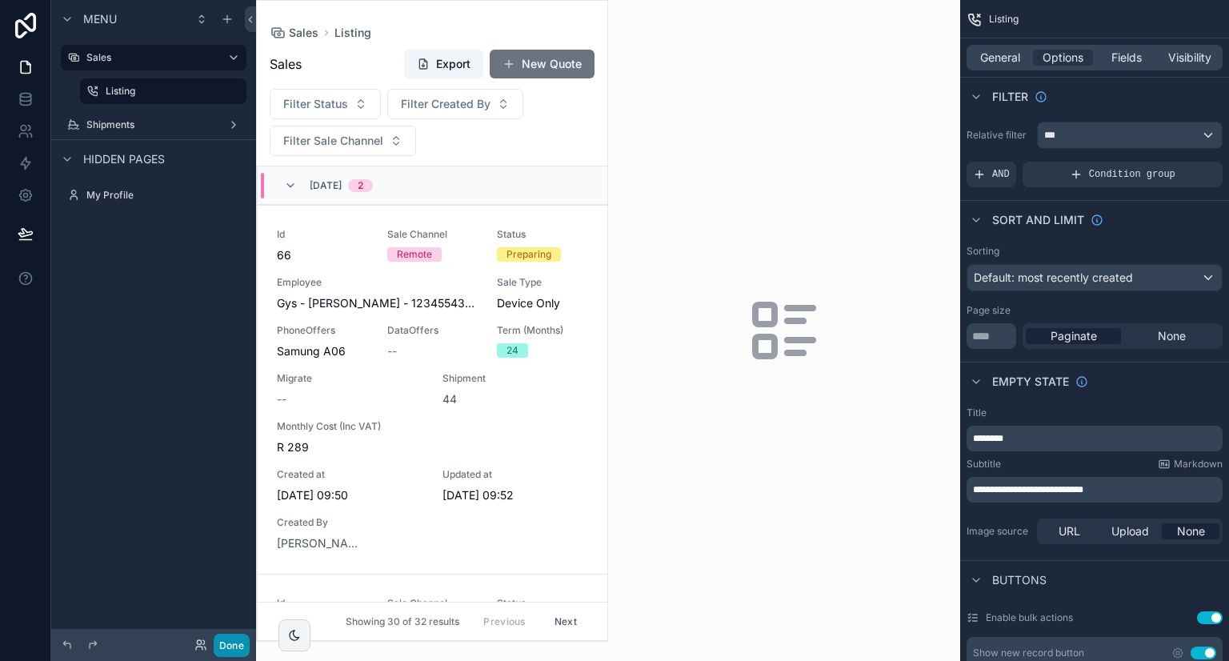
click at [239, 651] on button "Done" at bounding box center [232, 645] width 36 height 23
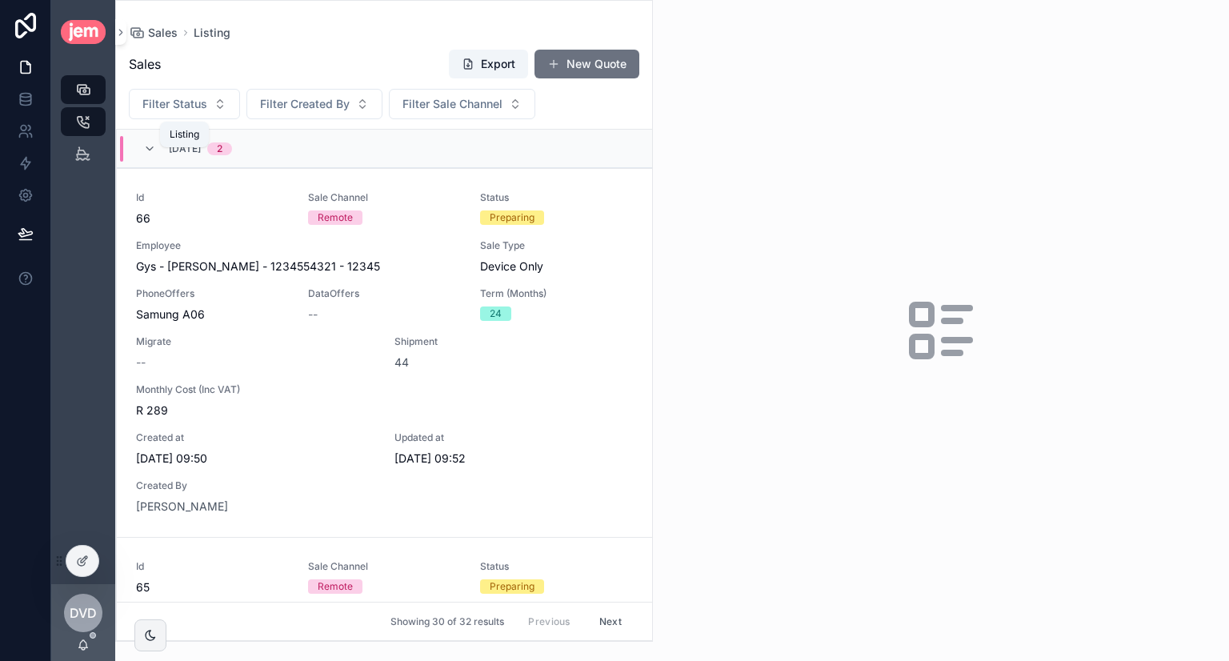
drag, startPoint x: 76, startPoint y: 124, endPoint x: 102, endPoint y: 129, distance: 26.1
click at [76, 124] on icon "scrollable content" at bounding box center [83, 122] width 16 height 16
click at [87, 146] on icon "scrollable content" at bounding box center [82, 154] width 15 height 16
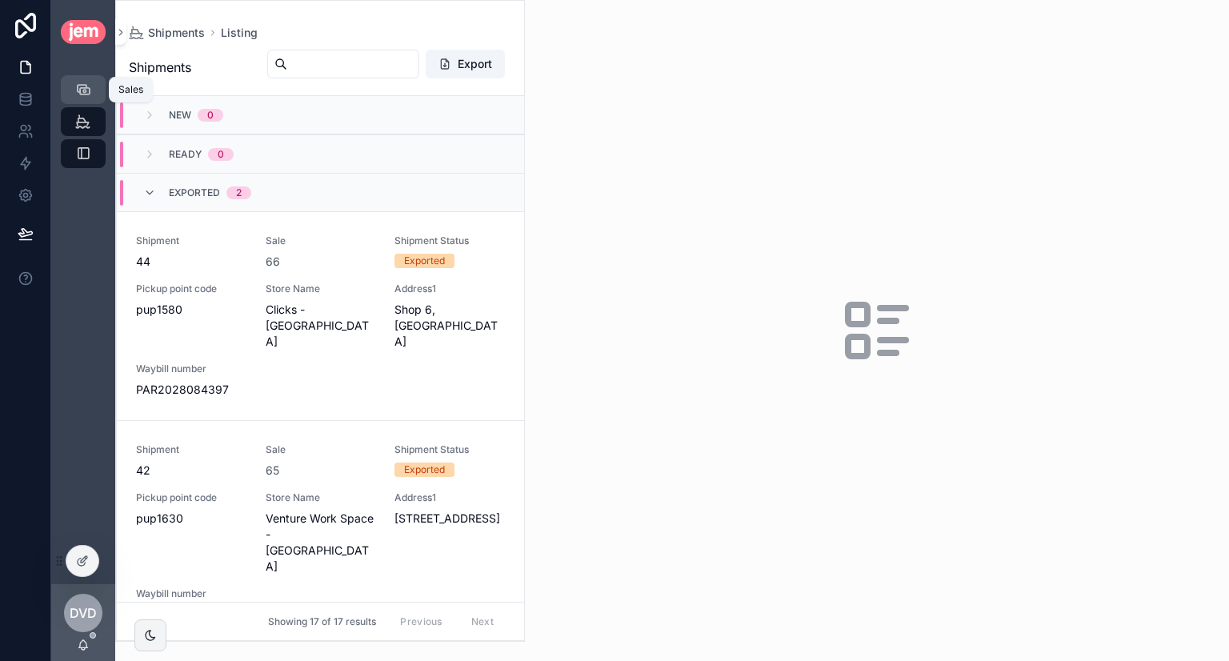
click at [84, 96] on icon "scrollable content" at bounding box center [83, 90] width 16 height 16
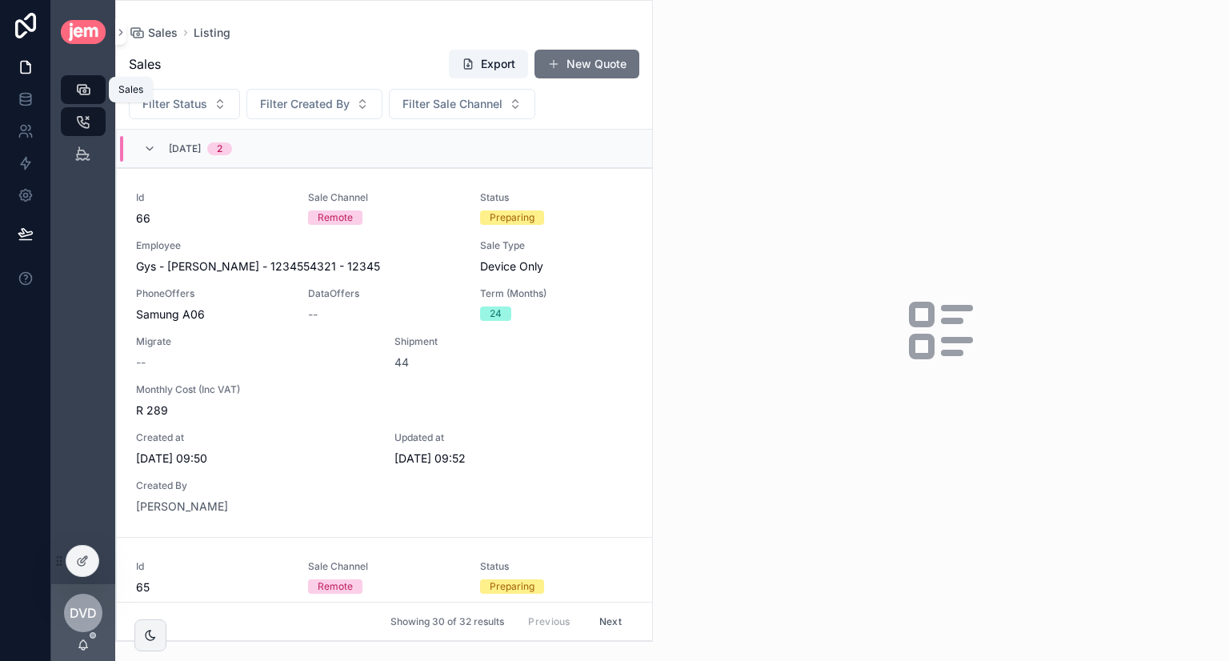
click at [86, 90] on icon "scrollable content" at bounding box center [83, 90] width 16 height 16
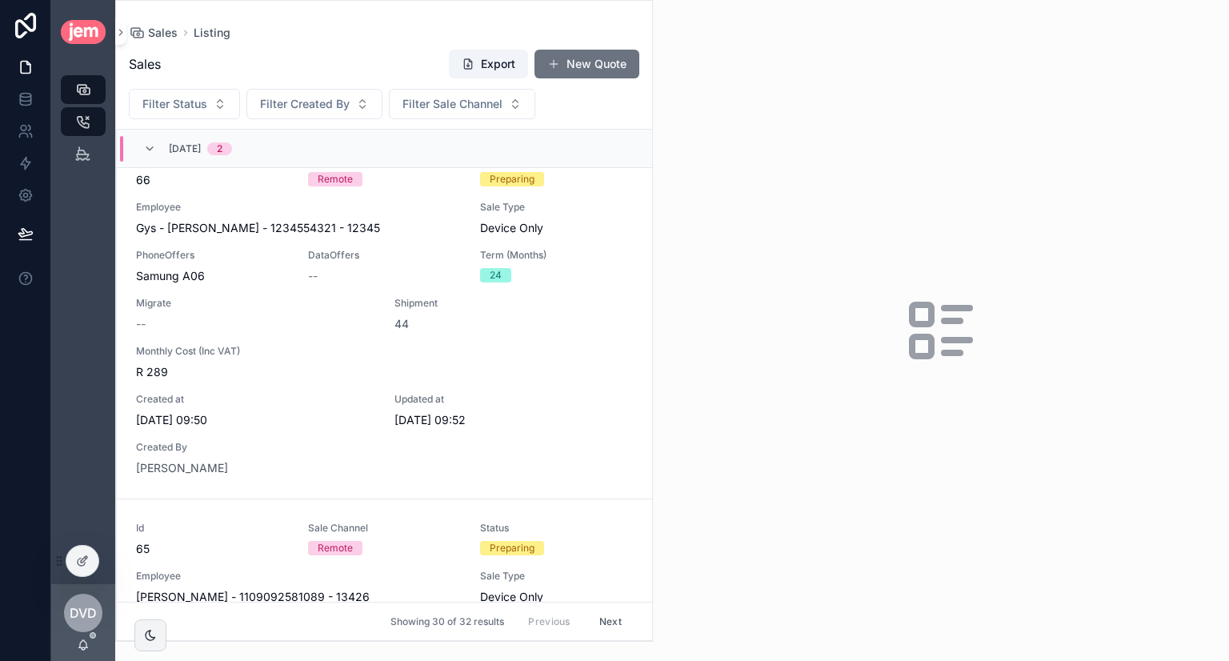
scroll to position [160, 0]
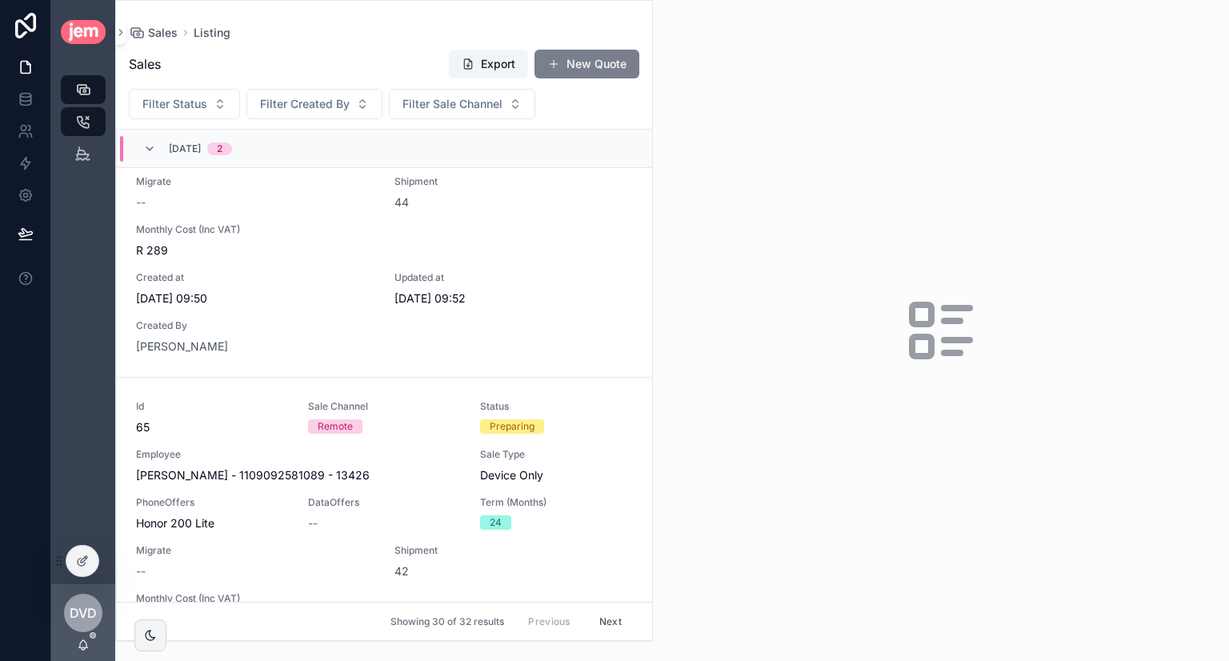
click at [592, 63] on button "New Quote" at bounding box center [587, 64] width 105 height 29
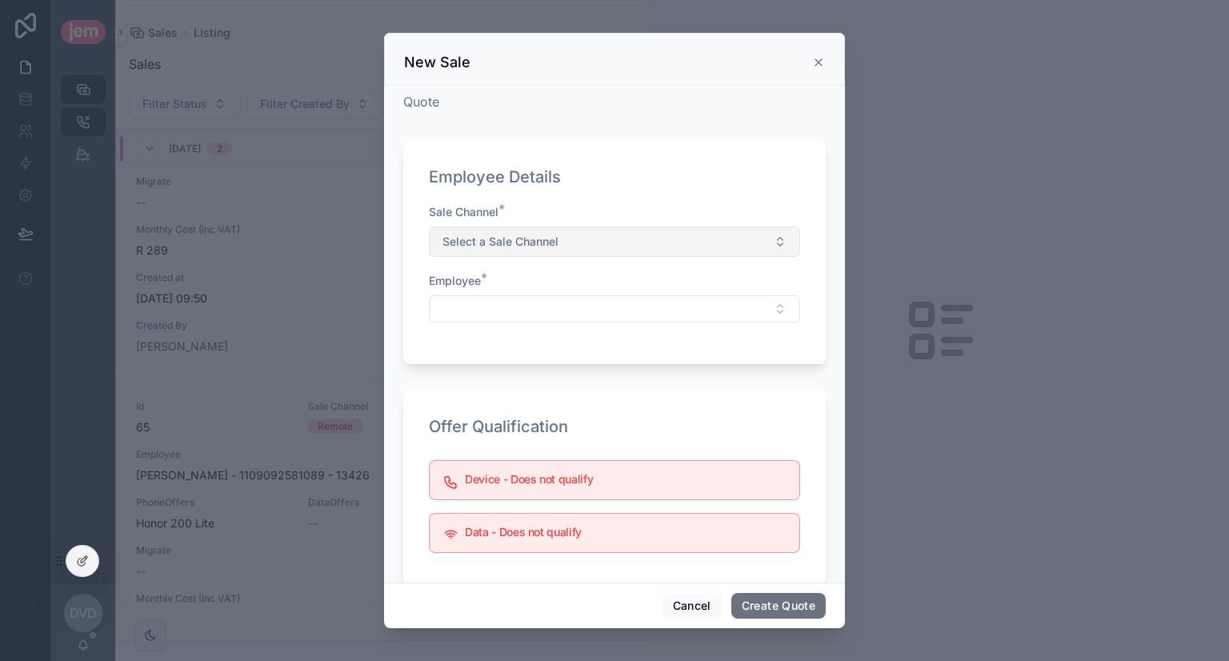
click at [655, 234] on button "Select a Sale Channel" at bounding box center [614, 241] width 371 height 30
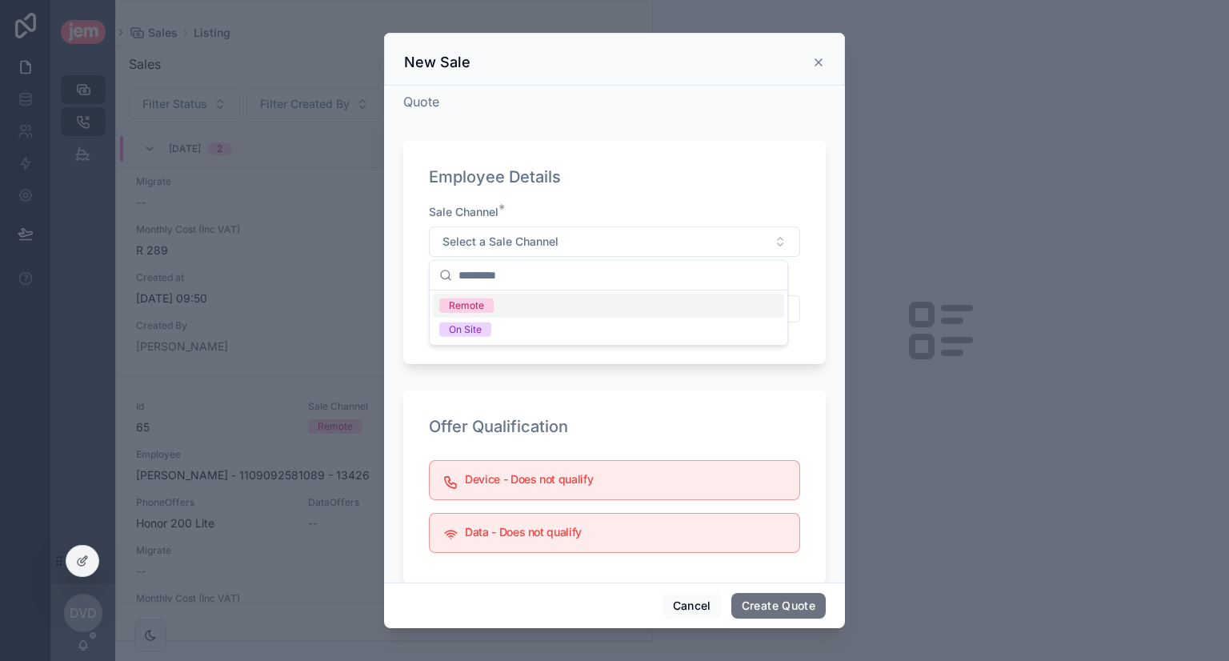
click at [542, 304] on div "Remote" at bounding box center [608, 306] width 351 height 24
click at [458, 305] on button "Select Button" at bounding box center [614, 308] width 371 height 27
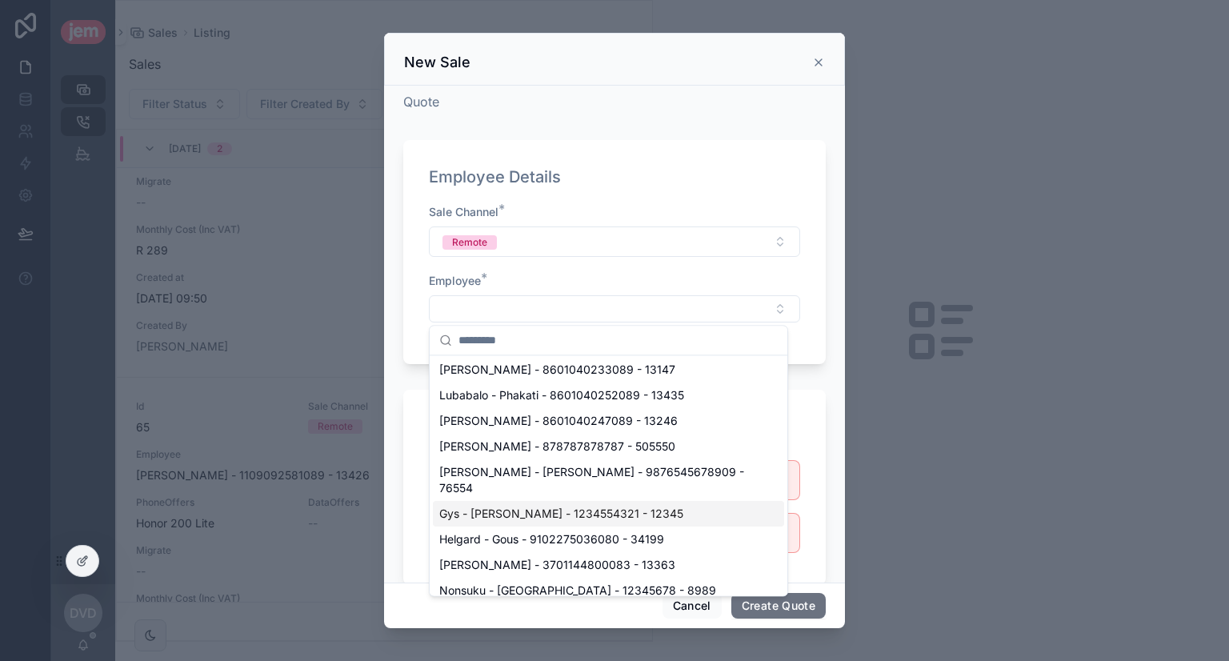
scroll to position [160, 0]
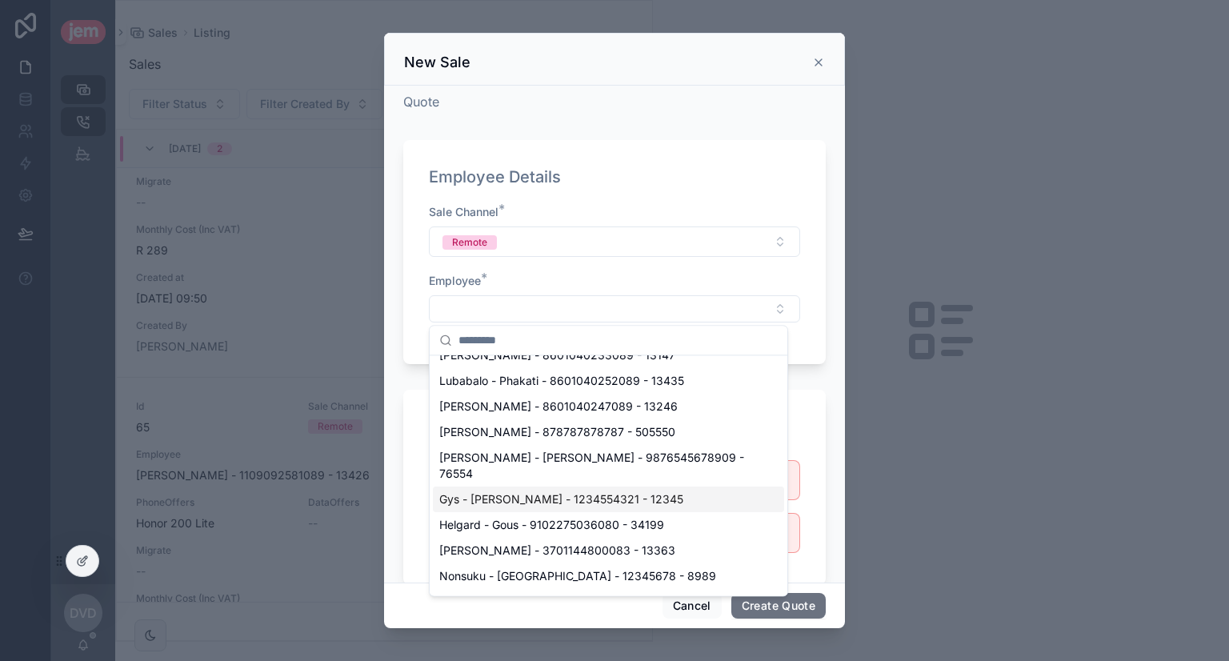
click at [536, 487] on div "Gys - [PERSON_NAME] - 1234554321 - 12345" at bounding box center [608, 500] width 351 height 26
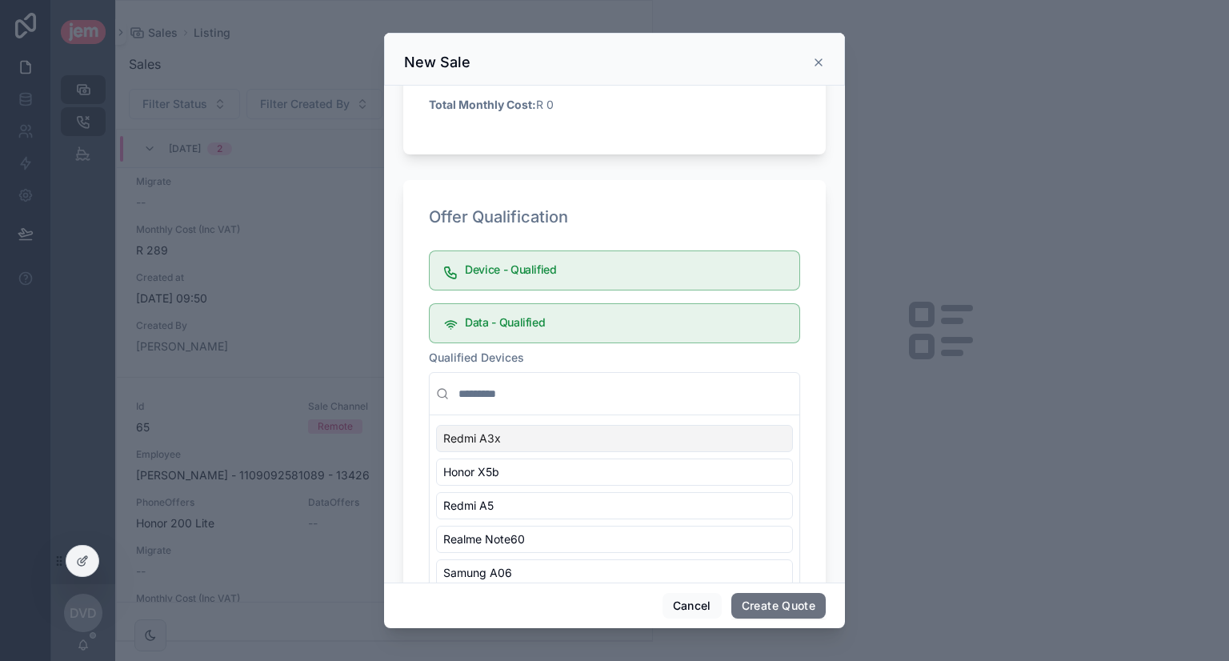
scroll to position [720, 0]
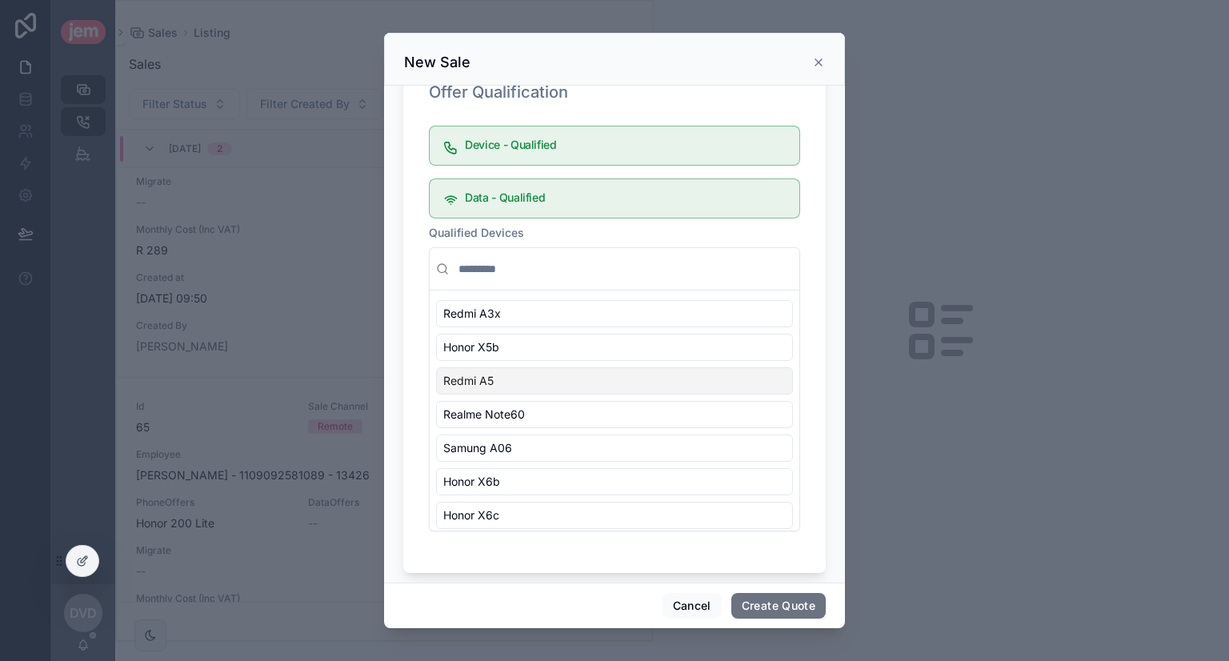
click at [526, 379] on div "Redmi A5" at bounding box center [614, 380] width 357 height 27
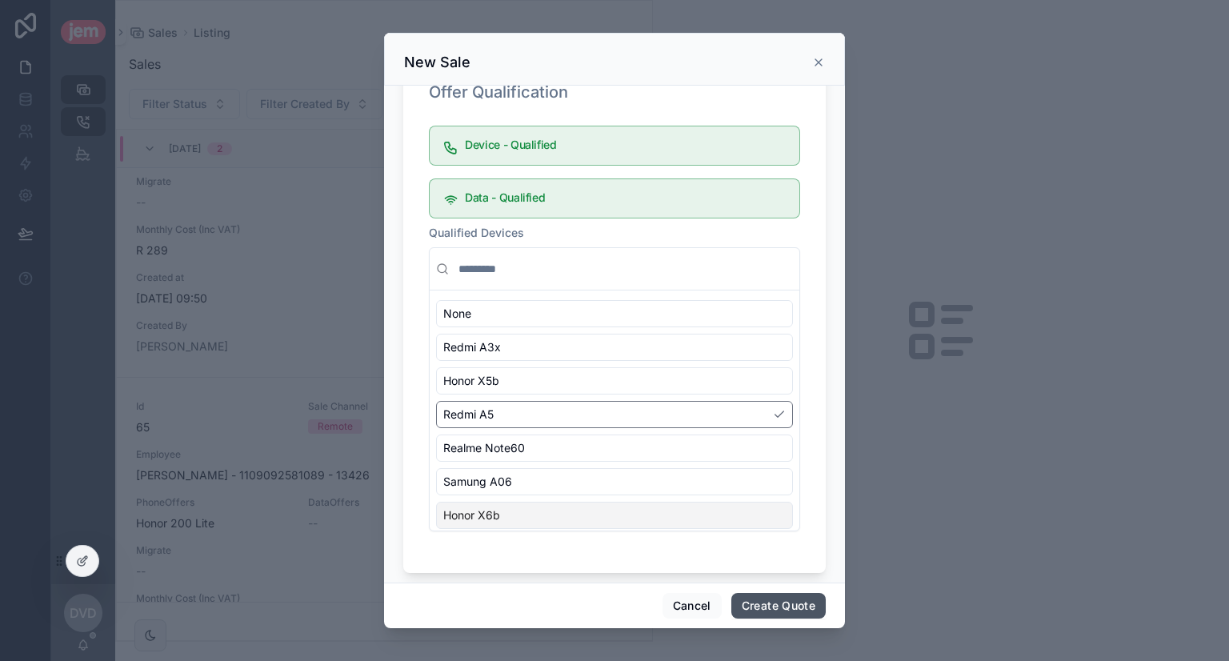
click at [799, 600] on button "Create Quote" at bounding box center [778, 606] width 94 height 26
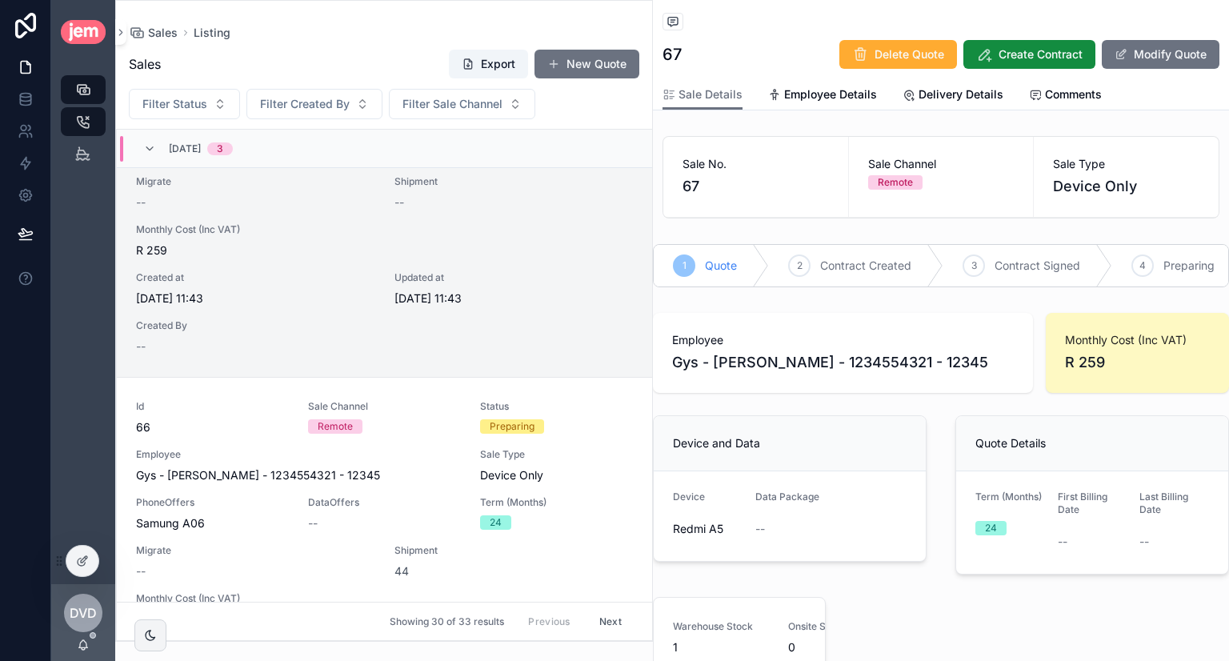
scroll to position [0, 10]
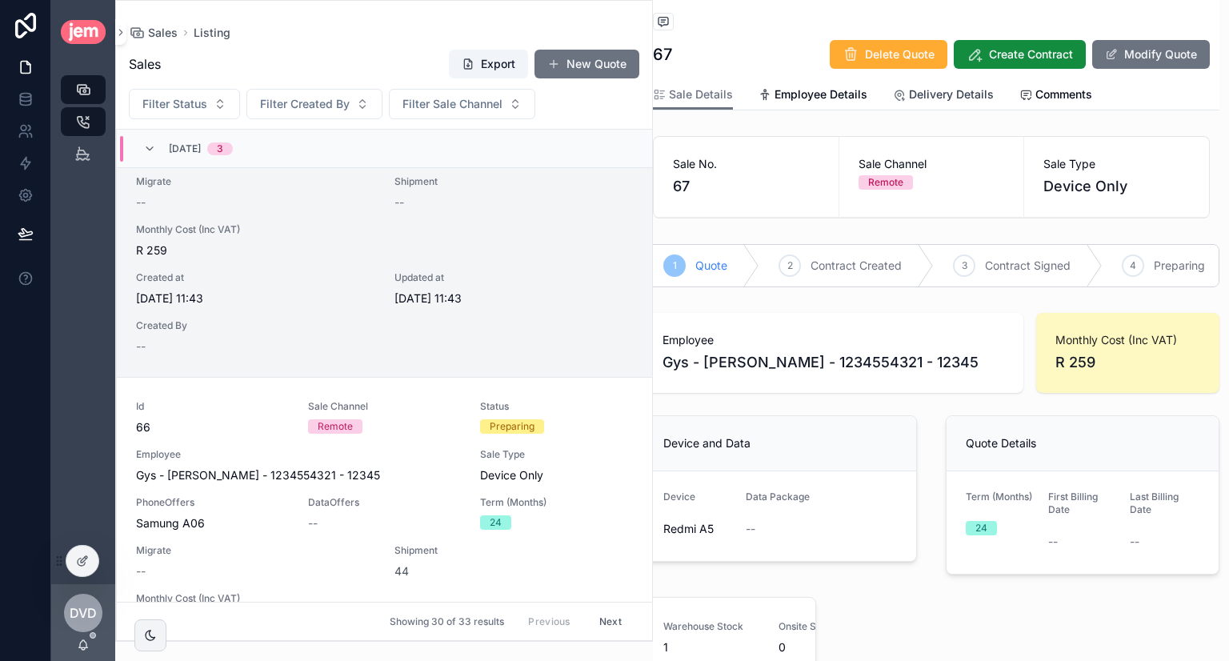
click at [944, 98] on span "Delivery Details" at bounding box center [951, 94] width 85 height 16
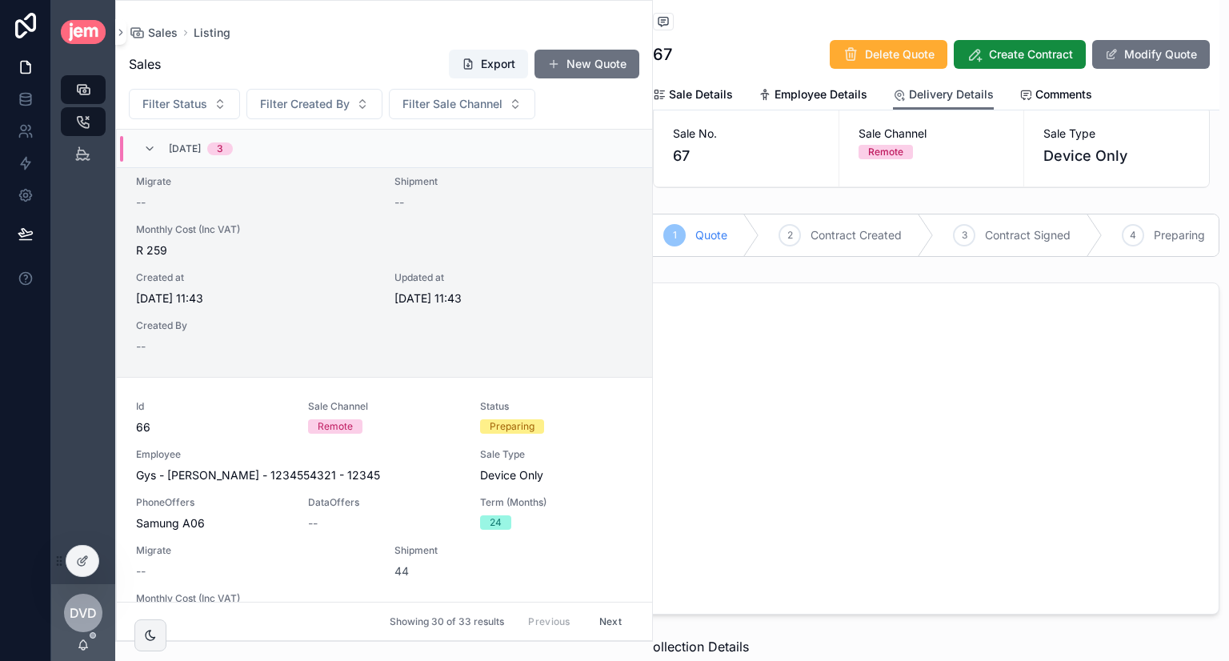
scroll to position [80, 10]
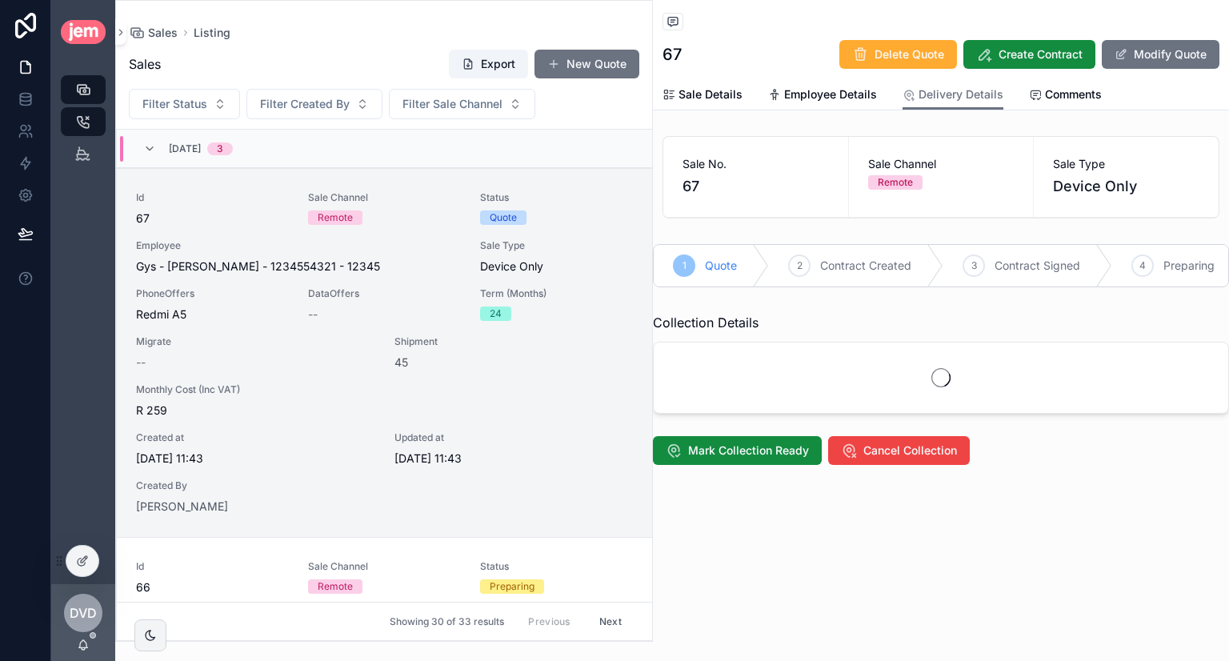
scroll to position [38, 0]
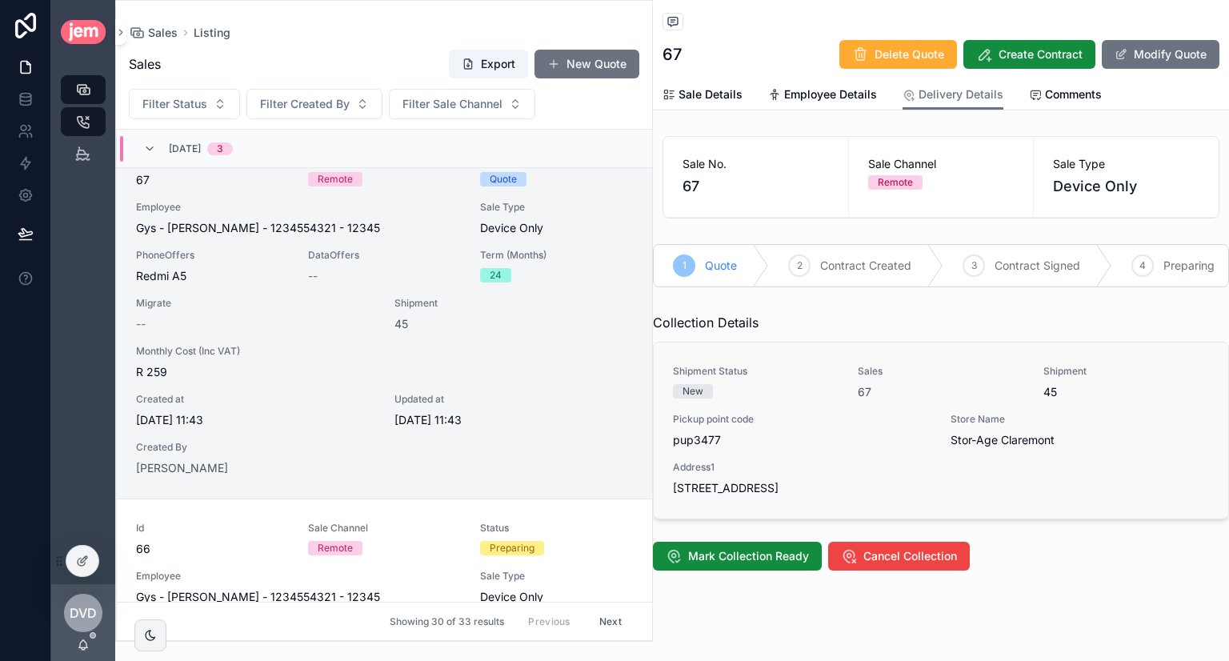
click at [691, 448] on span "pup3477" at bounding box center [802, 440] width 258 height 16
click at [771, 564] on span "Mark Collection Ready" at bounding box center [748, 556] width 121 height 16
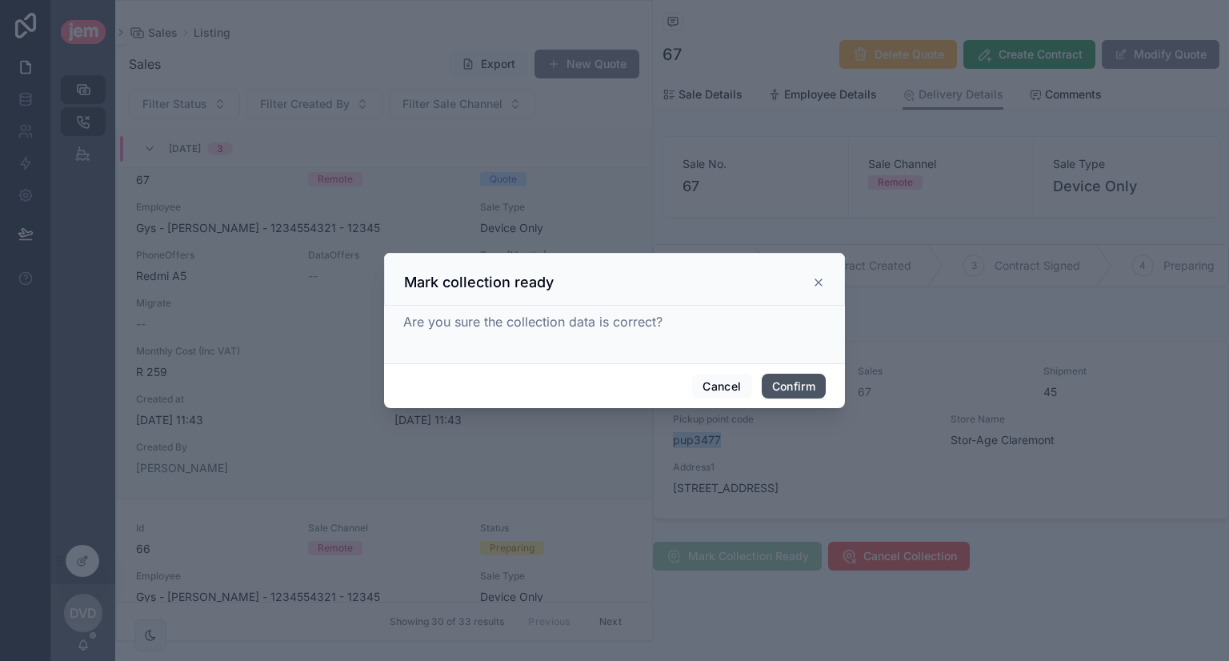
click at [803, 396] on button "Confirm" at bounding box center [794, 387] width 64 height 26
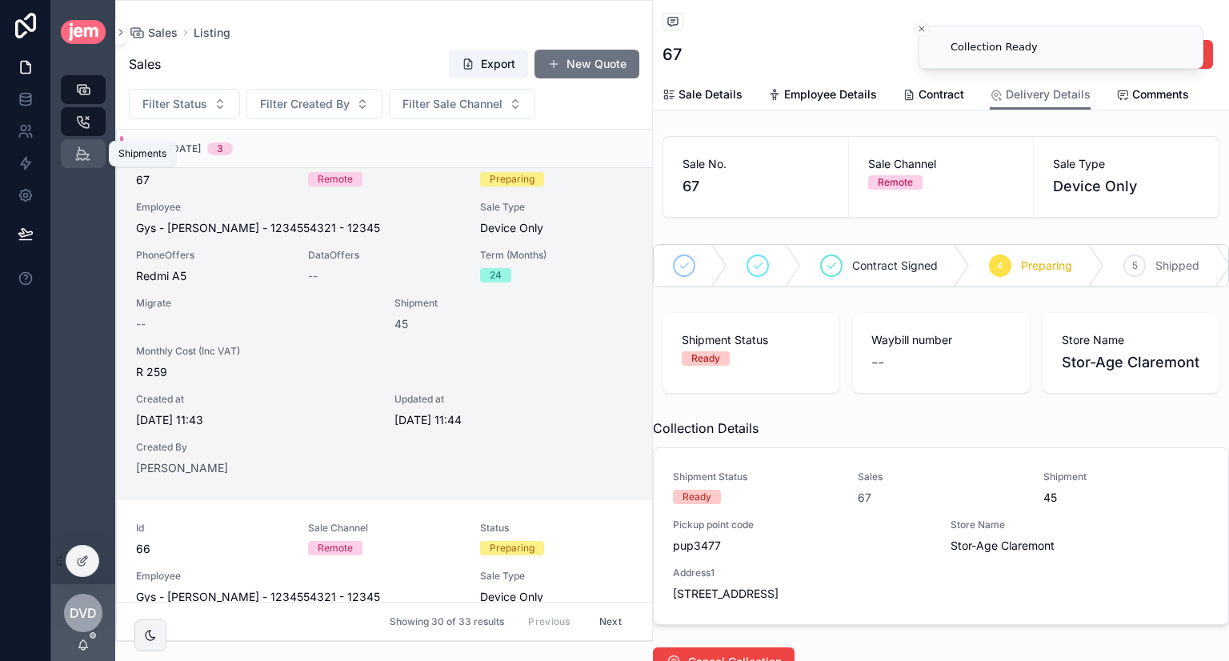
click at [83, 160] on icon "scrollable content" at bounding box center [82, 154] width 15 height 16
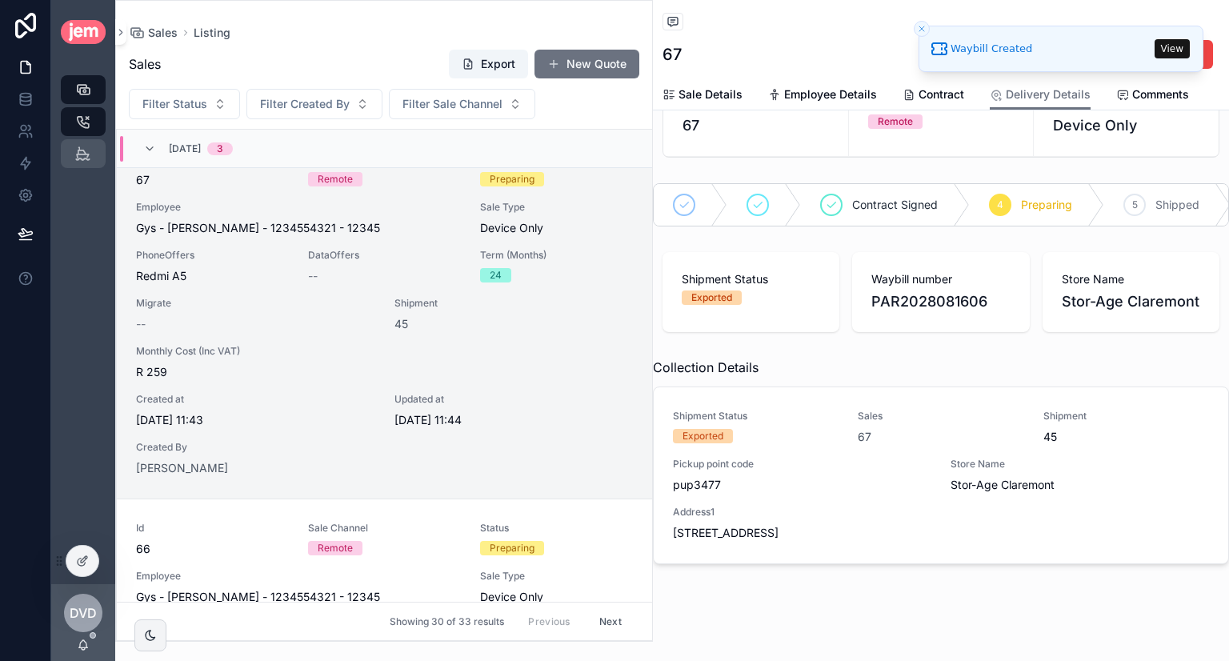
scroll to position [0, 0]
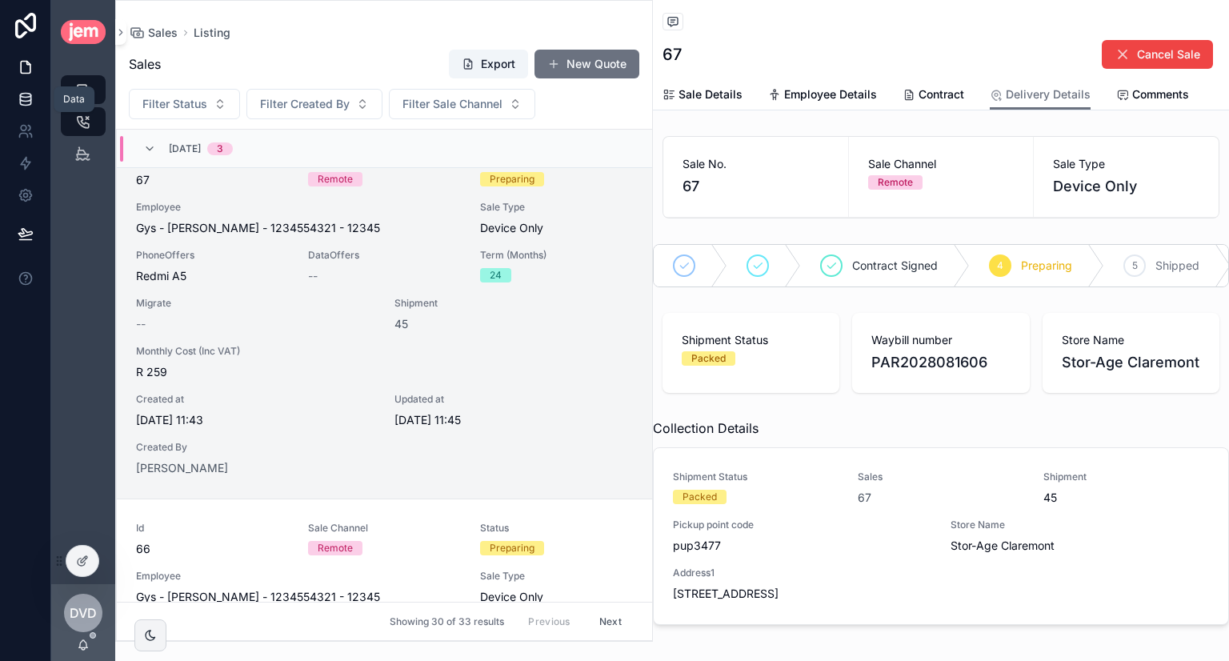
click at [28, 106] on icon at bounding box center [26, 99] width 16 height 16
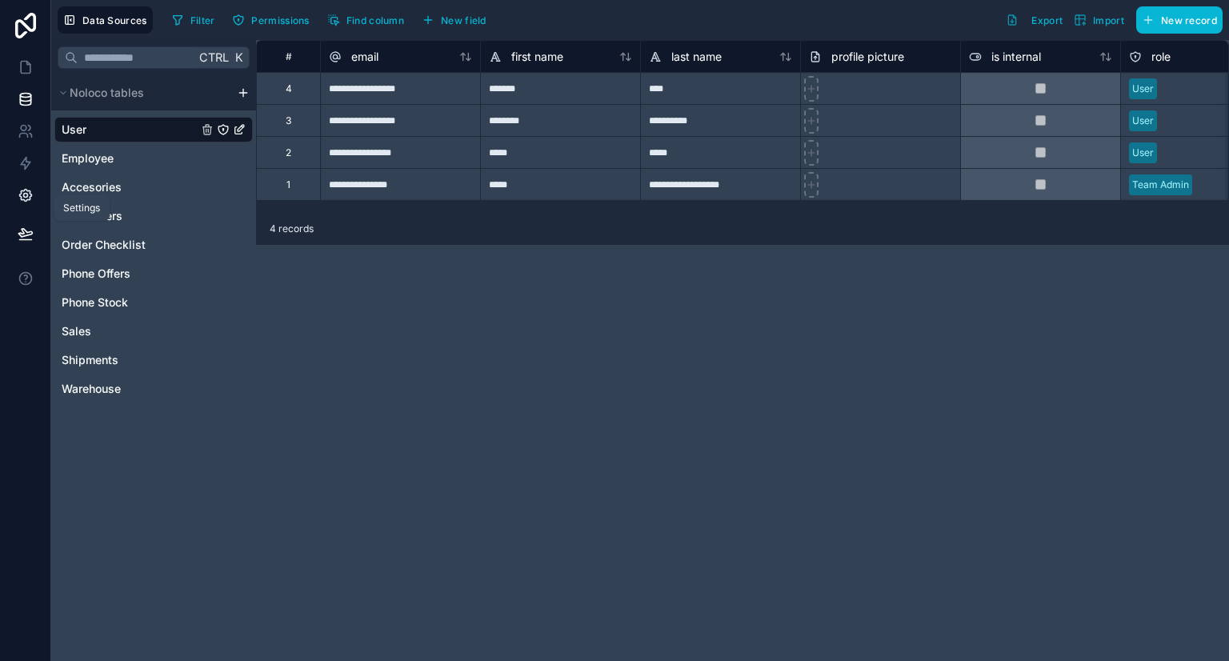
click at [26, 190] on icon at bounding box center [25, 196] width 12 height 12
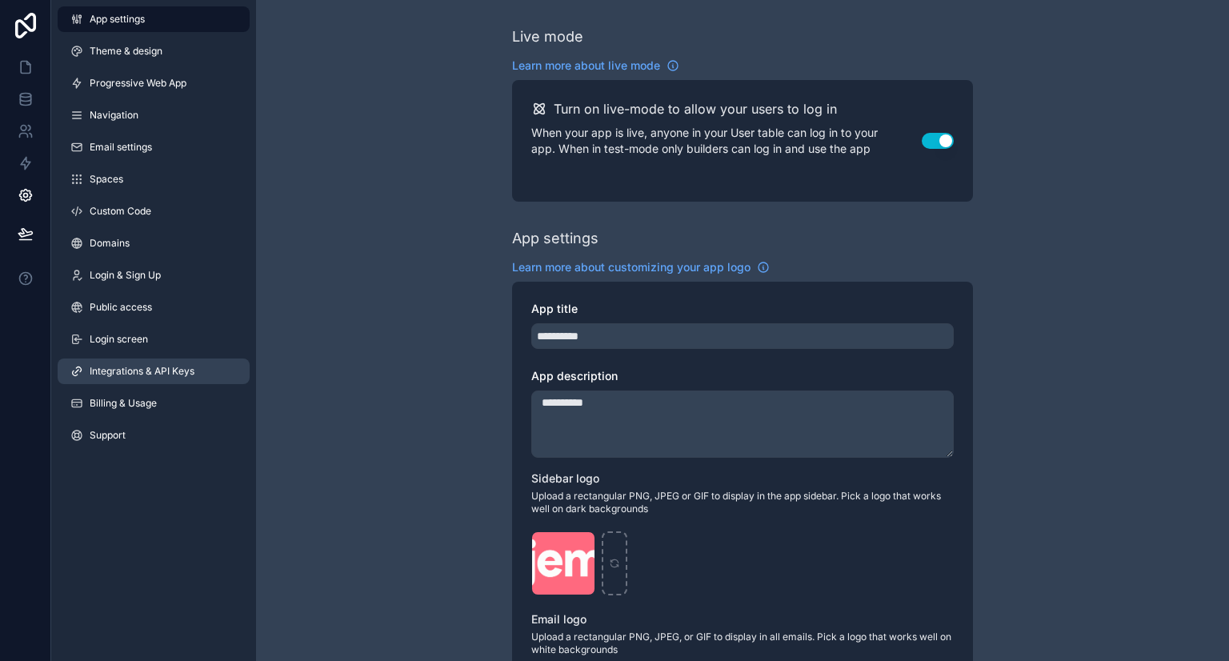
click at [142, 367] on span "Integrations & API Keys" at bounding box center [142, 371] width 105 height 13
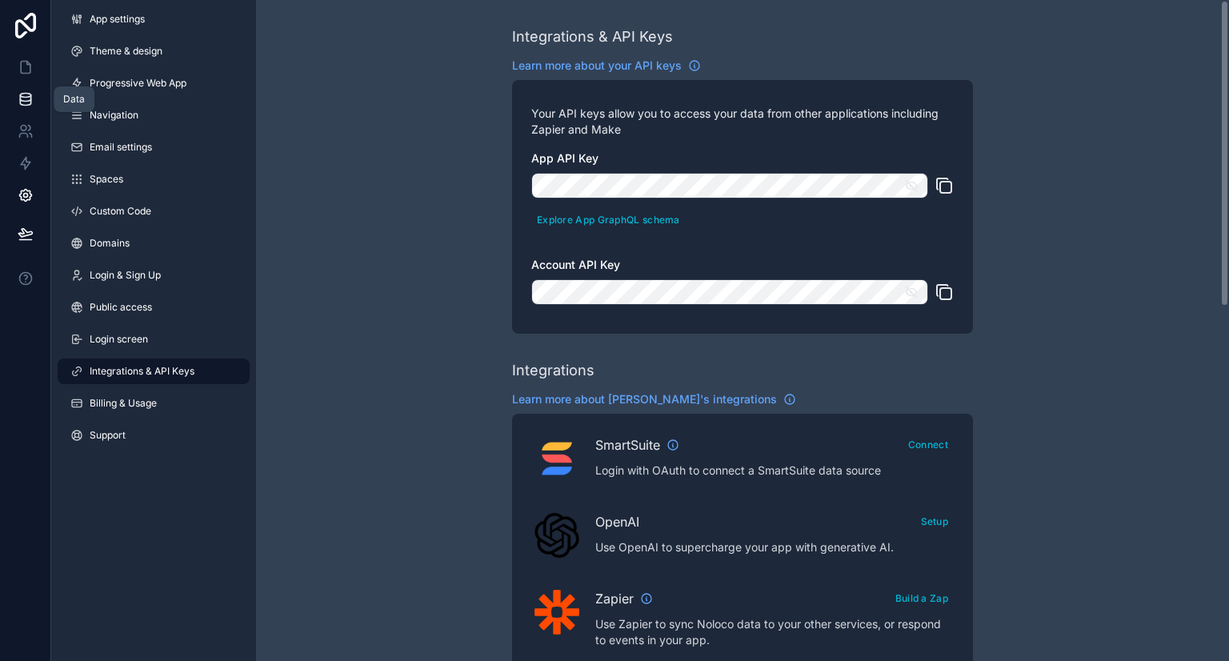
click at [31, 103] on icon at bounding box center [26, 99] width 16 height 16
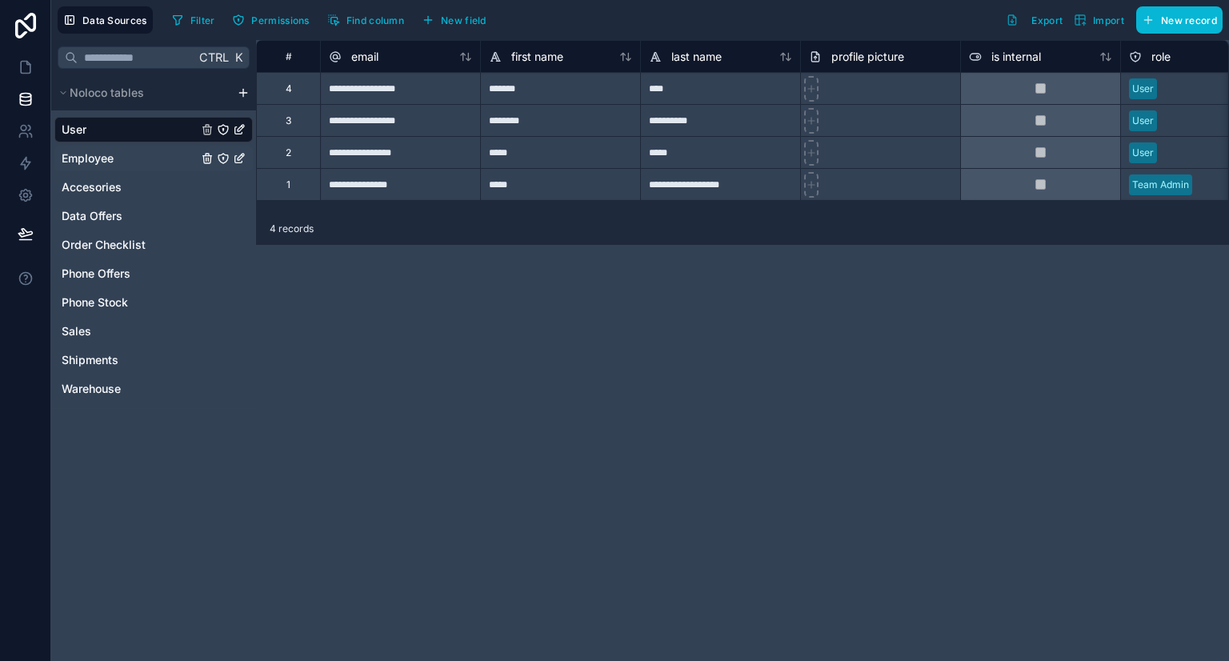
click at [141, 149] on div "Employee" at bounding box center [153, 159] width 198 height 26
click at [150, 158] on link "Employee" at bounding box center [130, 158] width 136 height 16
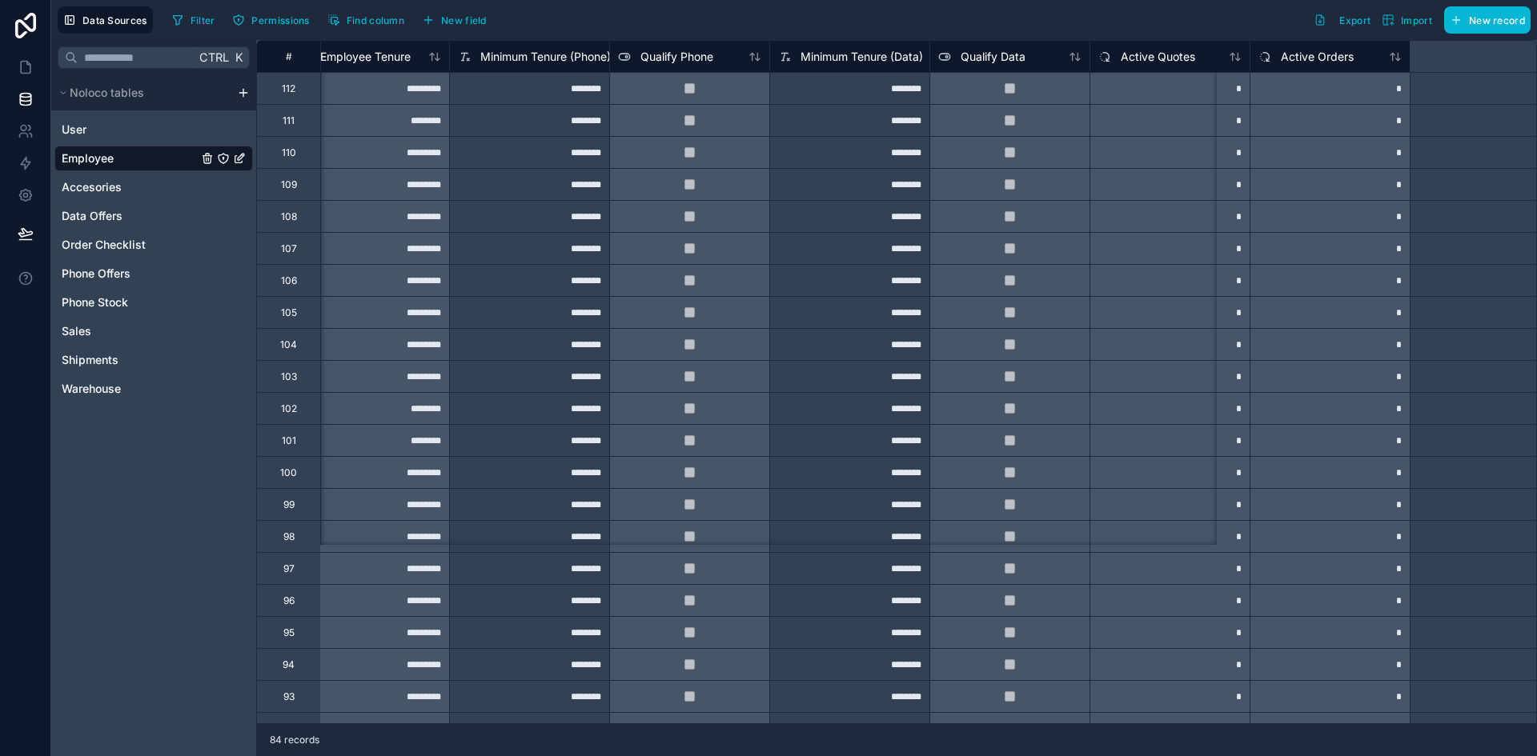
scroll to position [0, 1952]
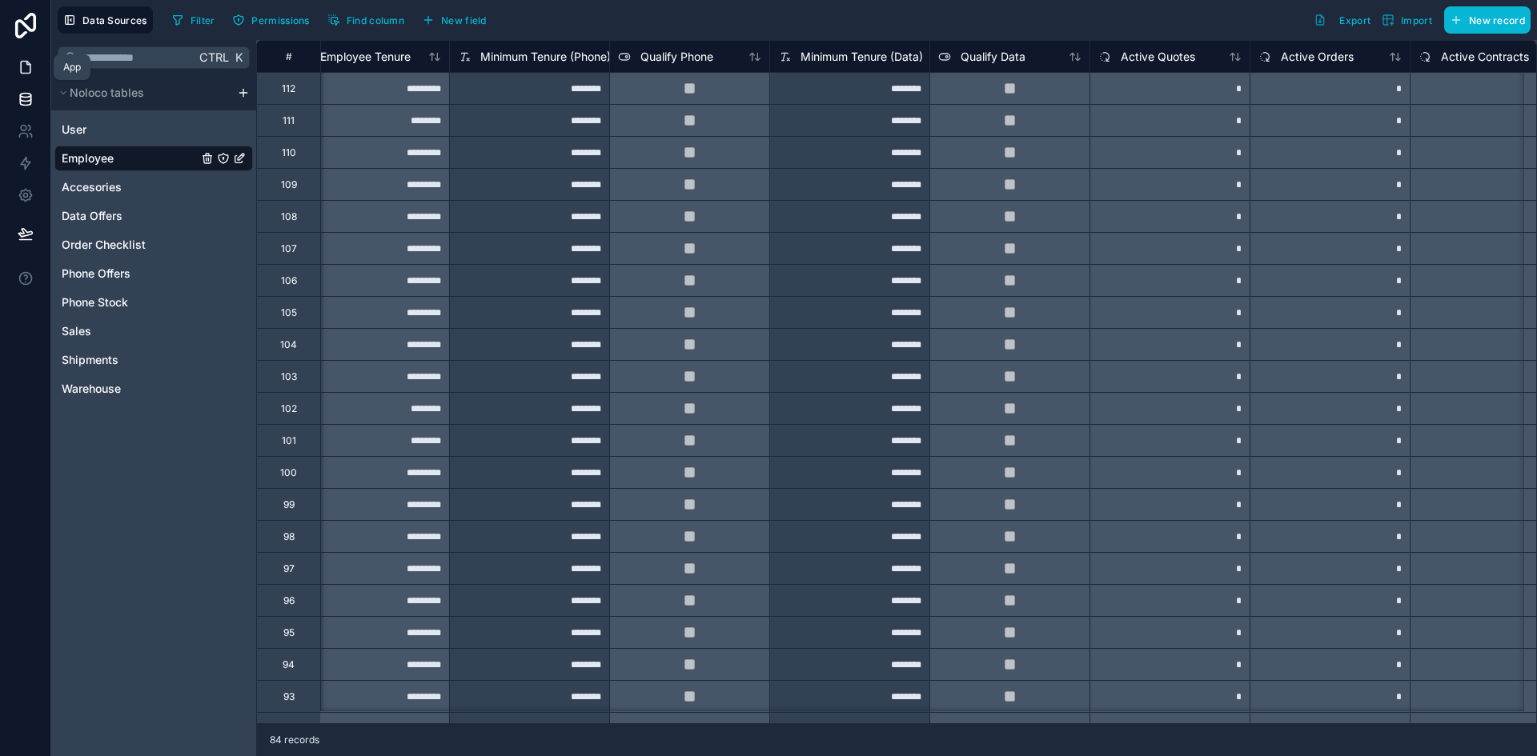
click at [31, 74] on icon at bounding box center [26, 67] width 16 height 16
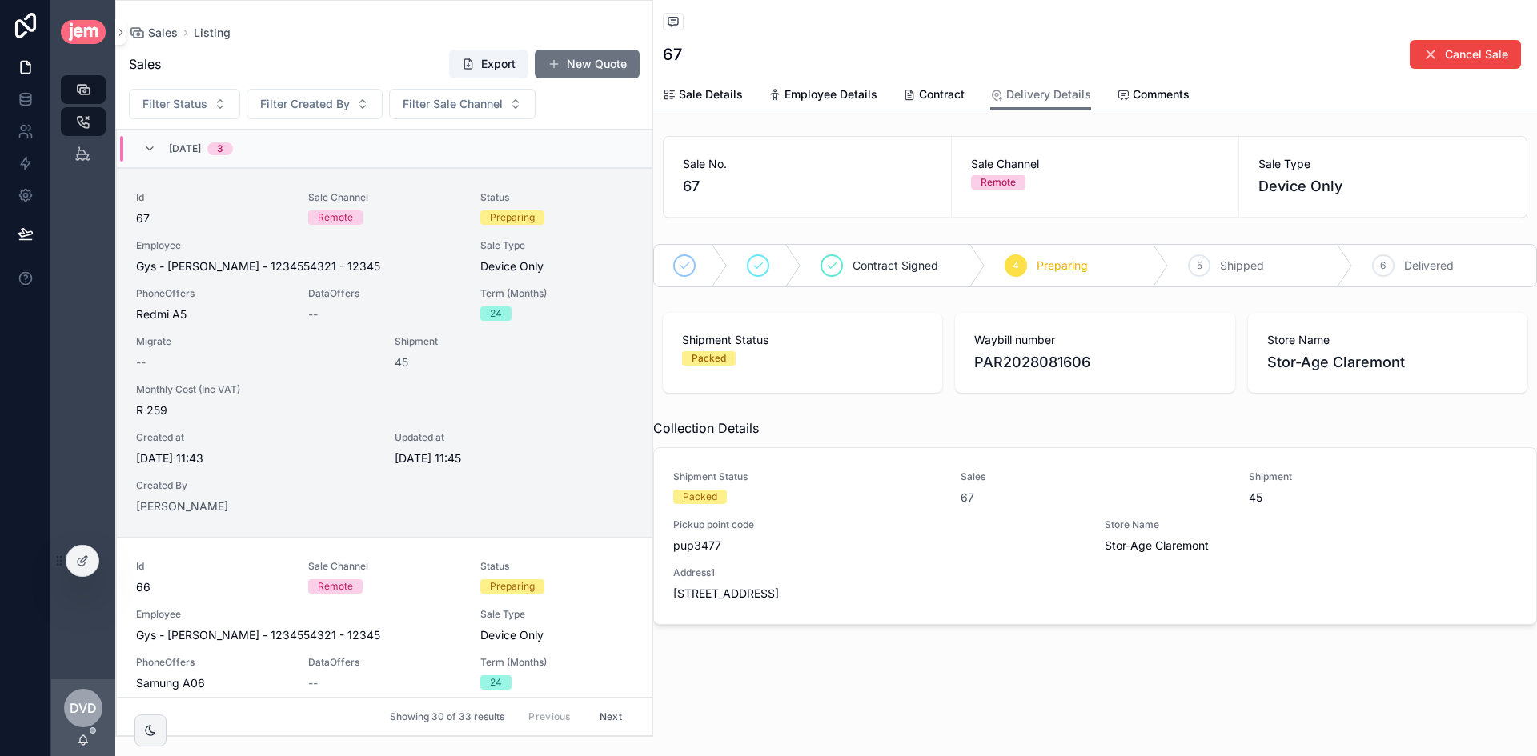
scroll to position [38, 0]
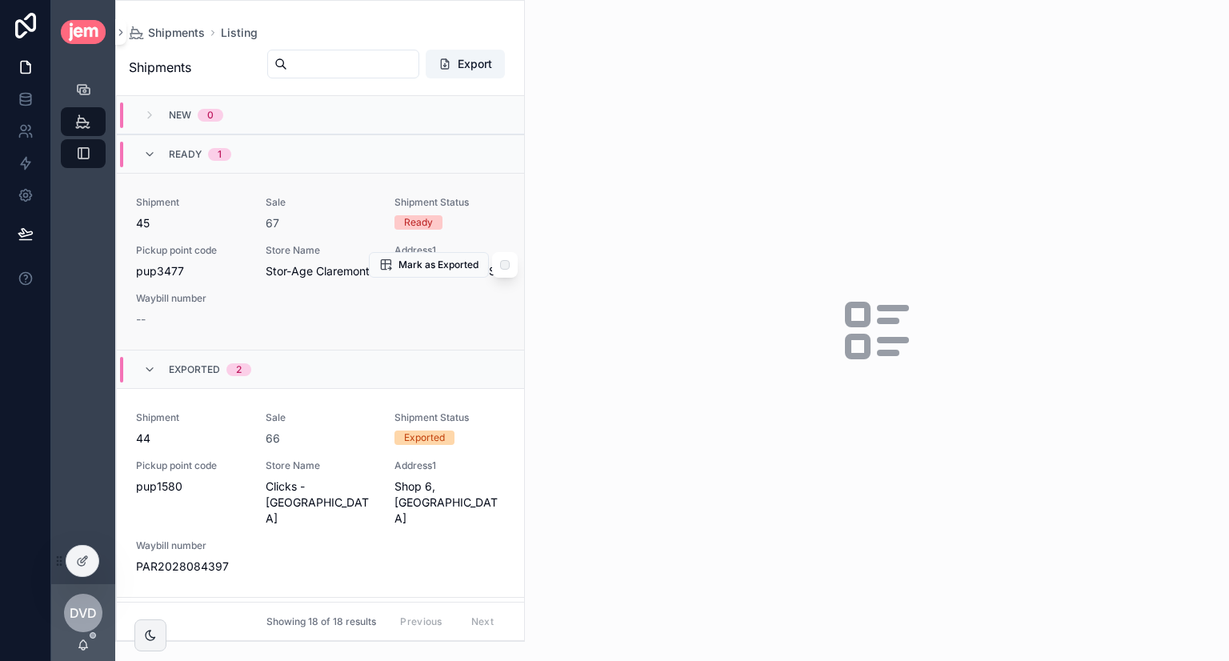
click at [333, 206] on span "Sale" at bounding box center [321, 202] width 110 height 13
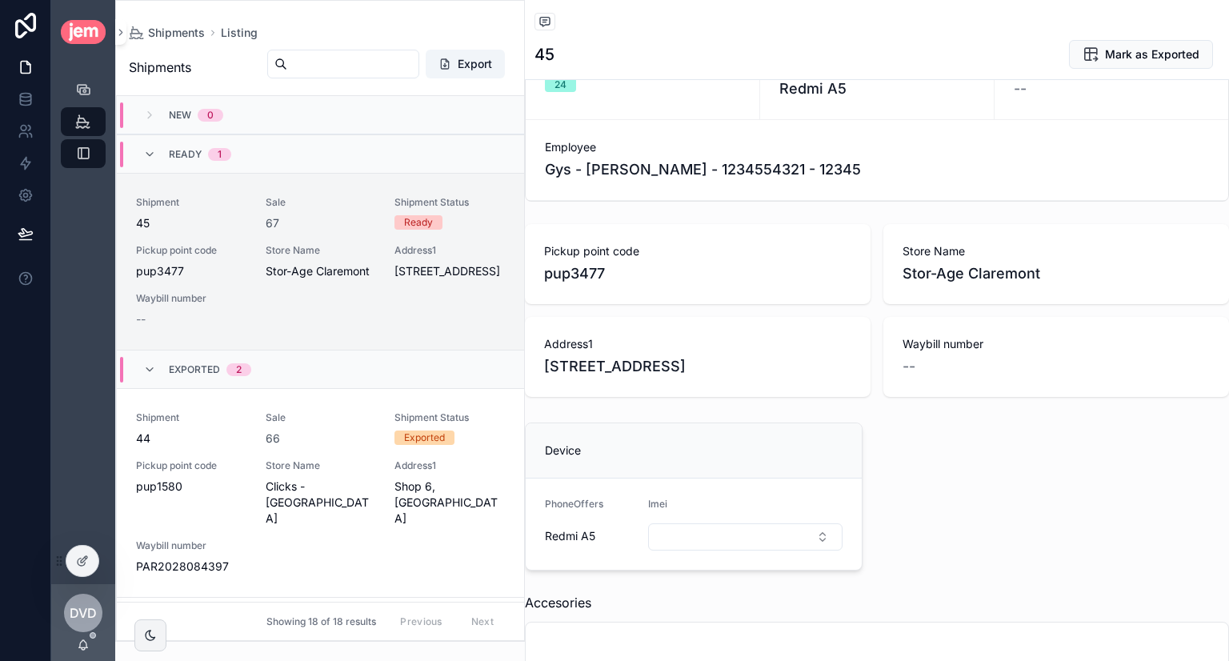
scroll to position [240, 0]
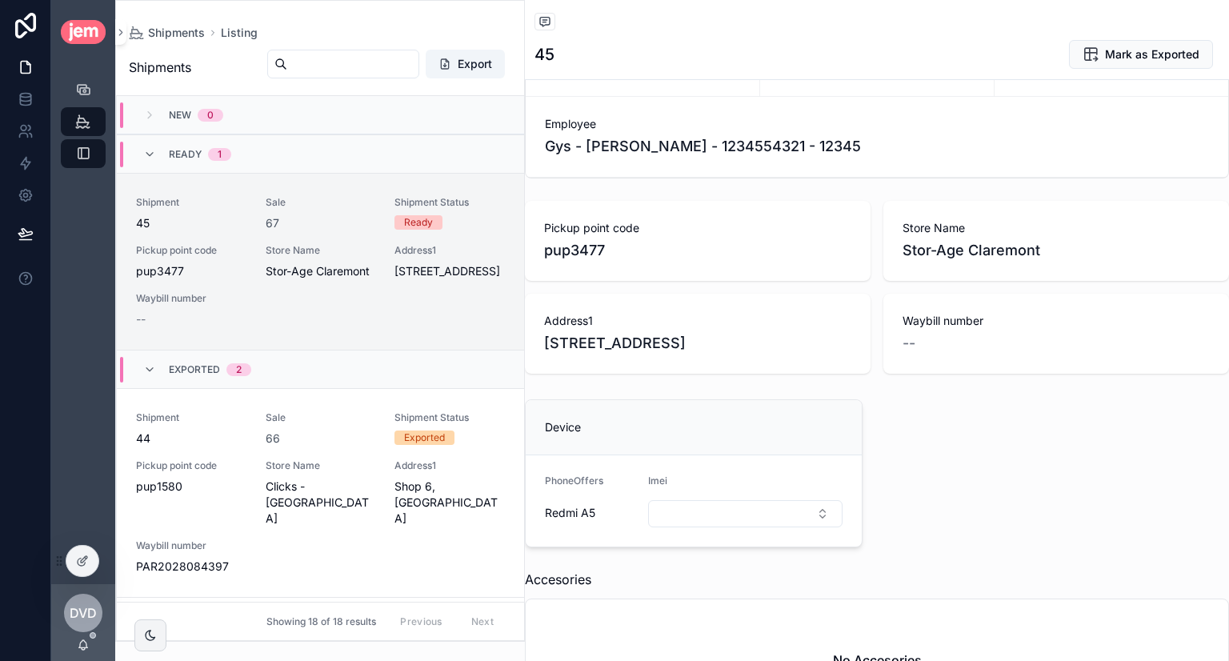
click at [556, 262] on span "pup3477" at bounding box center [697, 250] width 307 height 22
click at [925, 260] on span "Stor-Age Claremont" at bounding box center [1056, 250] width 307 height 22
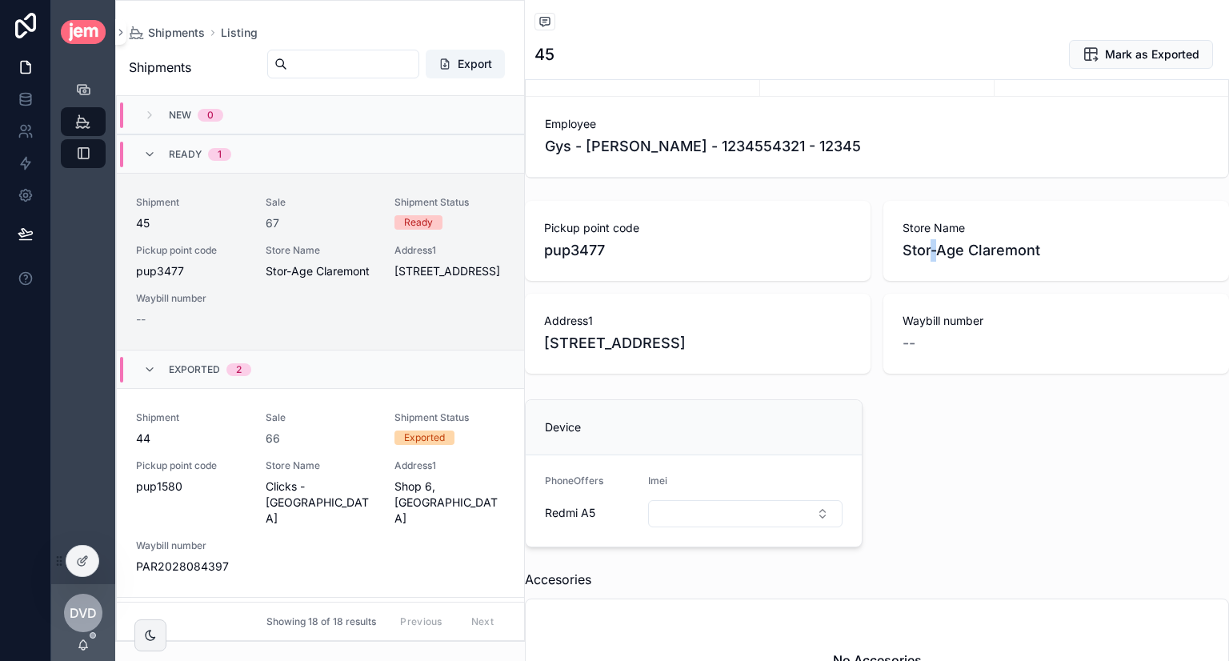
click at [925, 260] on span "Stor-Age Claremont" at bounding box center [1056, 250] width 307 height 22
click at [909, 350] on span "--" at bounding box center [909, 343] width 13 height 22
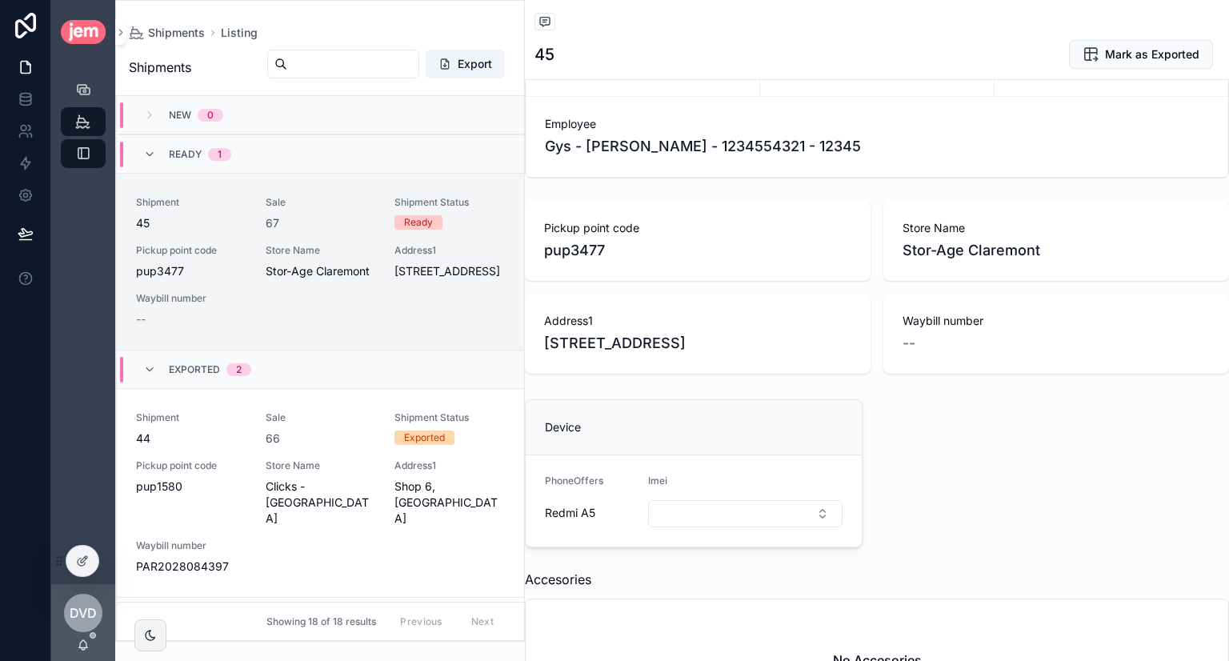
click at [579, 521] on span "Redmi A5" at bounding box center [570, 513] width 50 height 16
click at [580, 521] on span "Redmi A5" at bounding box center [570, 513] width 50 height 16
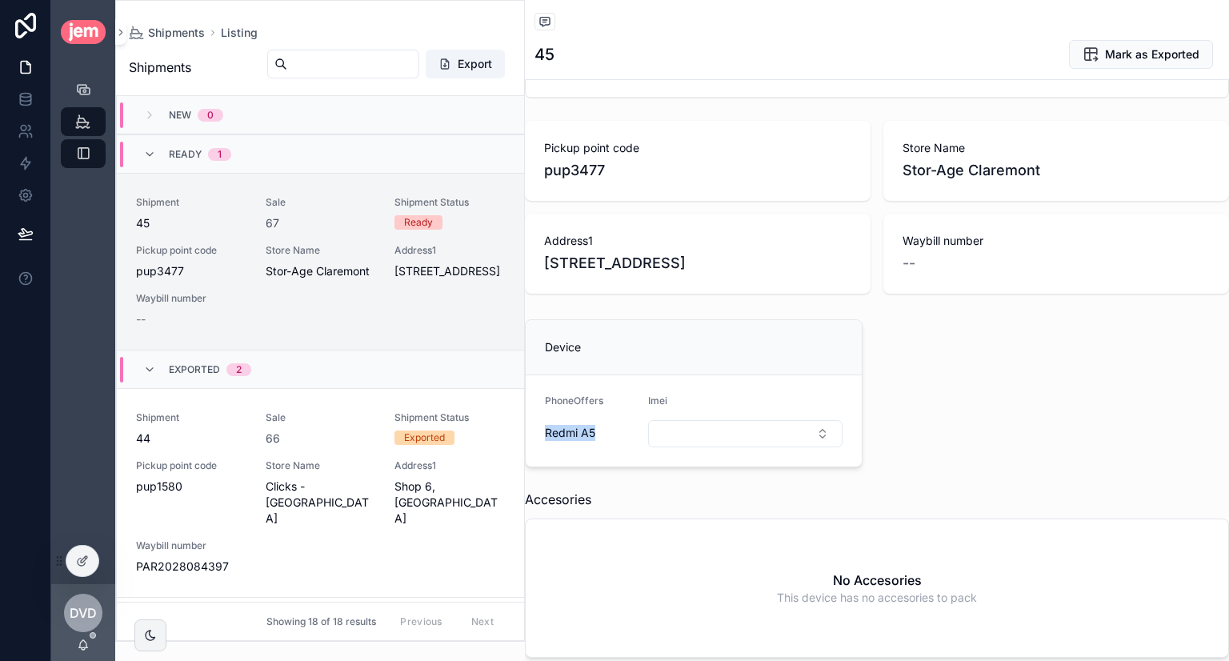
scroll to position [448, 0]
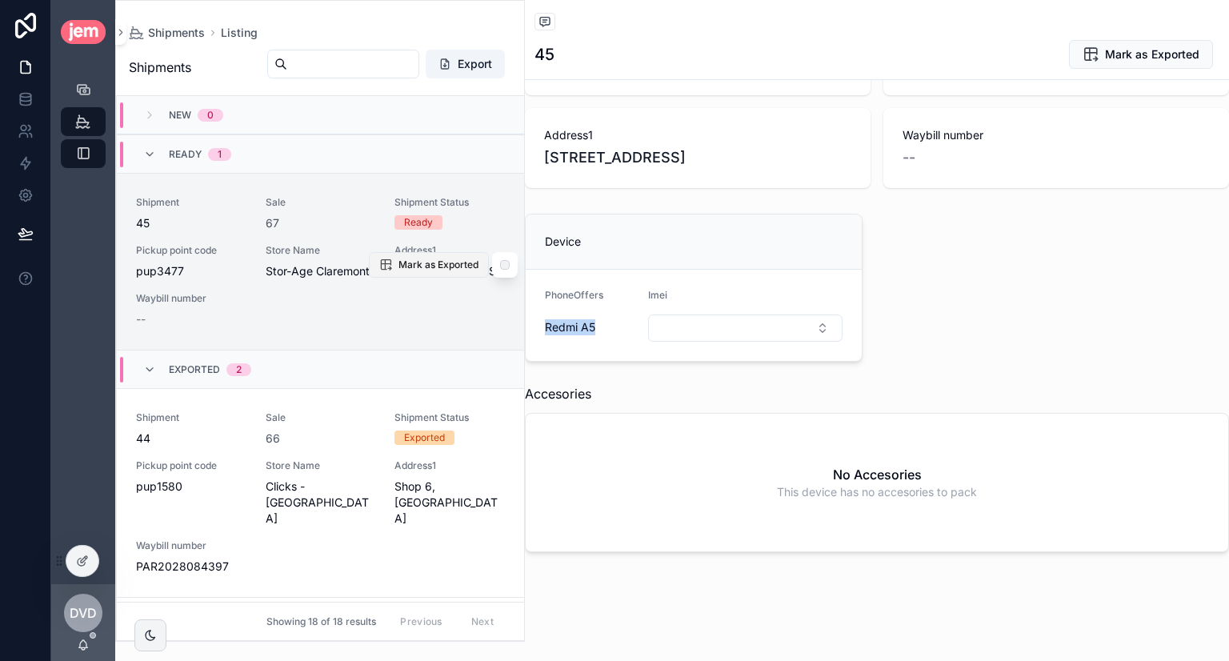
click at [423, 270] on span "Mark as Exported" at bounding box center [439, 264] width 80 height 13
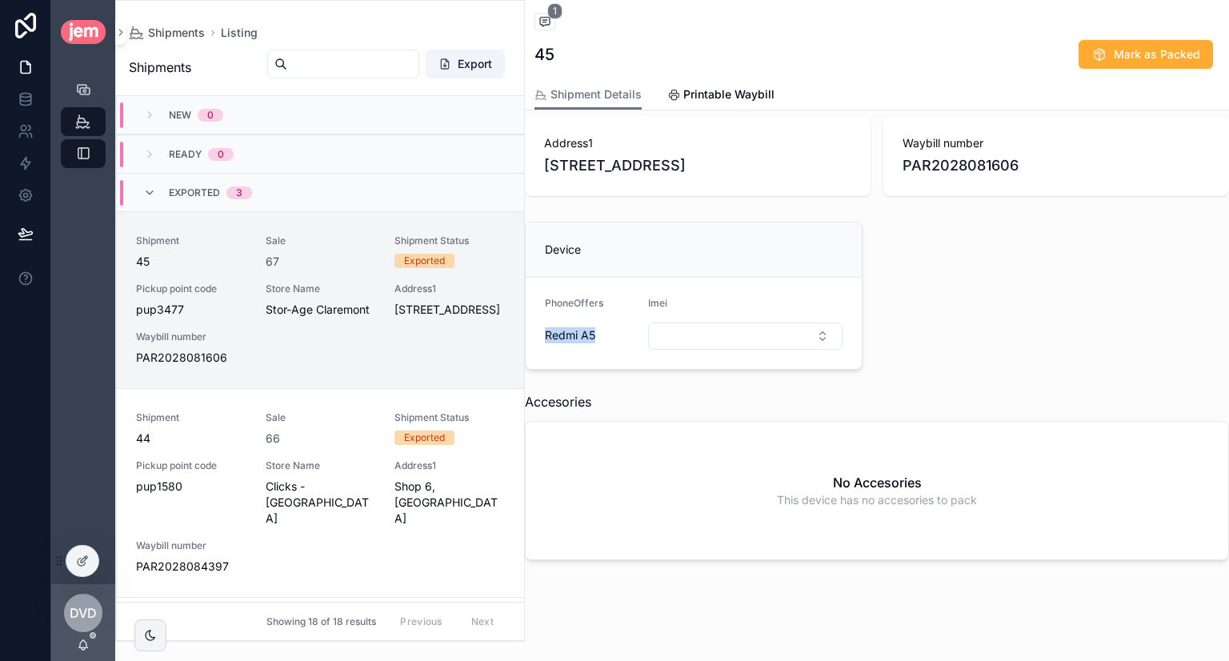
scroll to position [479, 0]
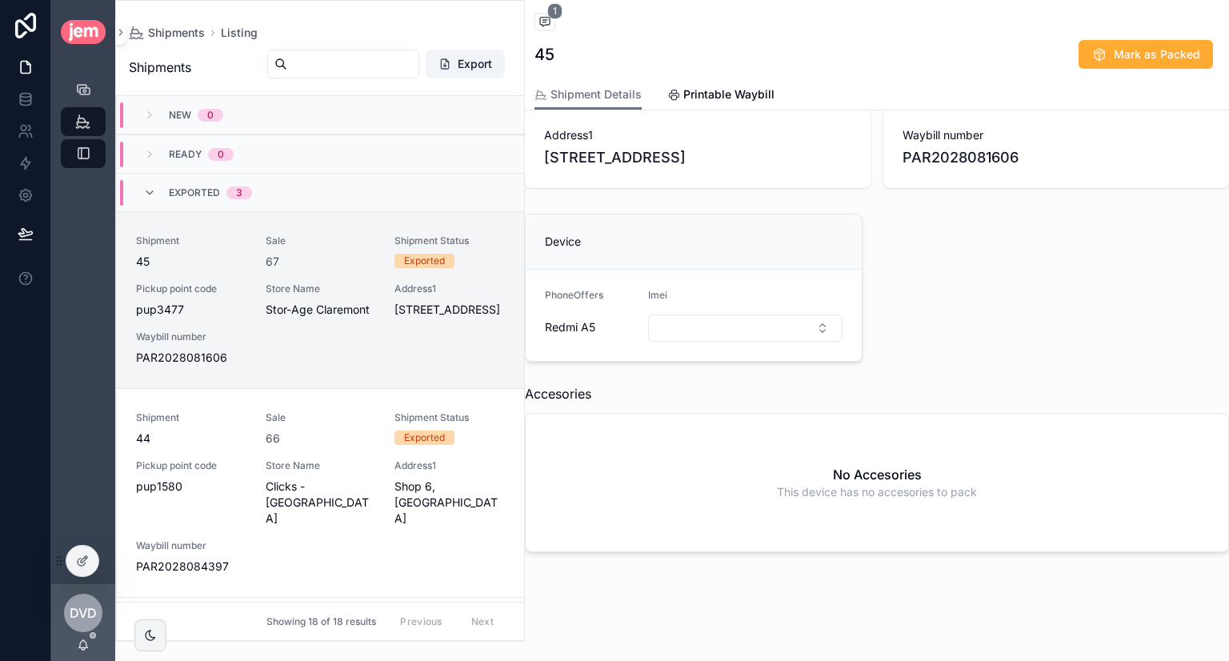
click at [1005, 328] on div "Device PhoneOffers Redmi A5 Imei Accesories No Accesories This device has no ac…" at bounding box center [876, 382] width 723 height 351
click at [933, 149] on span "PAR2028081606" at bounding box center [1056, 157] width 307 height 22
click at [706, 90] on span "Printable Waybill" at bounding box center [728, 94] width 91 height 16
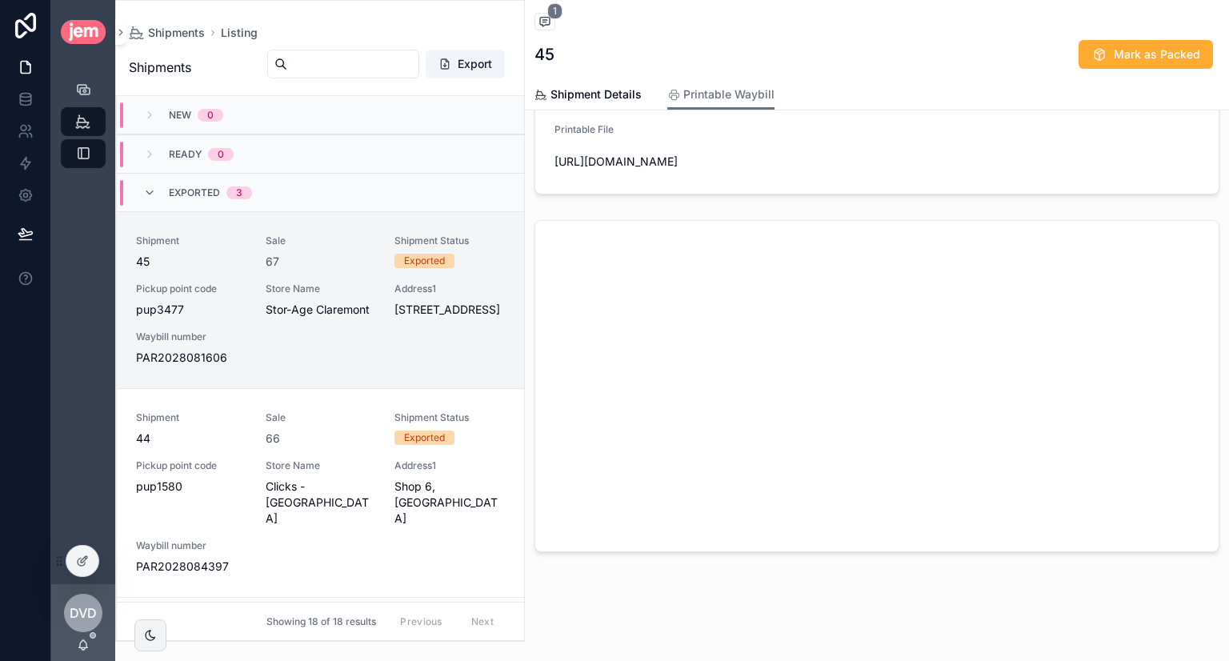
scroll to position [113, 0]
click at [593, 96] on span "Shipment Details" at bounding box center [596, 94] width 91 height 16
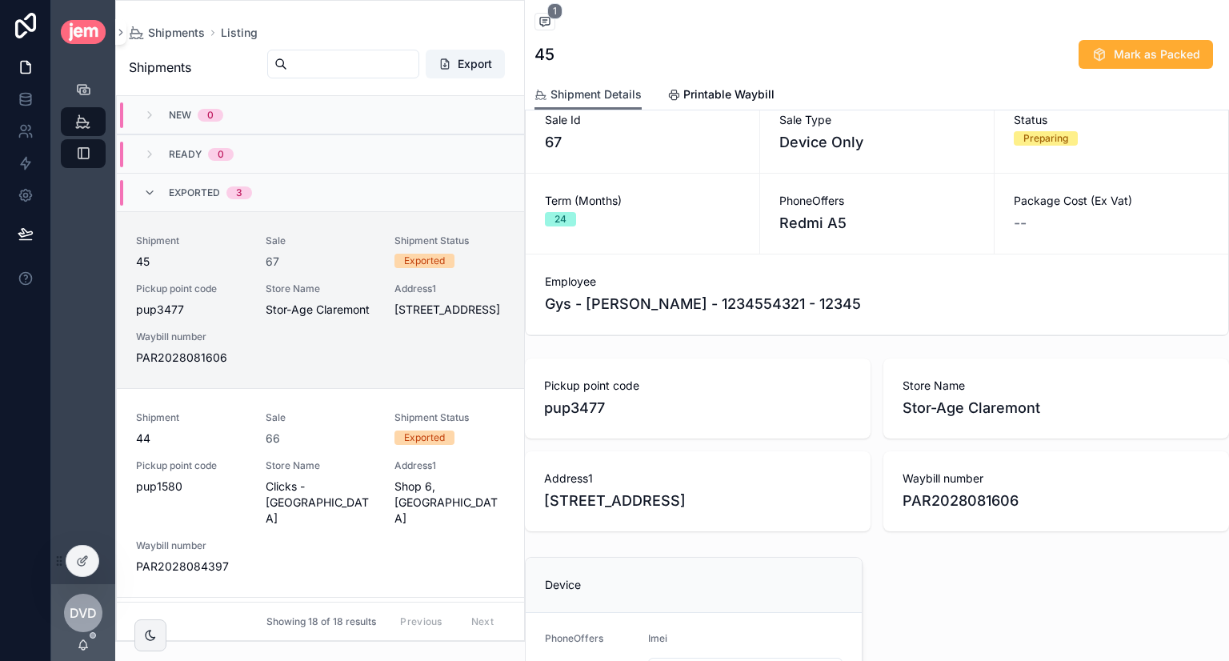
scroll to position [433, 0]
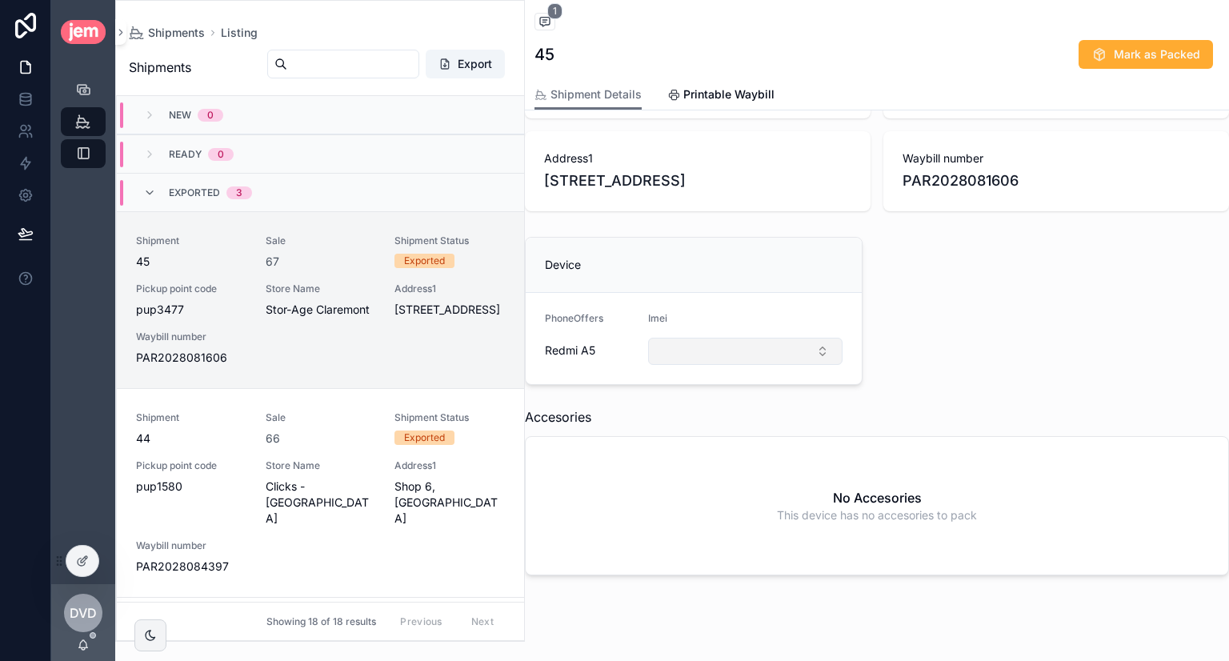
click at [727, 358] on button "Select Button" at bounding box center [745, 351] width 194 height 27
click at [695, 427] on span "997539531331430" at bounding box center [702, 425] width 101 height 16
click at [1134, 57] on span "Mark as Packed" at bounding box center [1157, 54] width 86 height 16
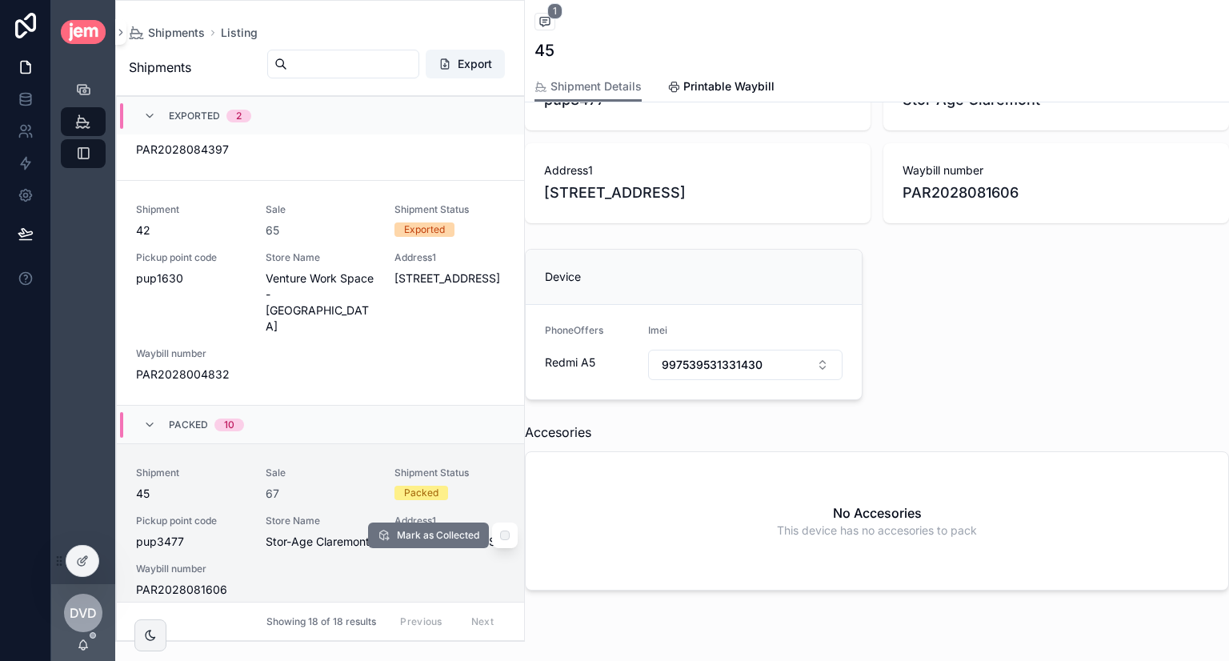
scroll to position [400, 0]
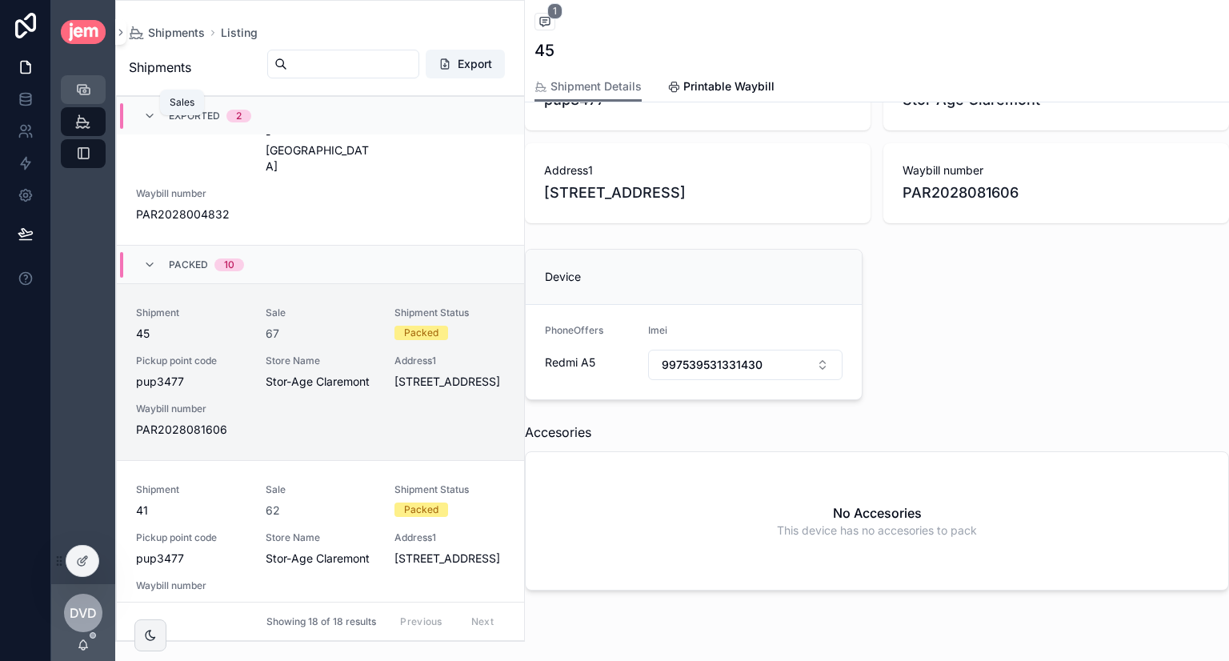
click at [82, 75] on link "Sales" at bounding box center [83, 89] width 45 height 29
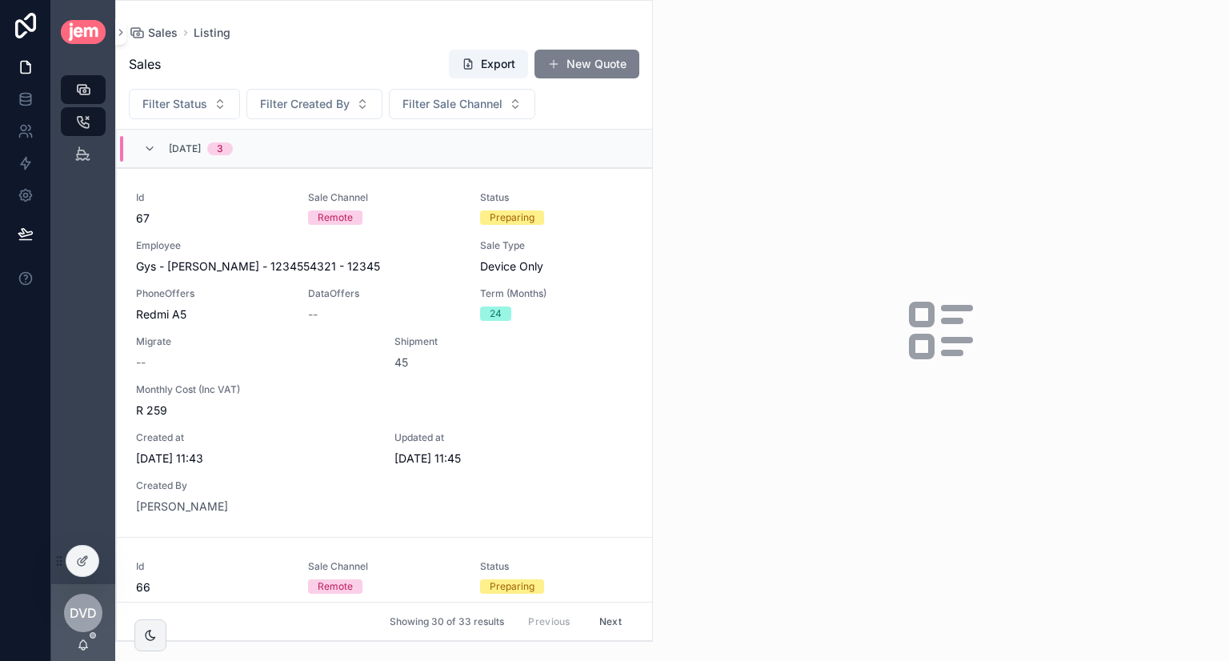
click at [594, 65] on button "New Quote" at bounding box center [587, 64] width 105 height 29
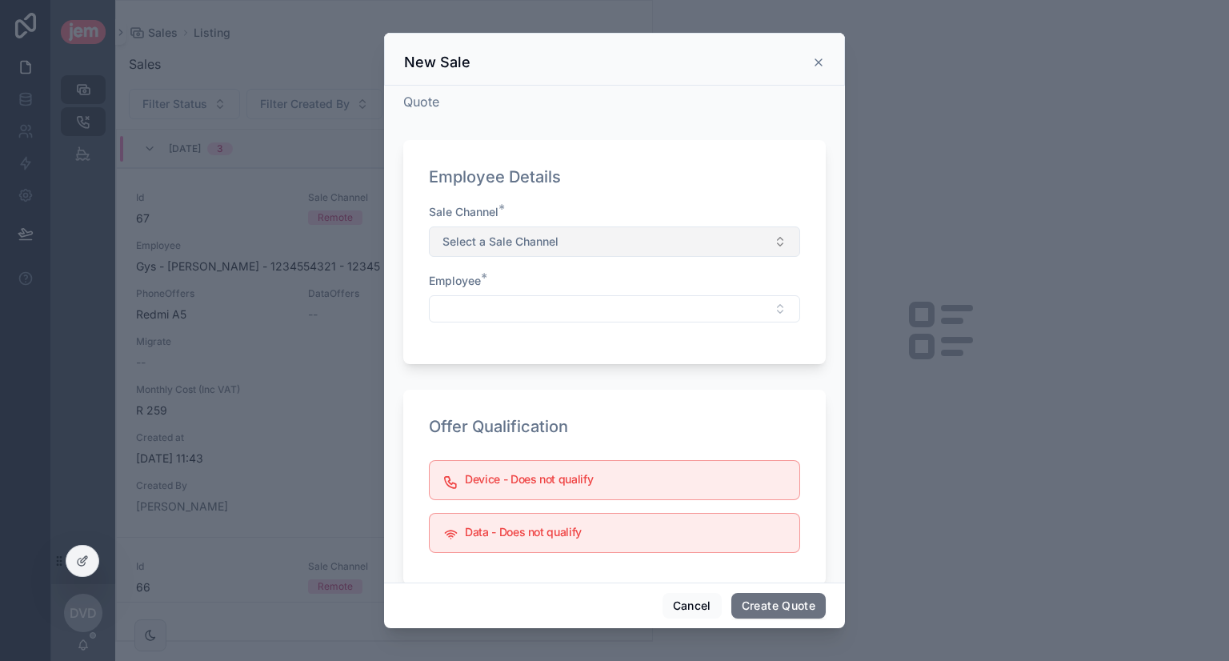
click at [570, 239] on button "Select a Sale Channel" at bounding box center [614, 241] width 371 height 30
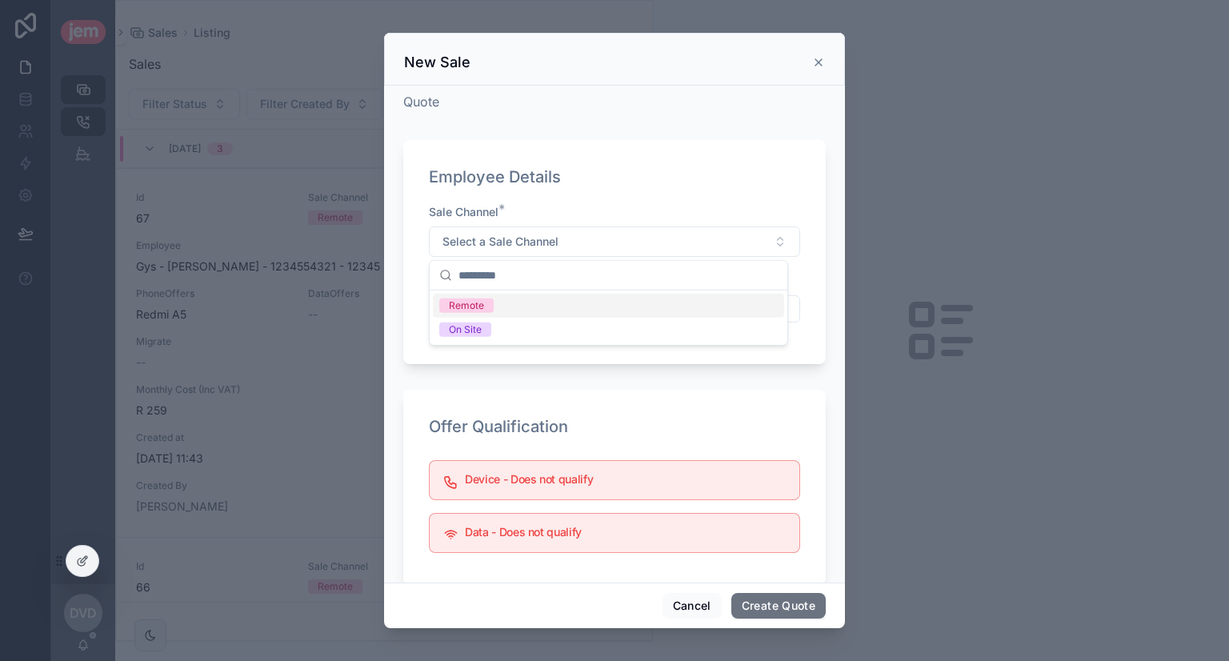
click at [475, 309] on div "Remote" at bounding box center [466, 305] width 35 height 14
click at [531, 295] on div "scrollable content" at bounding box center [614, 308] width 371 height 27
click at [546, 311] on button "Select Button" at bounding box center [614, 308] width 371 height 27
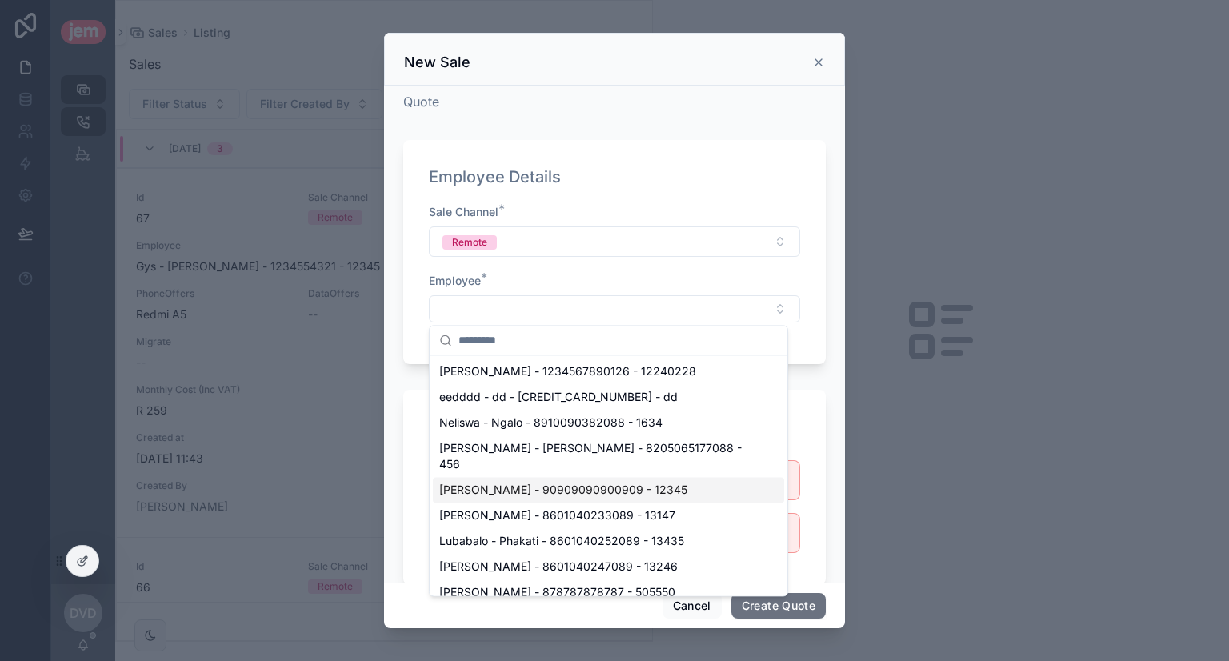
click at [531, 482] on span "[PERSON_NAME] - 90909090900909 - 12345" at bounding box center [563, 490] width 248 height 16
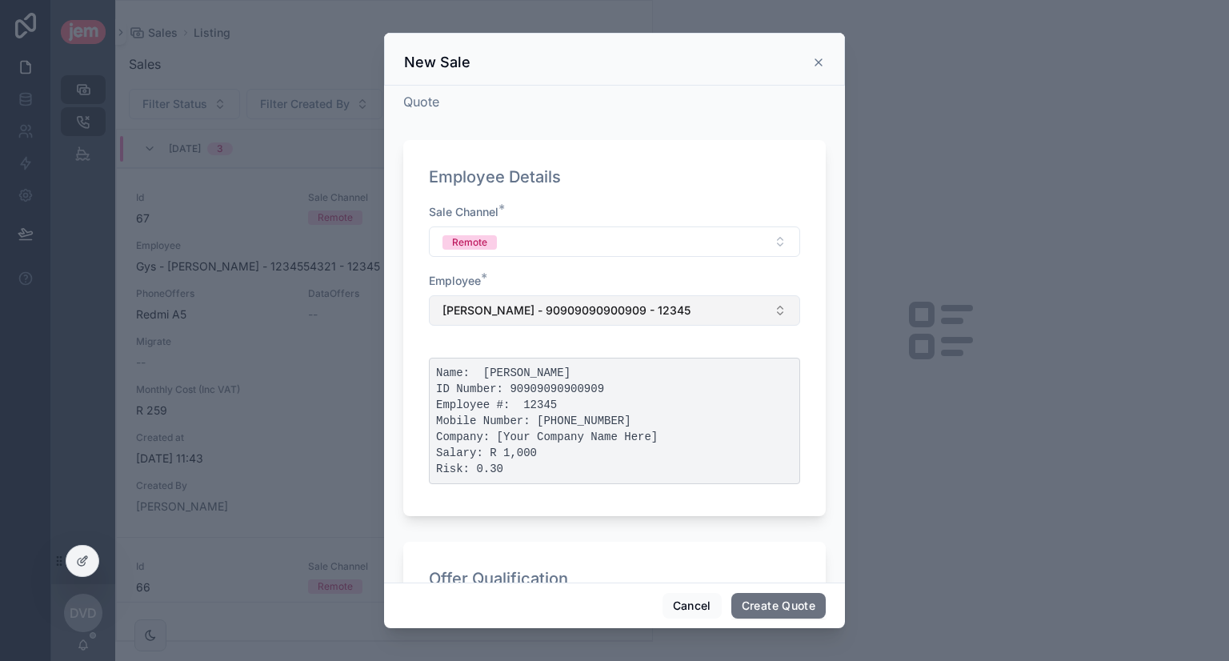
click at [571, 304] on span "[PERSON_NAME] - 90909090900909 - 12345" at bounding box center [567, 310] width 248 height 16
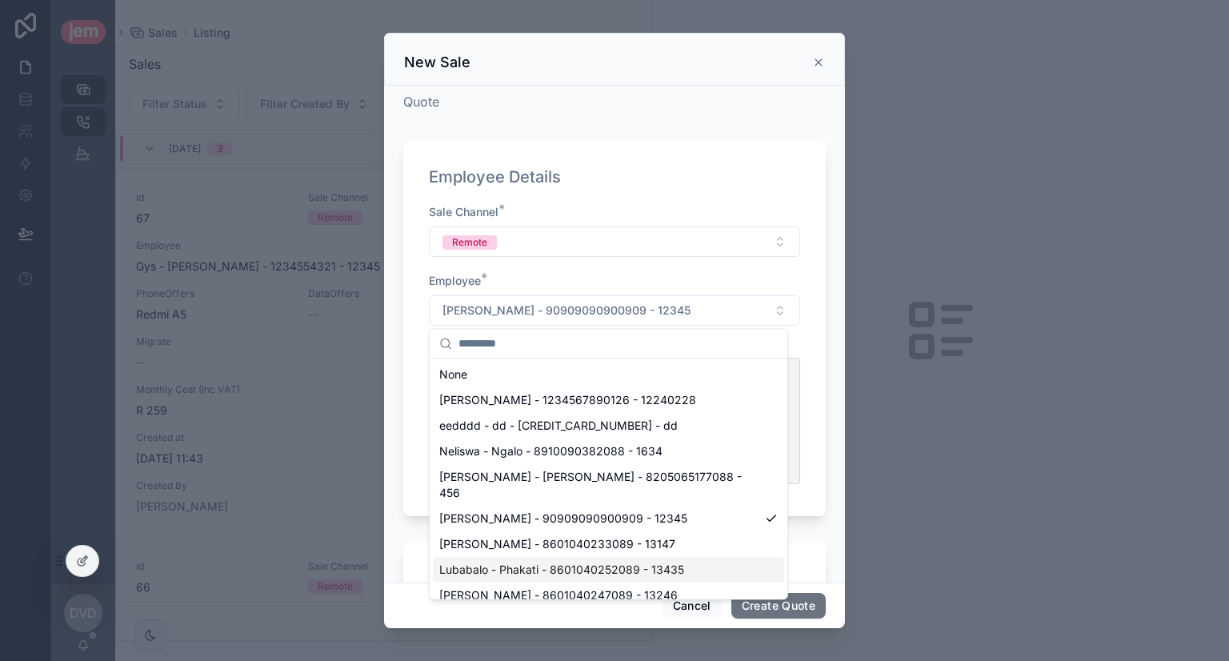
click at [627, 562] on span "Lubabalo - Phakati - 8601040252089 - 13435" at bounding box center [561, 570] width 245 height 16
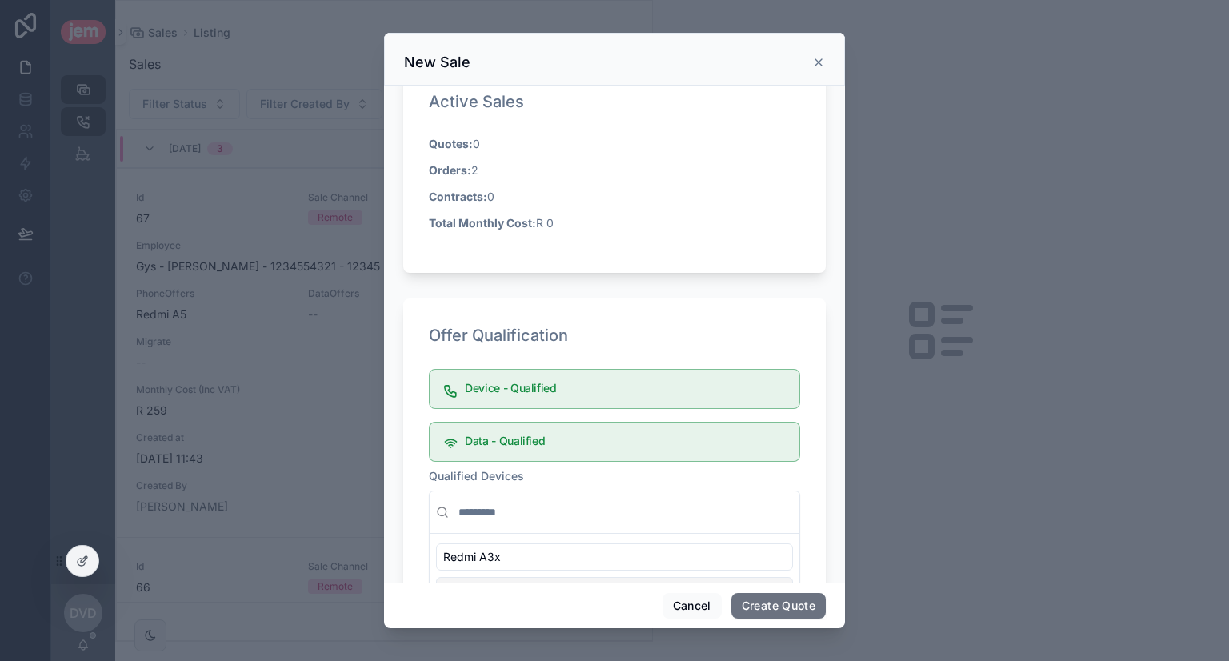
scroll to position [720, 0]
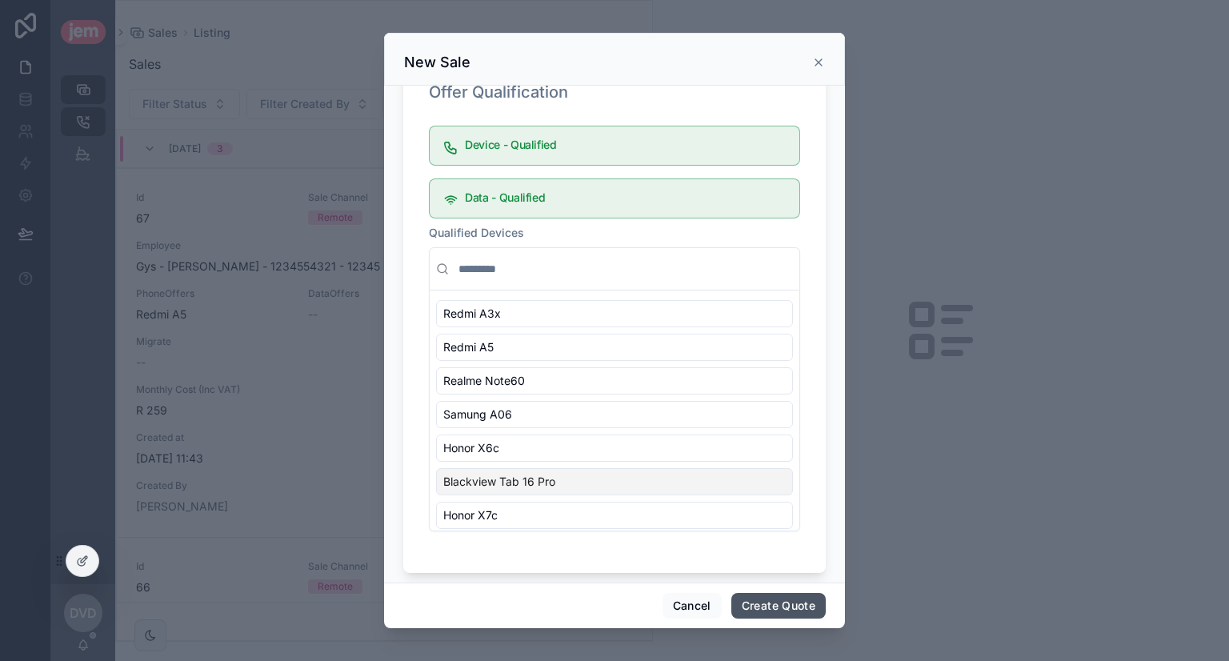
click at [813, 596] on button "Create Quote" at bounding box center [778, 606] width 94 height 26
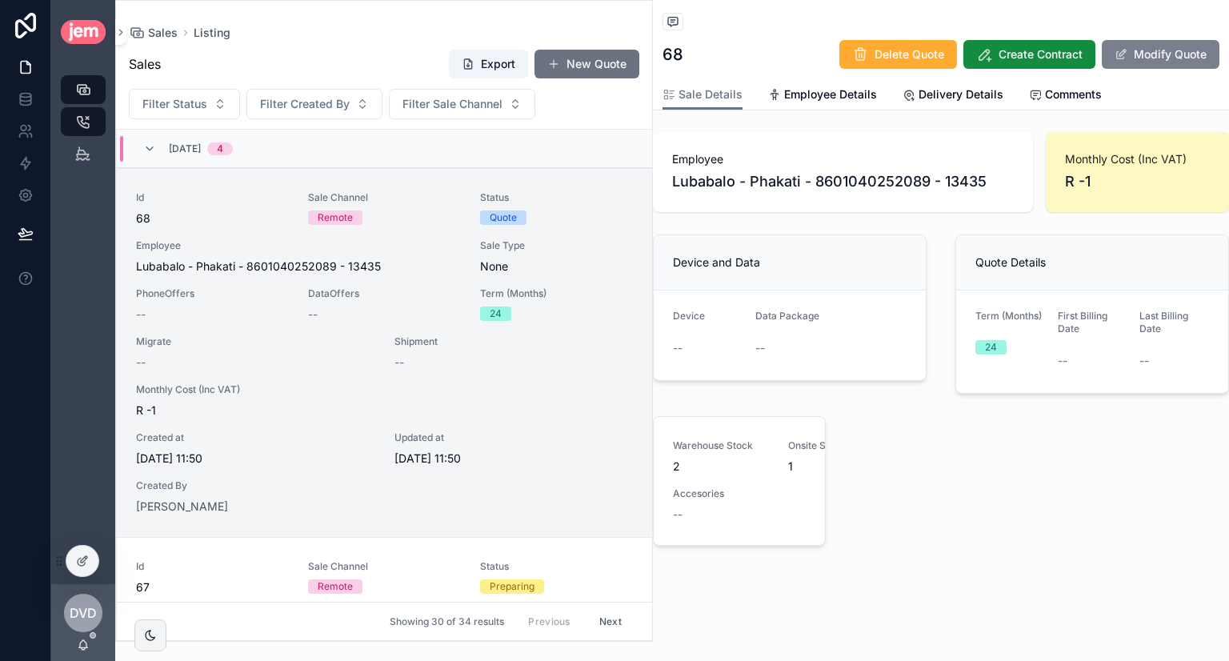
drag, startPoint x: 1132, startPoint y: 49, endPoint x: 1116, endPoint y: 66, distance: 23.2
click at [1132, 49] on button "Modify Quote" at bounding box center [1161, 54] width 118 height 29
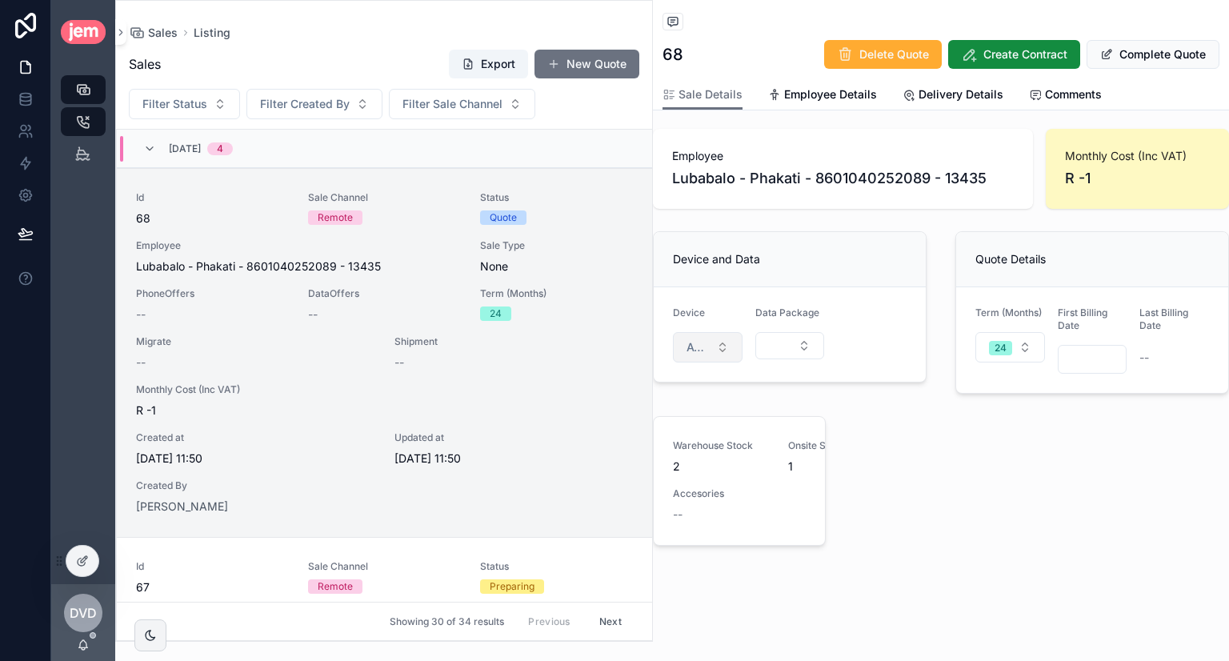
click at [703, 339] on span "Available Devices" at bounding box center [698, 347] width 23 height 16
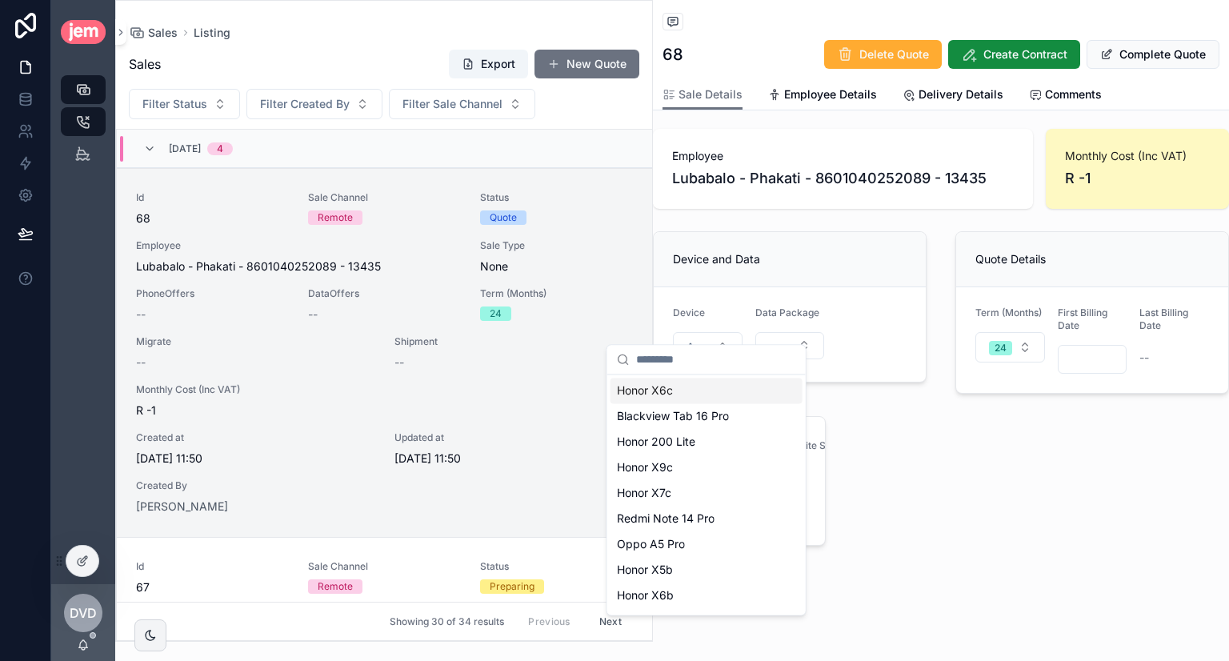
click at [696, 395] on div "Honor X6c" at bounding box center [707, 391] width 192 height 26
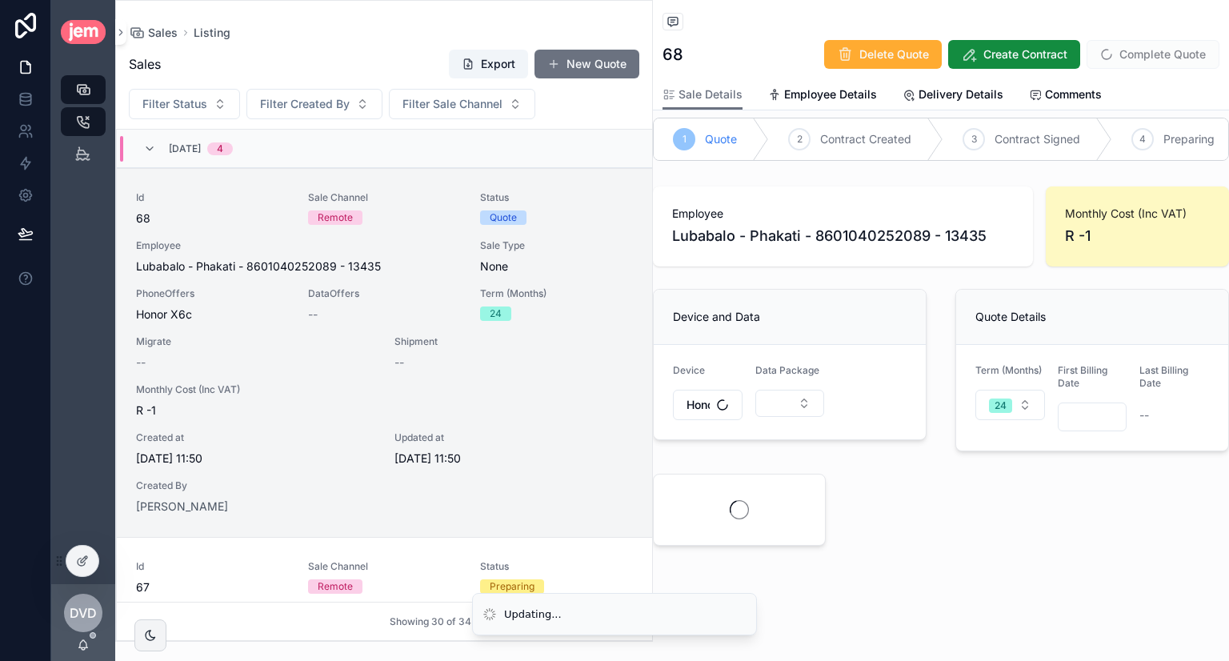
scroll to position [150, 0]
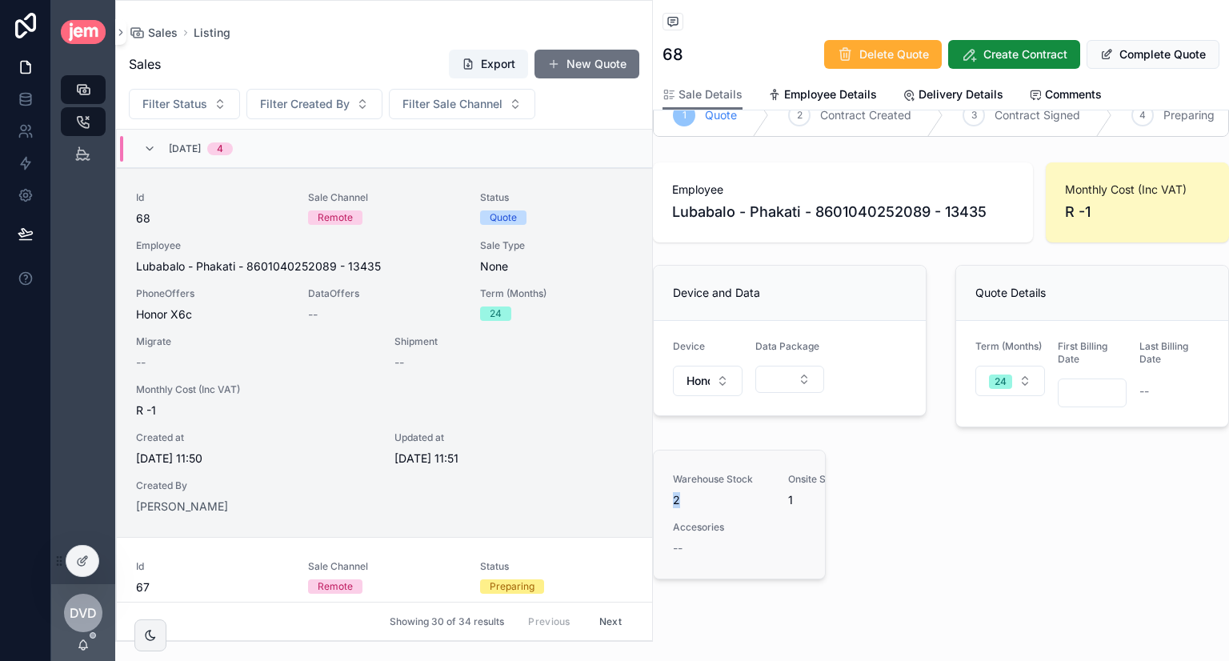
drag, startPoint x: 691, startPoint y: 516, endPoint x: 672, endPoint y: 514, distance: 18.6
click at [672, 514] on div "Warehouse Stock 2 Onsite Stock 1 Accesories --" at bounding box center [739, 515] width 171 height 128
click at [707, 507] on span "2" at bounding box center [721, 500] width 96 height 16
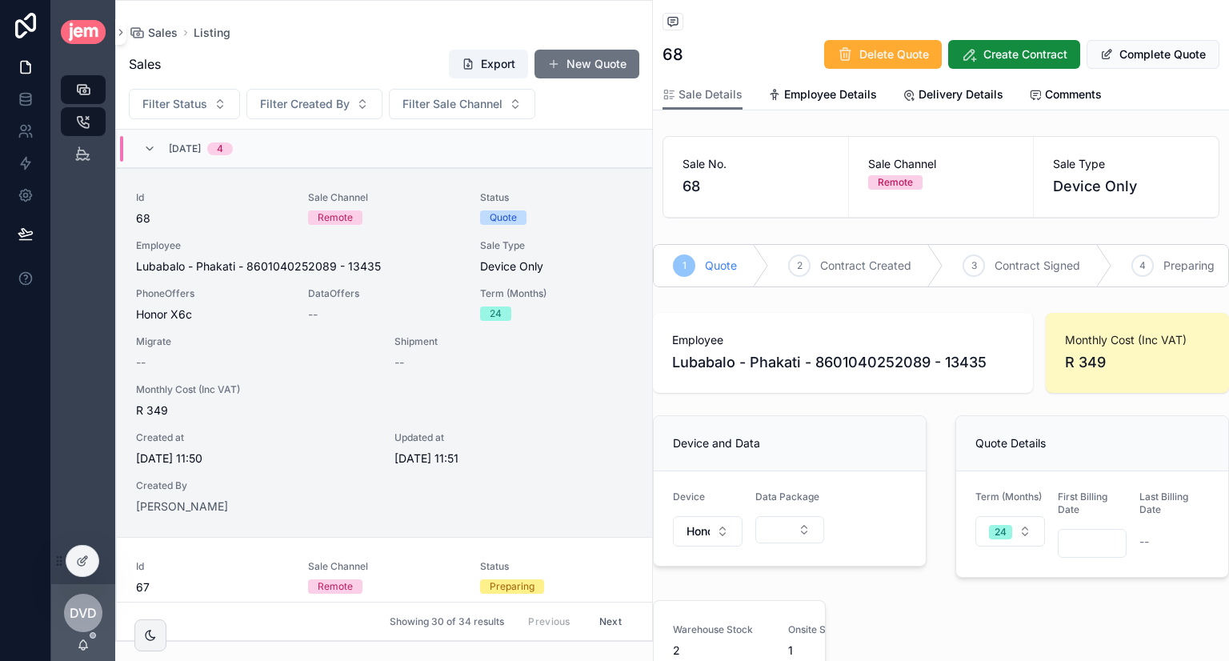
scroll to position [221, 0]
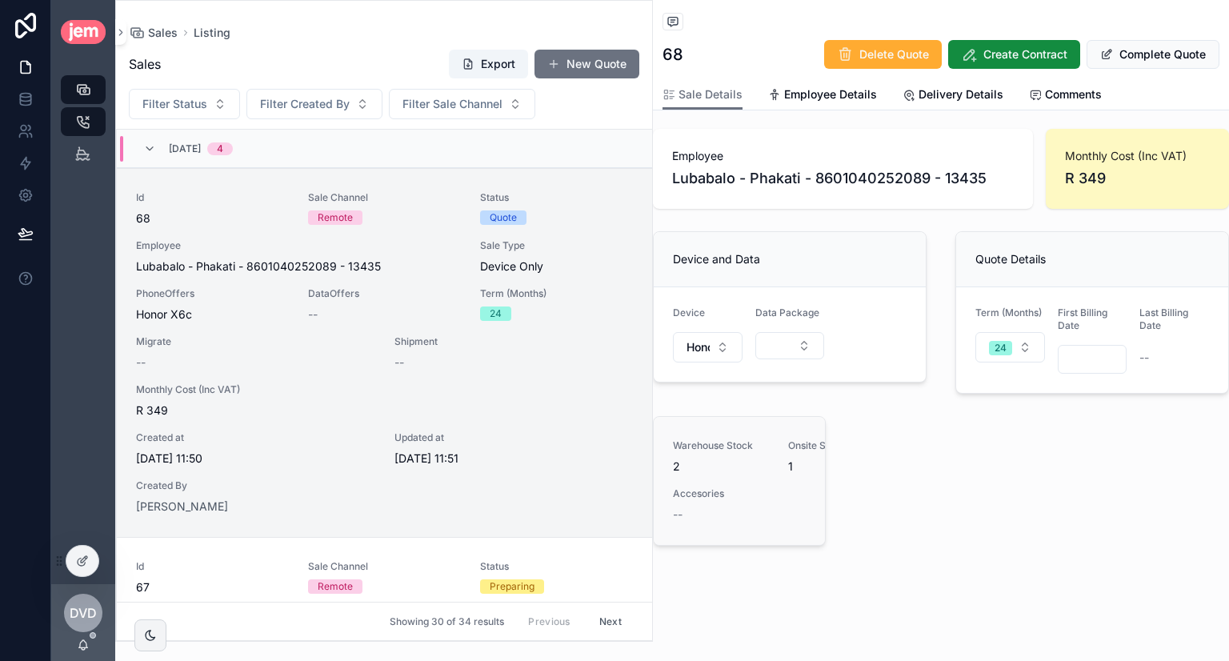
click at [787, 439] on div "Warehouse Stock 2 Onsite Stock 1 Accesories --" at bounding box center [739, 480] width 133 height 83
drag, startPoint x: 794, startPoint y: 439, endPoint x: 784, endPoint y: 439, distance: 9.6
click at [784, 439] on div "Warehouse Stock 2 Onsite Stock 1 Accesories --" at bounding box center [739, 480] width 133 height 83
click at [1172, 62] on button "Complete Quote" at bounding box center [1153, 54] width 133 height 29
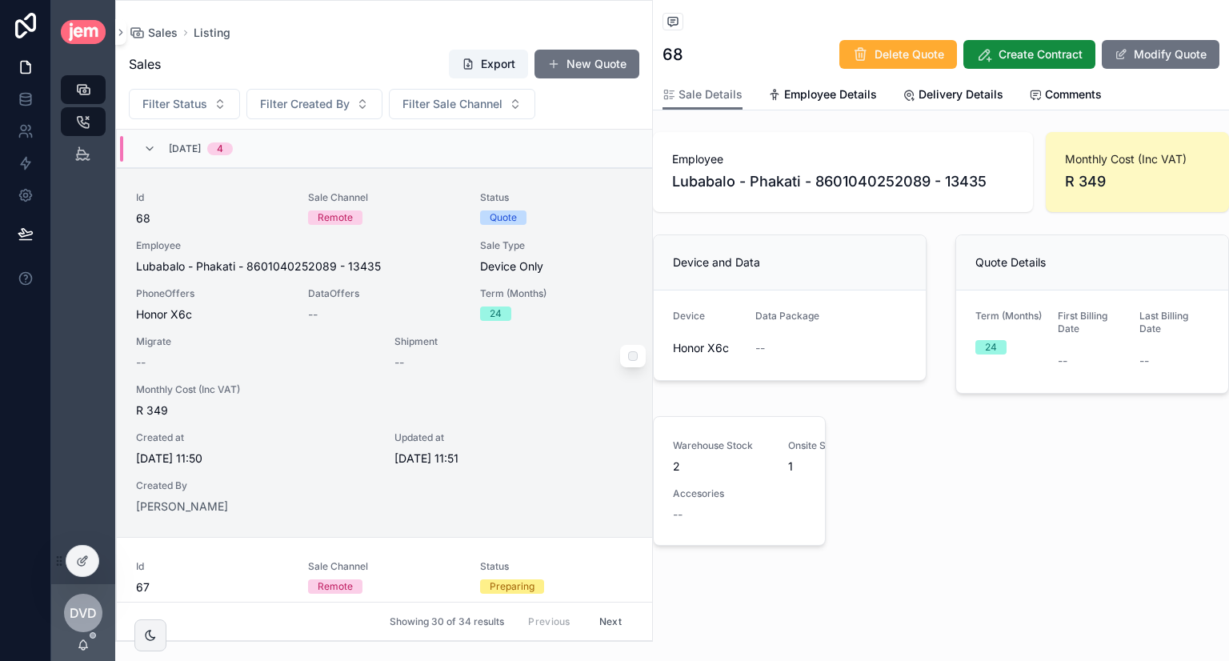
scroll to position [80, 0]
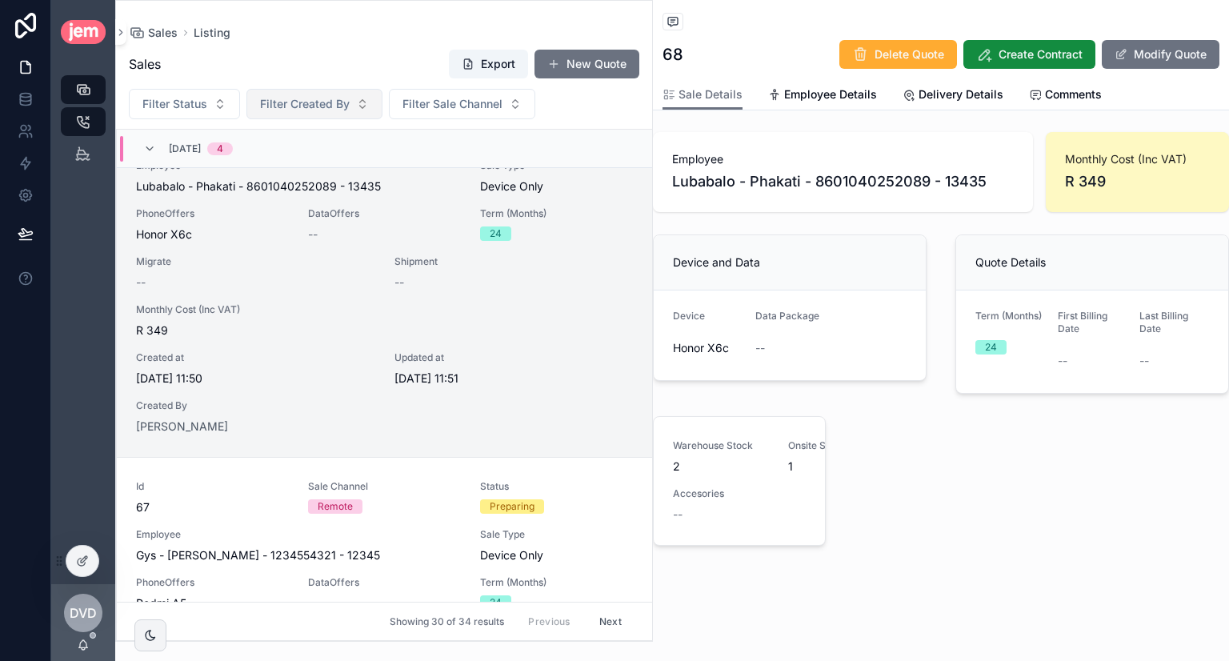
click at [346, 100] on span "Filter Created By" at bounding box center [305, 104] width 90 height 16
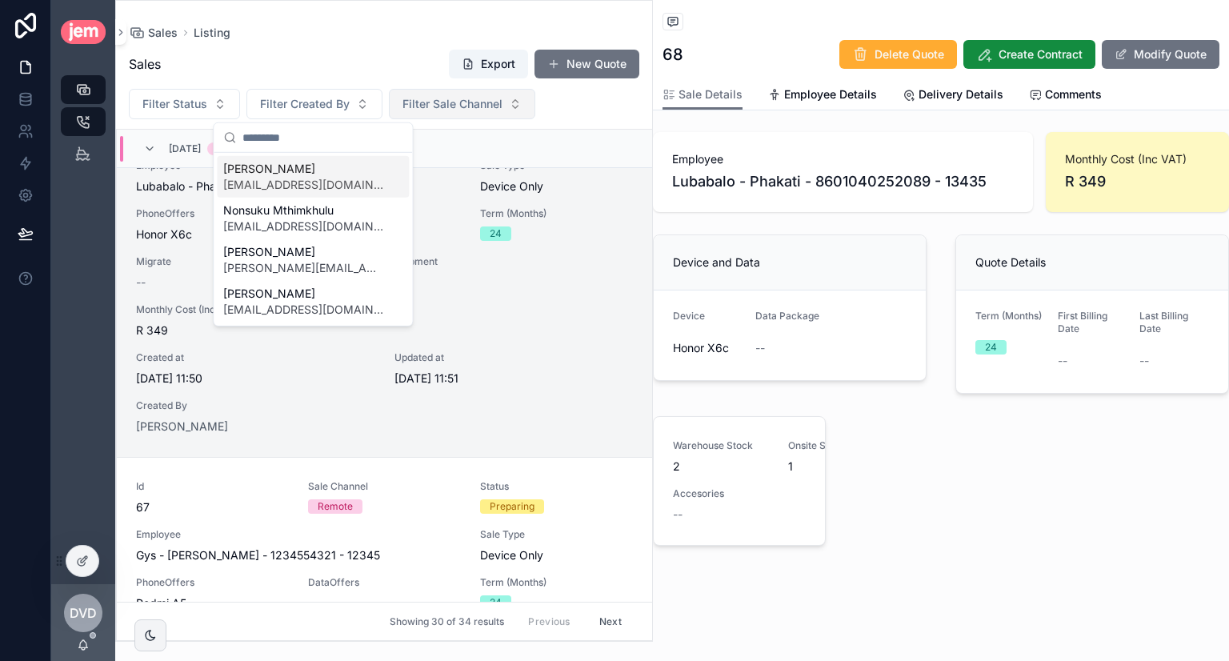
click at [498, 109] on span "Filter Sale Channel" at bounding box center [453, 104] width 100 height 16
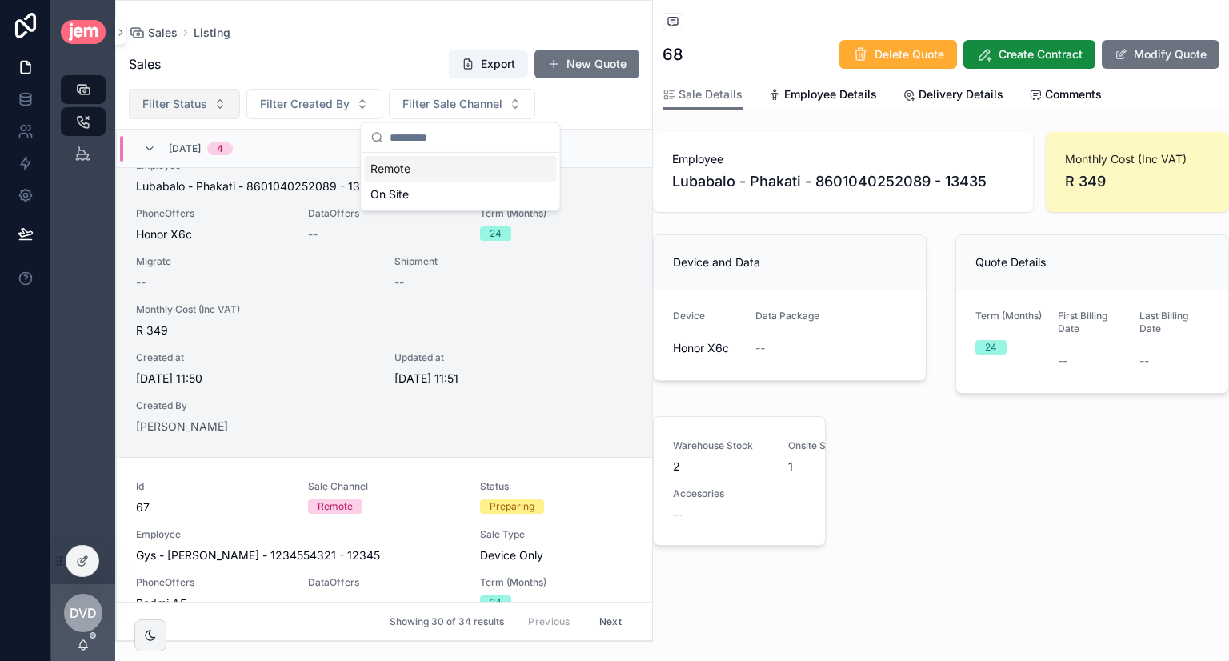
click at [217, 110] on button "Filter Status" at bounding box center [184, 104] width 111 height 30
